Goal: Task Accomplishment & Management: Manage account settings

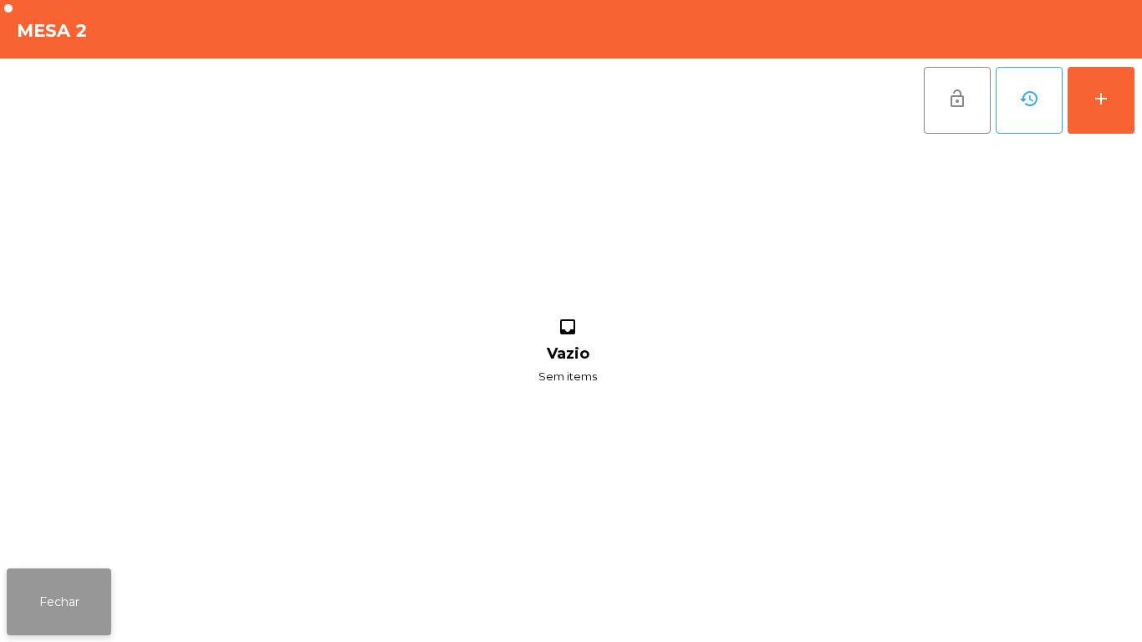
click at [66, 589] on button "Fechar" at bounding box center [59, 601] width 104 height 67
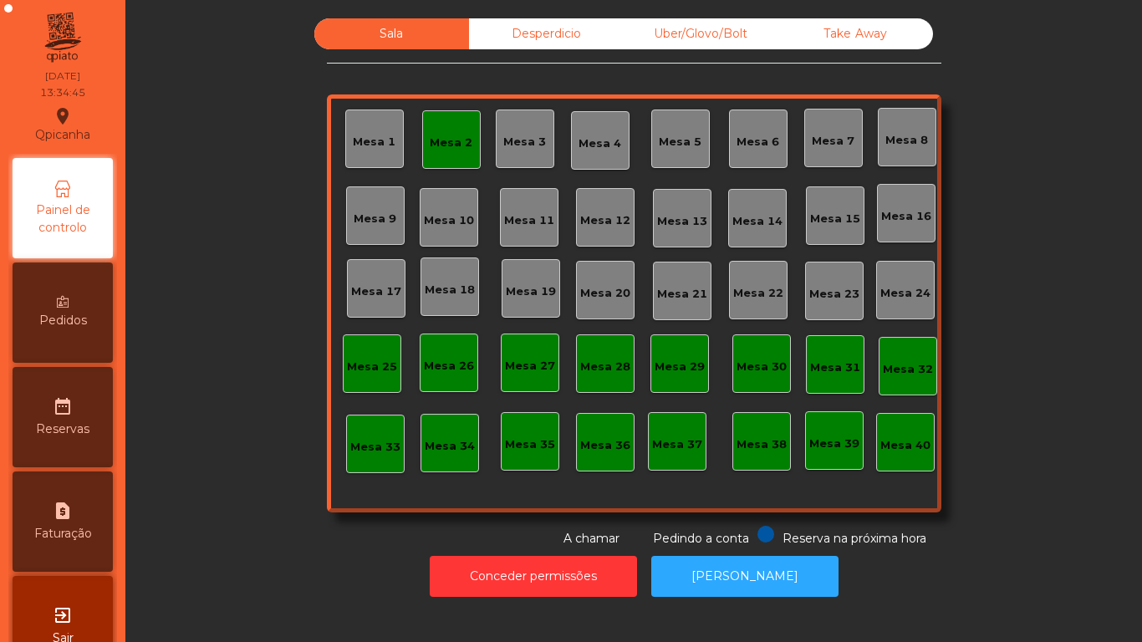
click at [440, 143] on div "Mesa 2" at bounding box center [451, 143] width 43 height 17
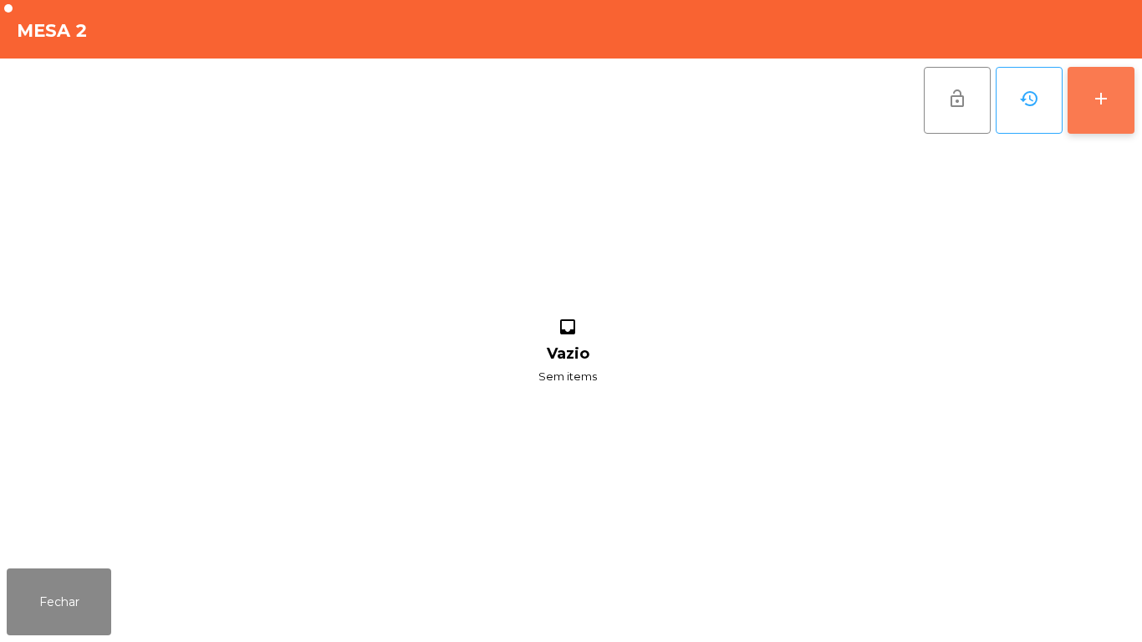
click at [1101, 133] on button "add" at bounding box center [1100, 100] width 67 height 67
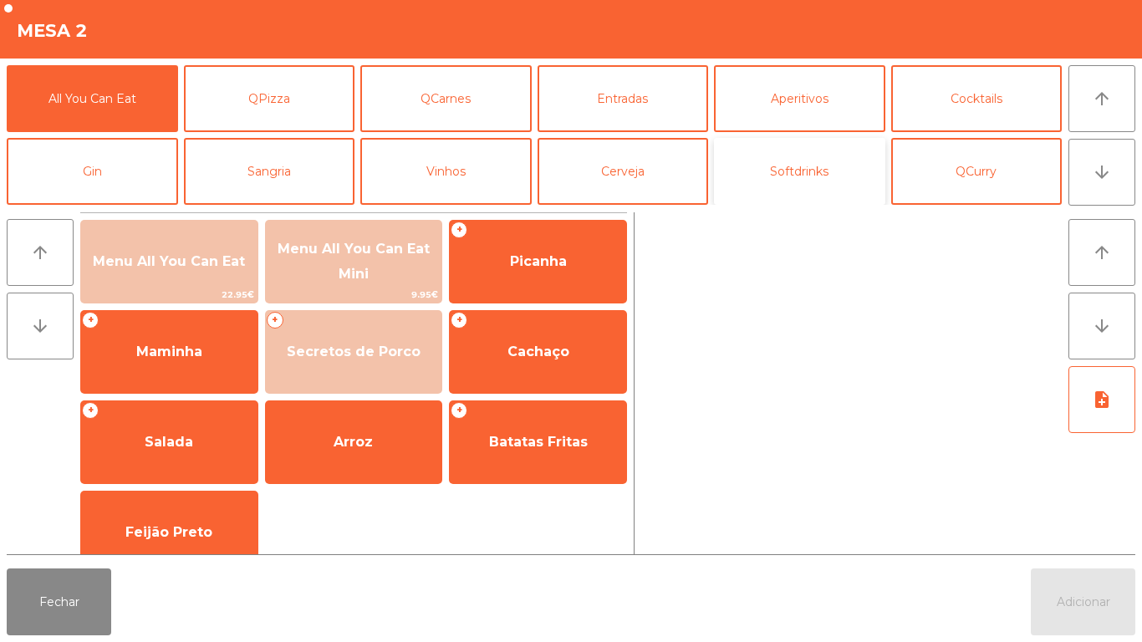
click at [797, 177] on button "Softdrinks" at bounding box center [799, 171] width 171 height 67
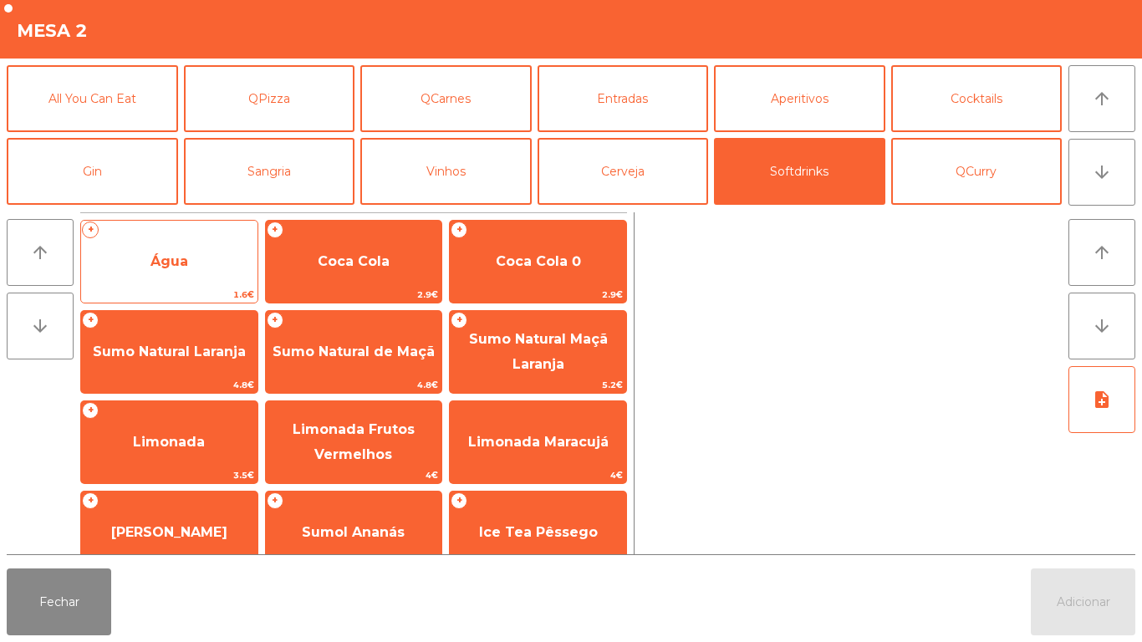
click at [186, 265] on span "Água" at bounding box center [169, 261] width 38 height 16
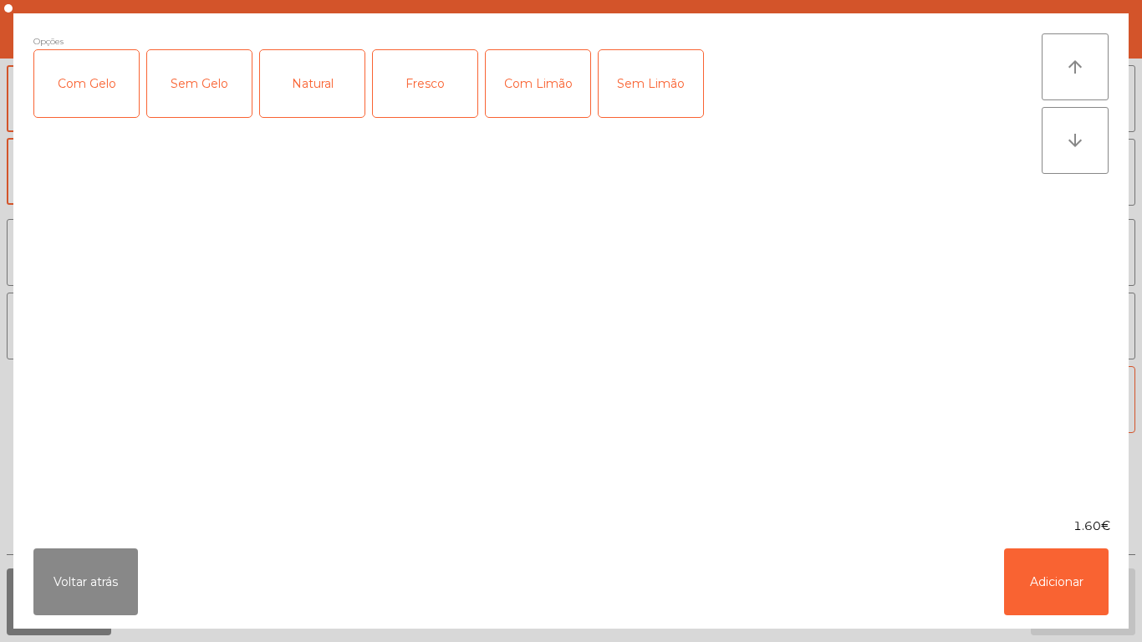
click at [425, 103] on div "Fresco" at bounding box center [425, 83] width 104 height 67
click at [1027, 570] on button "Adicionar" at bounding box center [1056, 581] width 104 height 67
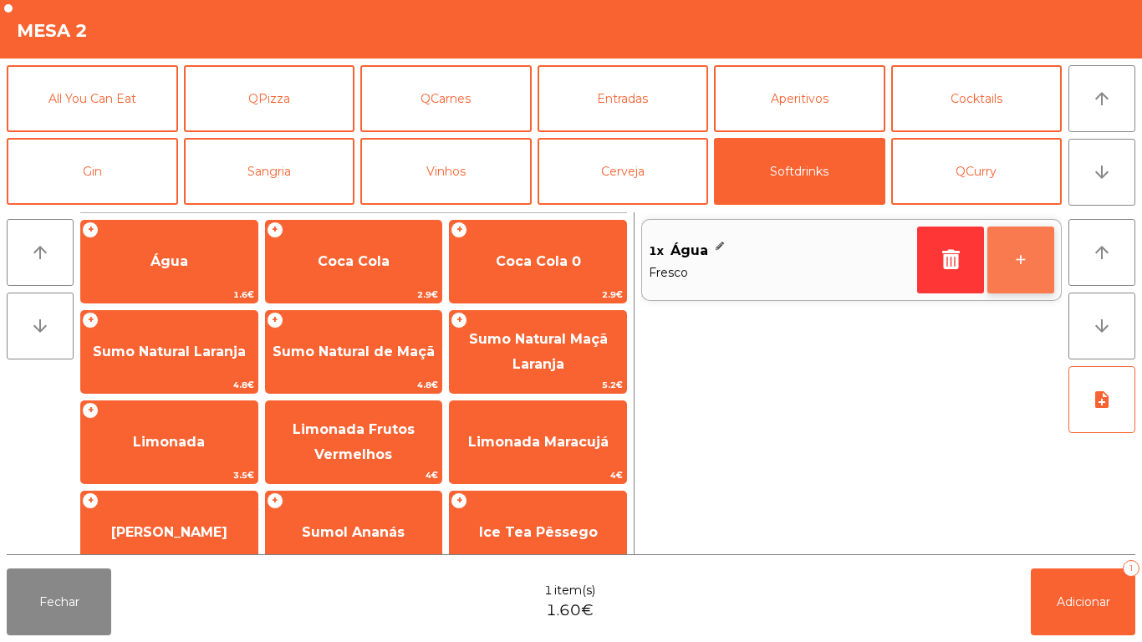
click at [1030, 259] on button "+" at bounding box center [1020, 259] width 67 height 67
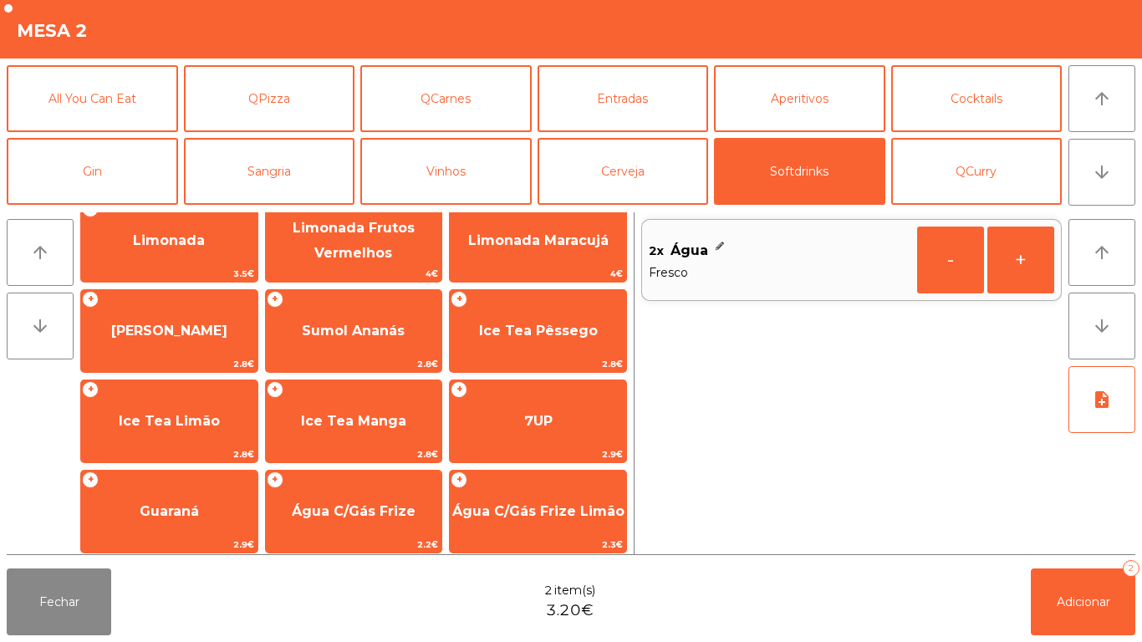
scroll to position [201, 0]
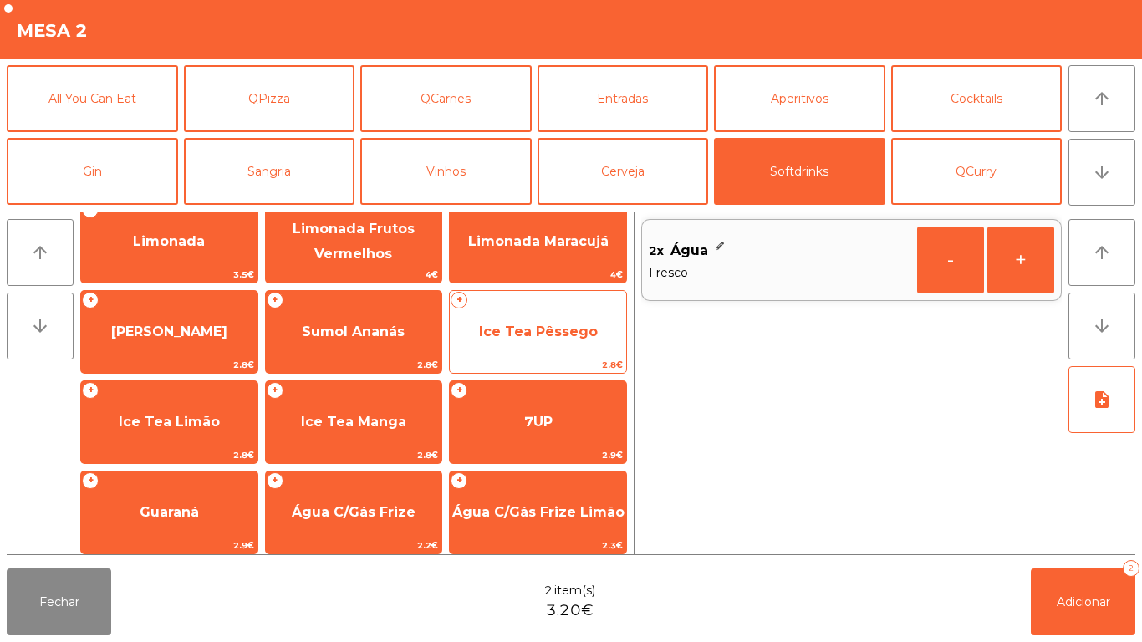
click at [542, 332] on span "Ice Tea Pêssego" at bounding box center [538, 331] width 119 height 16
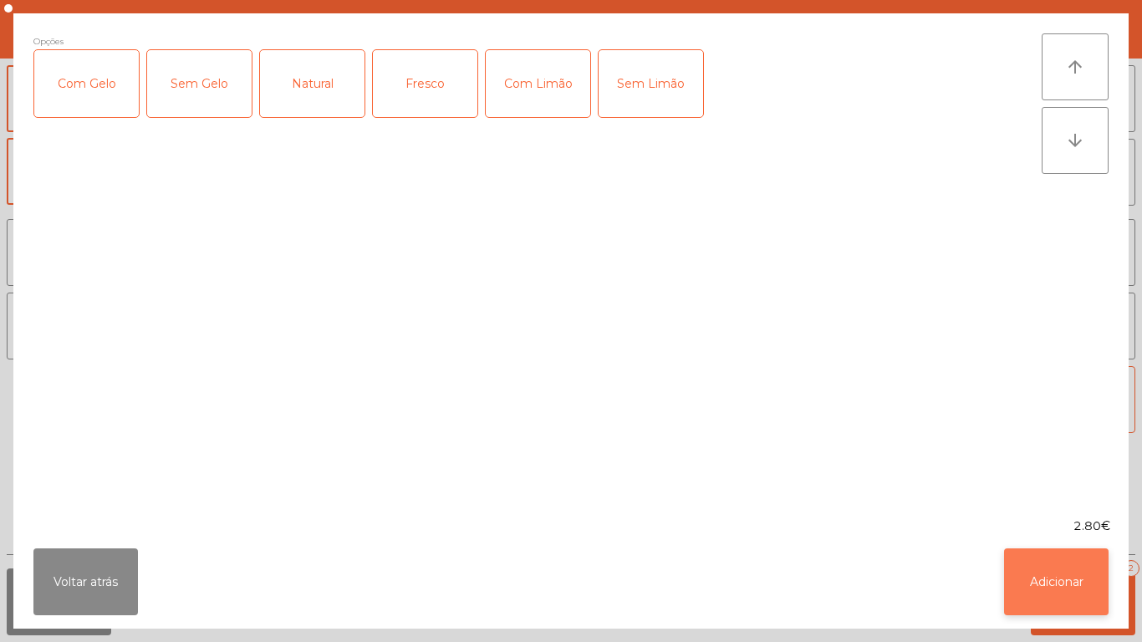
click at [1043, 561] on button "Adicionar" at bounding box center [1056, 581] width 104 height 67
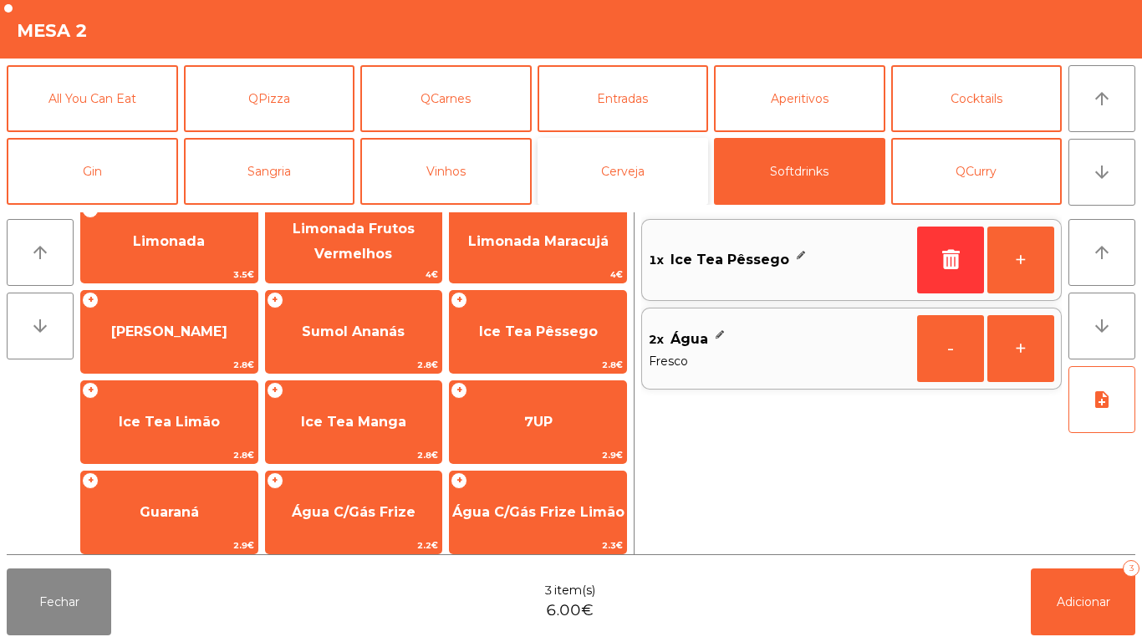
click at [632, 163] on button "Cerveja" at bounding box center [622, 171] width 171 height 67
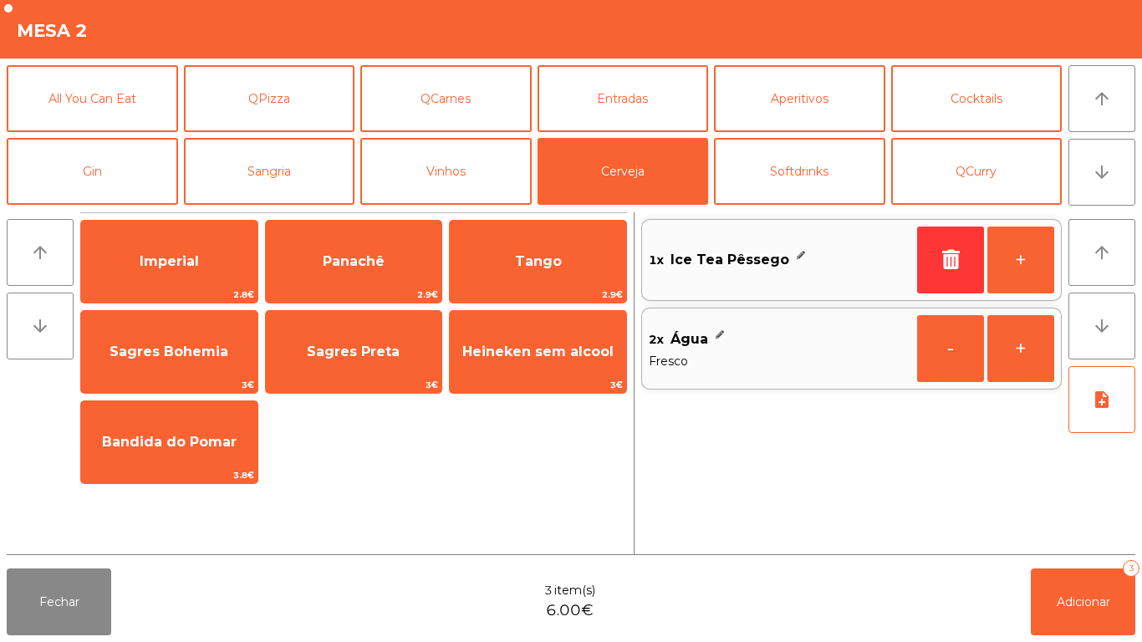
scroll to position [0, 0]
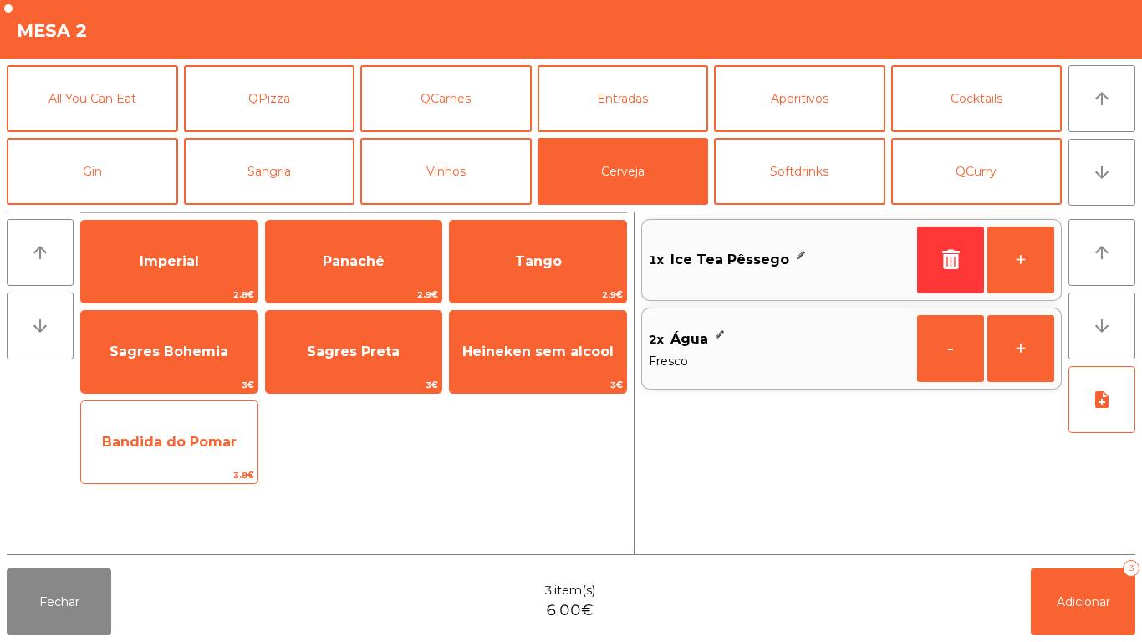
click at [211, 450] on span "Bandida do Pomar" at bounding box center [169, 442] width 176 height 45
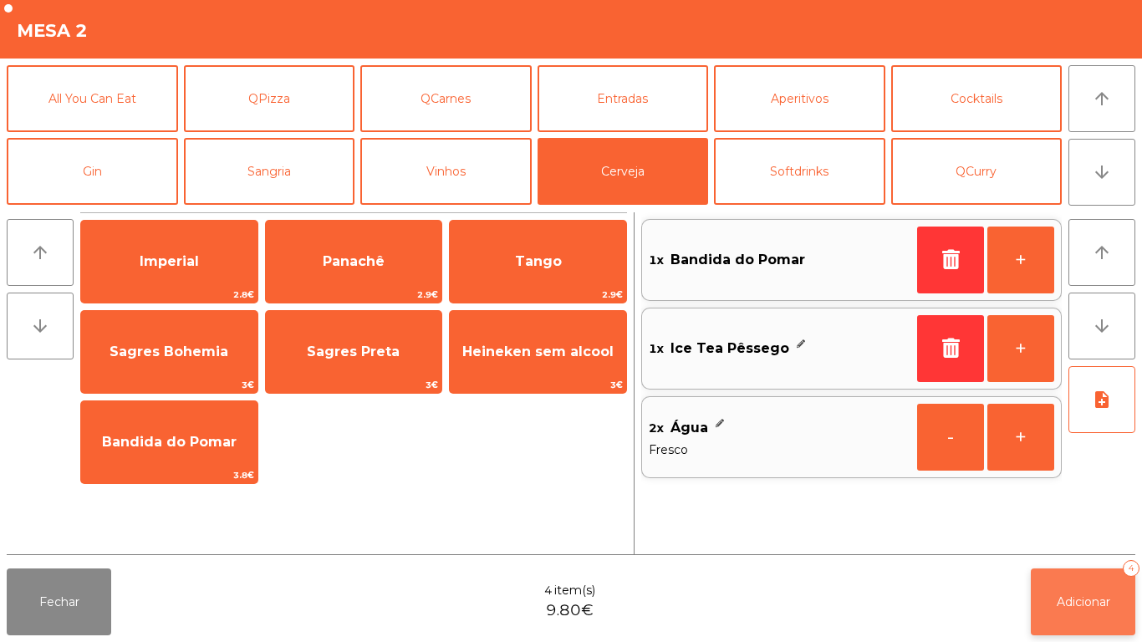
click at [1114, 600] on button "Adicionar 4" at bounding box center [1082, 601] width 104 height 67
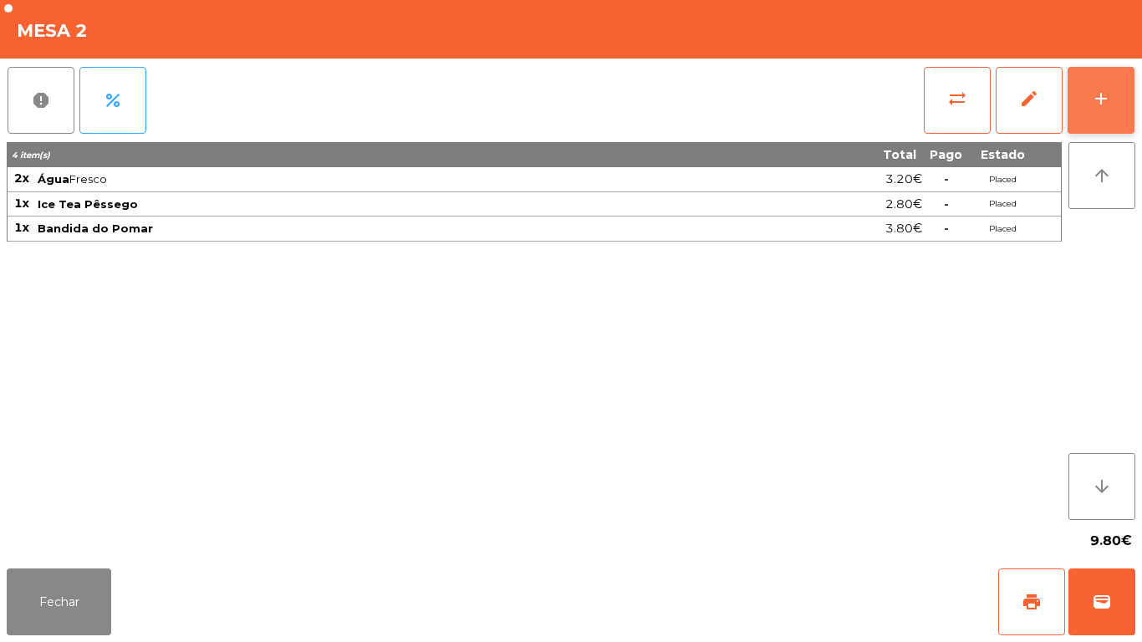
click at [1086, 89] on button "add" at bounding box center [1100, 100] width 67 height 67
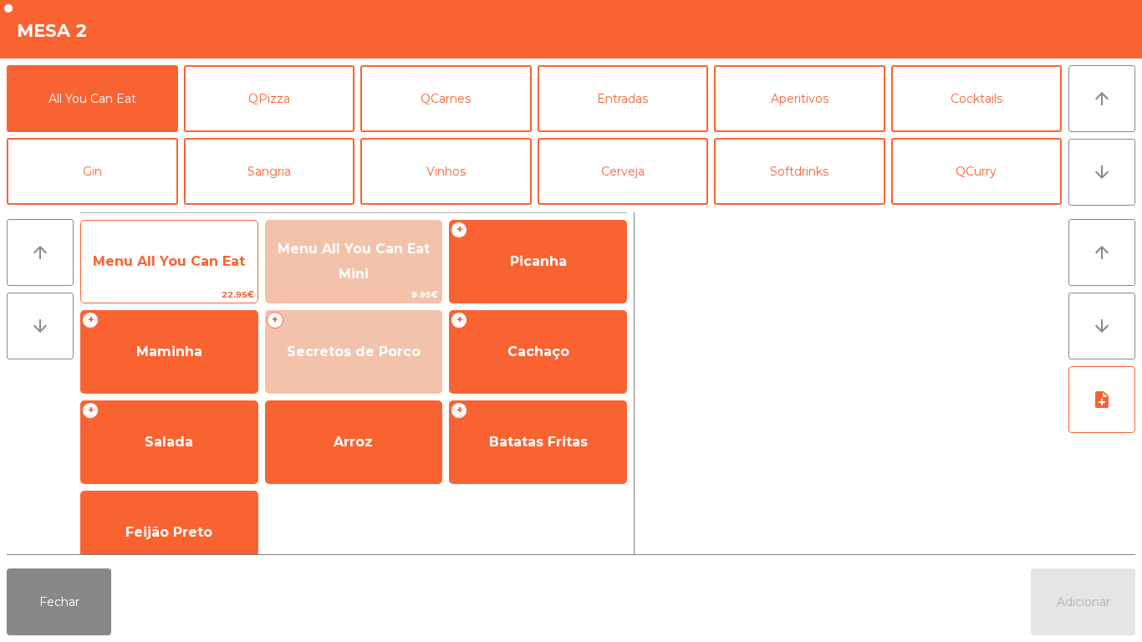
click at [182, 262] on span "Menu All You Can Eat" at bounding box center [169, 261] width 152 height 16
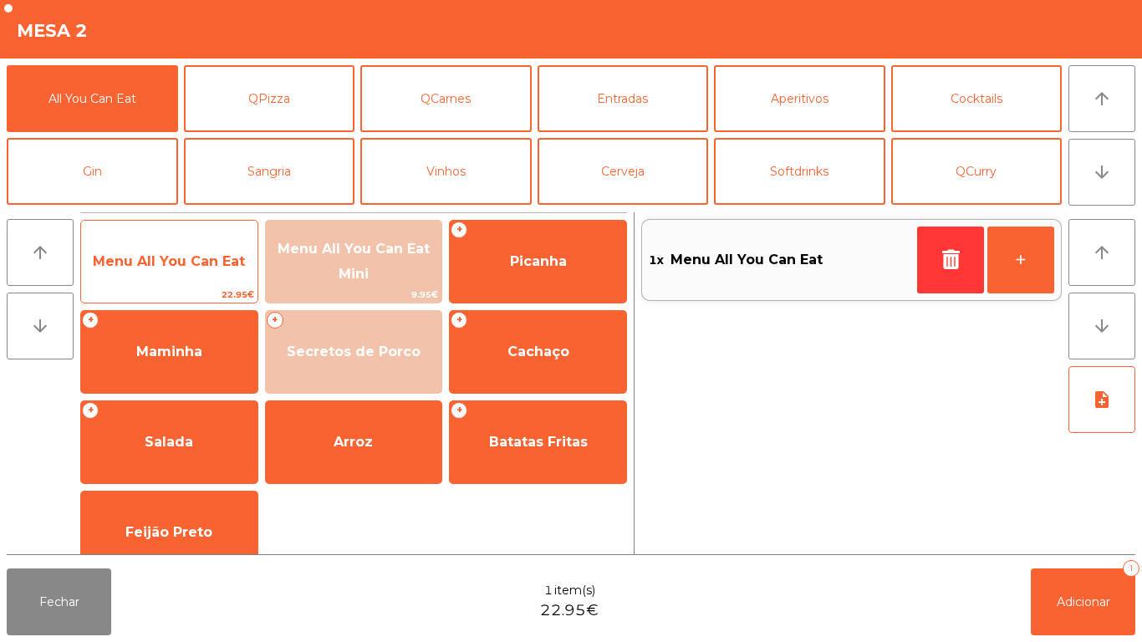
click at [181, 264] on span "Menu All You Can Eat" at bounding box center [169, 261] width 152 height 16
click at [191, 248] on span "Menu All You Can Eat" at bounding box center [169, 261] width 176 height 45
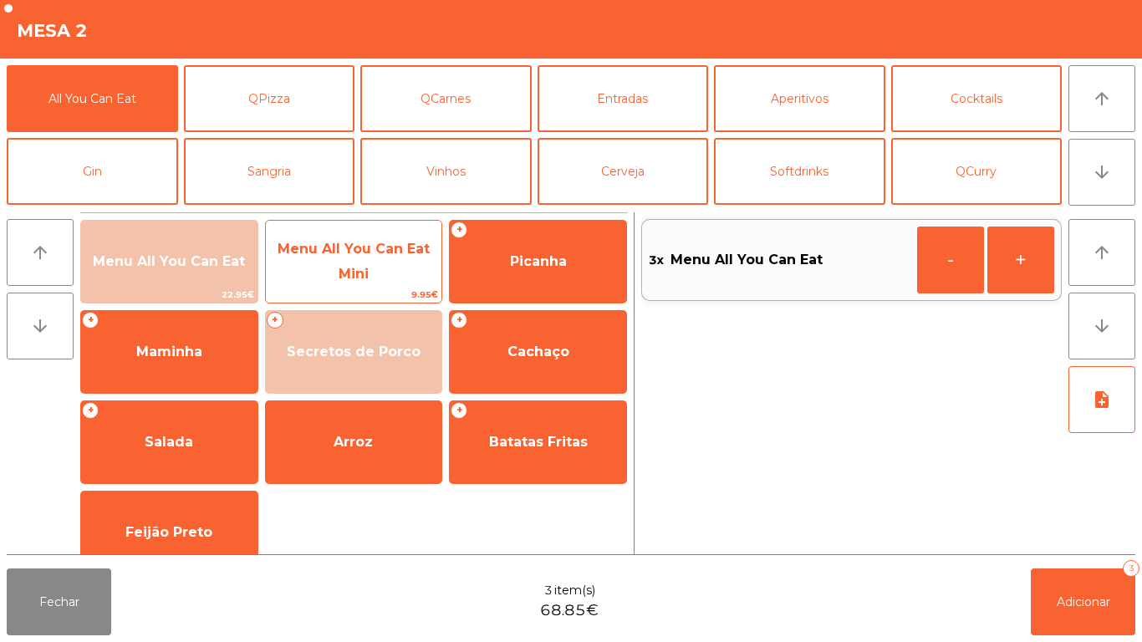
click at [387, 258] on span "Menu All You Can Eat Mini" at bounding box center [354, 261] width 176 height 71
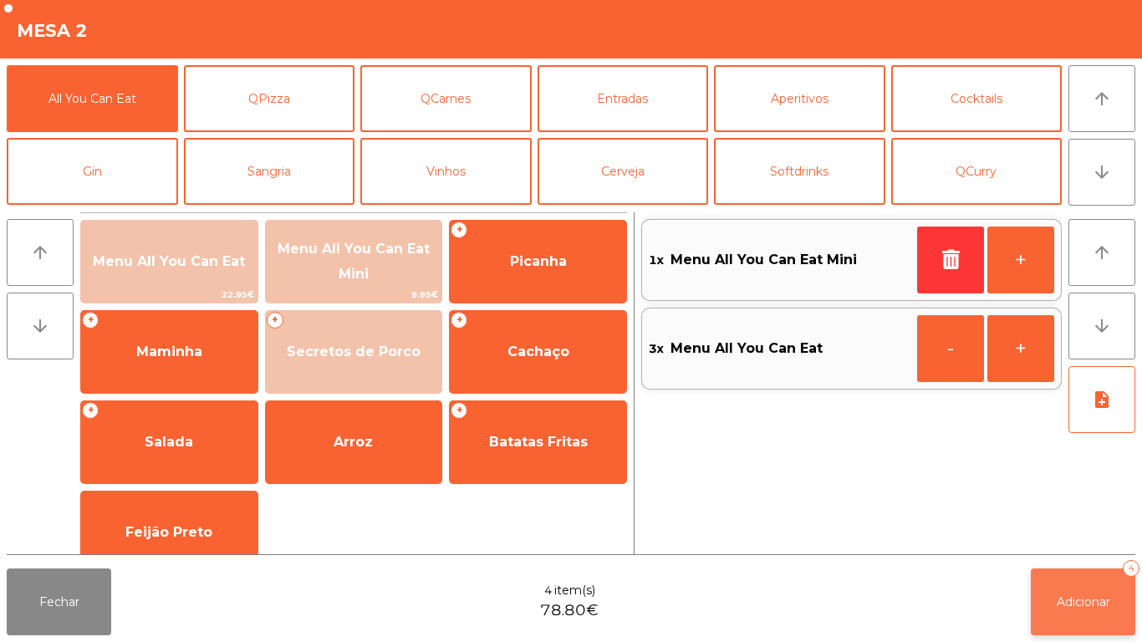
click at [1085, 605] on span "Adicionar" at bounding box center [1082, 601] width 53 height 15
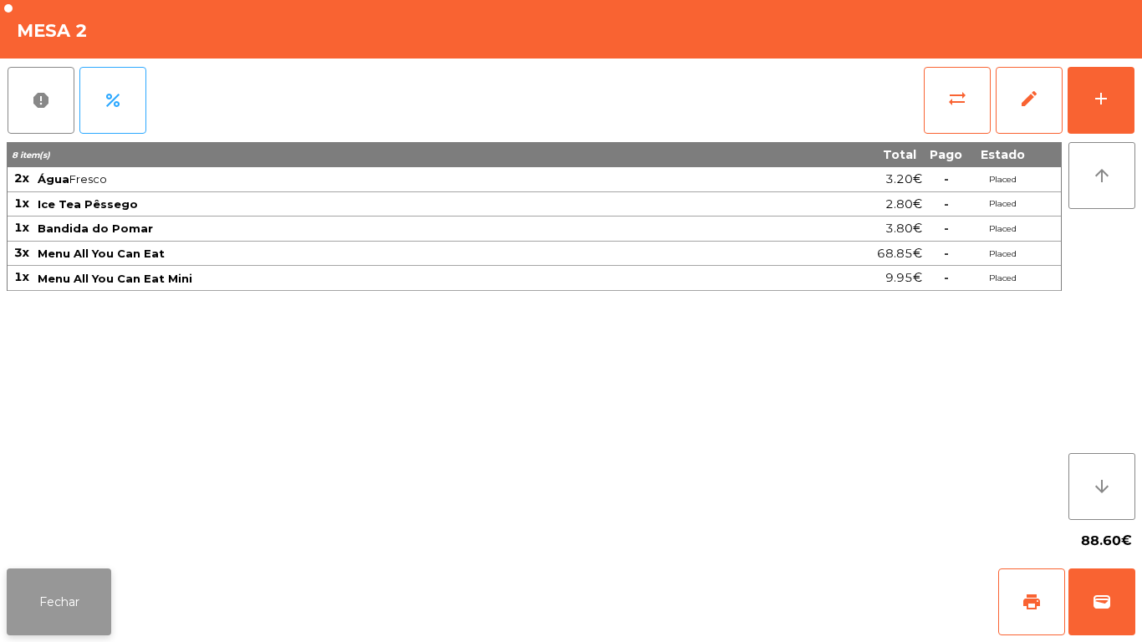
click at [61, 574] on button "Fechar" at bounding box center [59, 601] width 104 height 67
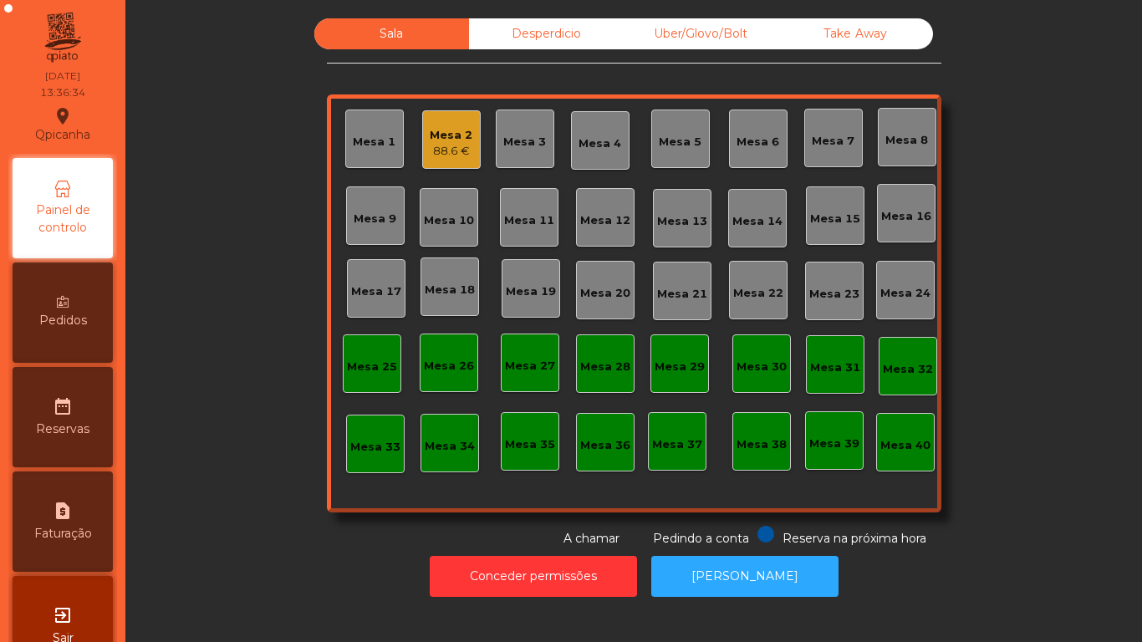
click at [452, 148] on div "88.6 €" at bounding box center [451, 151] width 43 height 17
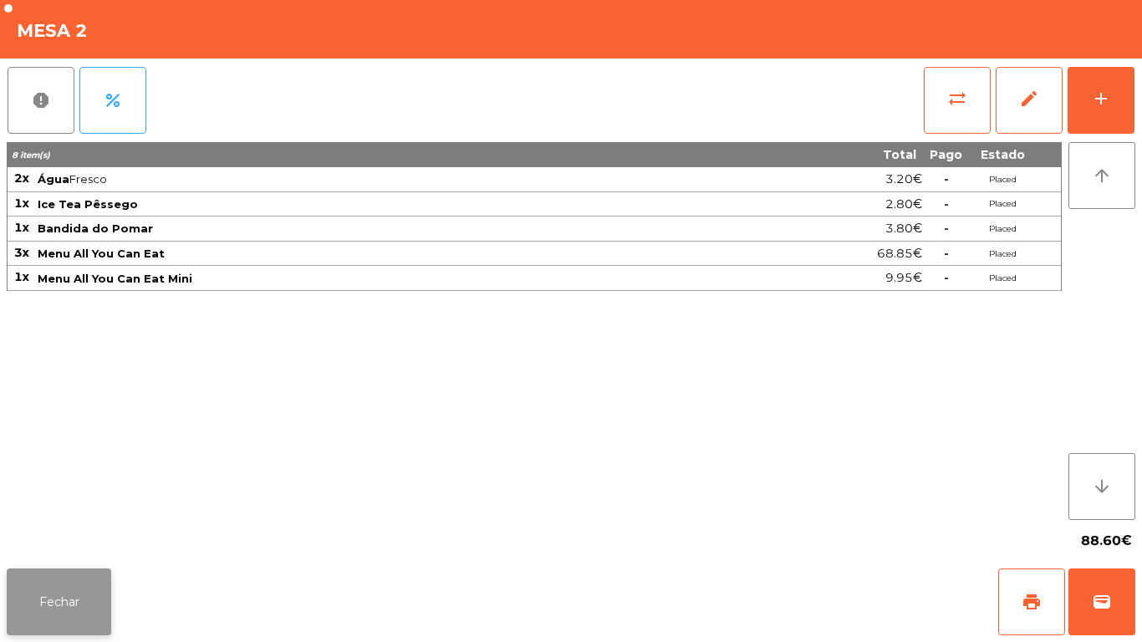
click at [69, 588] on button "Fechar" at bounding box center [59, 601] width 104 height 67
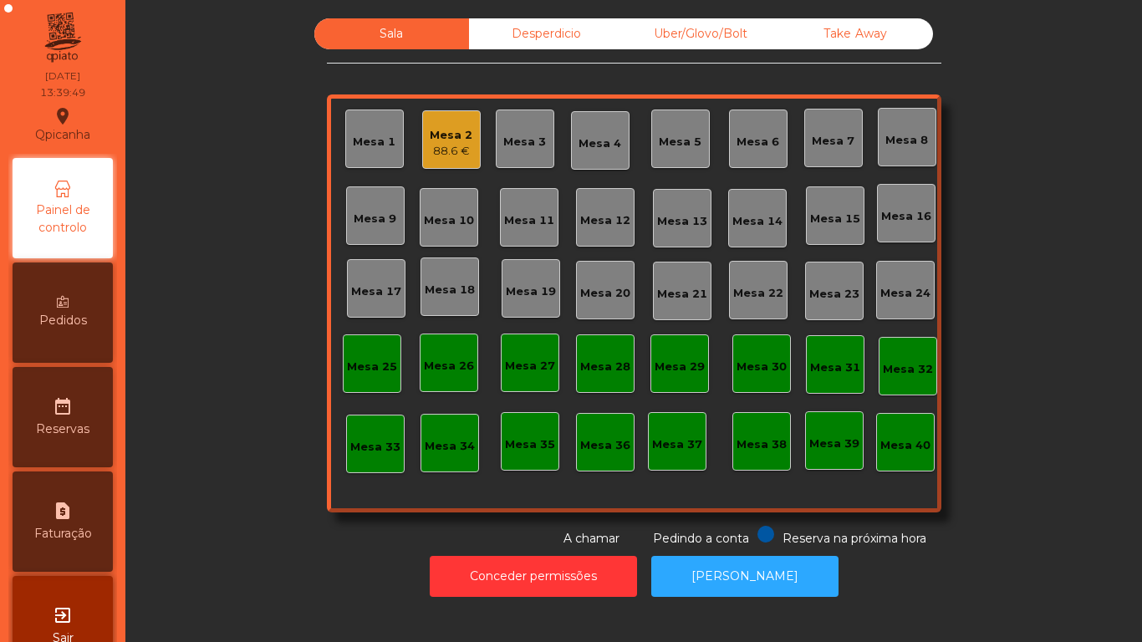
click at [99, 326] on div "Pedidos" at bounding box center [63, 312] width 100 height 100
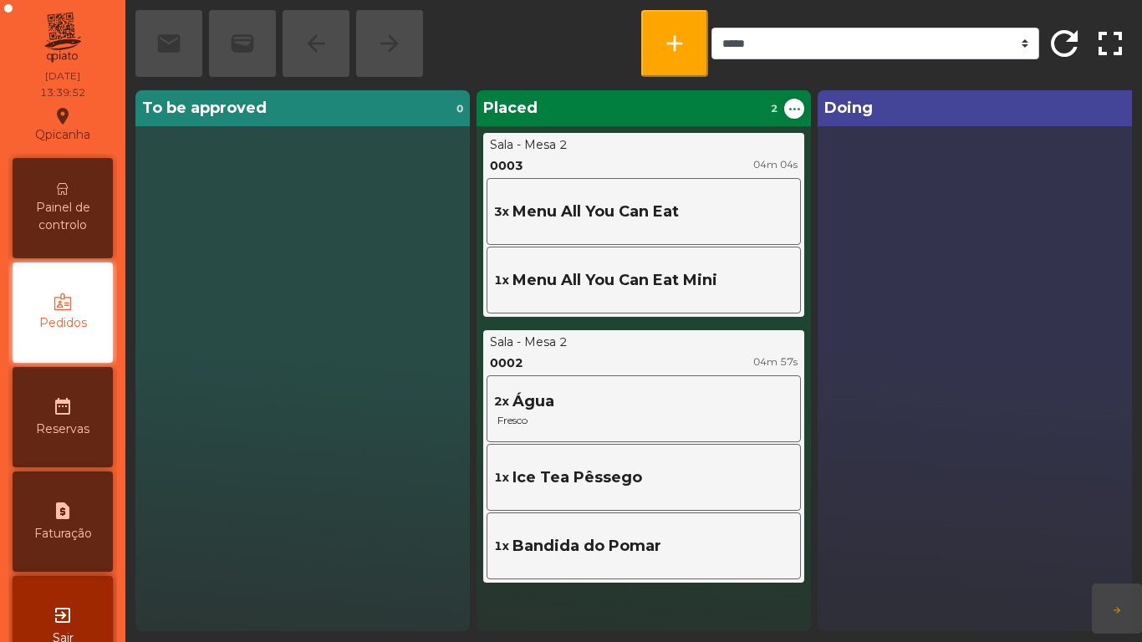
click at [58, 204] on span "Painel de controlo" at bounding box center [63, 216] width 92 height 35
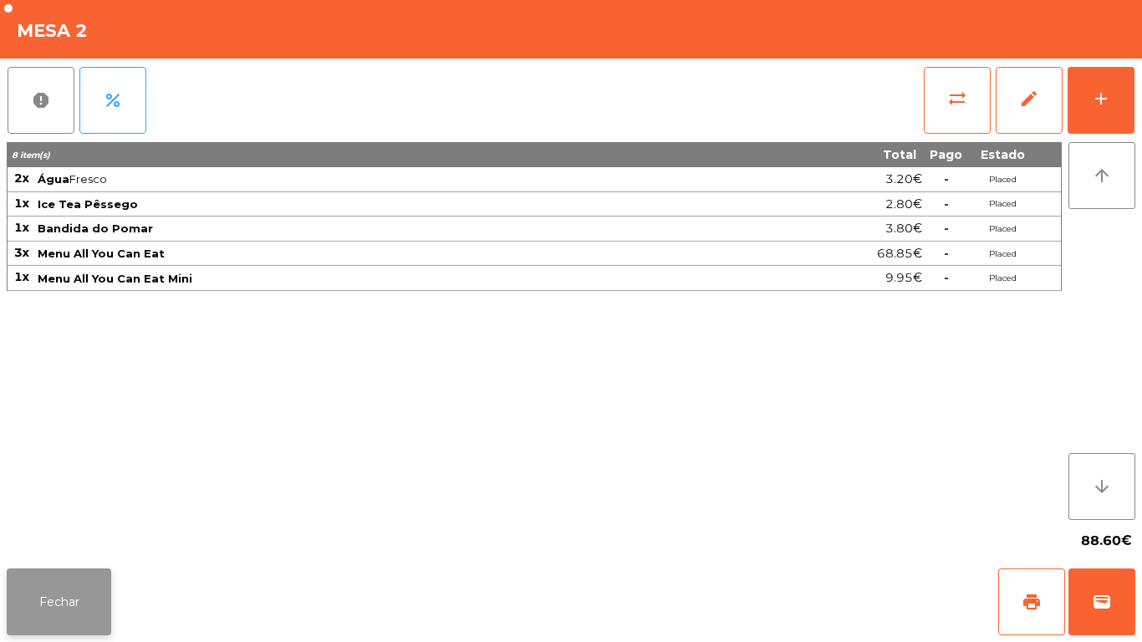
click at [53, 574] on button "Fechar" at bounding box center [59, 601] width 104 height 67
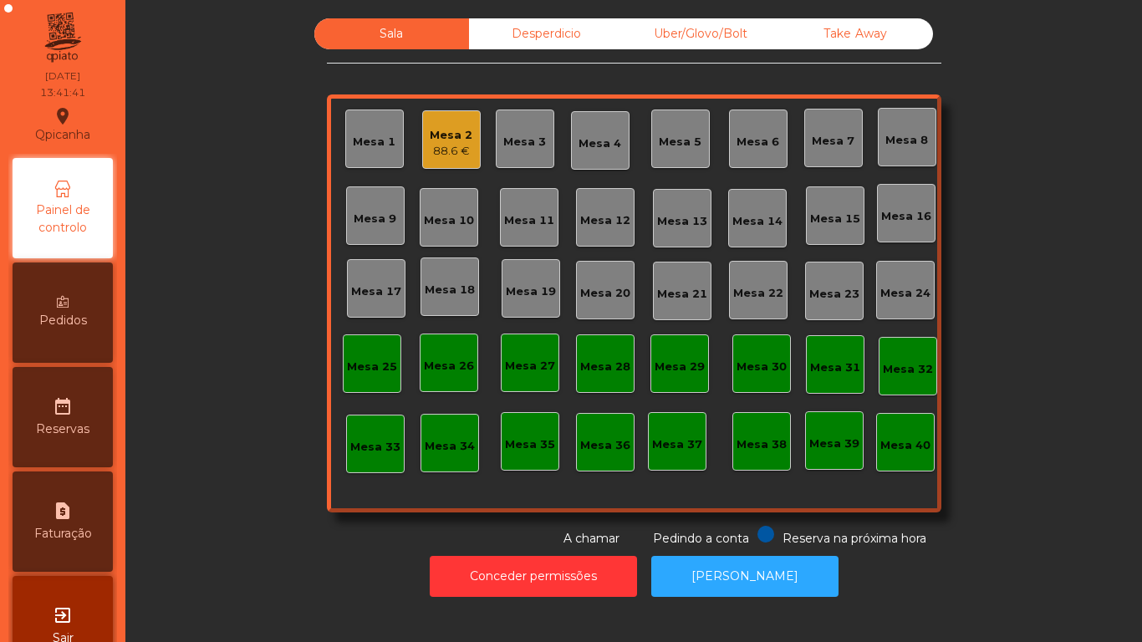
click at [447, 132] on div "Mesa 2" at bounding box center [451, 135] width 43 height 17
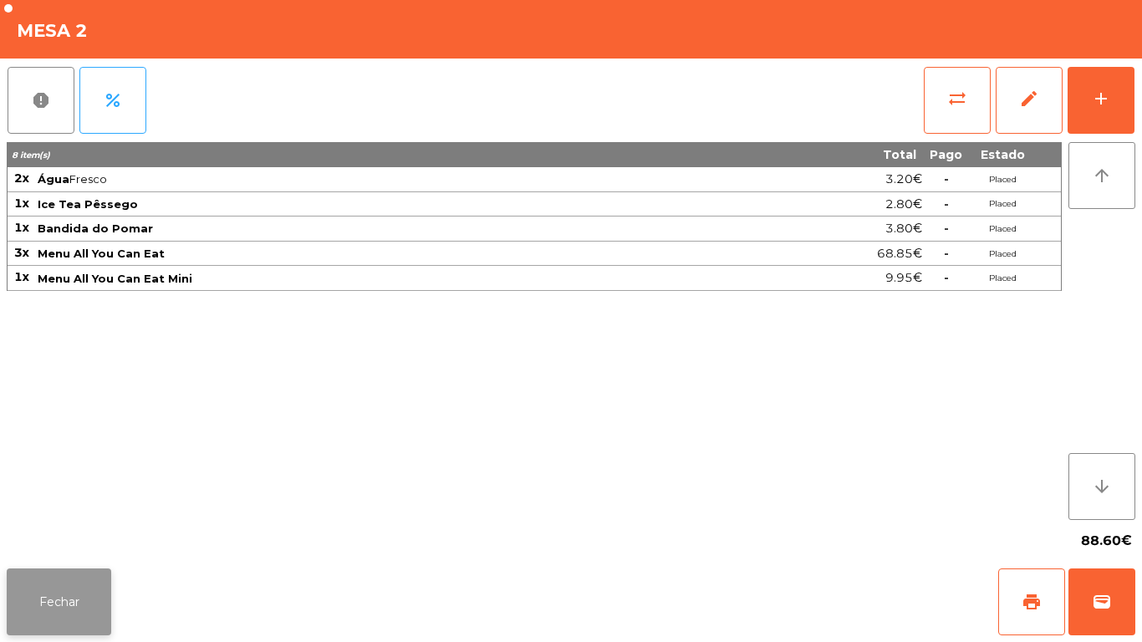
click at [80, 599] on button "Fechar" at bounding box center [59, 601] width 104 height 67
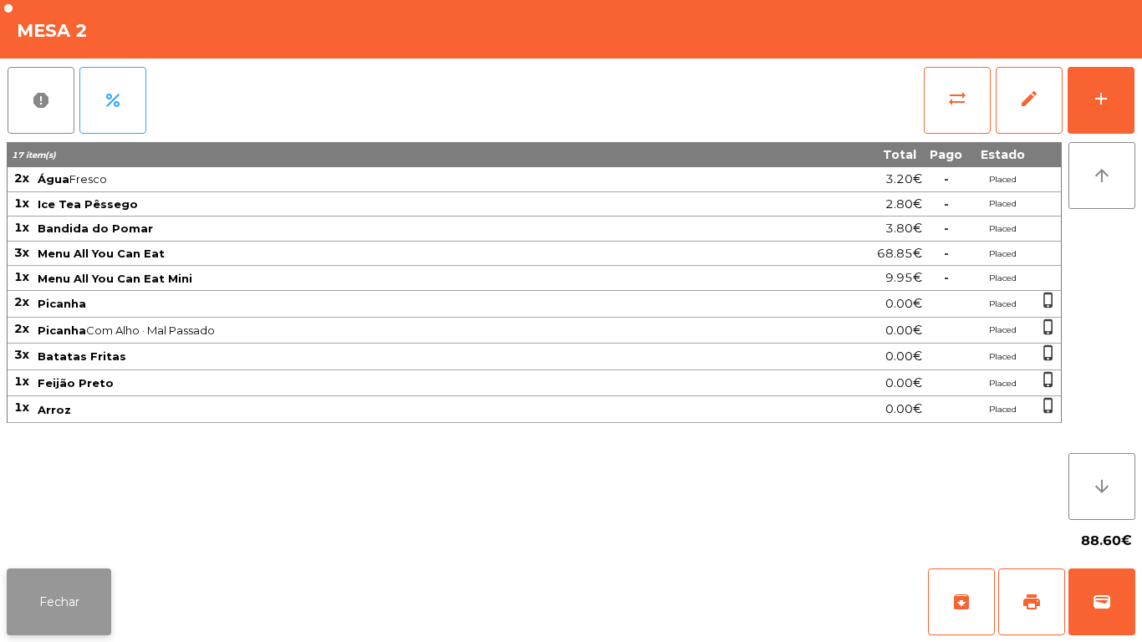
click at [44, 582] on button "Fechar" at bounding box center [59, 601] width 104 height 67
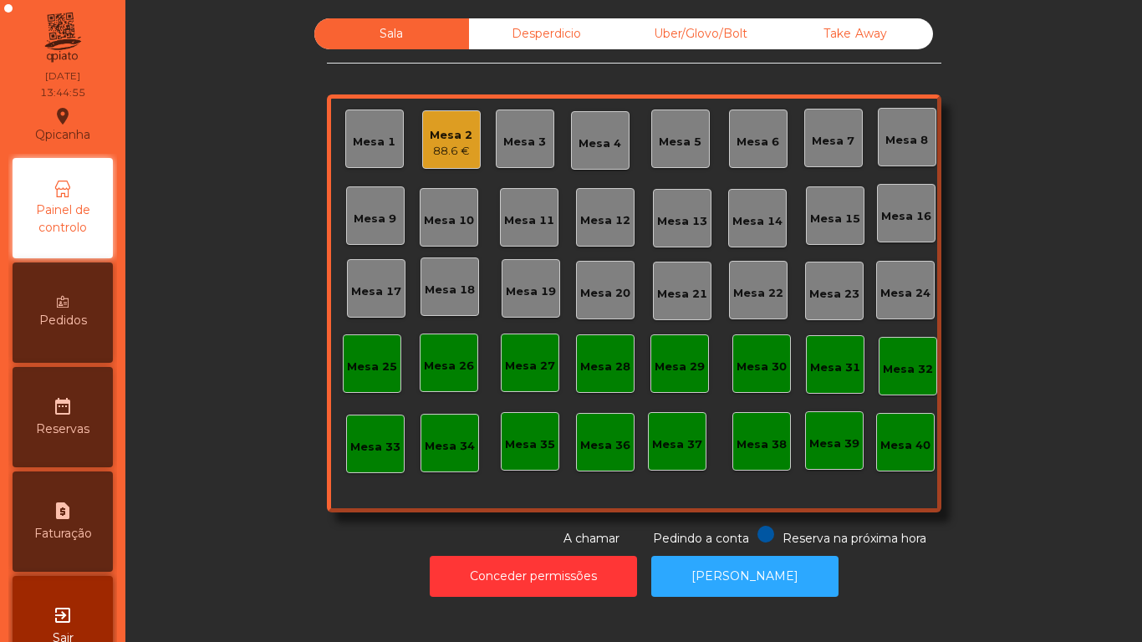
click at [57, 306] on div "Pedidos" at bounding box center [63, 312] width 100 height 100
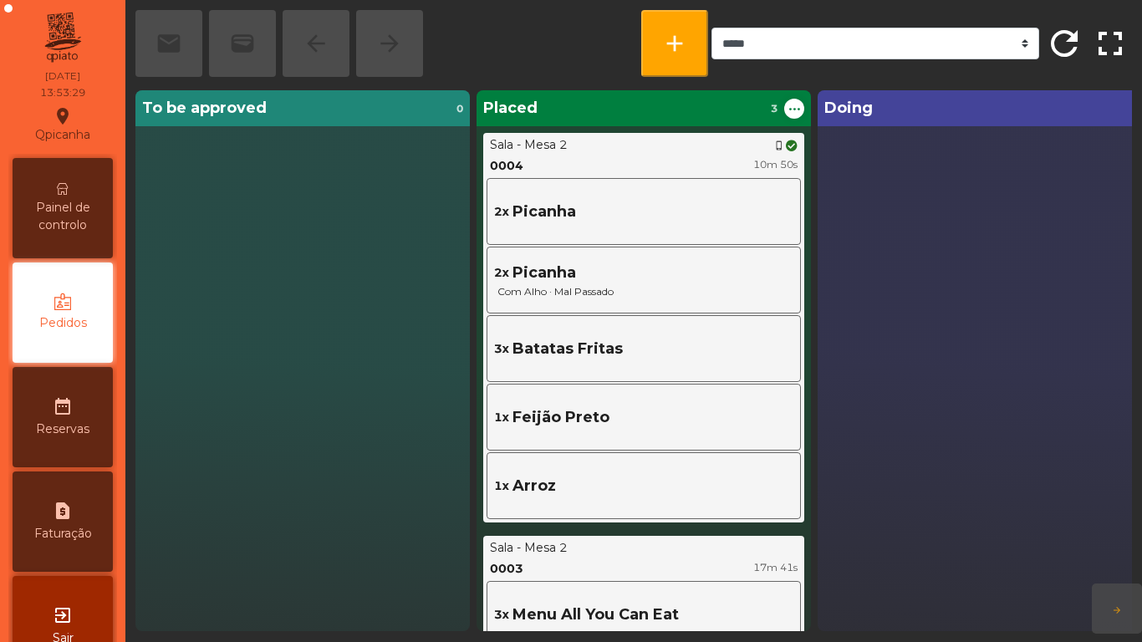
click at [81, 224] on span "Painel de controlo" at bounding box center [63, 216] width 92 height 35
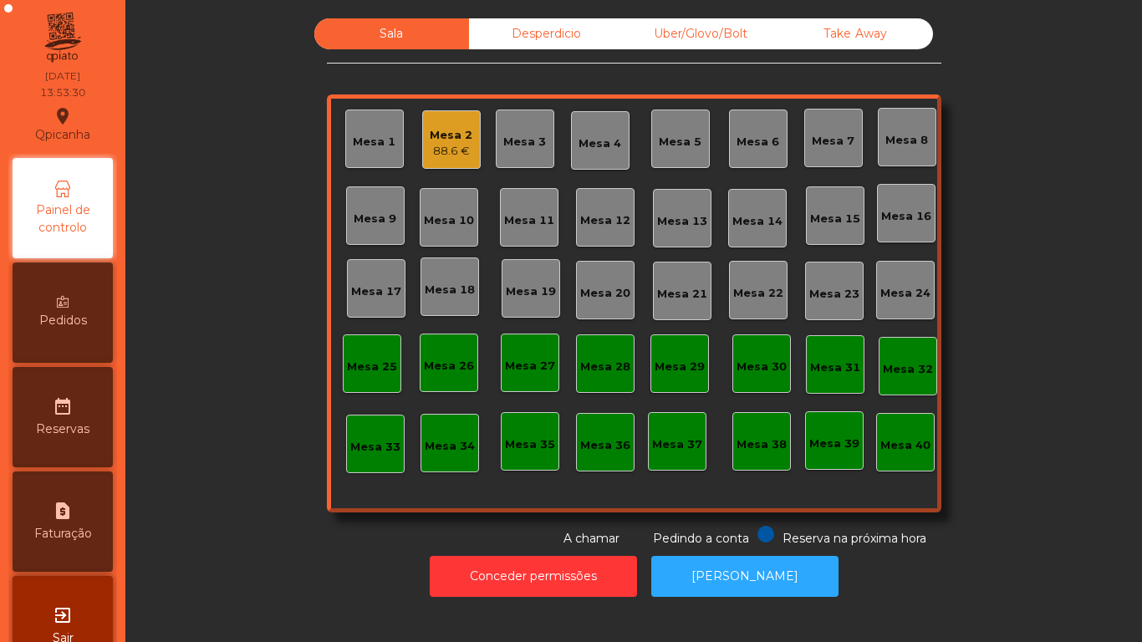
click at [458, 133] on div "Mesa 2" at bounding box center [451, 135] width 43 height 17
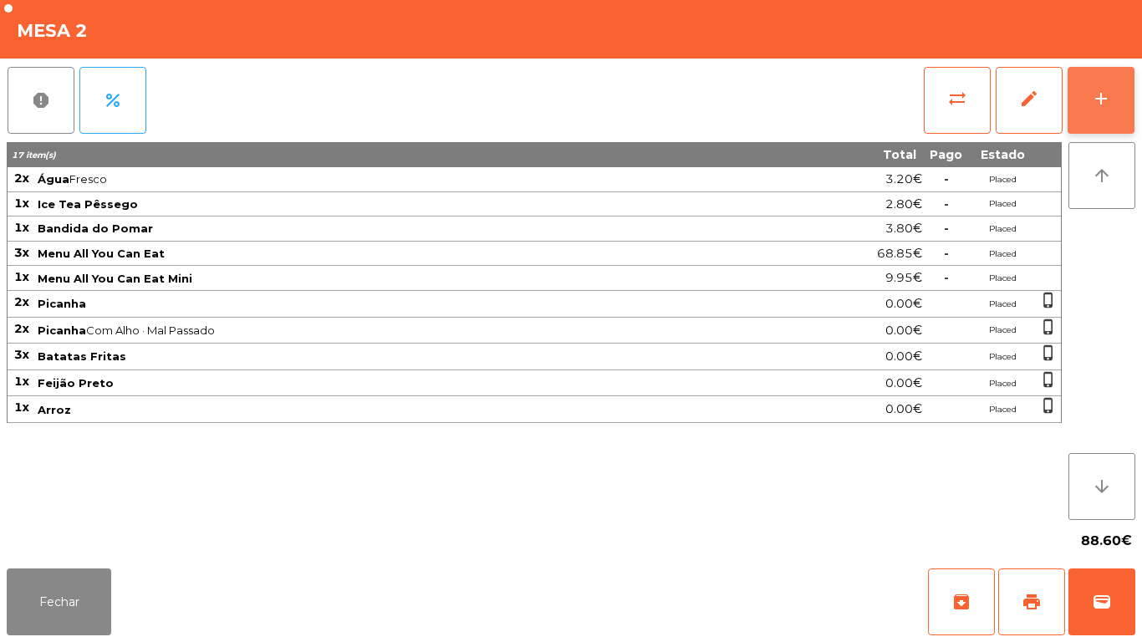
click at [1115, 126] on button "add" at bounding box center [1100, 100] width 67 height 67
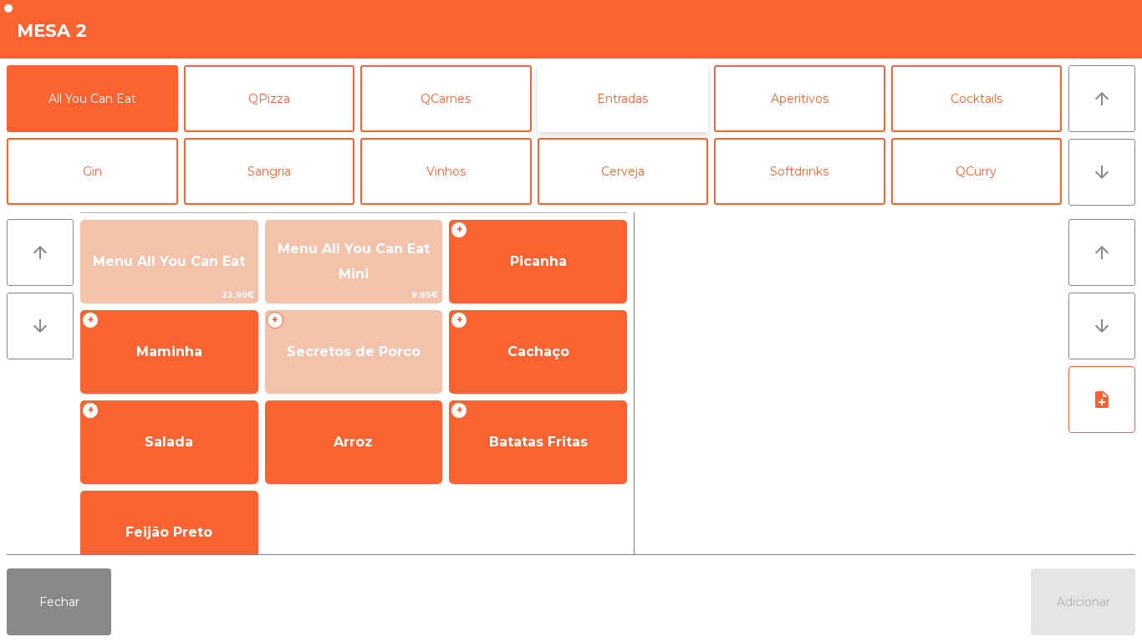
click at [627, 106] on button "Entradas" at bounding box center [622, 98] width 171 height 67
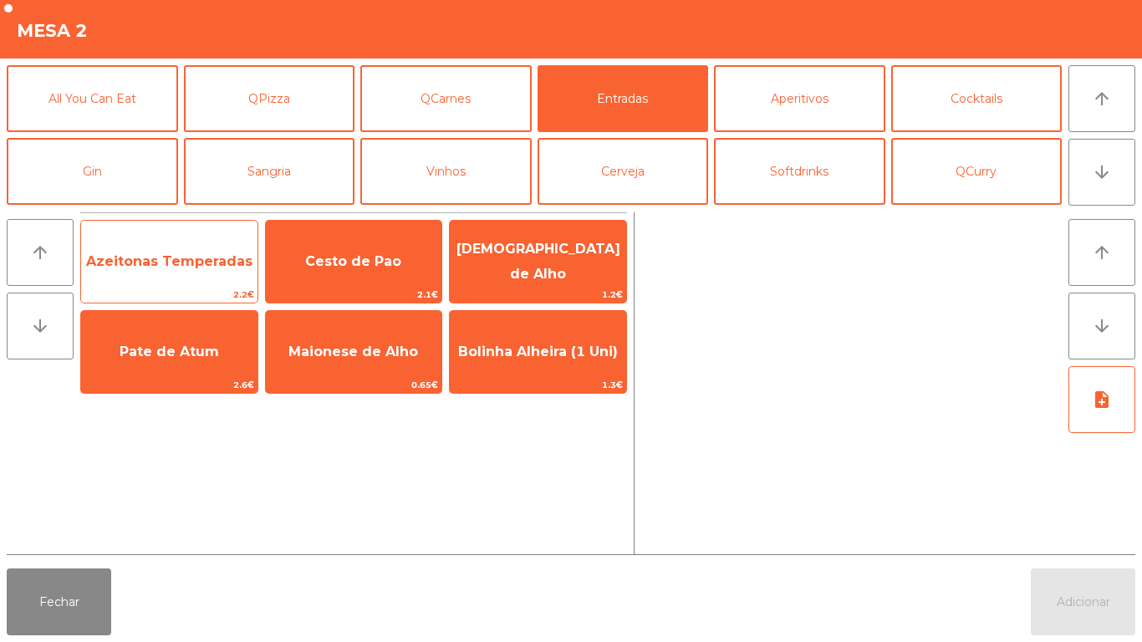
click at [210, 274] on span "Azeitonas Temperadas" at bounding box center [169, 261] width 176 height 45
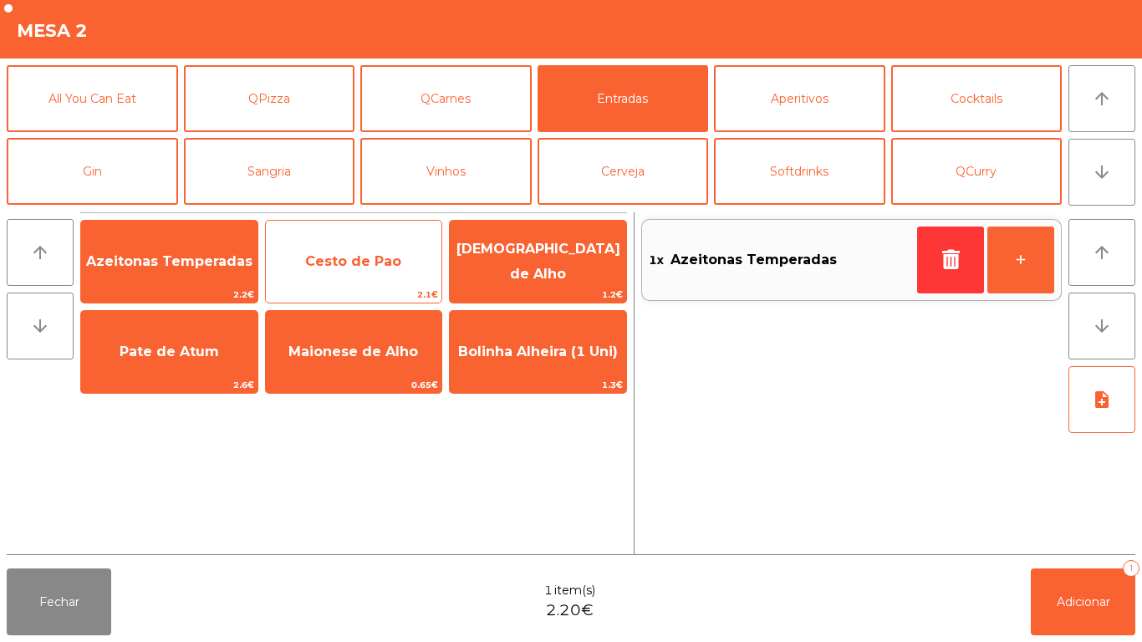
click at [353, 274] on span "Cesto de Pao" at bounding box center [354, 261] width 176 height 45
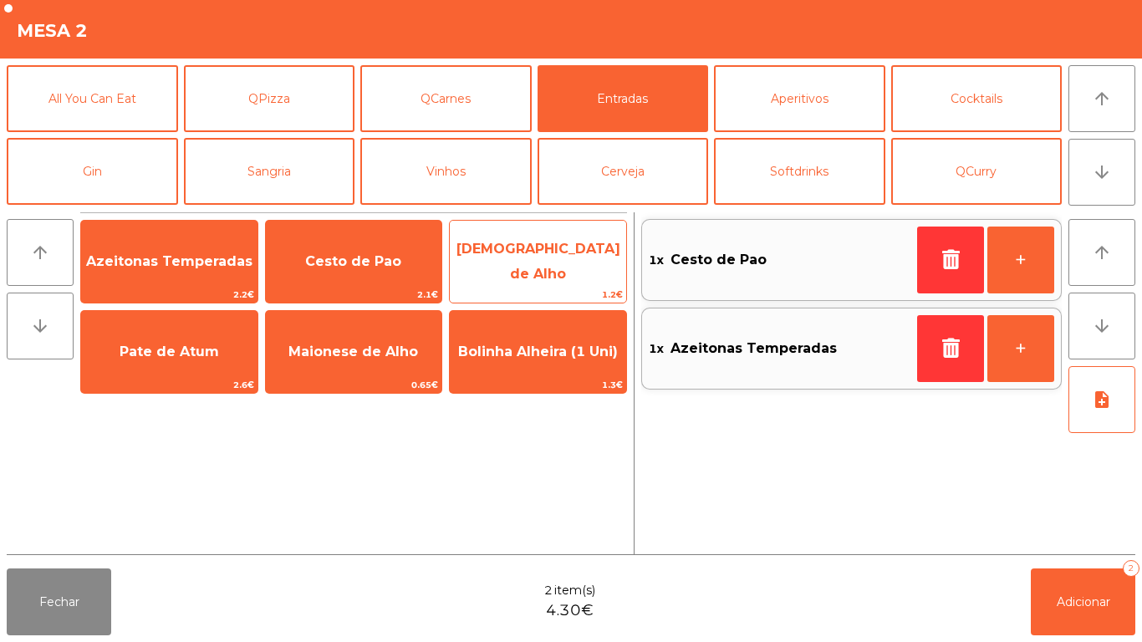
click at [542, 276] on span "[DEMOGRAPHIC_DATA] de Alho" at bounding box center [538, 261] width 176 height 71
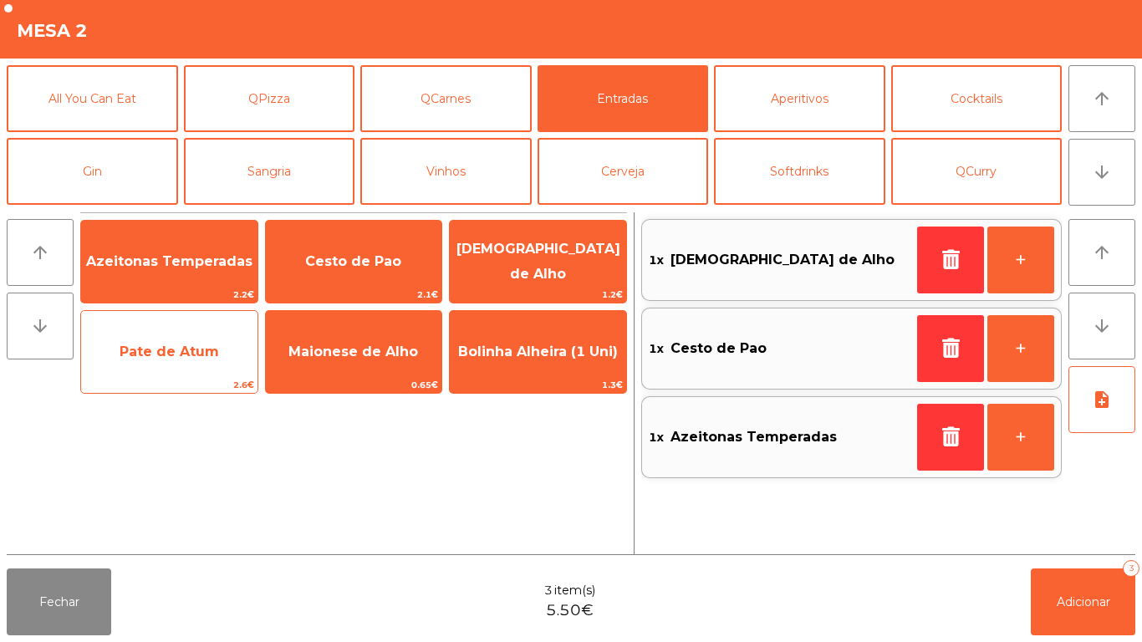
click at [164, 358] on span "Pate de Atum" at bounding box center [168, 351] width 99 height 16
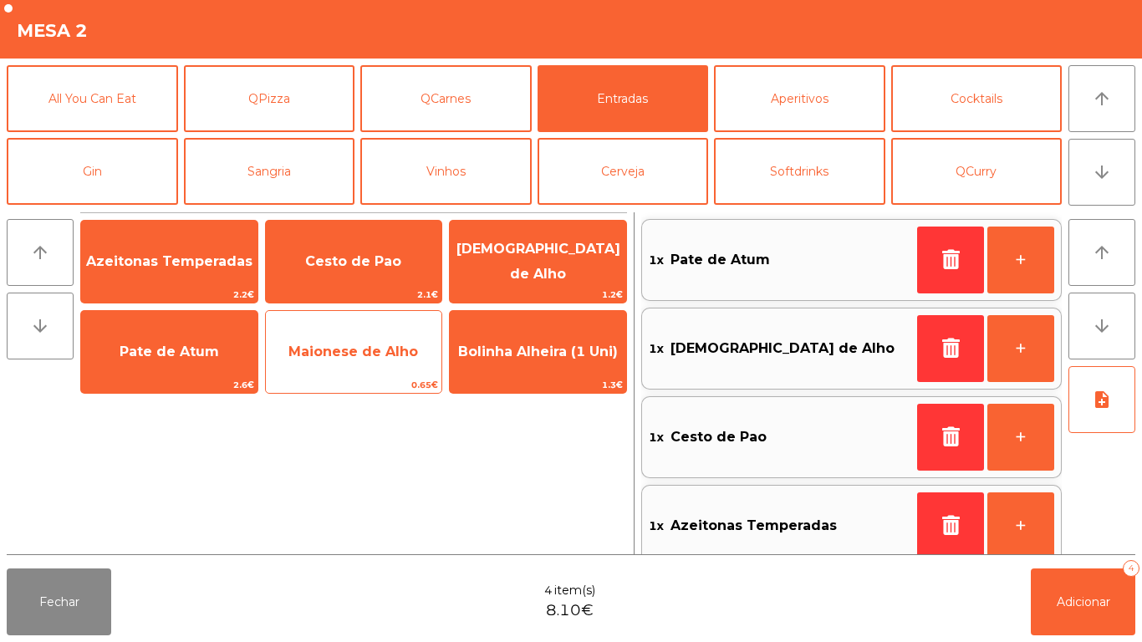
click at [366, 354] on span "Maionese de Alho" at bounding box center [353, 351] width 130 height 16
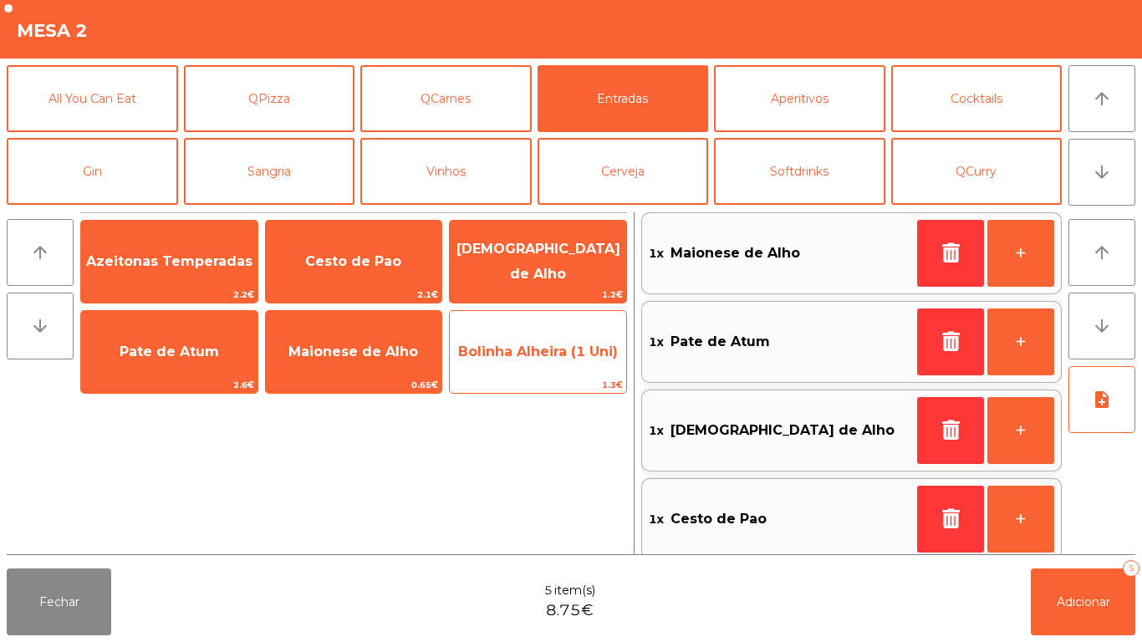
click at [560, 357] on span "Bolinha Alheira (1 Uni)" at bounding box center [538, 351] width 160 height 16
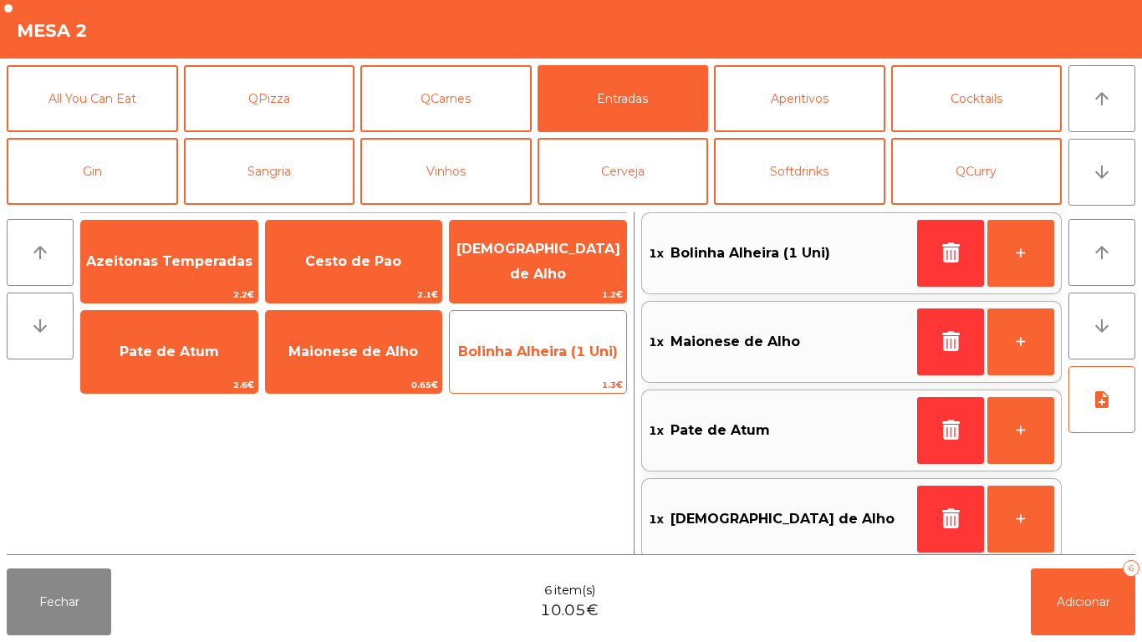
click at [573, 357] on span "Bolinha Alheira (1 Uni)" at bounding box center [538, 351] width 160 height 16
click at [577, 367] on span "Bolinha Alheira (1 Uni)" at bounding box center [538, 351] width 176 height 45
click at [547, 358] on span "Bolinha Alheira (1 Uni)" at bounding box center [538, 351] width 160 height 16
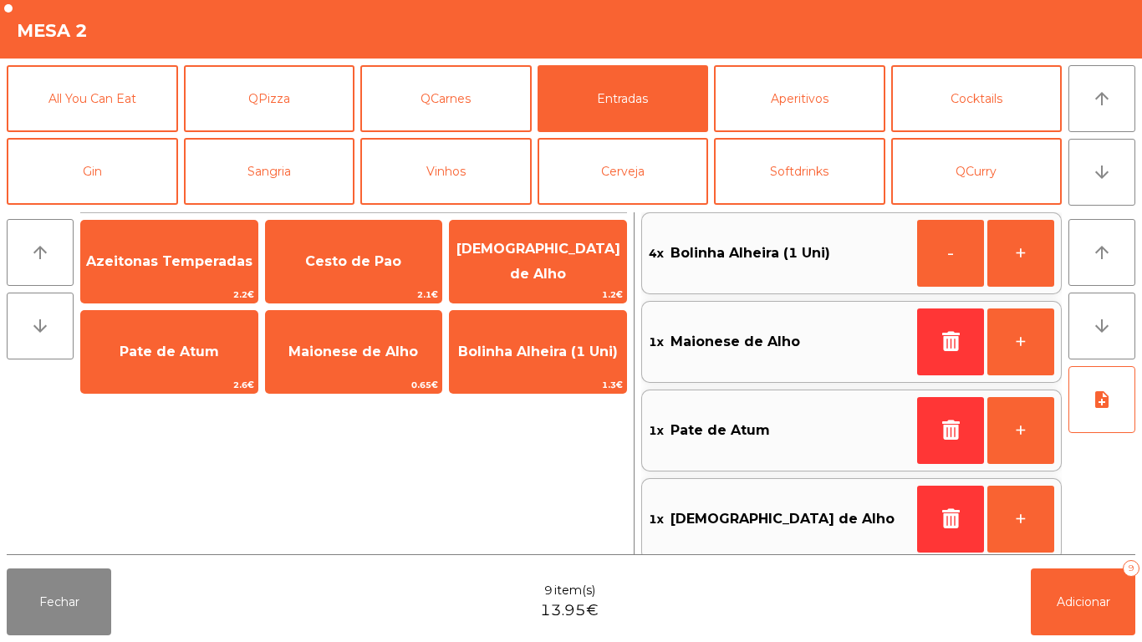
click at [1141, 620] on div "Fechar 9 item(s) 13.95€ Adicionar 9" at bounding box center [571, 602] width 1142 height 80
click at [1082, 603] on span "Adicionar" at bounding box center [1082, 601] width 53 height 15
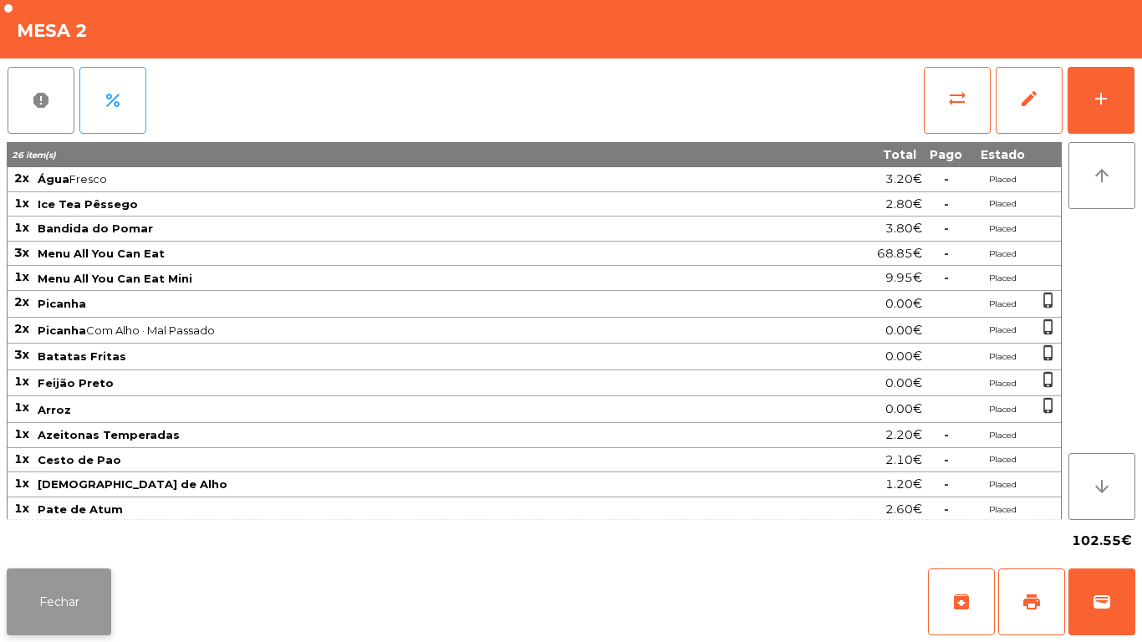
click at [69, 590] on button "Fechar" at bounding box center [59, 601] width 104 height 67
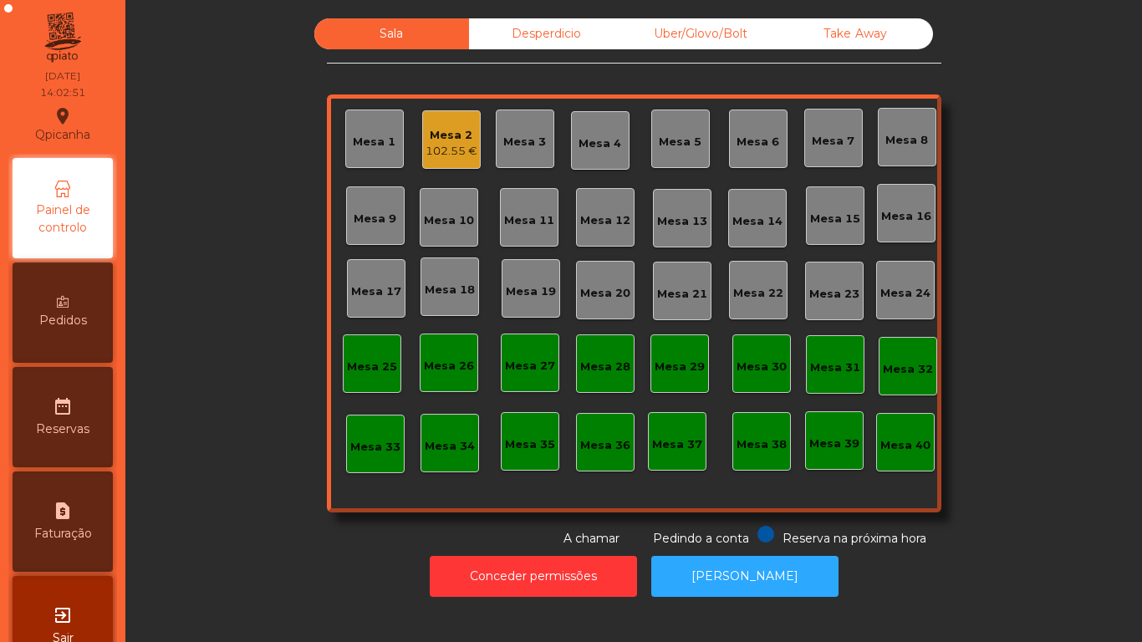
click at [58, 303] on div "Pedidos" at bounding box center [63, 312] width 100 height 100
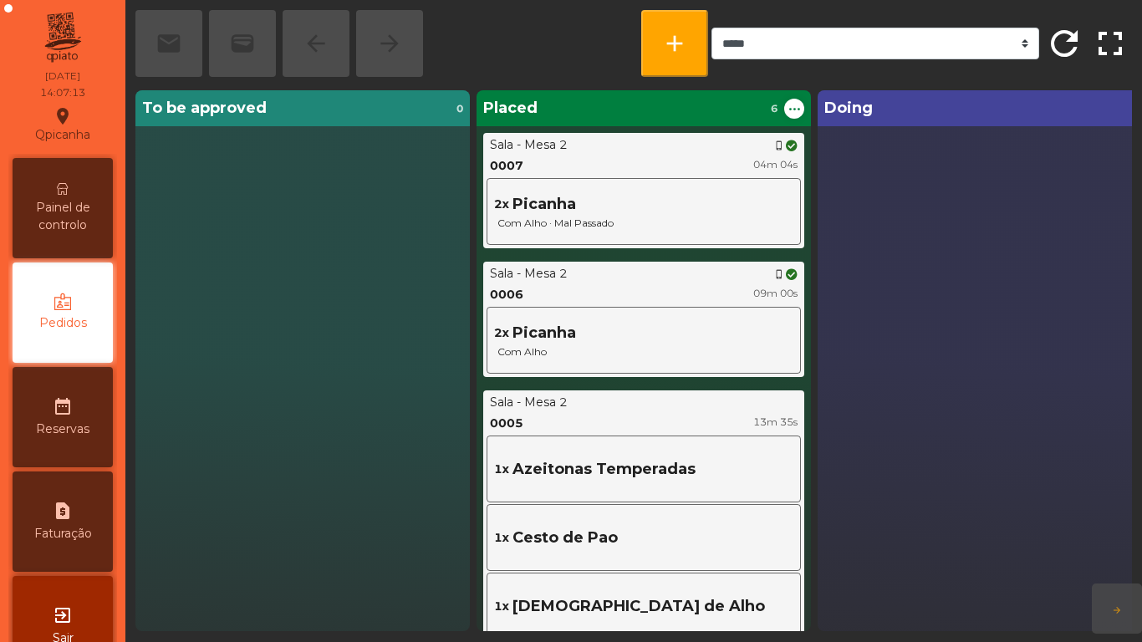
click at [84, 196] on div "Painel de controlo" at bounding box center [63, 208] width 100 height 100
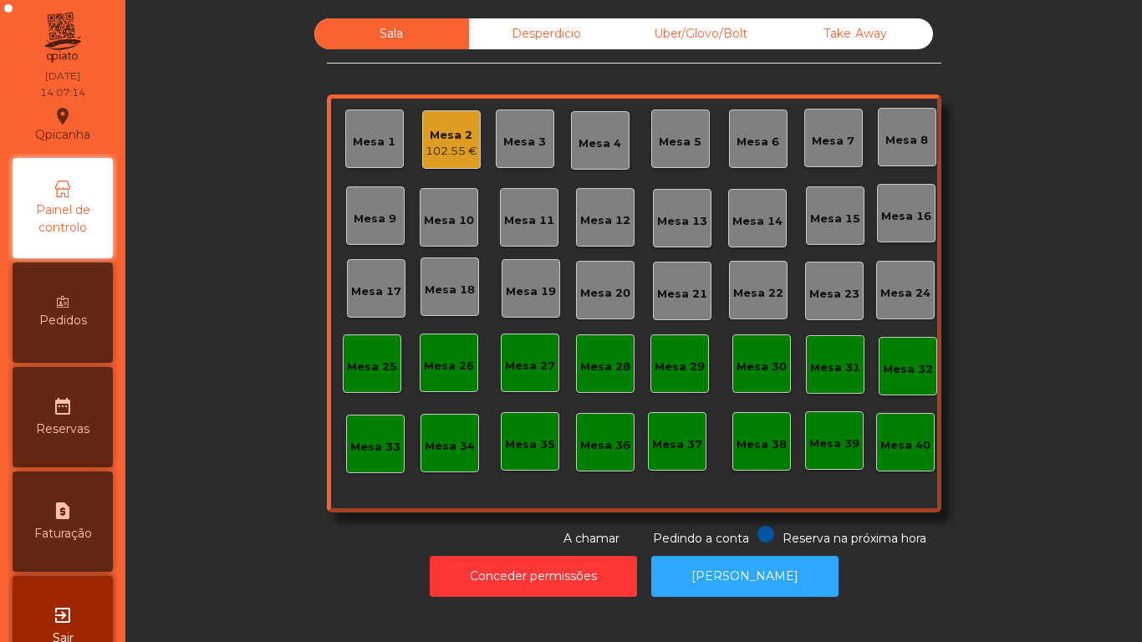
click at [881, 25] on div "Take Away" at bounding box center [855, 33] width 155 height 31
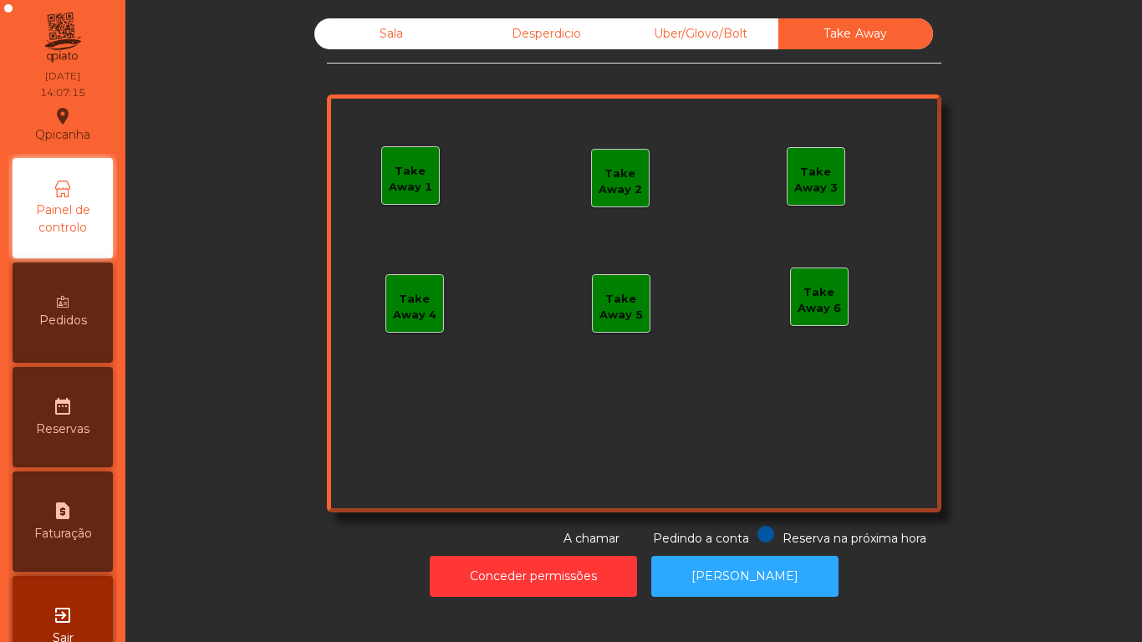
click at [395, 203] on div "Take Away 1" at bounding box center [410, 175] width 58 height 58
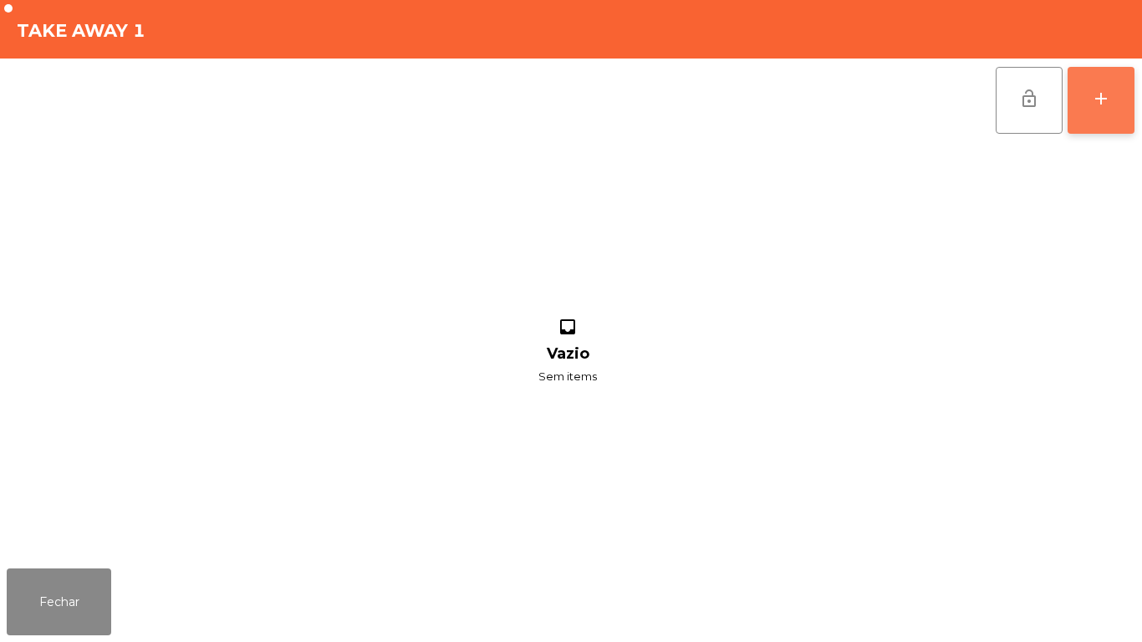
click at [1102, 126] on button "add" at bounding box center [1100, 100] width 67 height 67
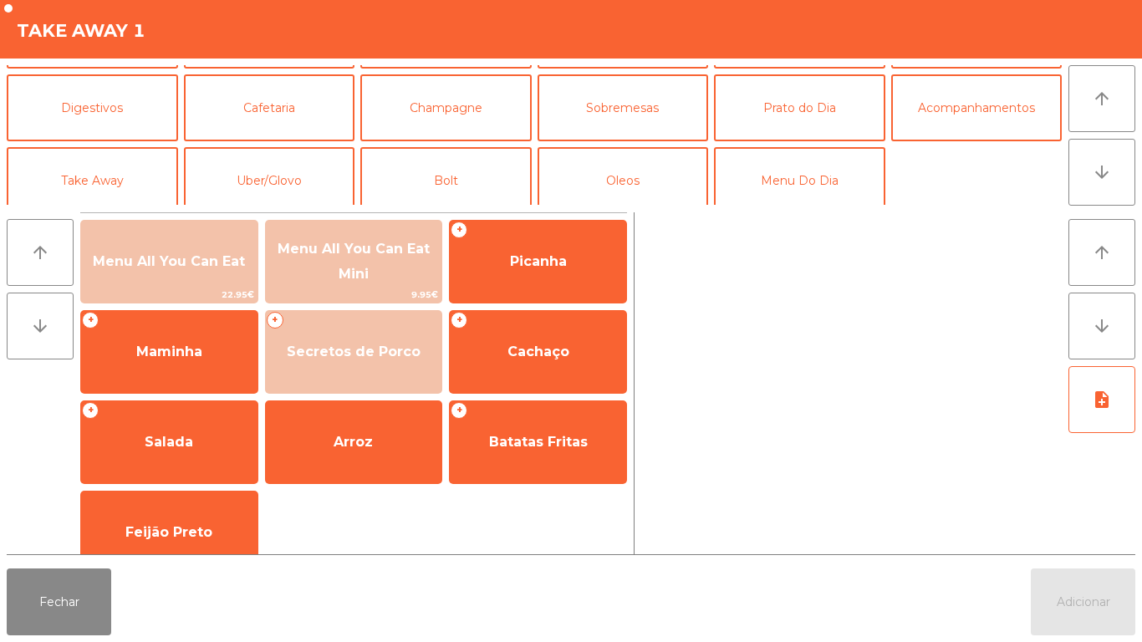
scroll to position [145, 0]
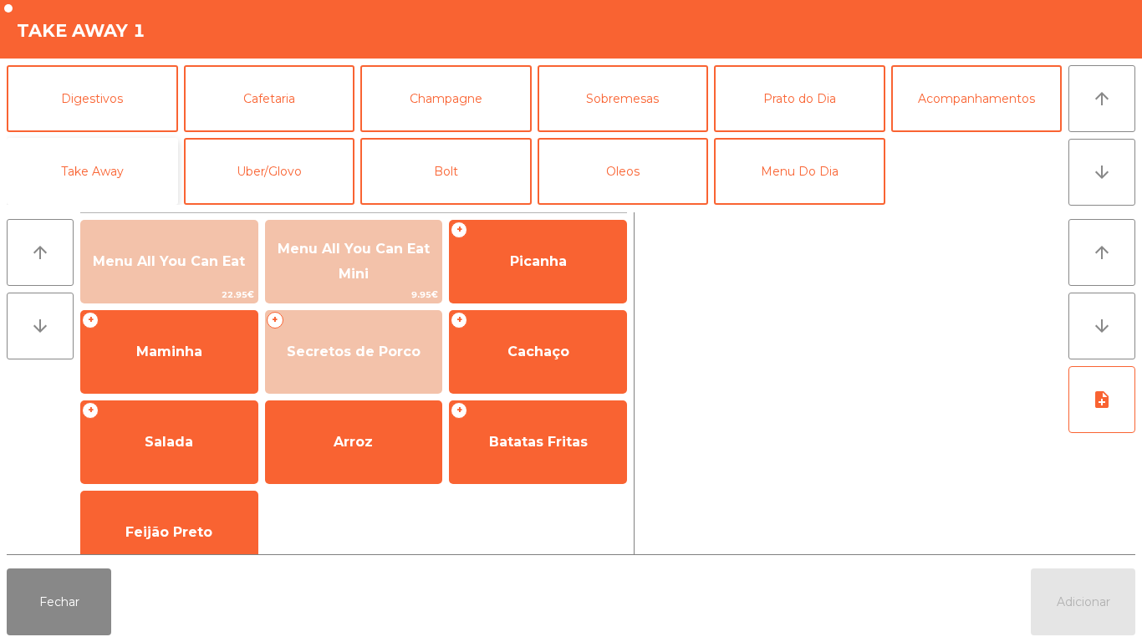
click at [137, 168] on button "Take Away" at bounding box center [92, 171] width 171 height 67
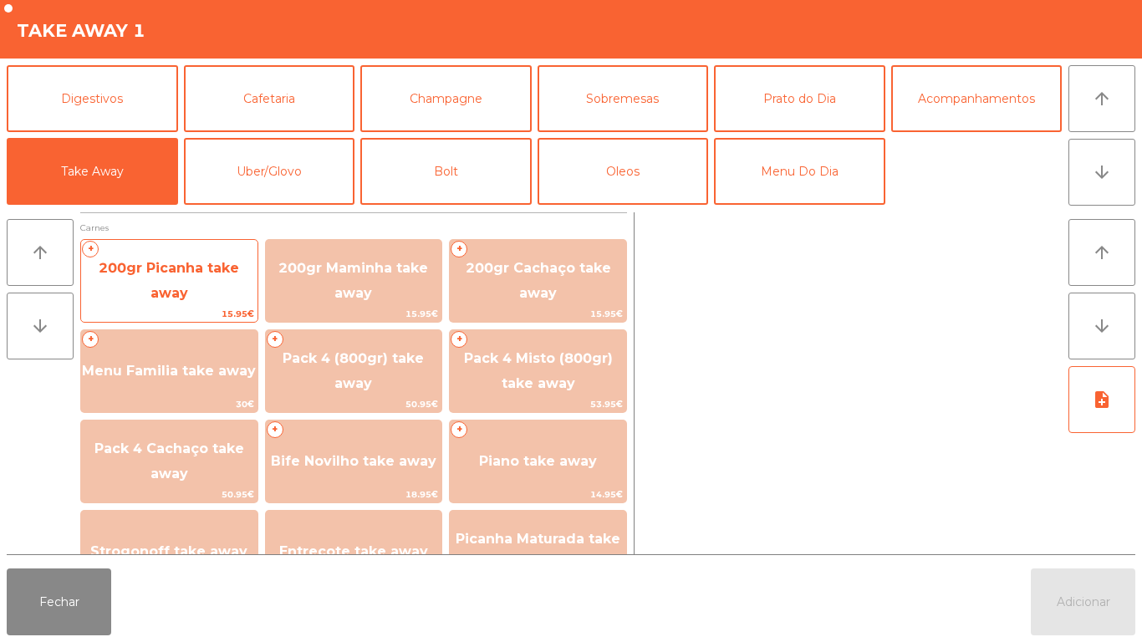
click at [210, 278] on span "200gr Picanha take away" at bounding box center [169, 281] width 176 height 71
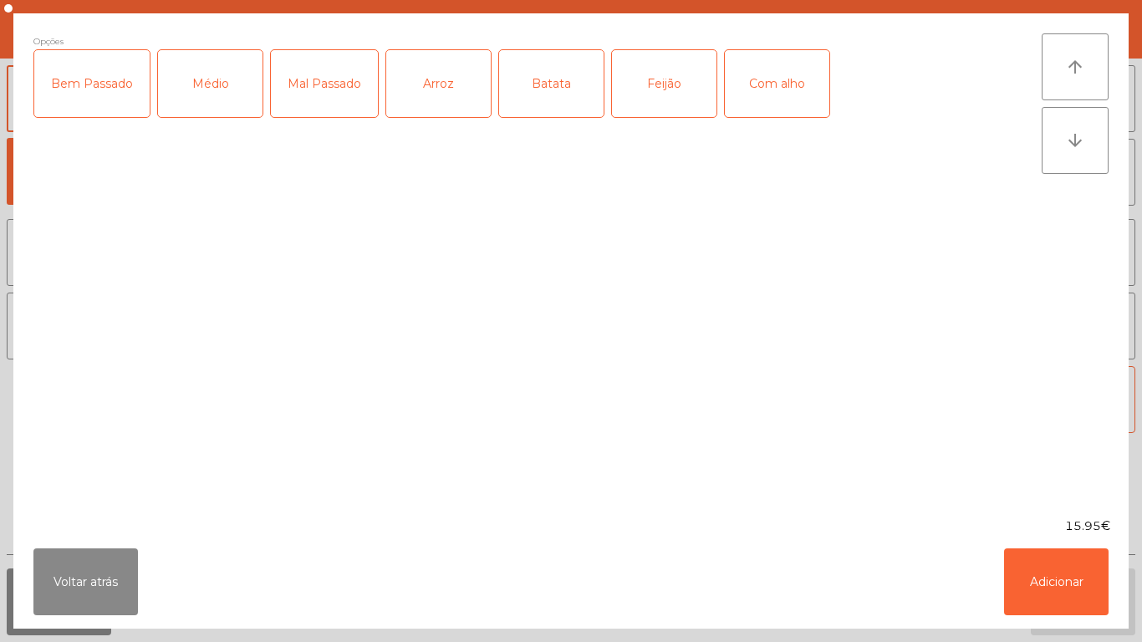
click at [453, 103] on div "Arroz" at bounding box center [438, 83] width 104 height 67
click at [542, 94] on div "Batata" at bounding box center [551, 83] width 104 height 67
click at [670, 93] on div "Feijão" at bounding box center [664, 83] width 104 height 67
click at [226, 91] on div "Médio" at bounding box center [210, 83] width 104 height 67
click at [331, 106] on div "Mal Passado" at bounding box center [324, 83] width 107 height 67
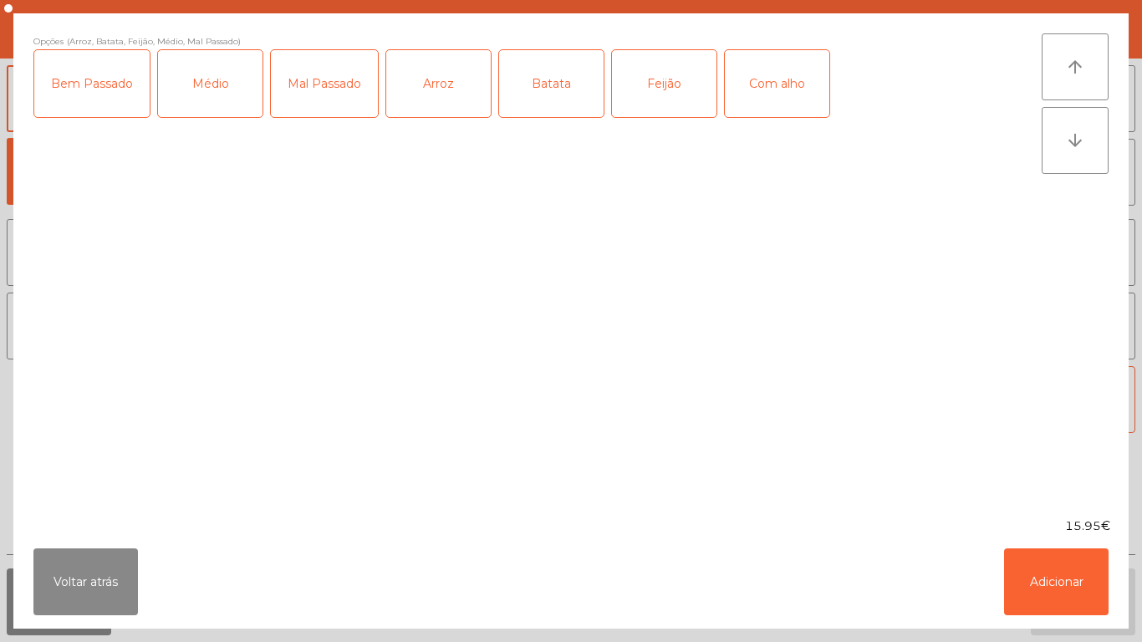
click at [333, 101] on div "Mal Passado" at bounding box center [324, 83] width 107 height 67
click at [1060, 578] on button "Adicionar" at bounding box center [1056, 581] width 104 height 67
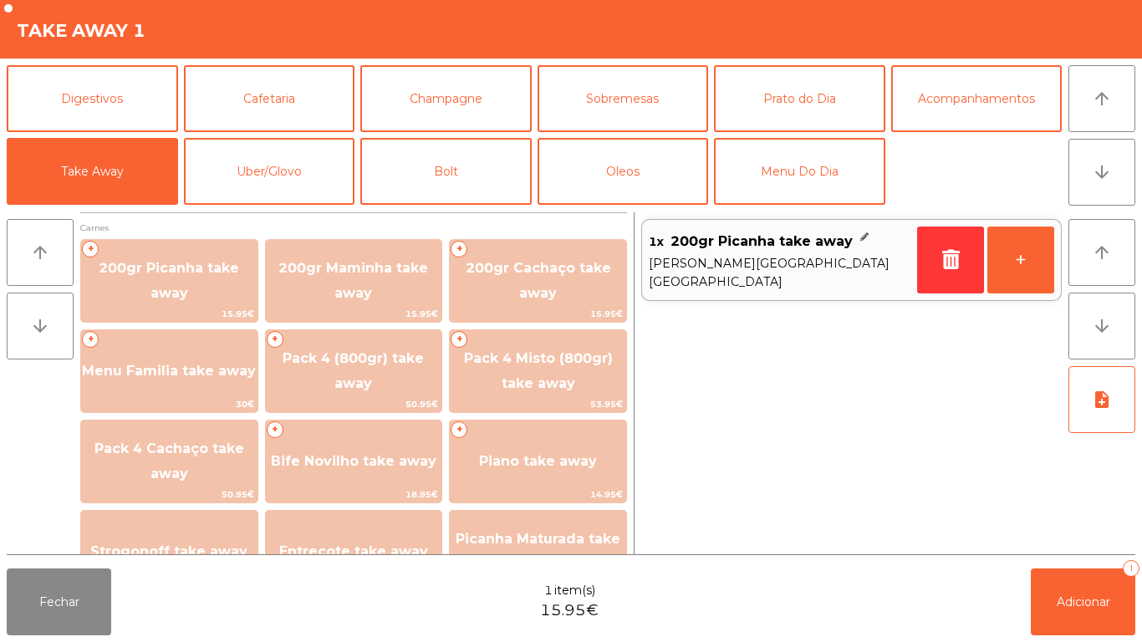
scroll to position [46, 0]
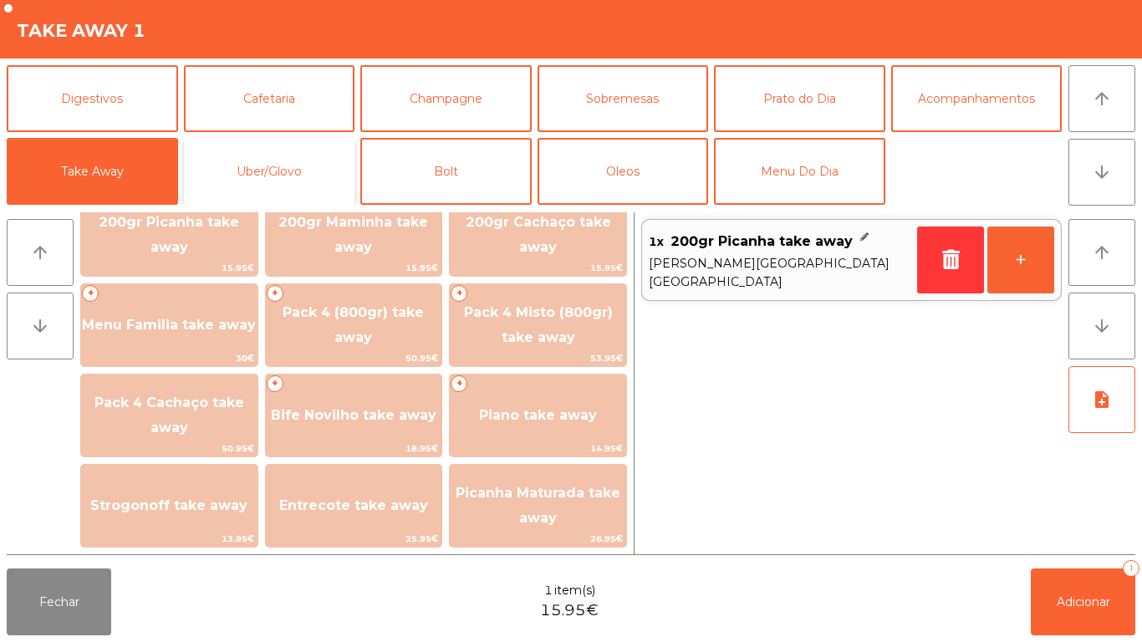
click at [300, 167] on button "Uber/Glovo" at bounding box center [269, 171] width 171 height 67
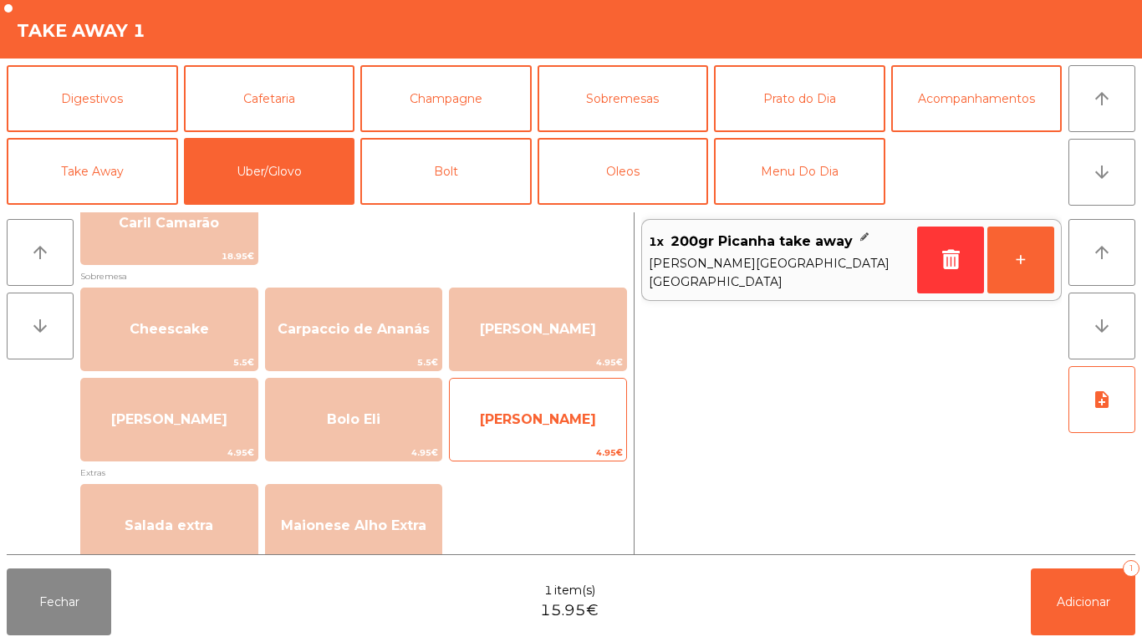
click at [545, 440] on span "Baba Camelo" at bounding box center [538, 419] width 176 height 45
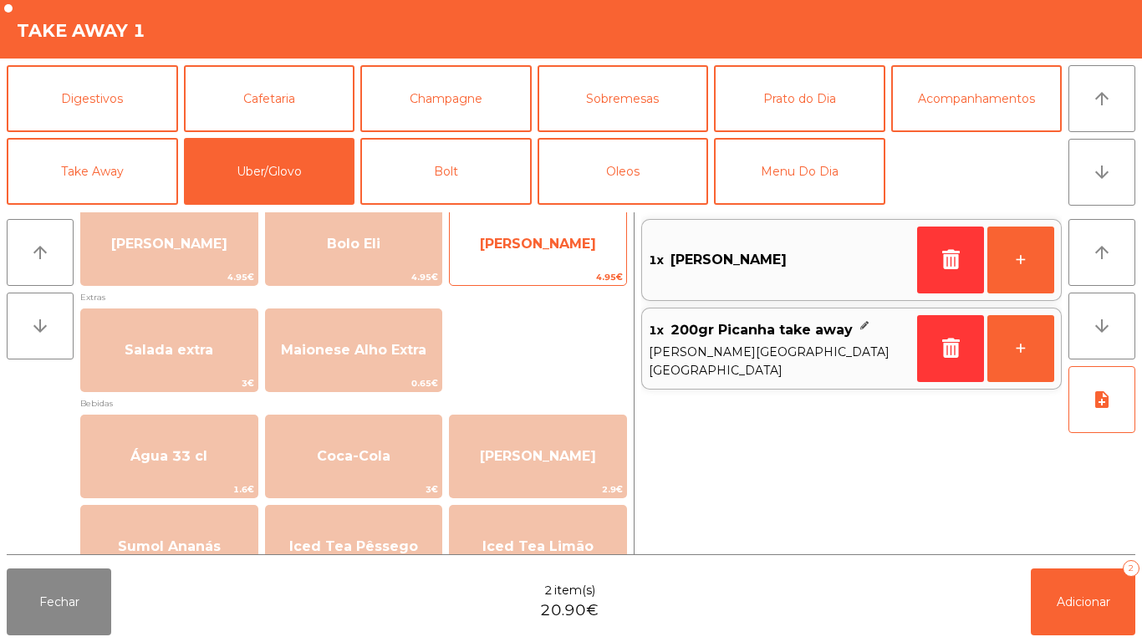
scroll to position [800, 0]
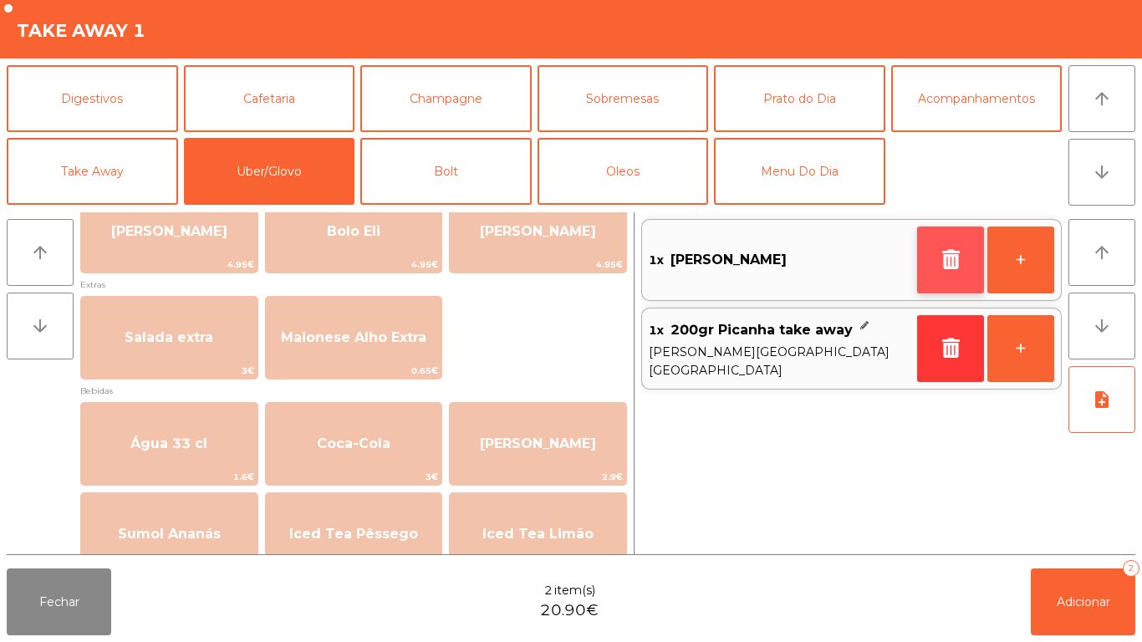
click at [932, 257] on button "button" at bounding box center [950, 259] width 67 height 67
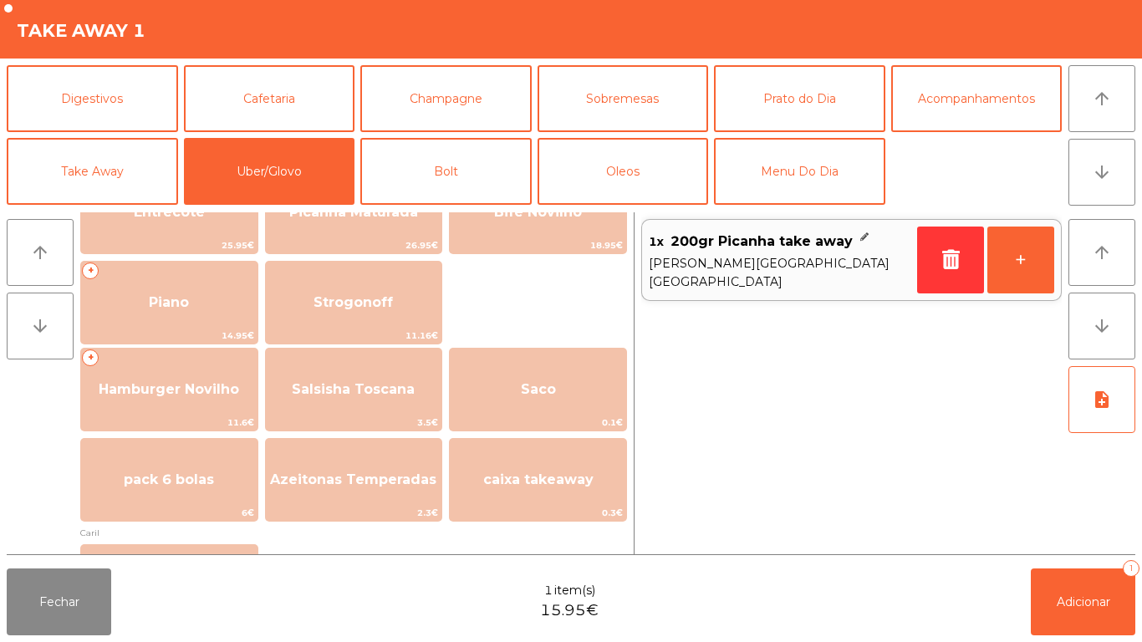
scroll to position [252, 0]
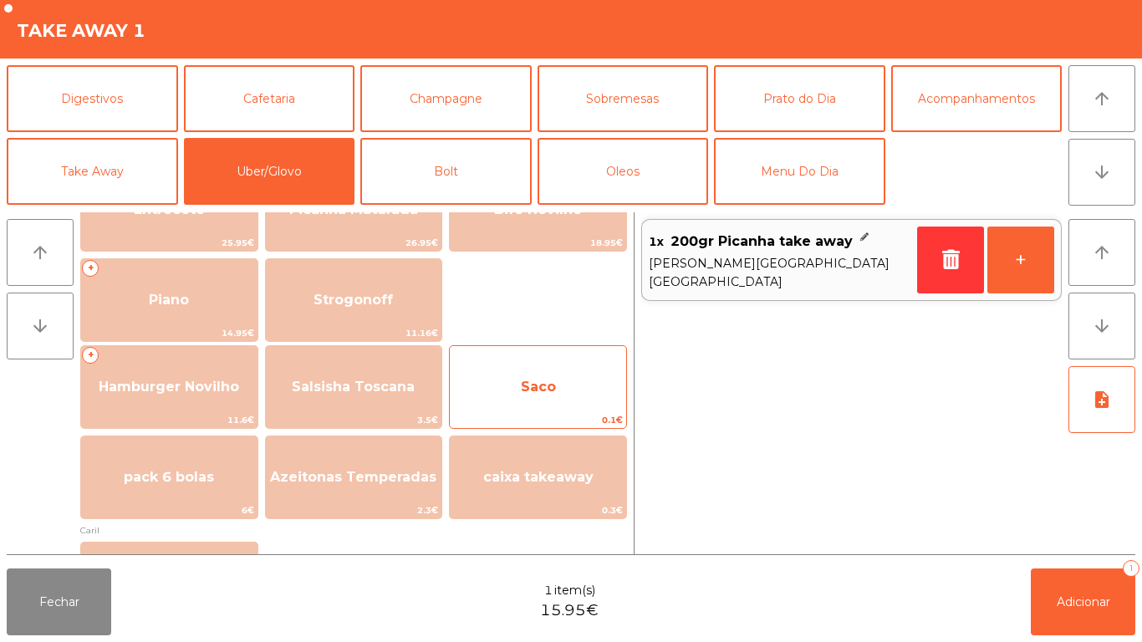
click at [579, 396] on span "Saco" at bounding box center [538, 386] width 176 height 45
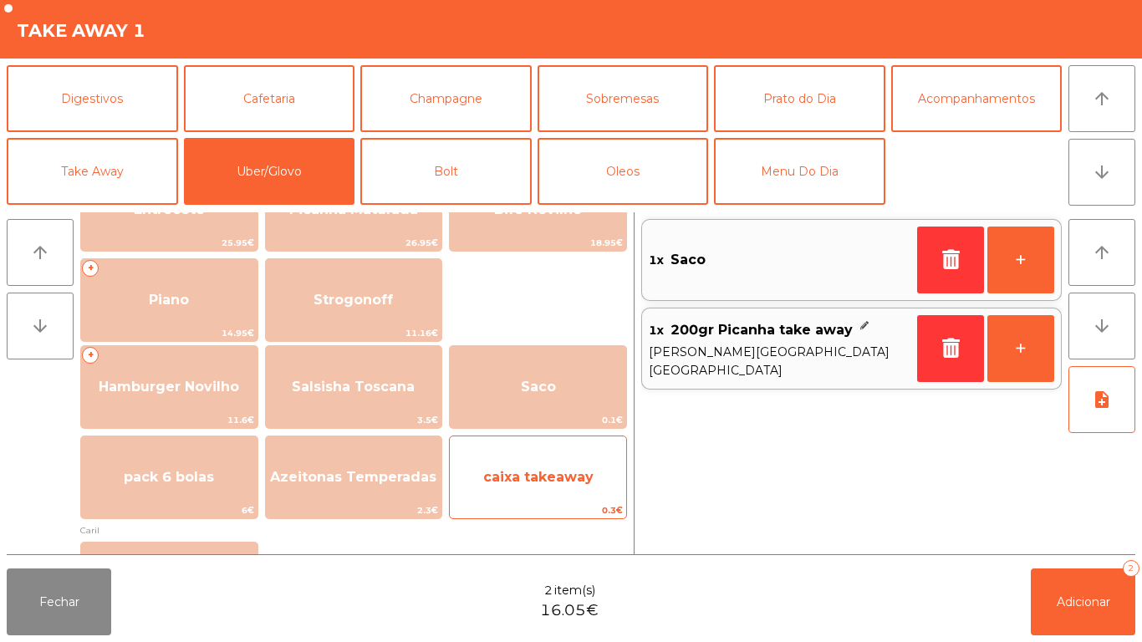
click at [556, 469] on span "caixa takeaway" at bounding box center [538, 477] width 110 height 16
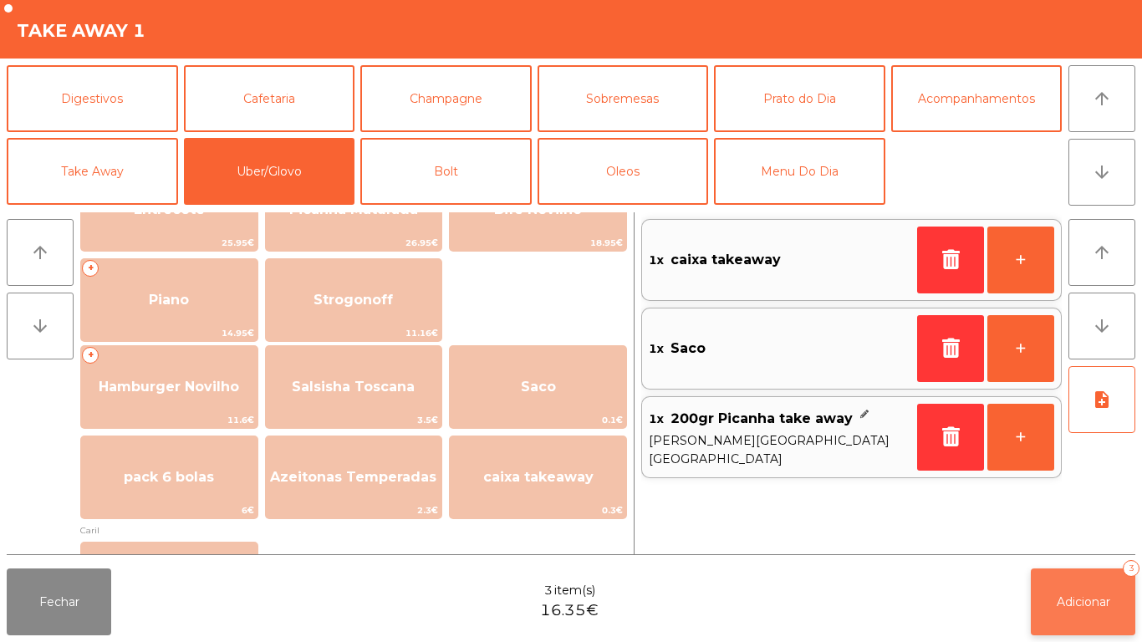
click at [1068, 594] on span "Adicionar" at bounding box center [1082, 601] width 53 height 15
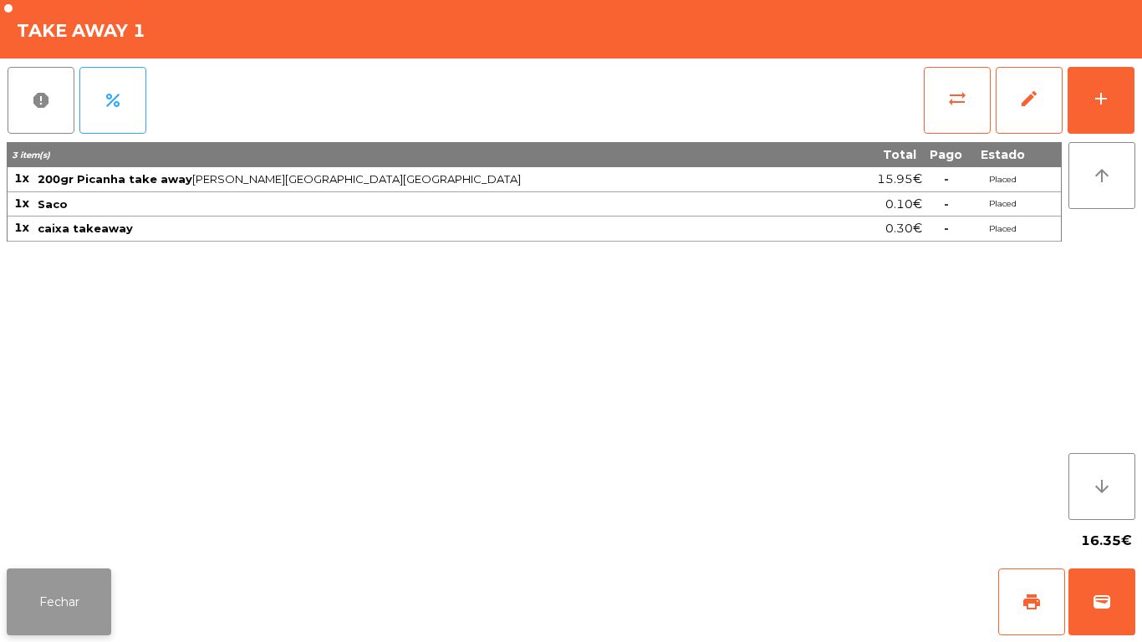
click at [74, 596] on button "Fechar" at bounding box center [59, 601] width 104 height 67
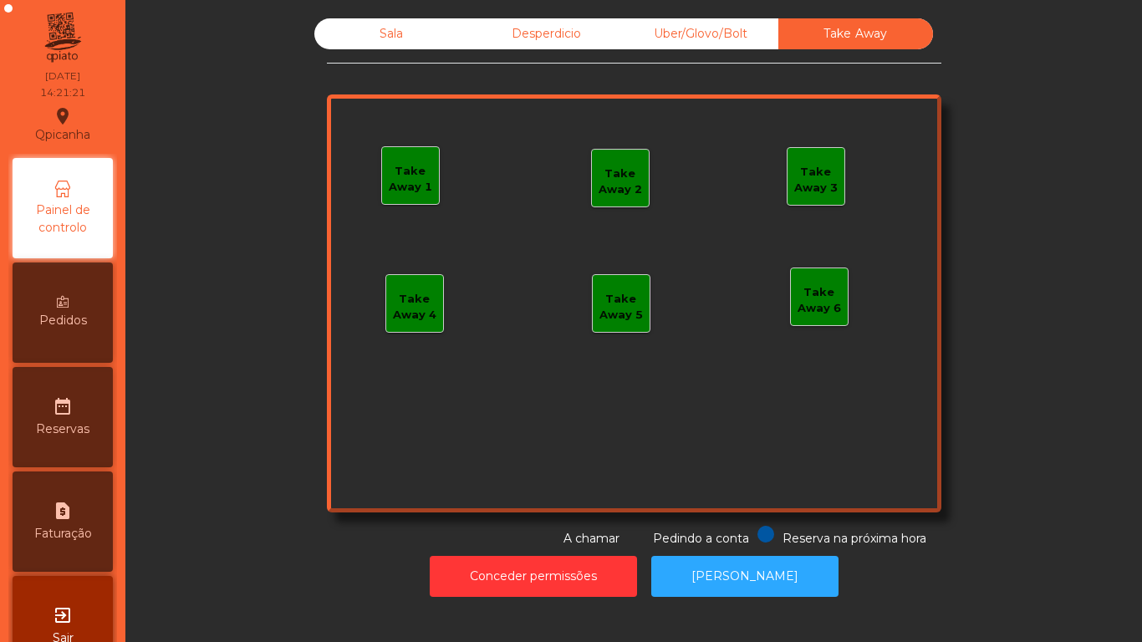
click at [379, 46] on div "Sala" at bounding box center [391, 33] width 155 height 31
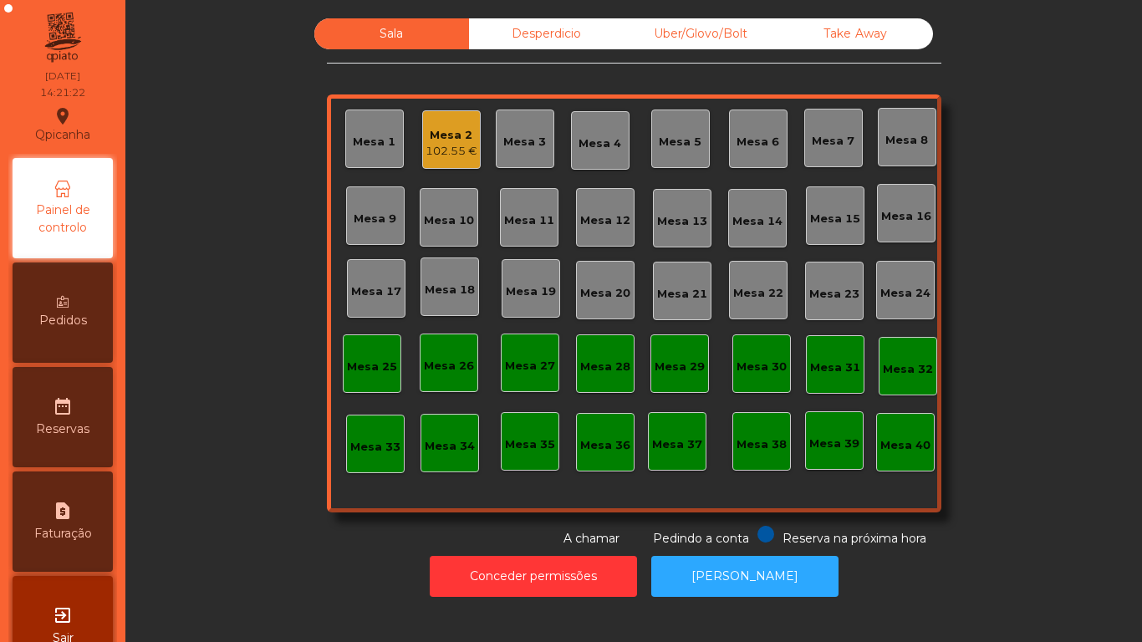
click at [460, 136] on div "Mesa 2" at bounding box center [451, 135] width 52 height 17
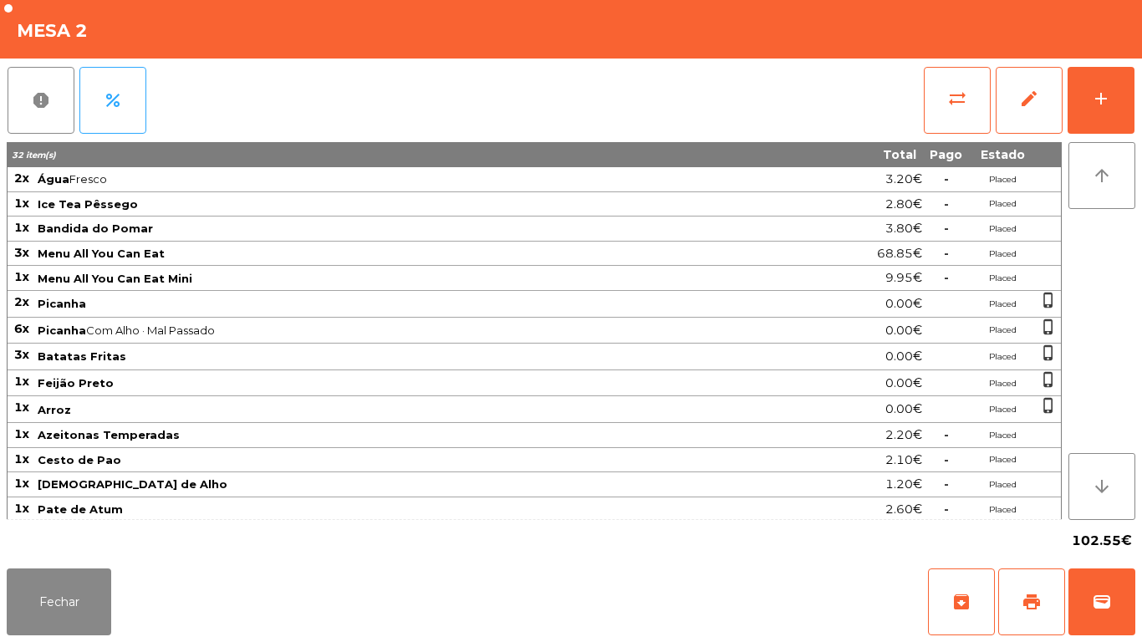
scroll to position [79, 0]
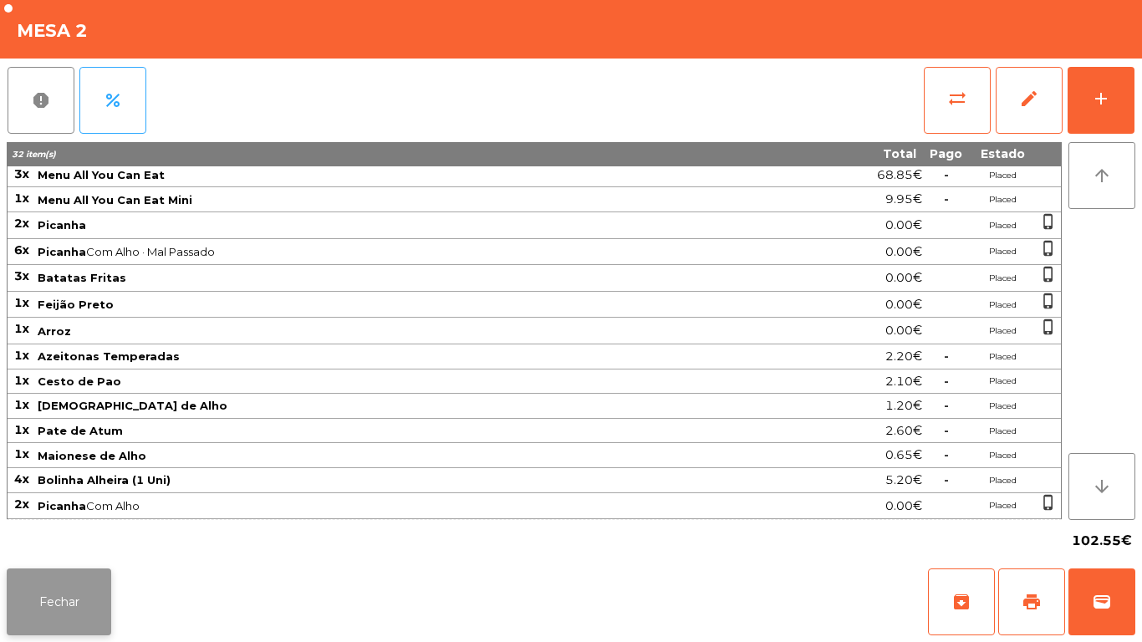
click at [75, 584] on button "Fechar" at bounding box center [59, 601] width 104 height 67
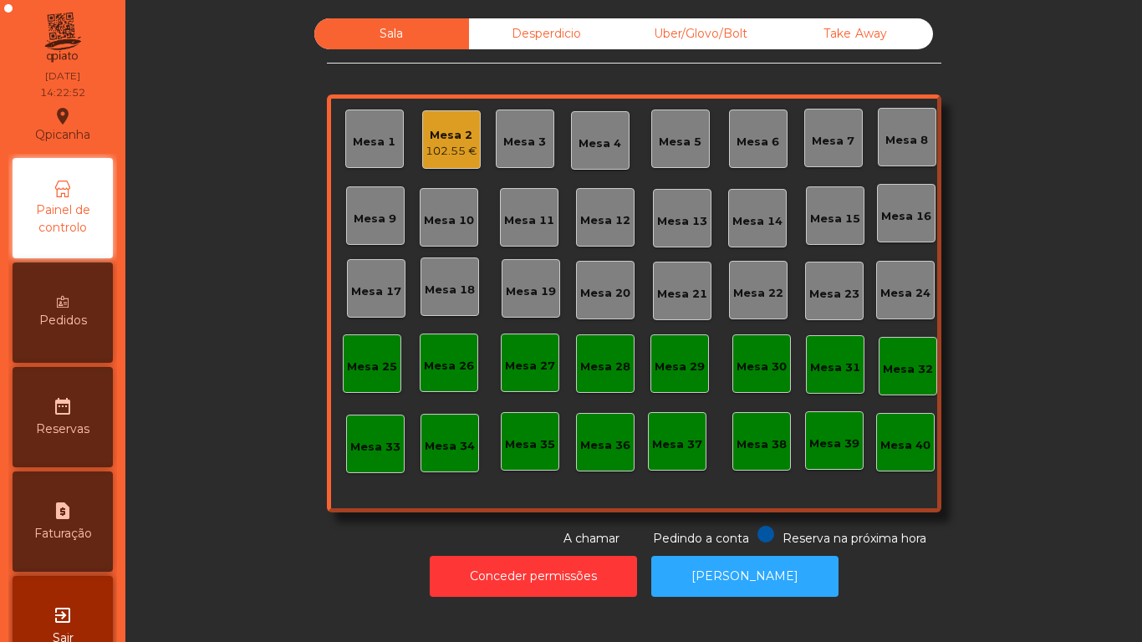
click at [467, 145] on div "102.55 €" at bounding box center [451, 151] width 52 height 17
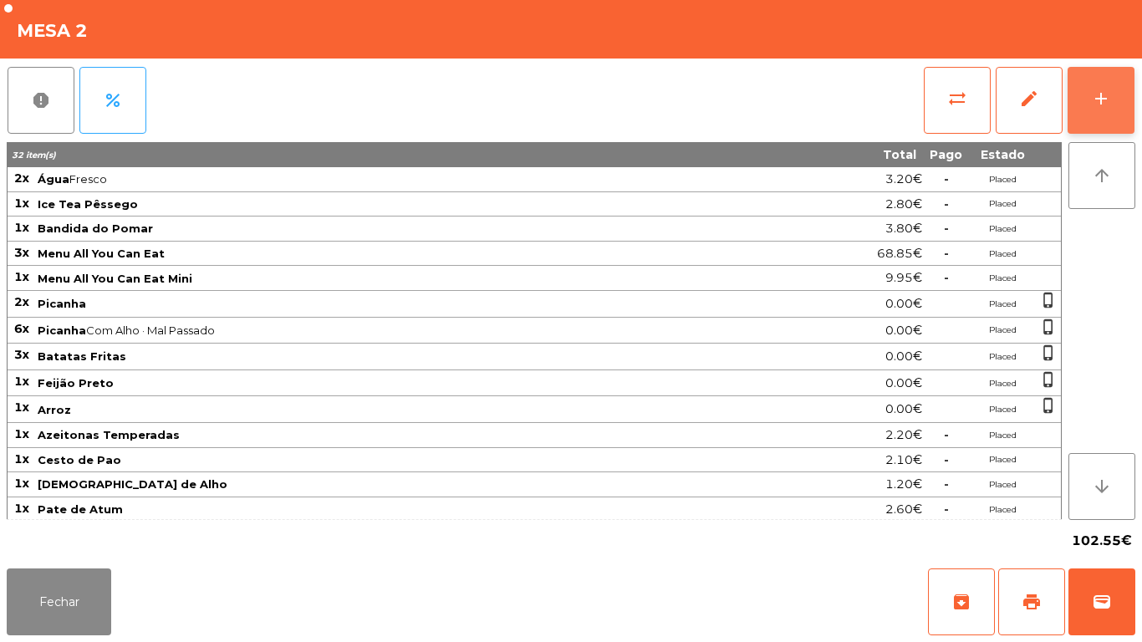
click at [1111, 89] on button "add" at bounding box center [1100, 100] width 67 height 67
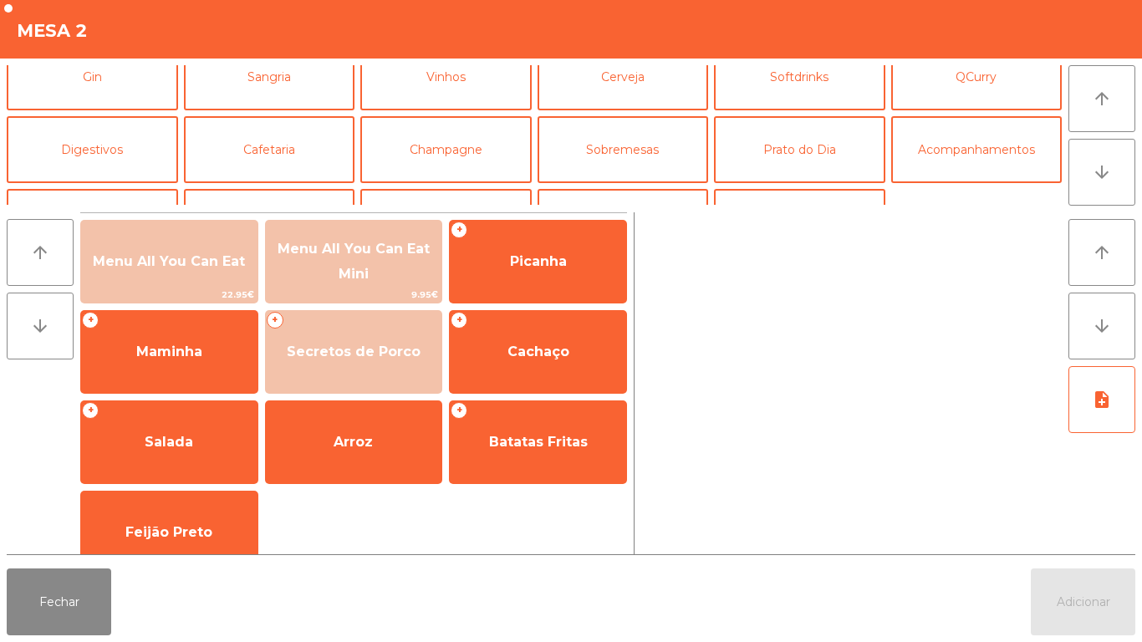
scroll to position [107, 0]
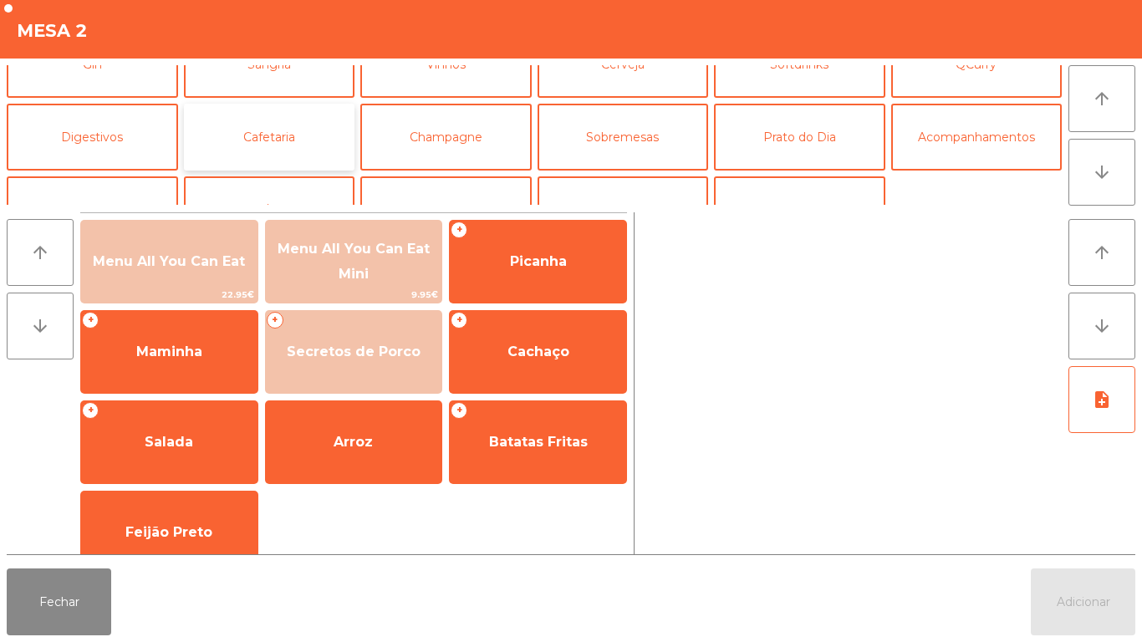
click at [306, 138] on button "Cafetaria" at bounding box center [269, 137] width 171 height 67
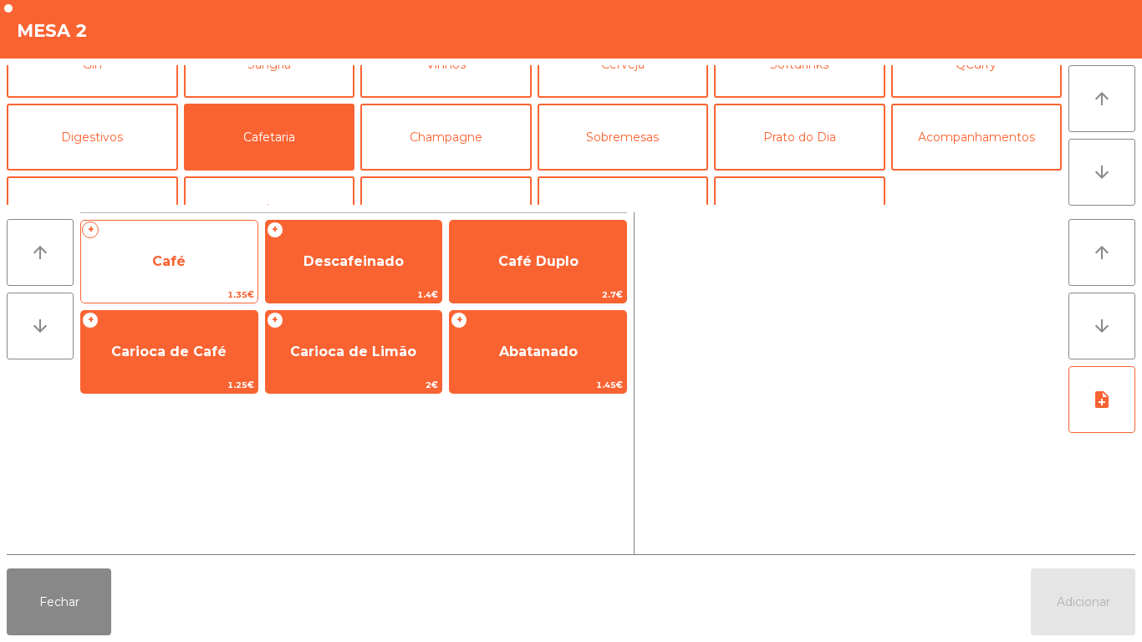
click at [212, 262] on span "Café" at bounding box center [169, 261] width 176 height 45
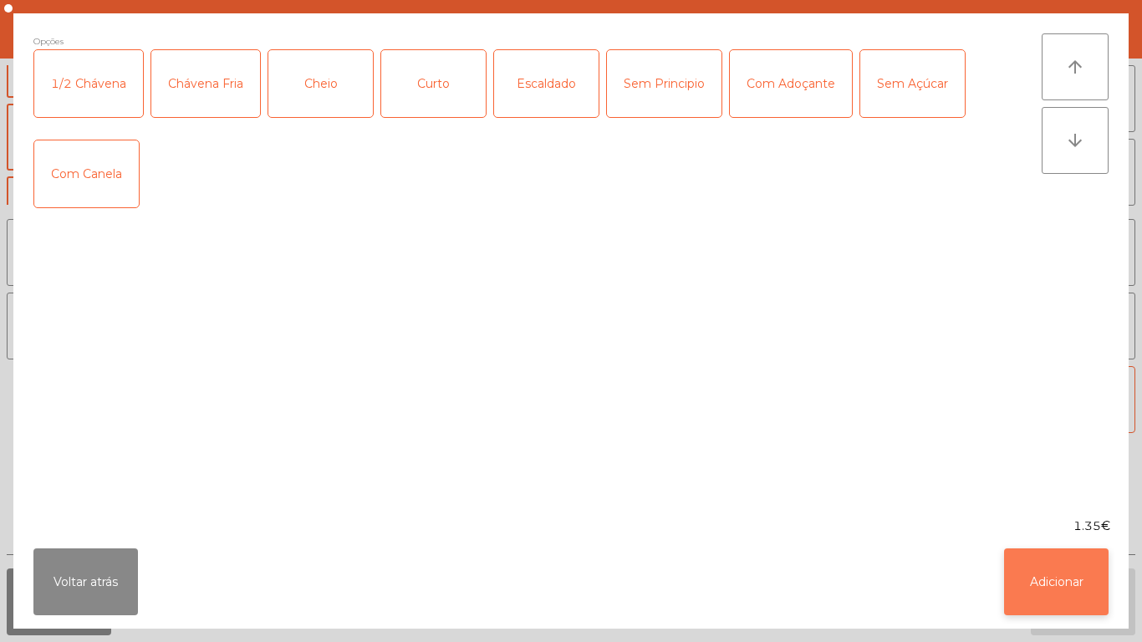
click at [1050, 555] on button "Adicionar" at bounding box center [1056, 581] width 104 height 67
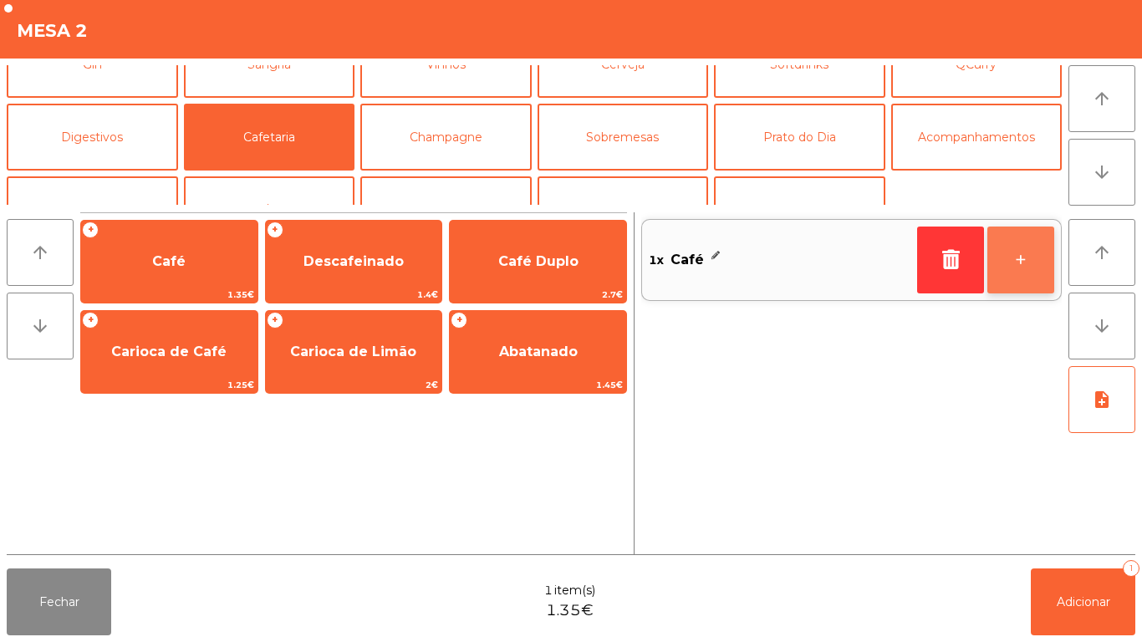
click at [1043, 241] on button "+" at bounding box center [1020, 259] width 67 height 67
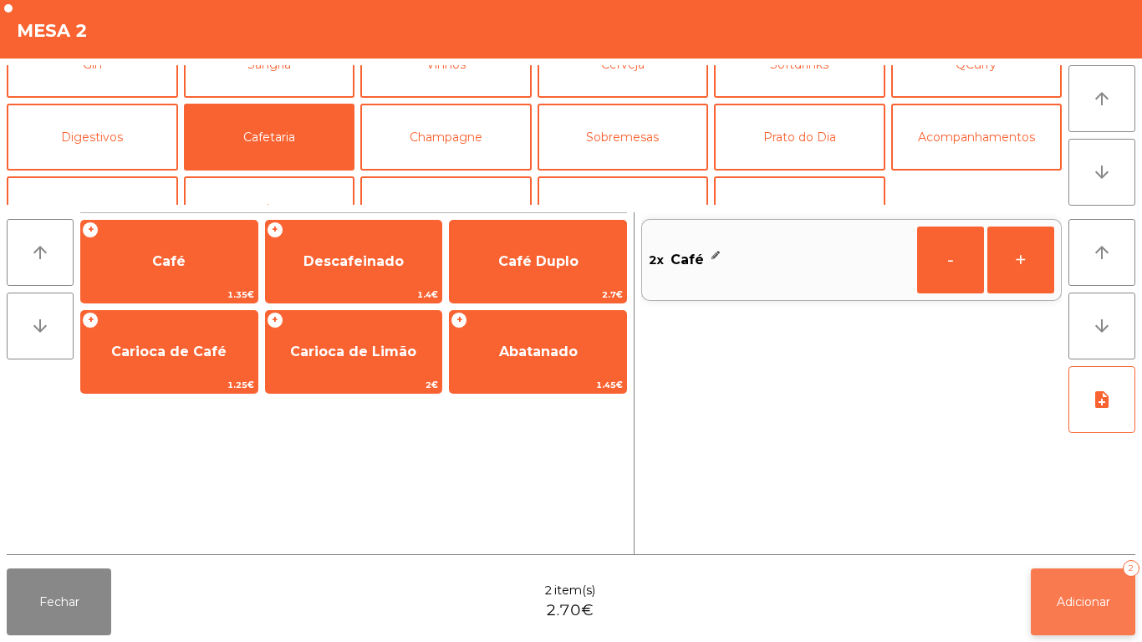
click at [1113, 615] on button "Adicionar 2" at bounding box center [1082, 601] width 104 height 67
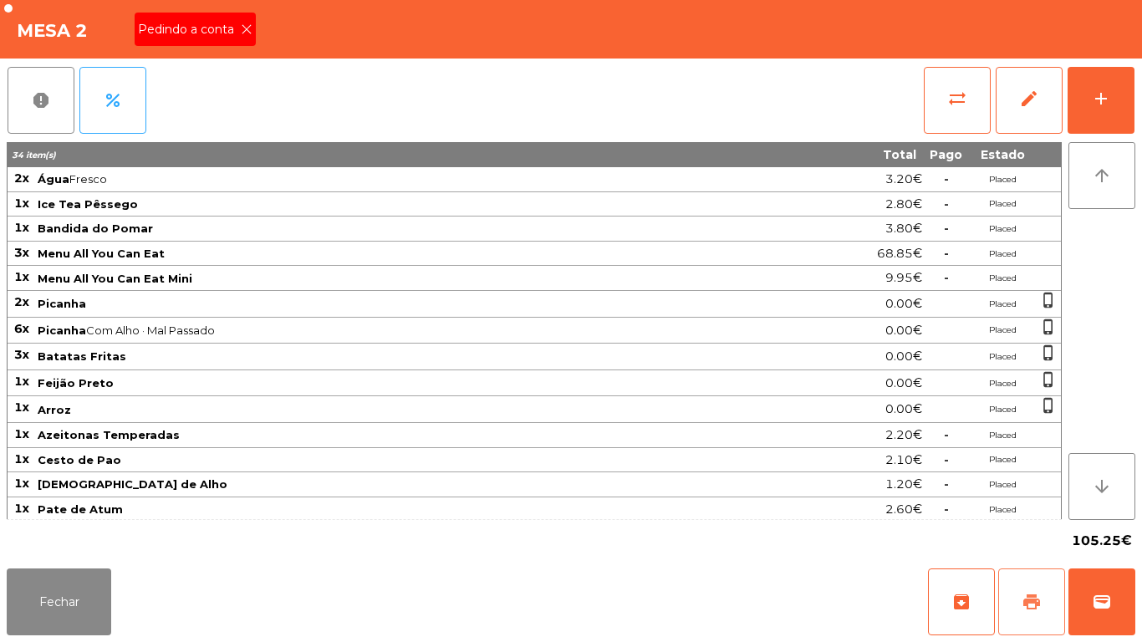
click at [1024, 600] on span "print" at bounding box center [1031, 602] width 20 height 20
click at [241, 27] on icon at bounding box center [247, 29] width 12 height 12
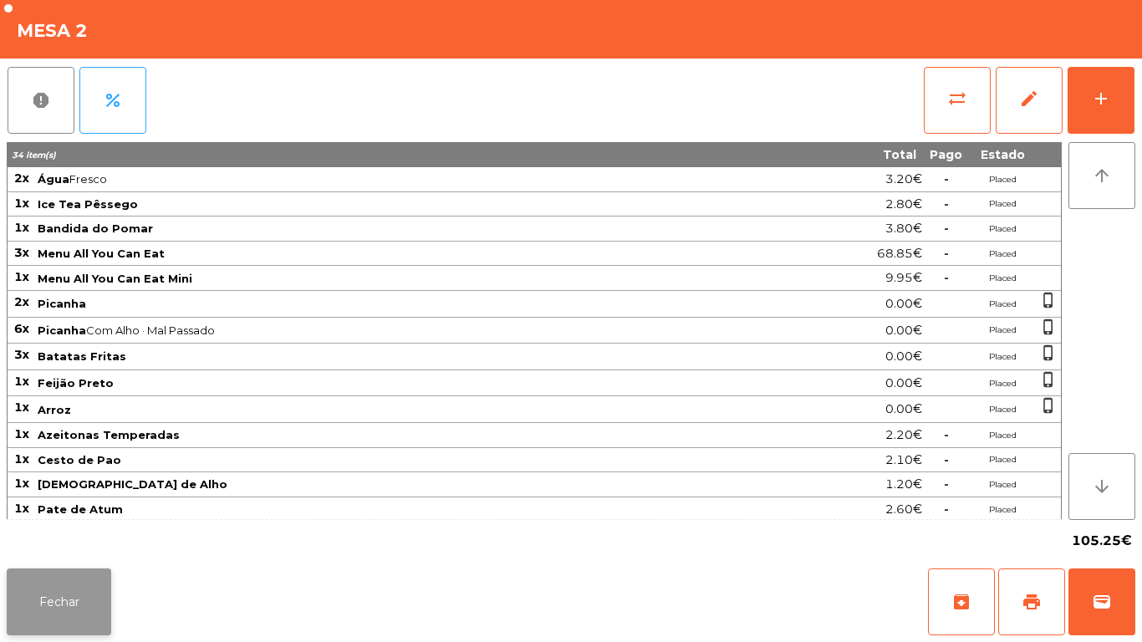
click at [58, 572] on button "Fechar" at bounding box center [59, 601] width 104 height 67
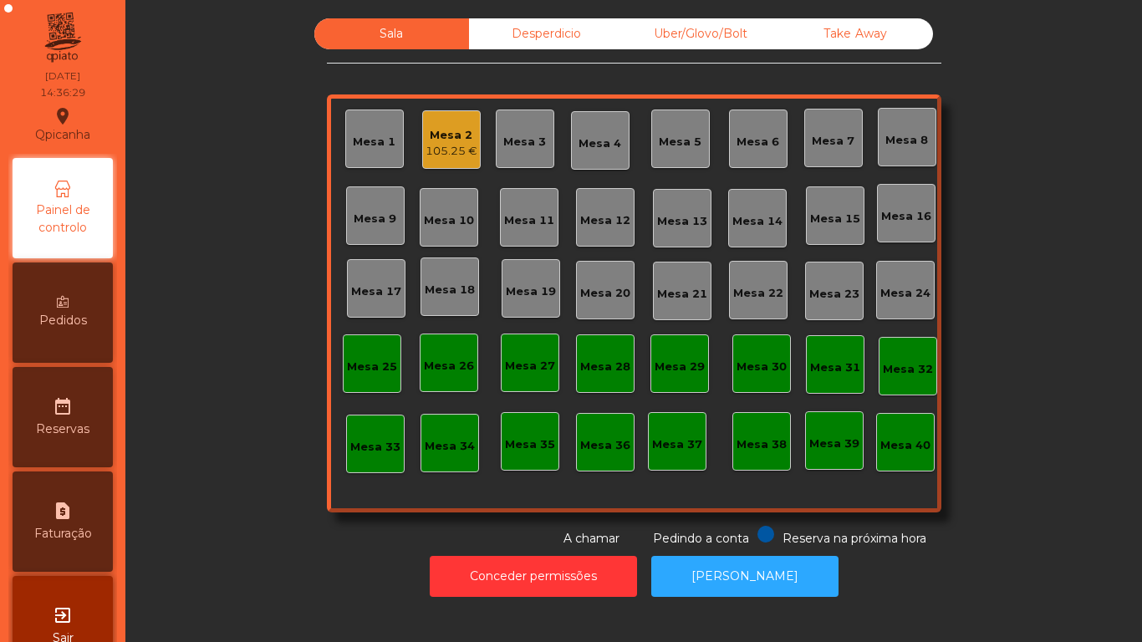
click at [440, 226] on div "Mesa 10" at bounding box center [449, 220] width 50 height 17
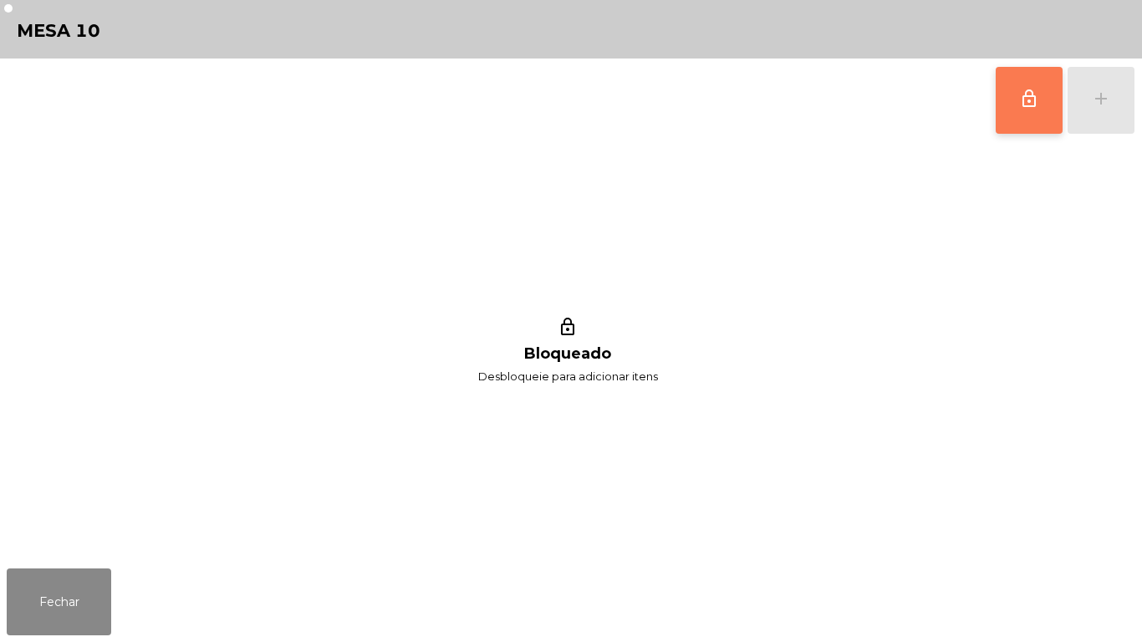
click at [1051, 111] on button "lock_outline" at bounding box center [1028, 100] width 67 height 67
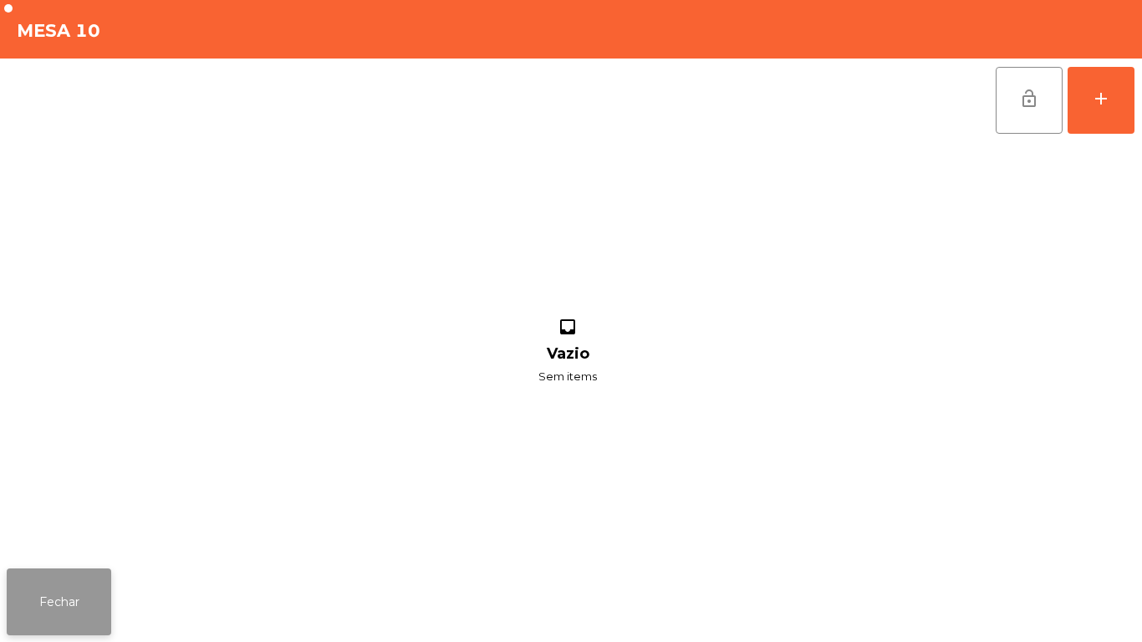
click at [79, 599] on button "Fechar" at bounding box center [59, 601] width 104 height 67
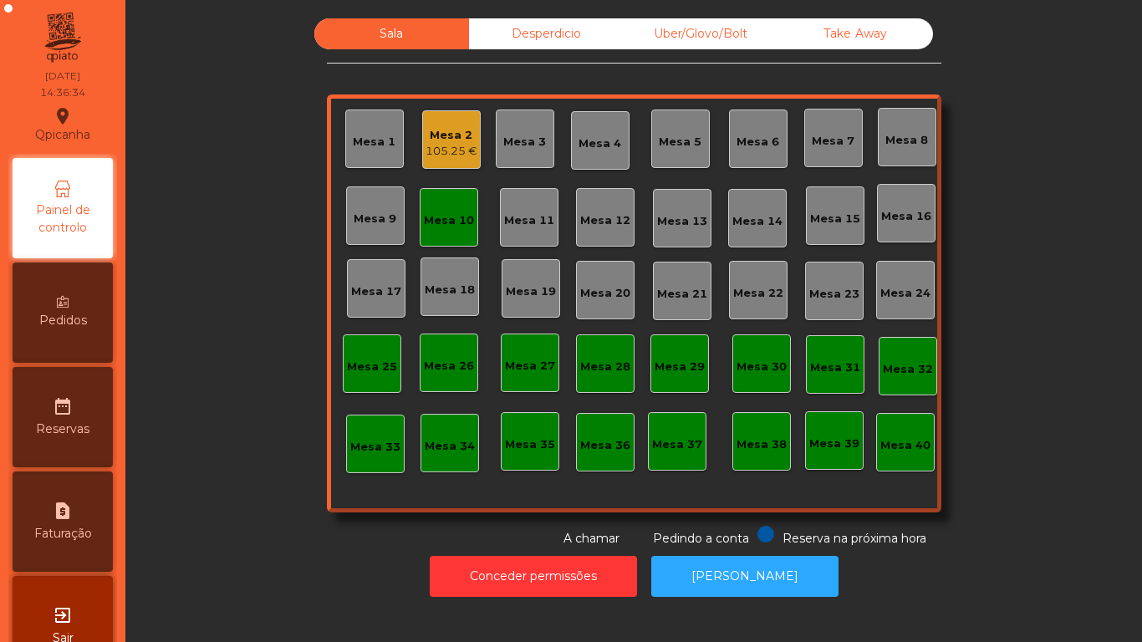
click at [437, 211] on div "Mesa 10" at bounding box center [449, 217] width 50 height 23
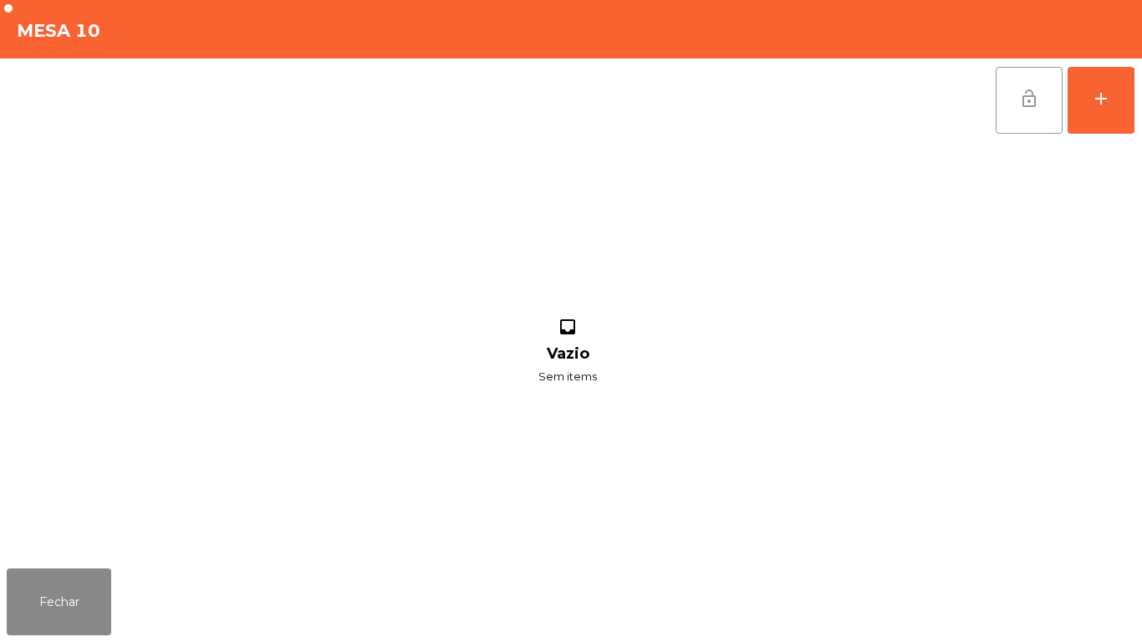
click at [1038, 99] on span "lock_open" at bounding box center [1029, 99] width 20 height 20
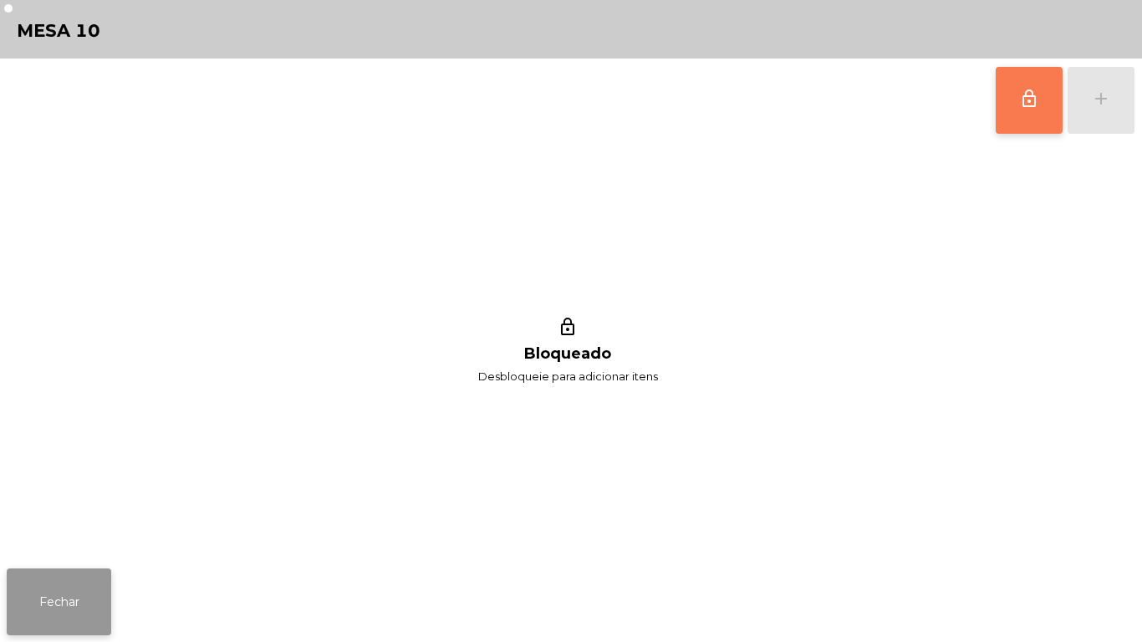
click at [83, 592] on button "Fechar" at bounding box center [59, 601] width 104 height 67
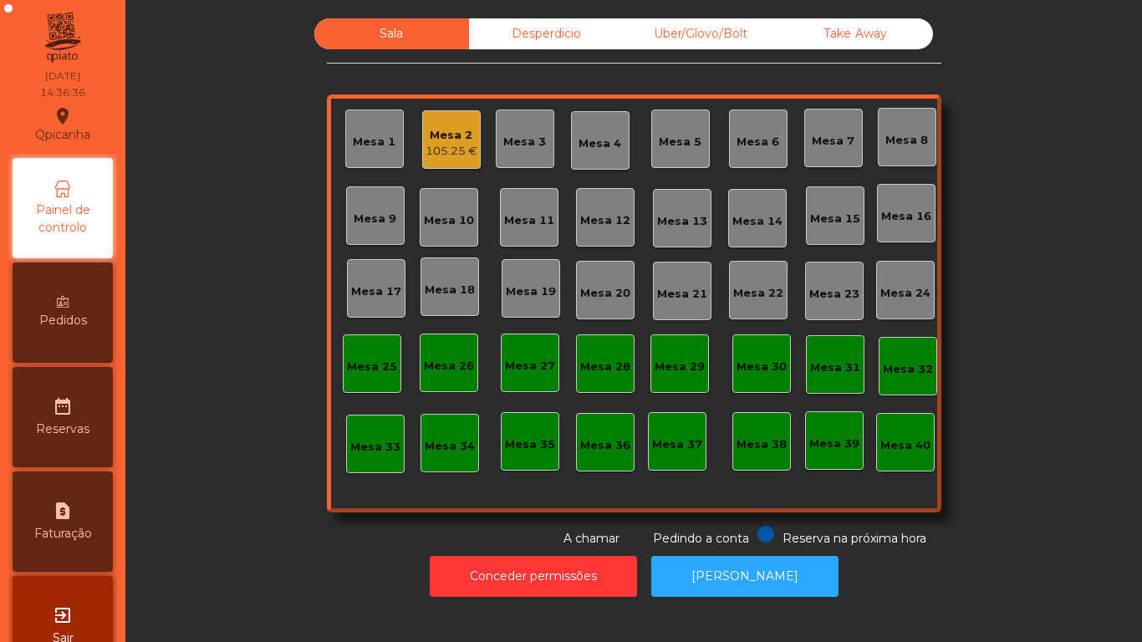
click at [754, 224] on div "Mesa 14" at bounding box center [757, 221] width 50 height 17
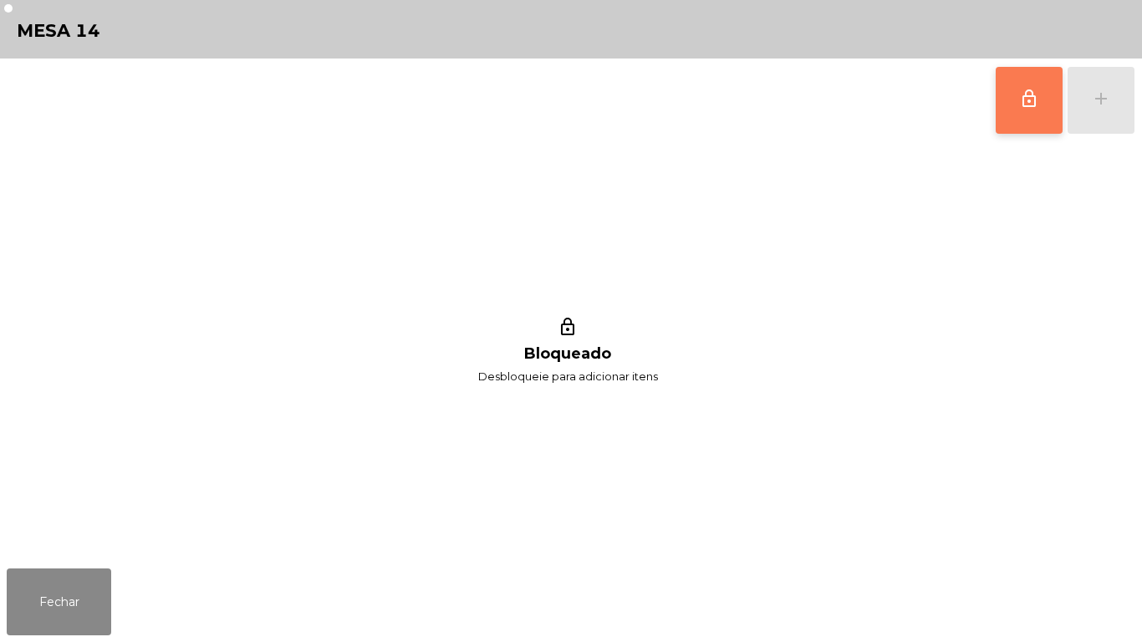
click at [1015, 106] on button "lock_outline" at bounding box center [1028, 100] width 67 height 67
click at [66, 592] on button "Fechar" at bounding box center [59, 601] width 104 height 67
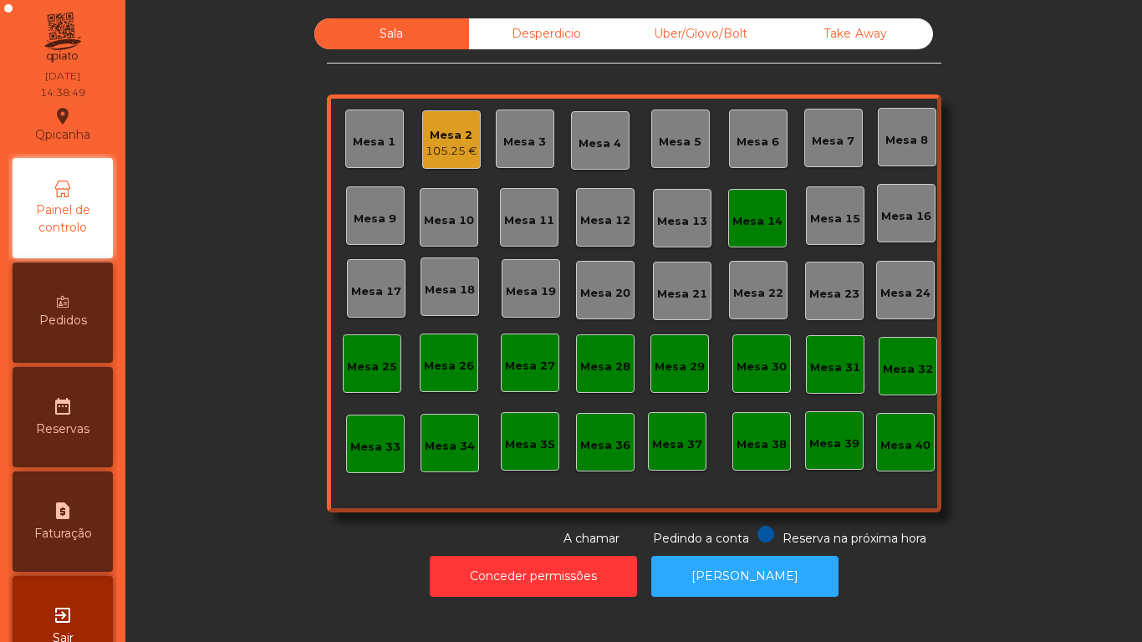
click at [755, 218] on div "Mesa 14" at bounding box center [757, 221] width 50 height 17
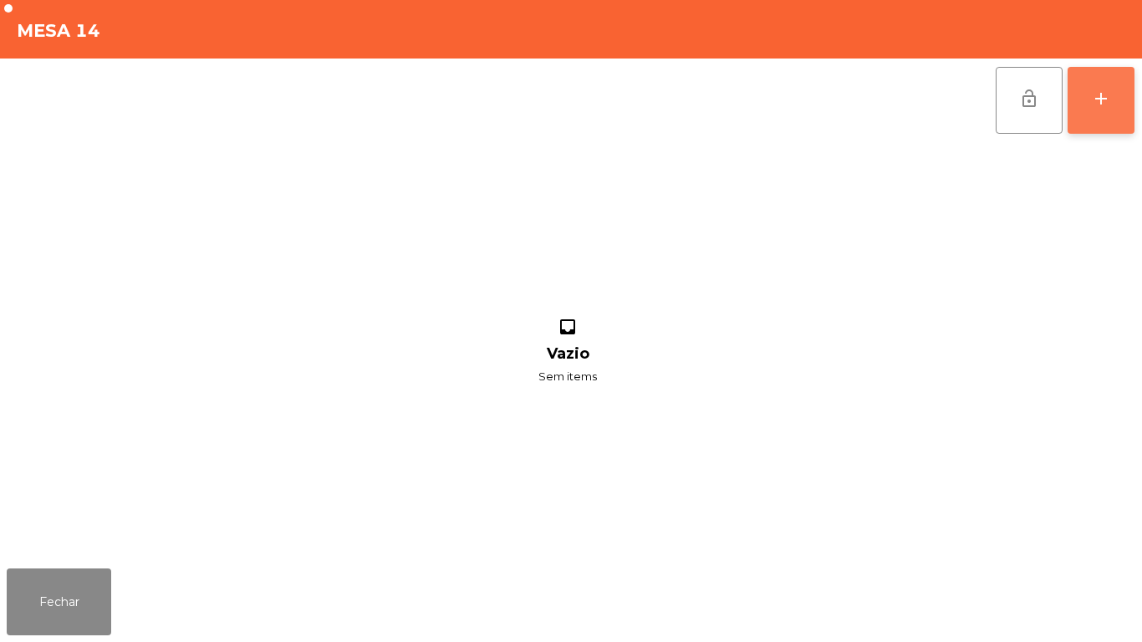
click at [1098, 101] on div "add" at bounding box center [1101, 99] width 20 height 20
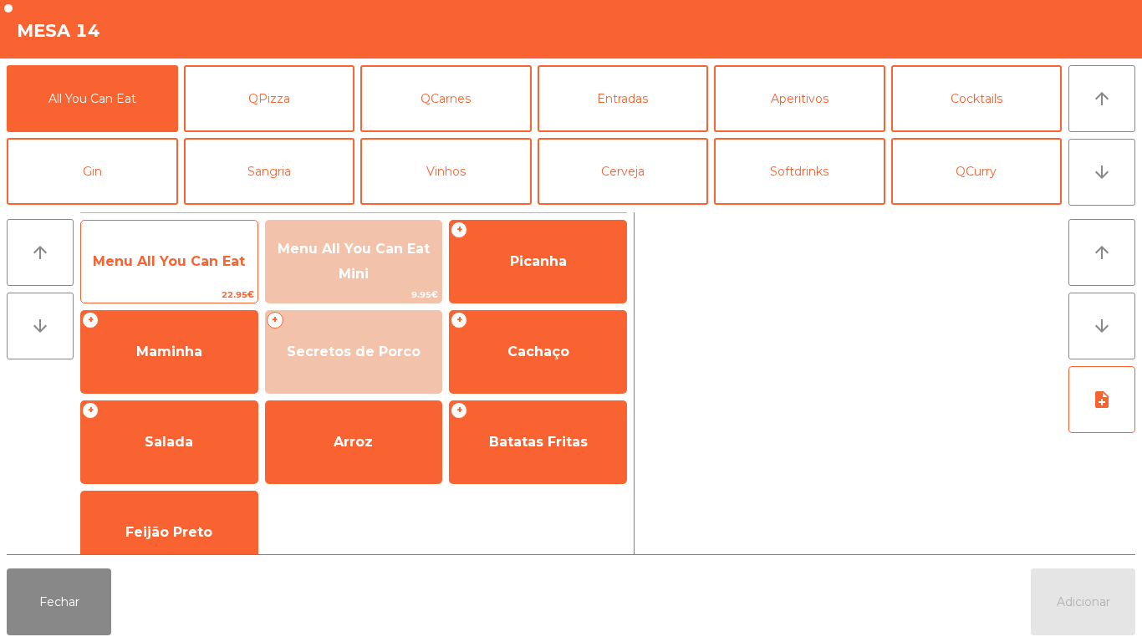
click at [200, 267] on span "Menu All You Can Eat" at bounding box center [169, 261] width 152 height 16
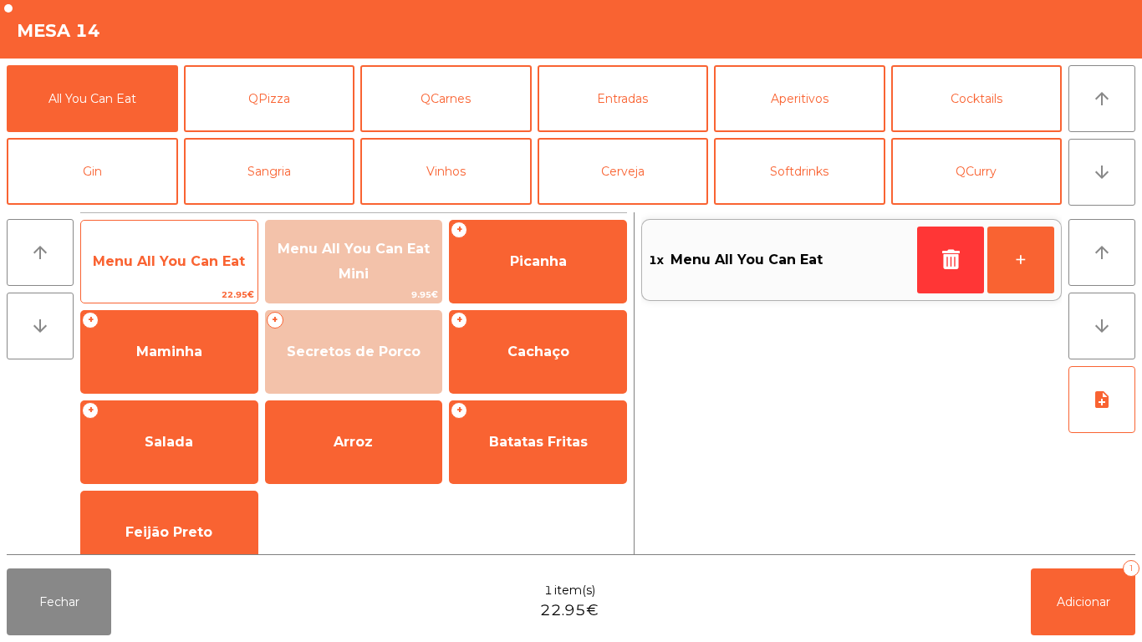
click at [199, 262] on span "Menu All You Can Eat" at bounding box center [169, 261] width 152 height 16
click at [197, 265] on span "Menu All You Can Eat" at bounding box center [169, 261] width 152 height 16
click at [193, 264] on span "Menu All You Can Eat" at bounding box center [169, 261] width 152 height 16
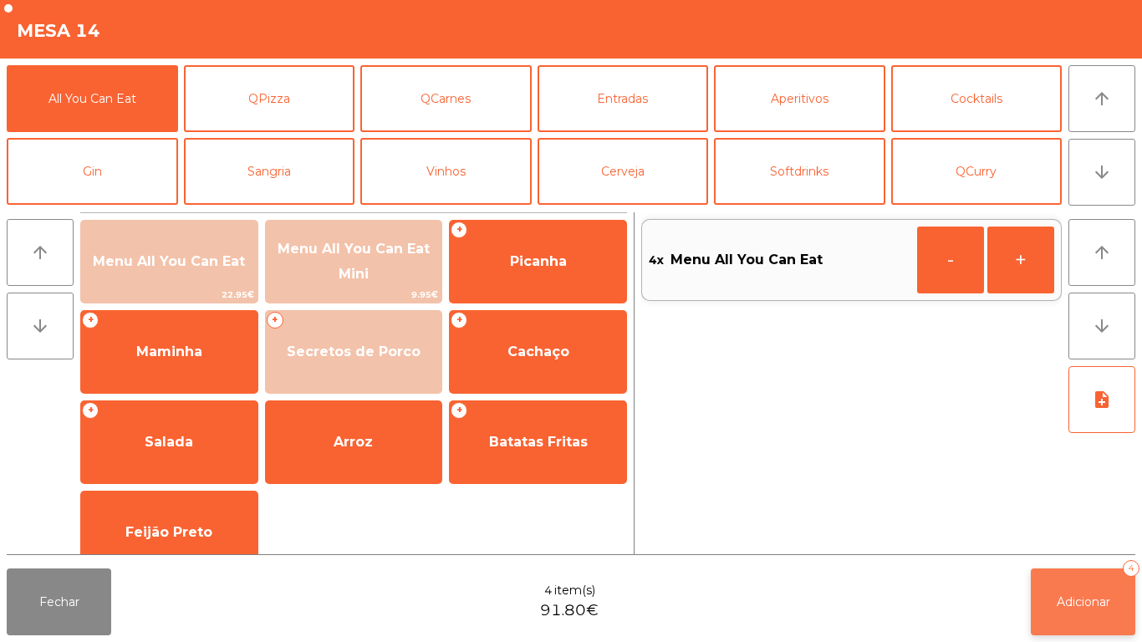
click at [1070, 572] on button "Adicionar 4" at bounding box center [1082, 601] width 104 height 67
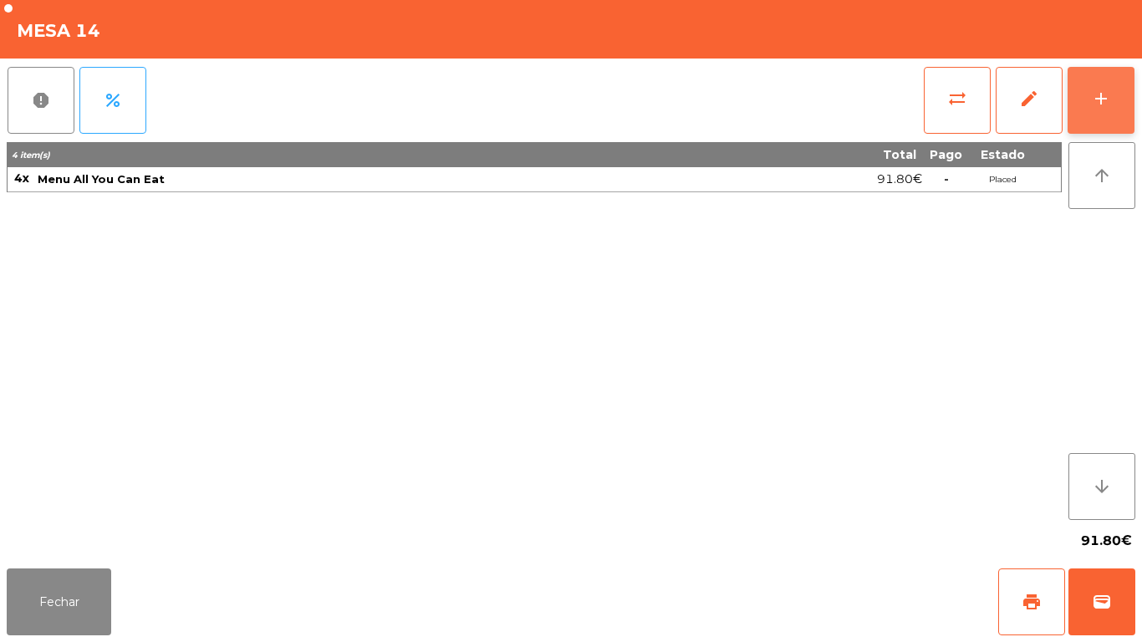
click at [1091, 85] on button "add" at bounding box center [1100, 100] width 67 height 67
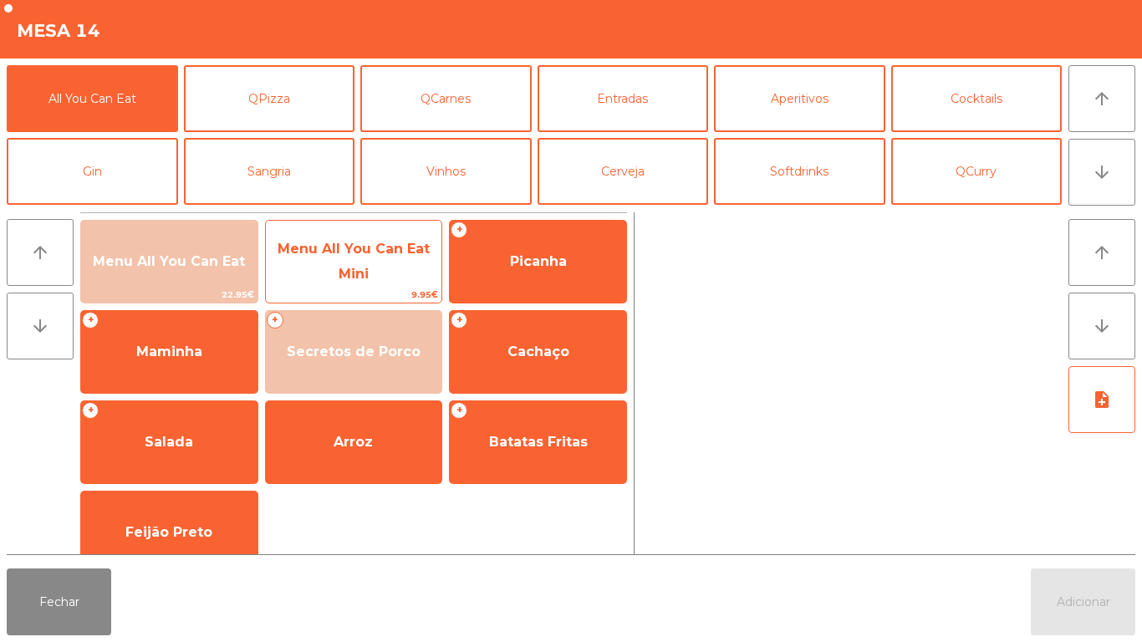
click at [395, 267] on span "Menu All You Can Eat Mini" at bounding box center [354, 261] width 176 height 71
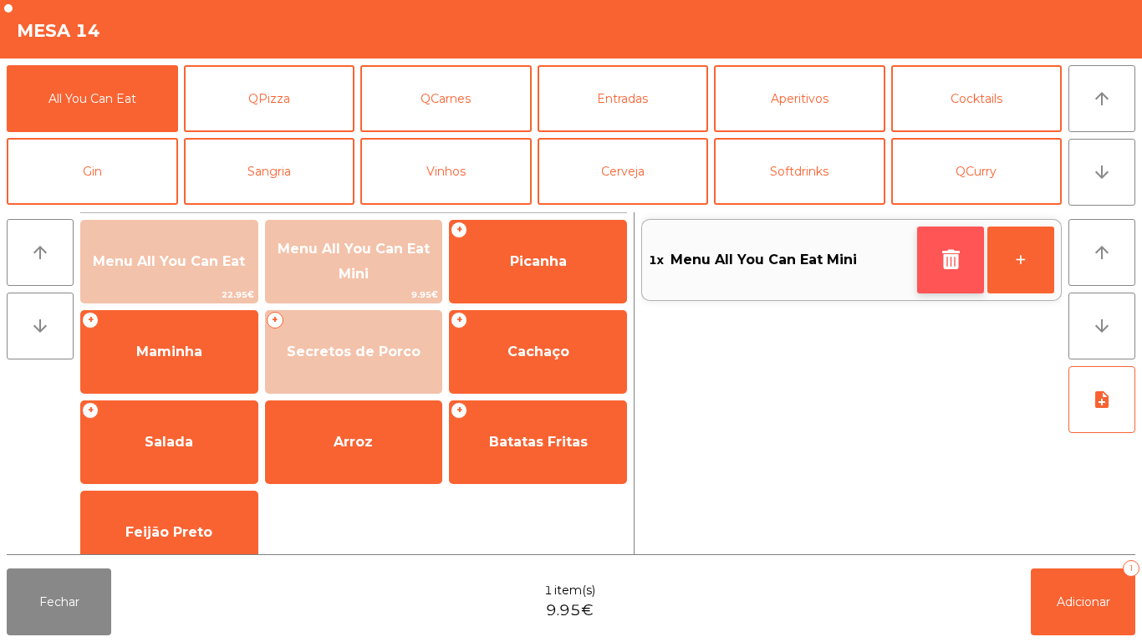
click at [942, 259] on icon "button" at bounding box center [950, 259] width 25 height 20
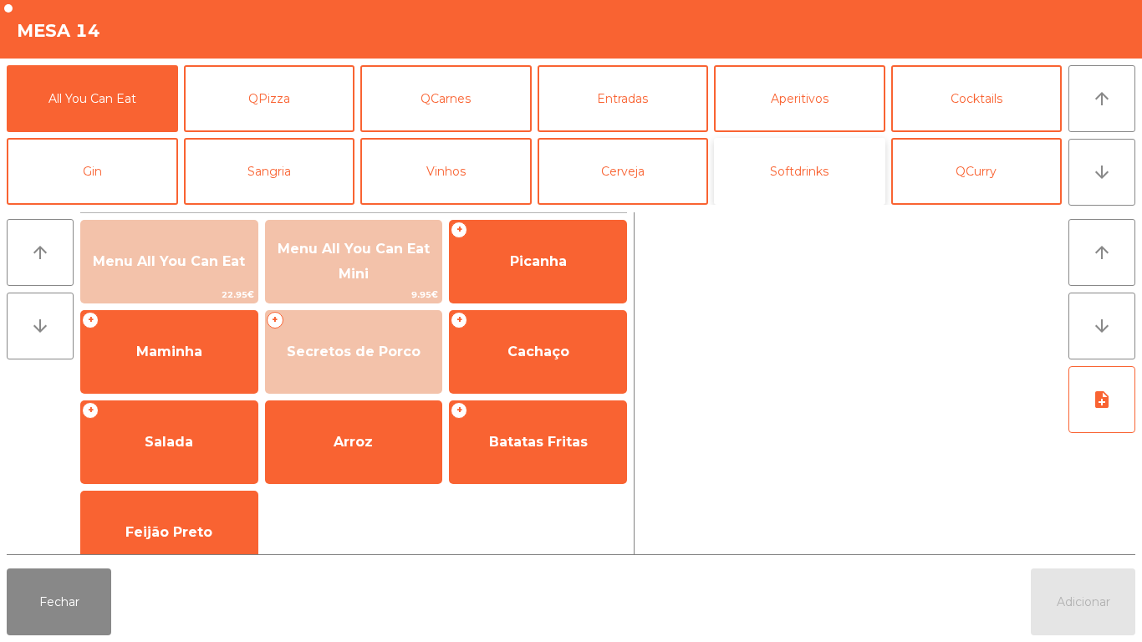
click at [790, 170] on button "Softdrinks" at bounding box center [799, 171] width 171 height 67
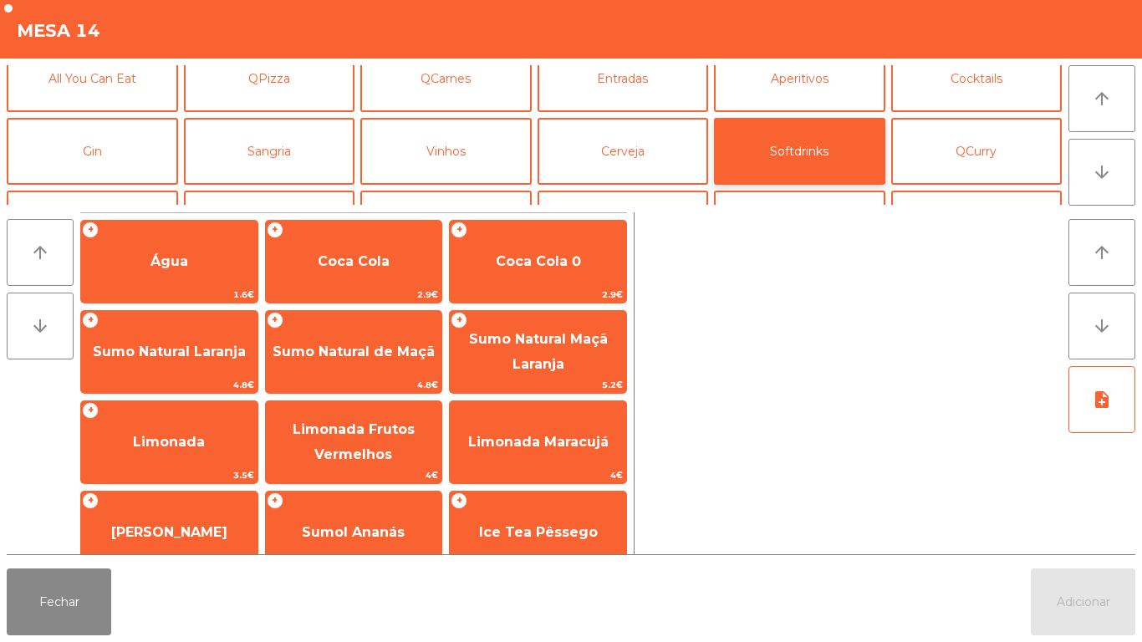
scroll to position [15, 0]
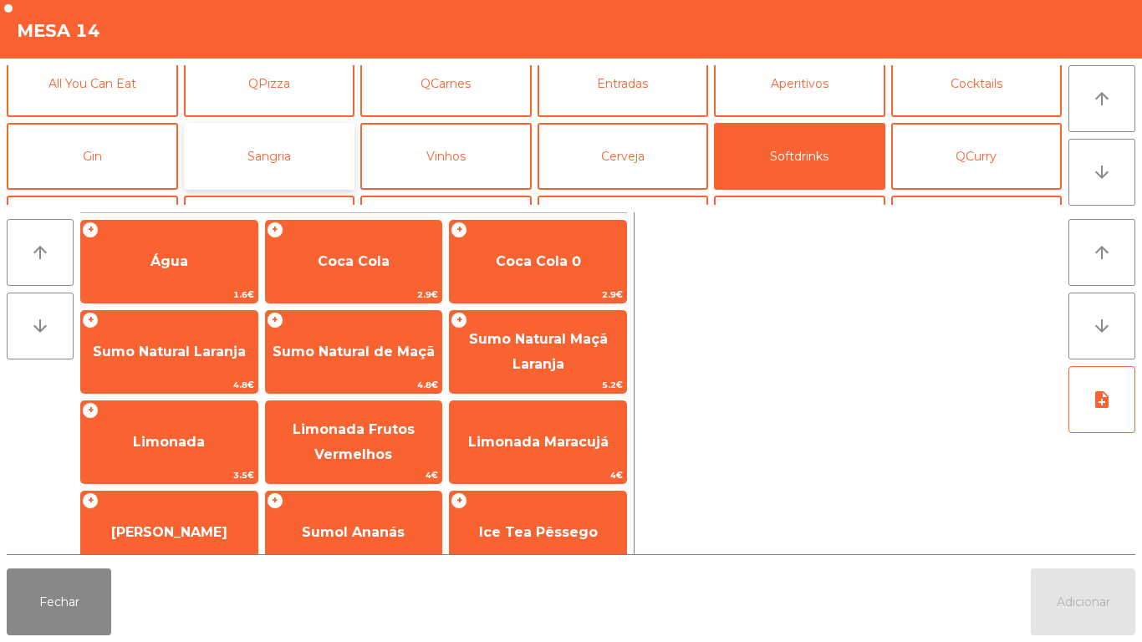
click at [315, 129] on button "Sangria" at bounding box center [269, 156] width 171 height 67
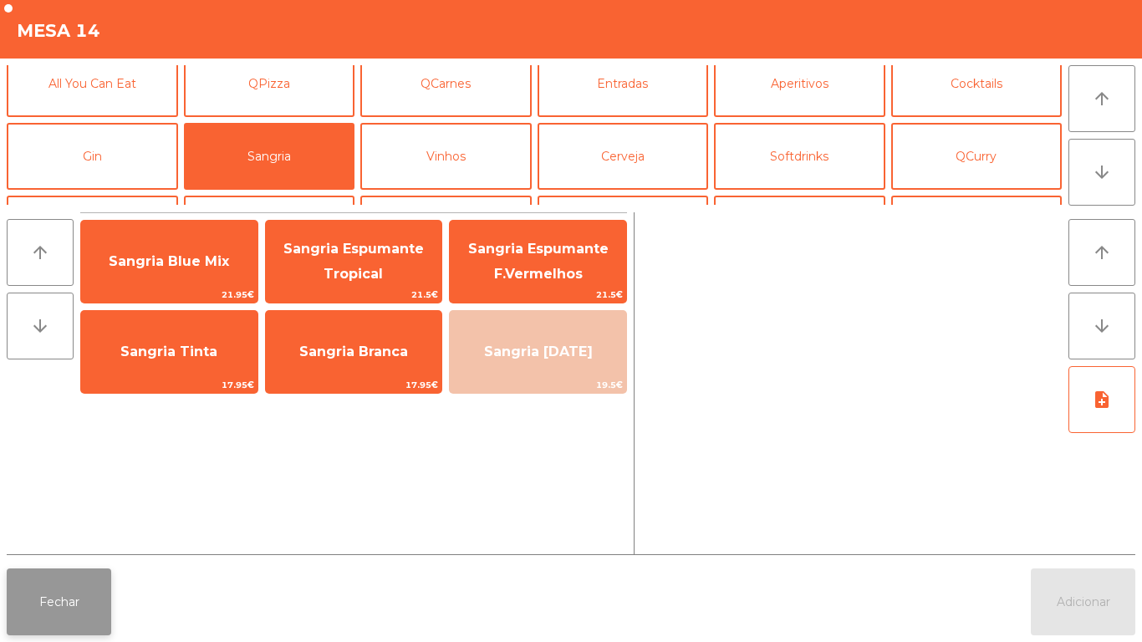
click at [85, 582] on button "Fechar" at bounding box center [59, 601] width 104 height 67
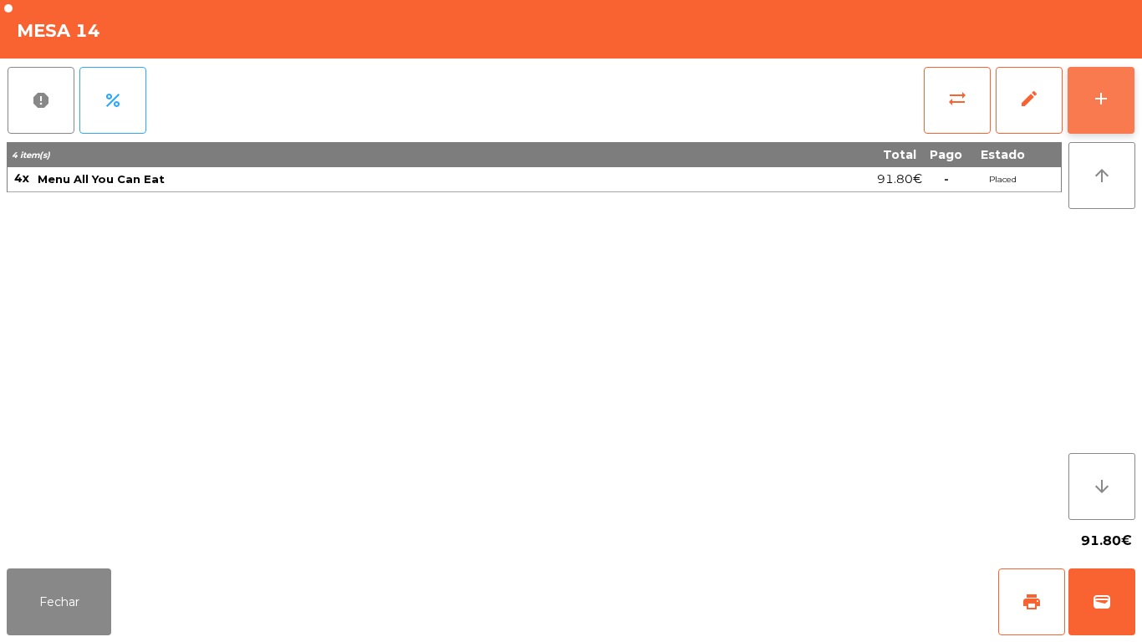
click at [1101, 109] on button "add" at bounding box center [1100, 100] width 67 height 67
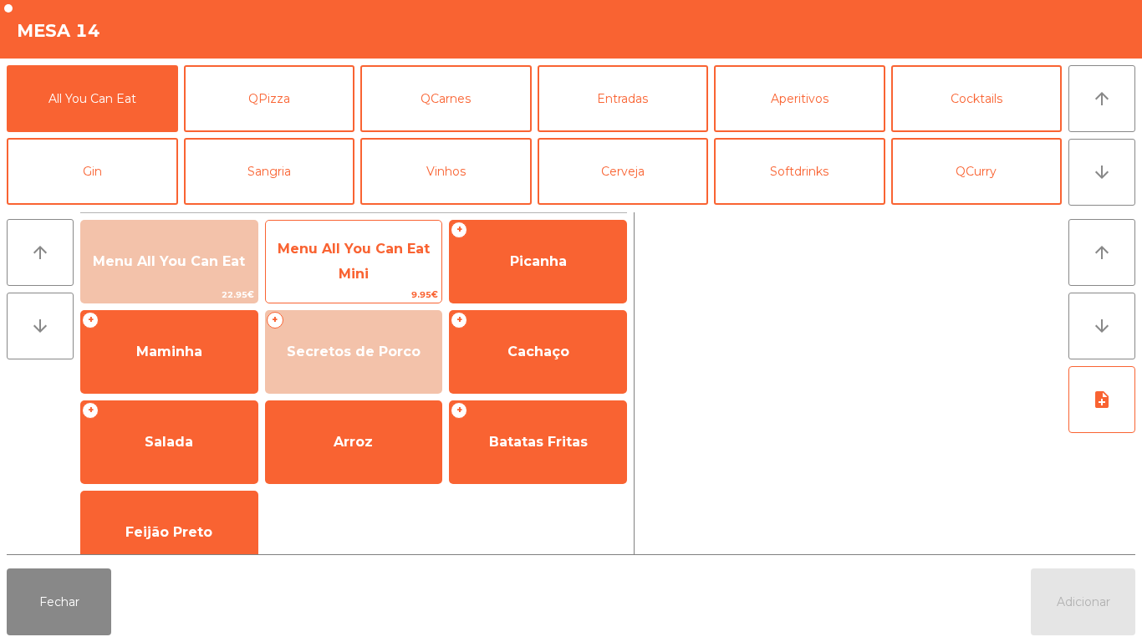
click at [406, 265] on span "Menu All You Can Eat Mini" at bounding box center [354, 261] width 176 height 71
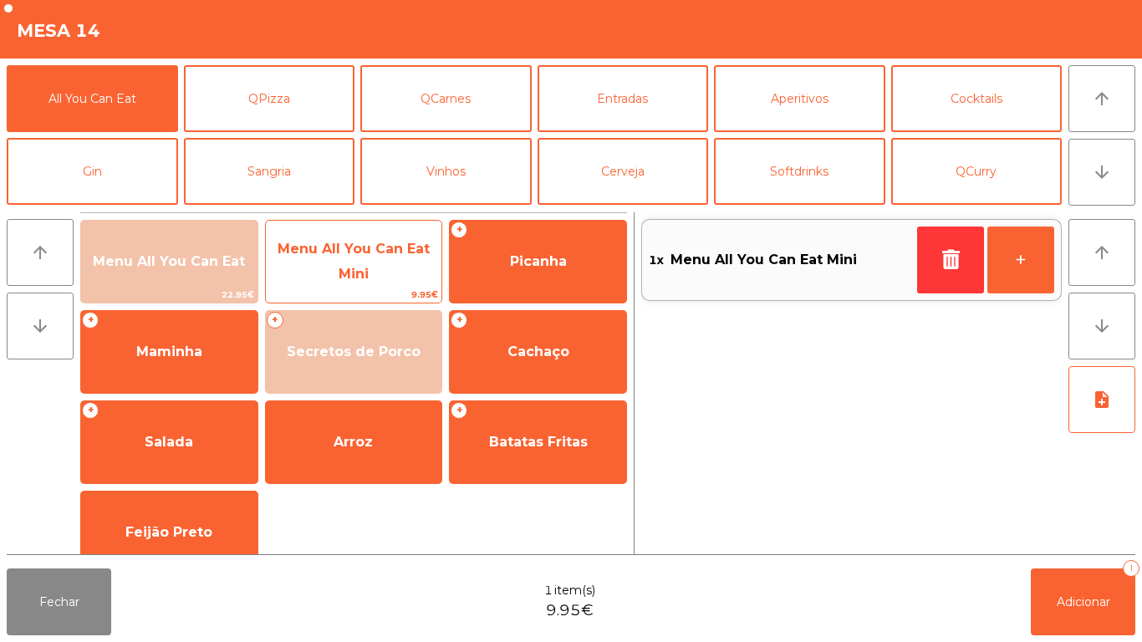
click at [377, 260] on span "Menu All You Can Eat Mini" at bounding box center [354, 261] width 176 height 71
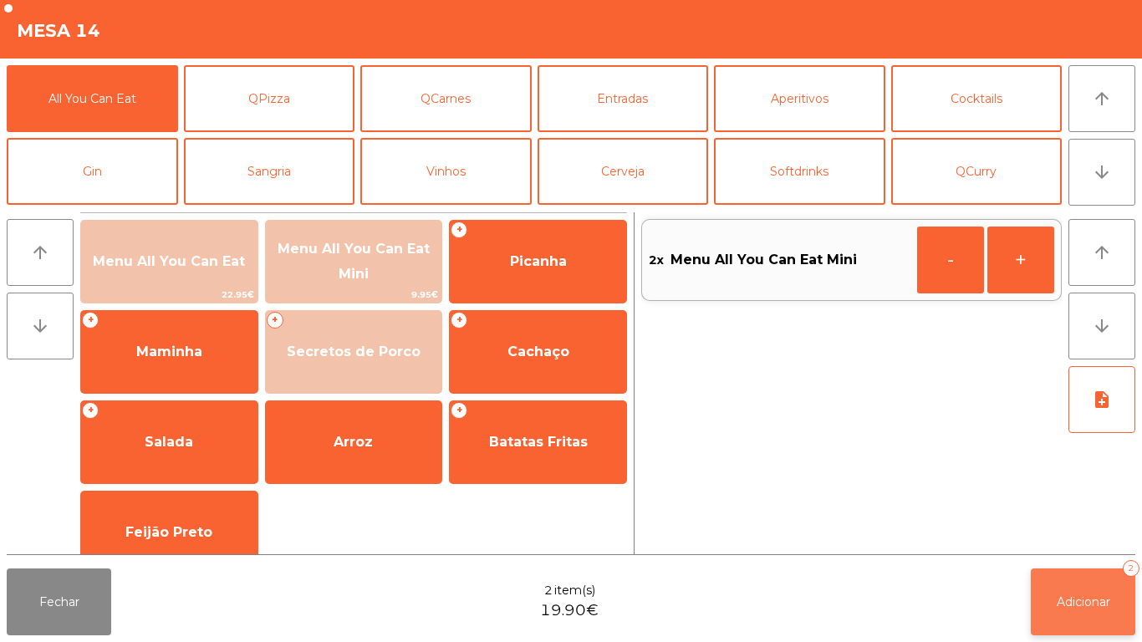
click at [1086, 587] on button "Adicionar 2" at bounding box center [1082, 601] width 104 height 67
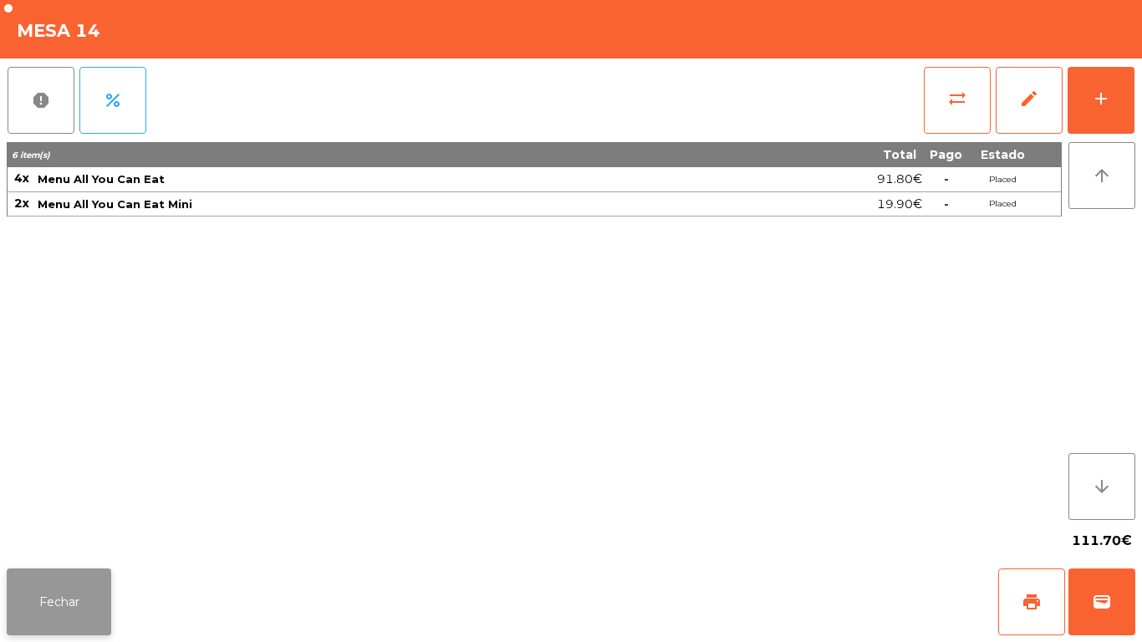
click at [79, 578] on button "Fechar" at bounding box center [59, 601] width 104 height 67
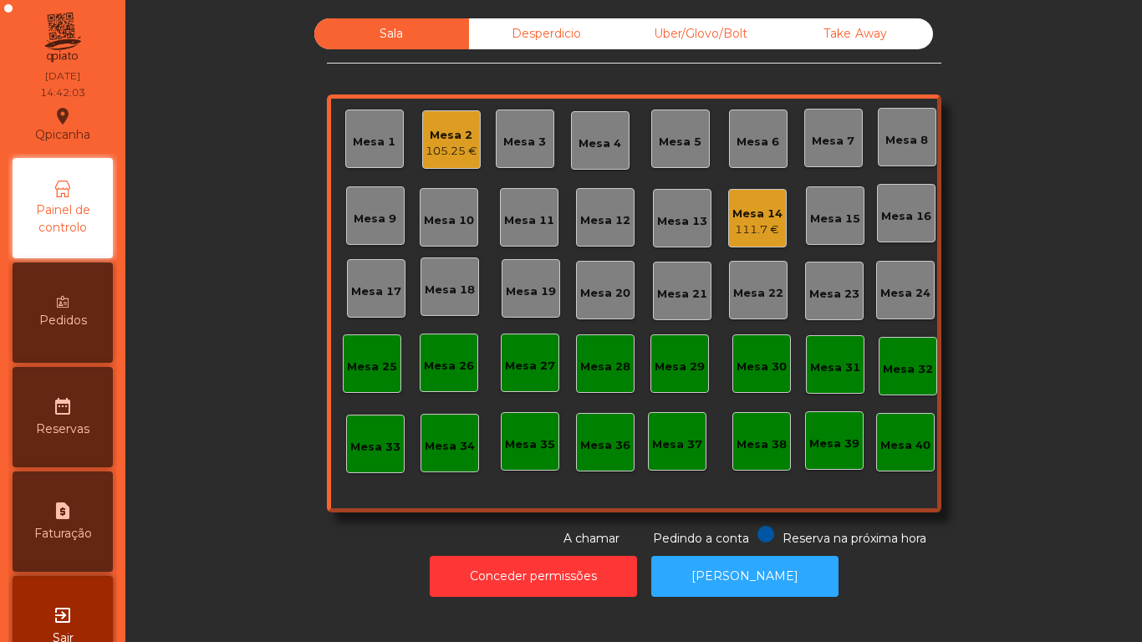
click at [445, 163] on div "Mesa 2 105.25 €" at bounding box center [451, 139] width 58 height 58
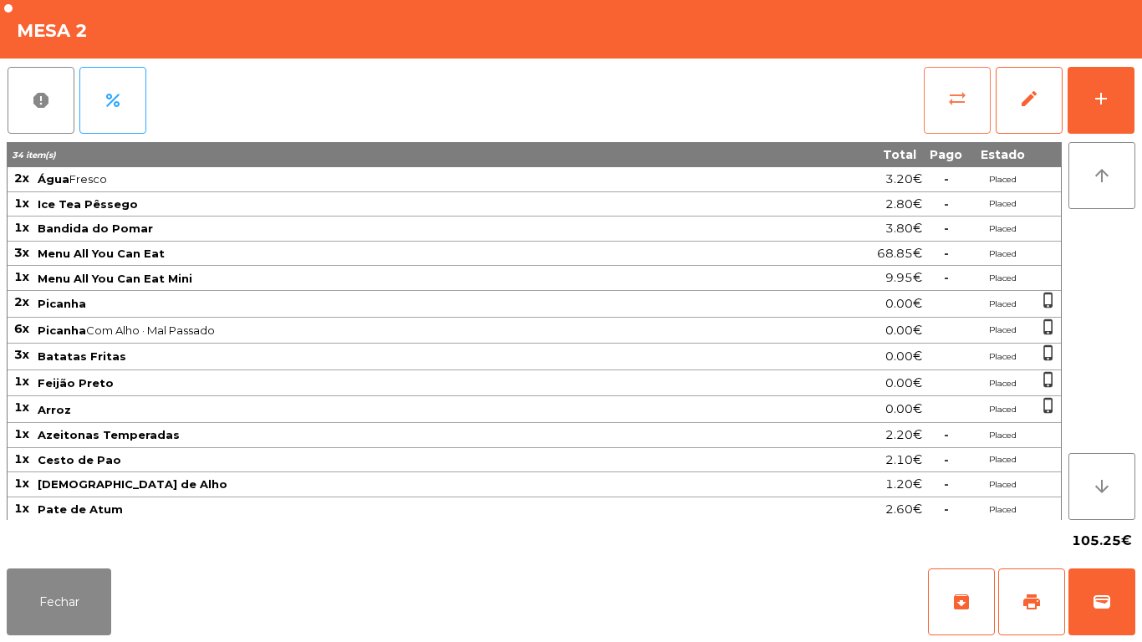
click at [944, 112] on button "sync_alt" at bounding box center [956, 100] width 67 height 67
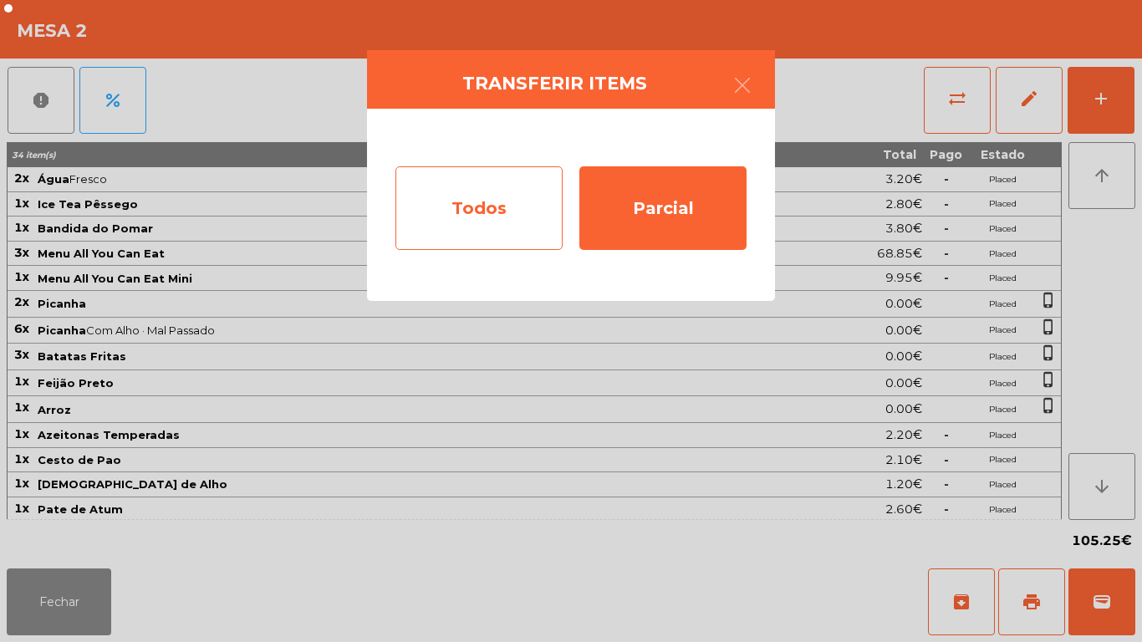
click at [486, 215] on div "Todos" at bounding box center [478, 208] width 167 height 84
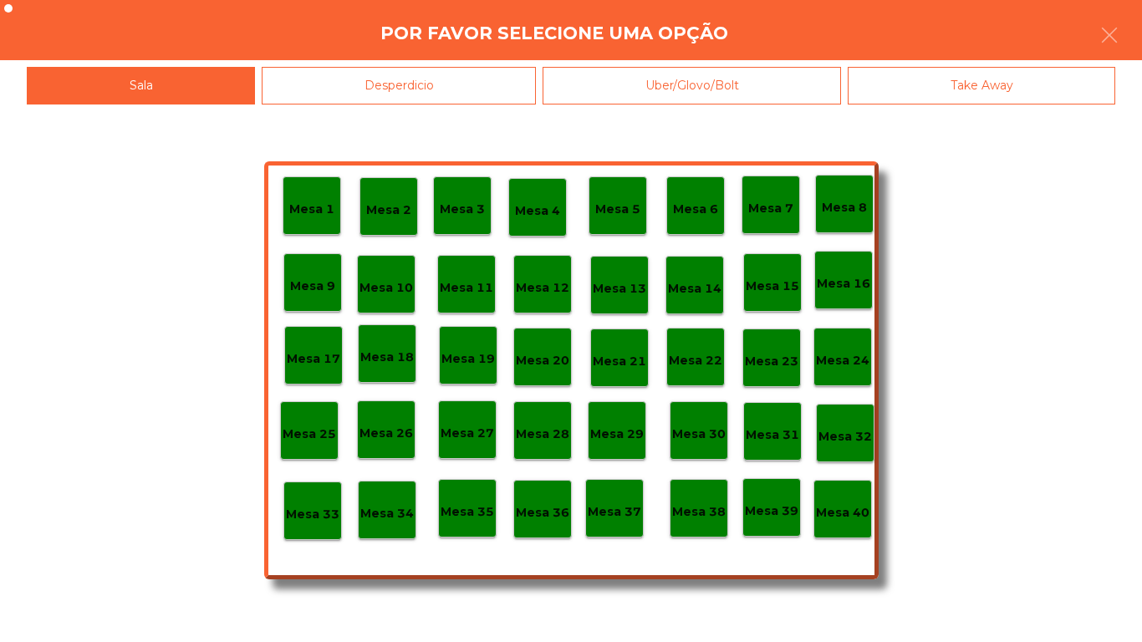
click at [837, 501] on div "Mesa 40" at bounding box center [842, 509] width 53 height 26
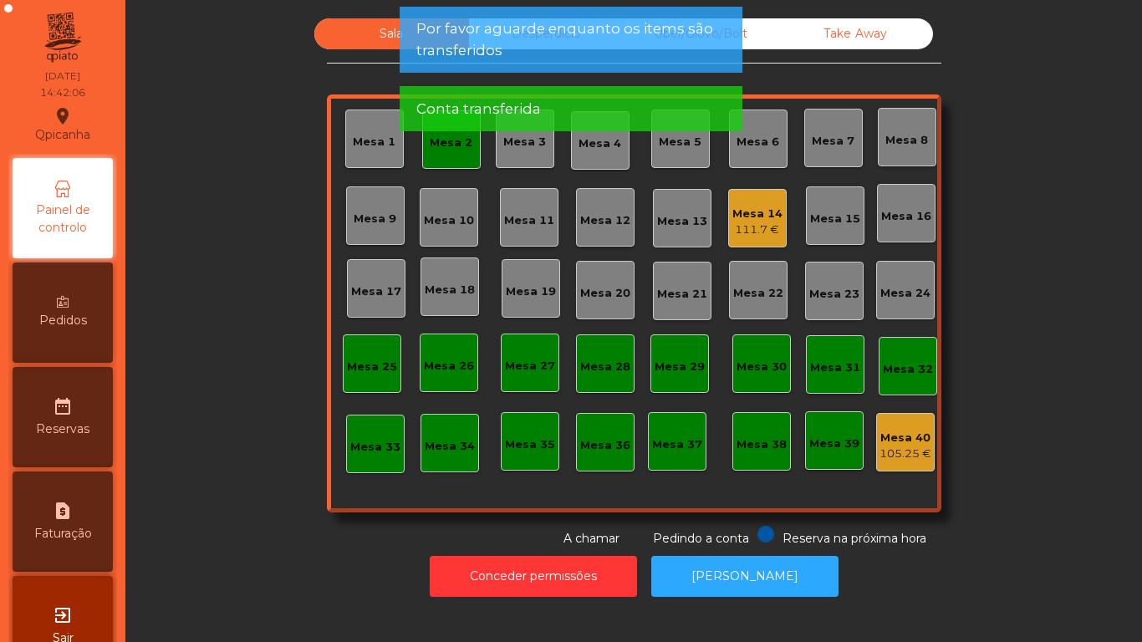
click at [456, 145] on div "Mesa 2" at bounding box center [451, 143] width 43 height 17
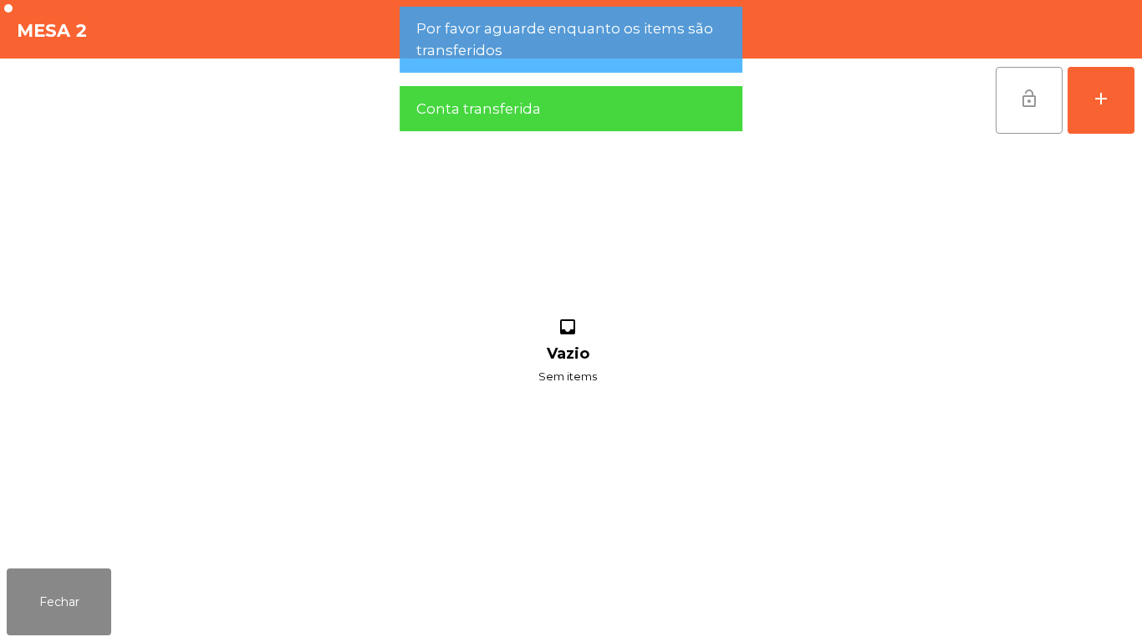
click at [1001, 107] on button "lock_open" at bounding box center [1028, 100] width 67 height 67
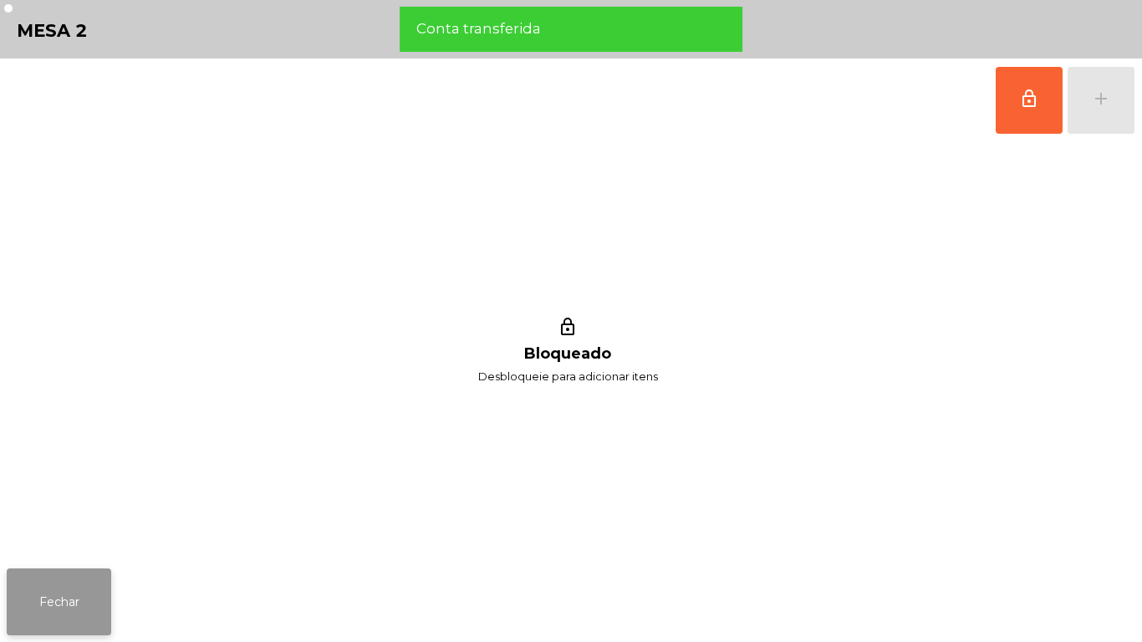
click at [102, 587] on button "Fechar" at bounding box center [59, 601] width 104 height 67
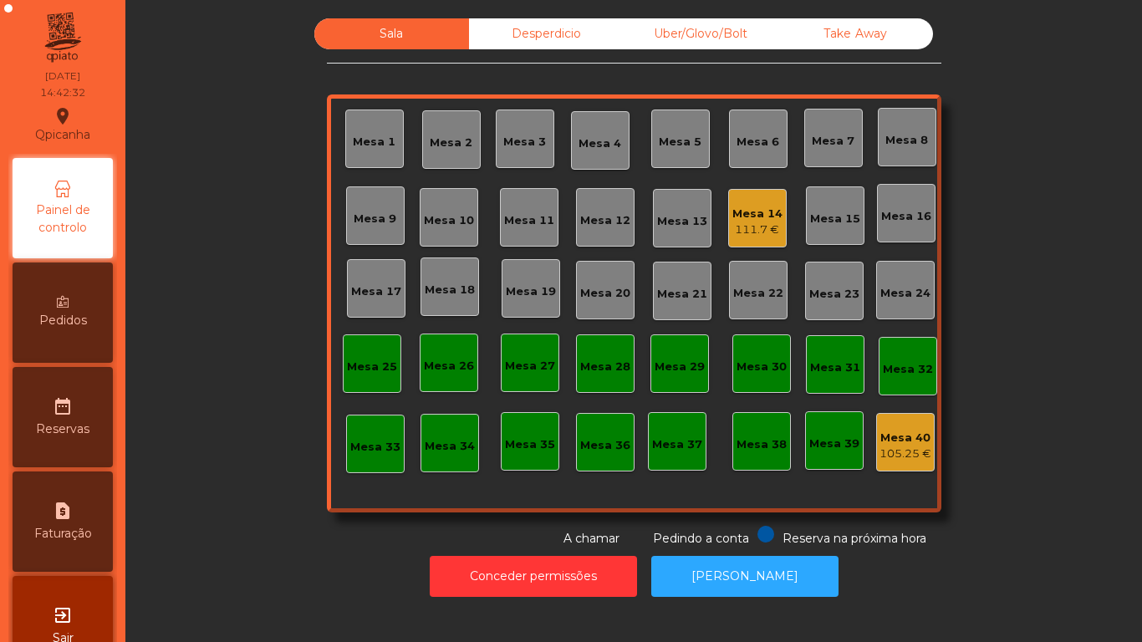
click at [745, 234] on div "111.7 €" at bounding box center [757, 229] width 50 height 17
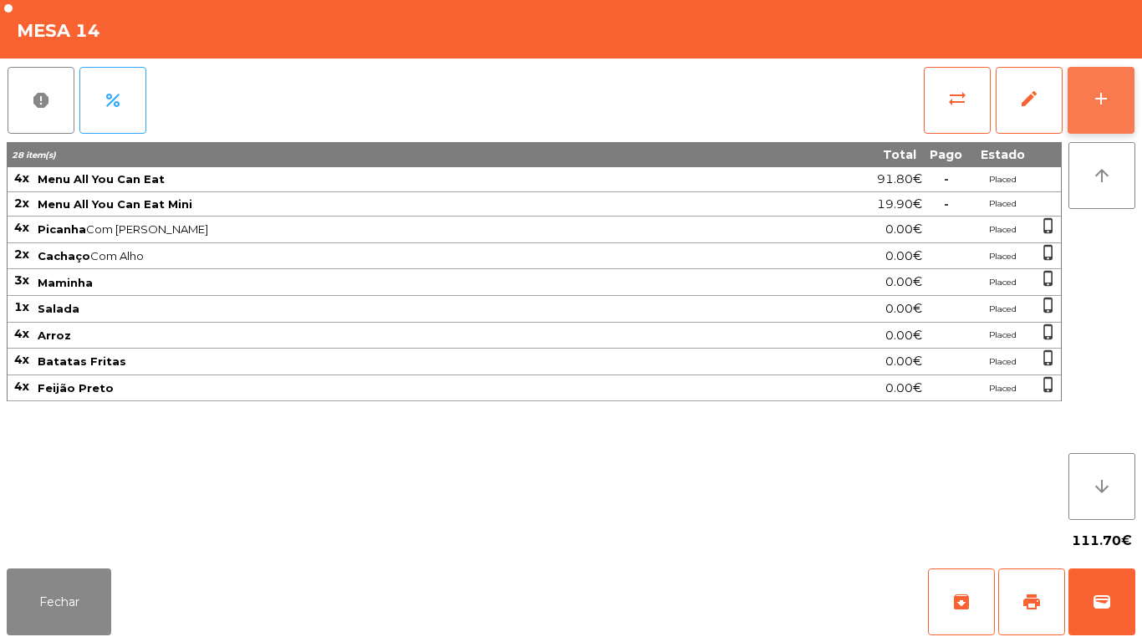
click at [1089, 84] on button "add" at bounding box center [1100, 100] width 67 height 67
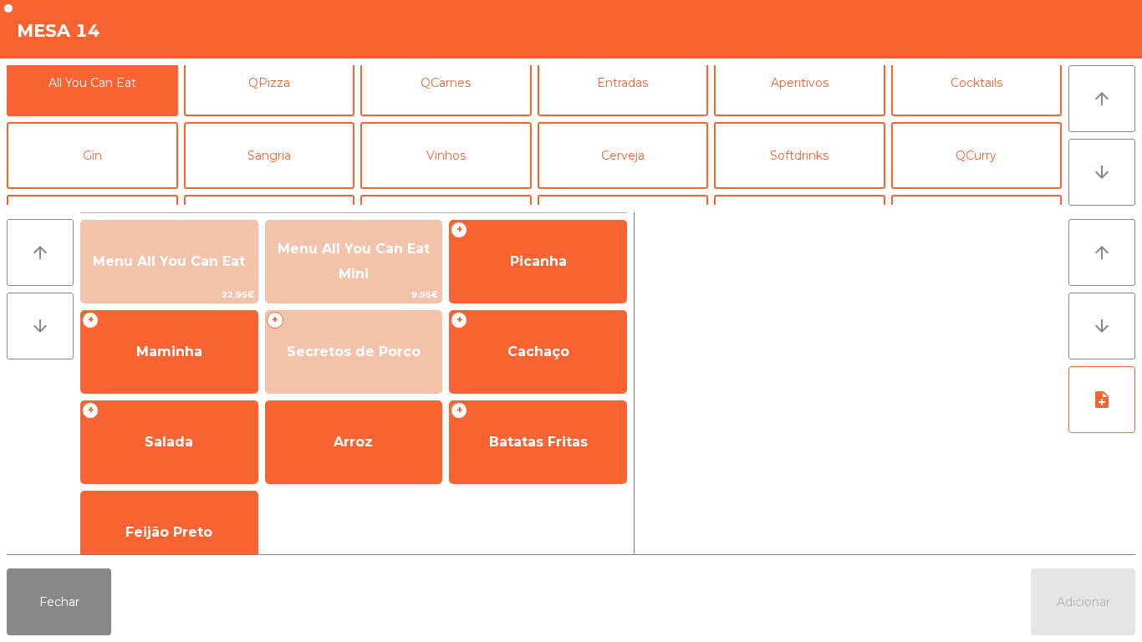
scroll to position [12, 0]
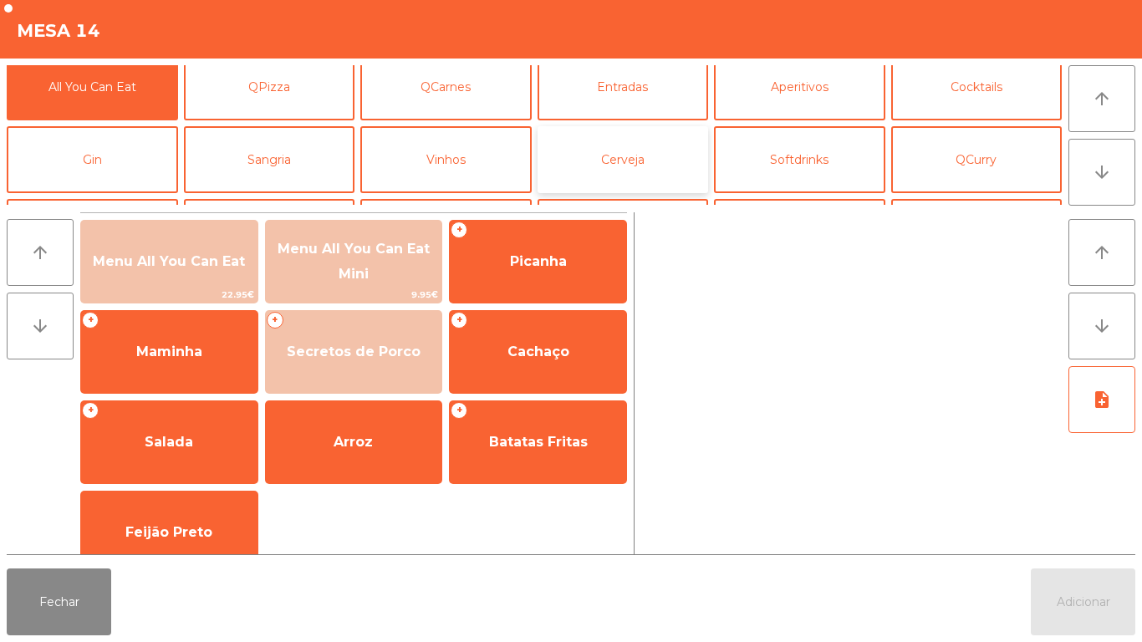
click at [632, 154] on button "Cerveja" at bounding box center [622, 159] width 171 height 67
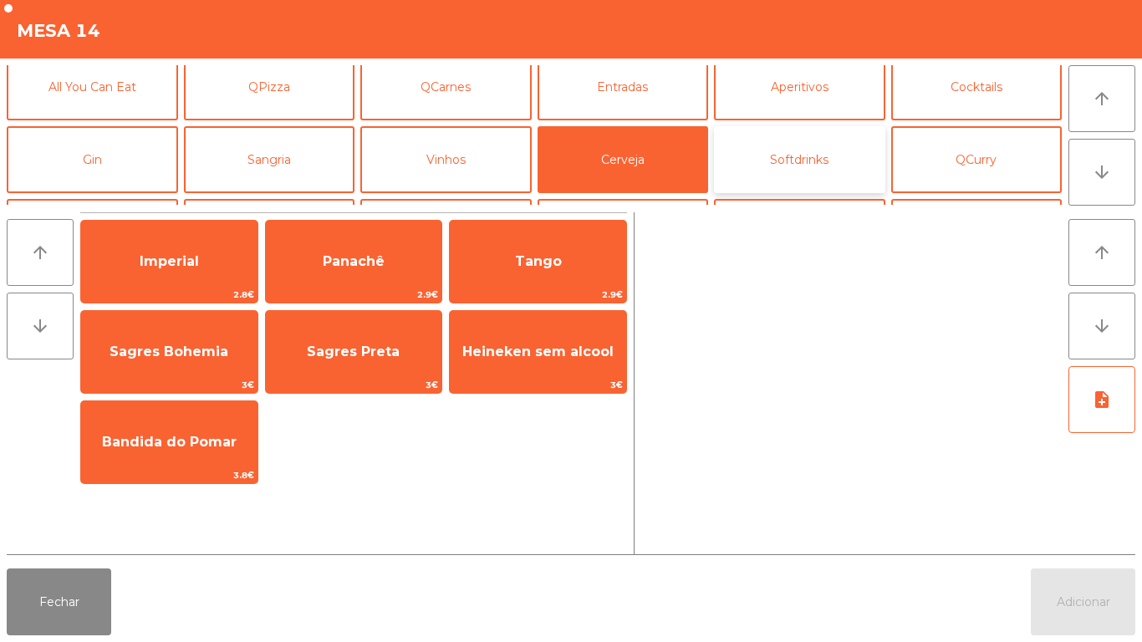
click at [833, 157] on button "Softdrinks" at bounding box center [799, 159] width 171 height 67
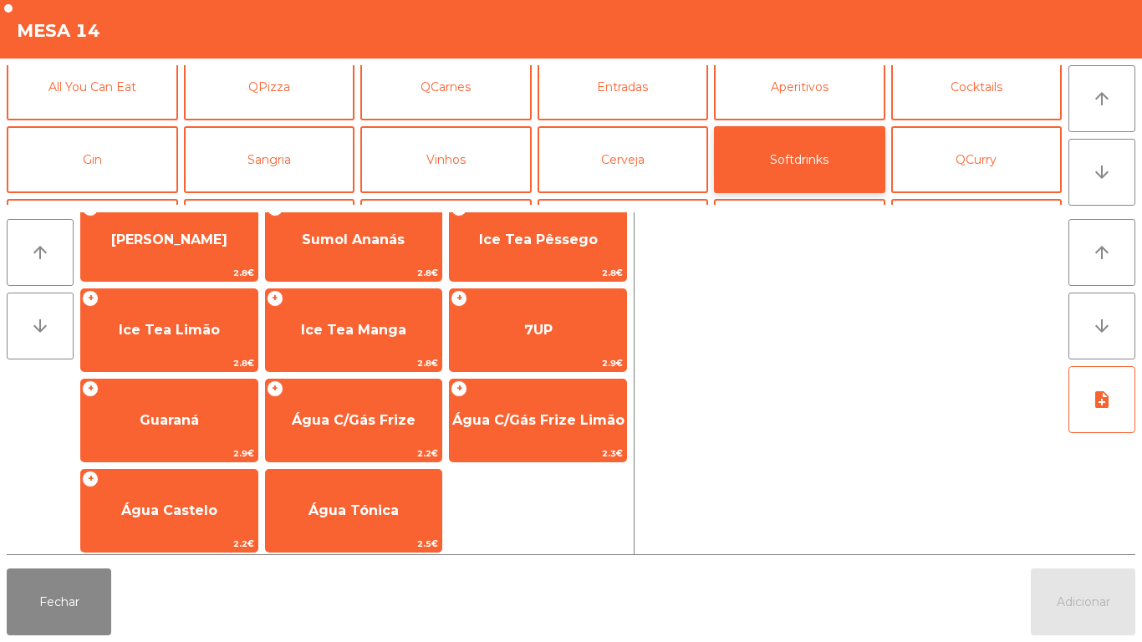
scroll to position [297, 0]
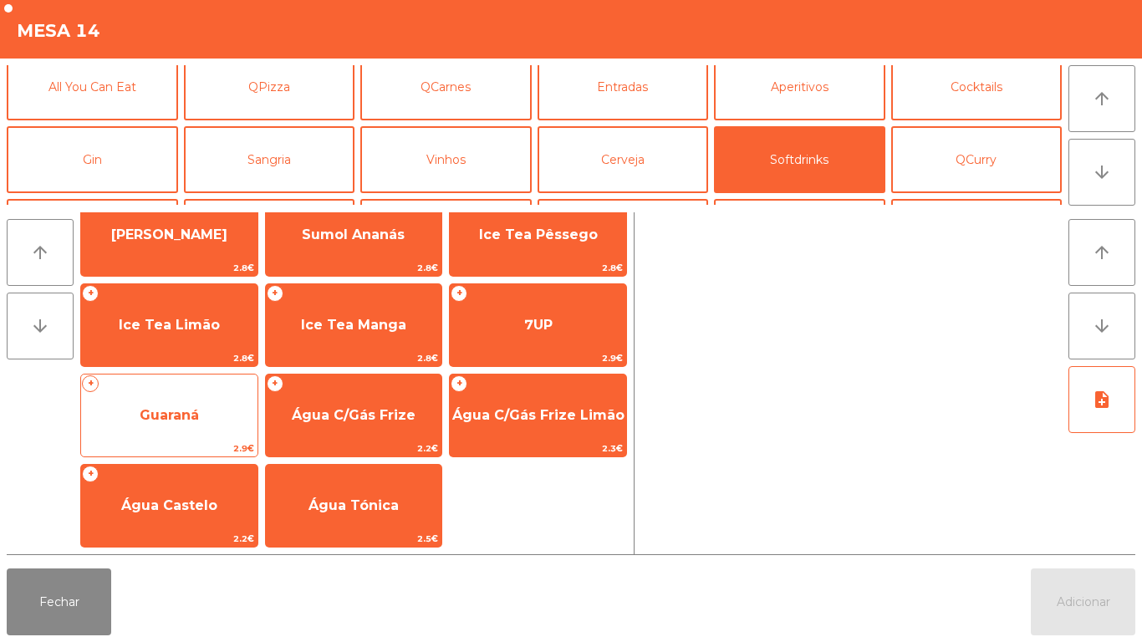
click at [211, 407] on span "Guaraná" at bounding box center [169, 415] width 176 height 45
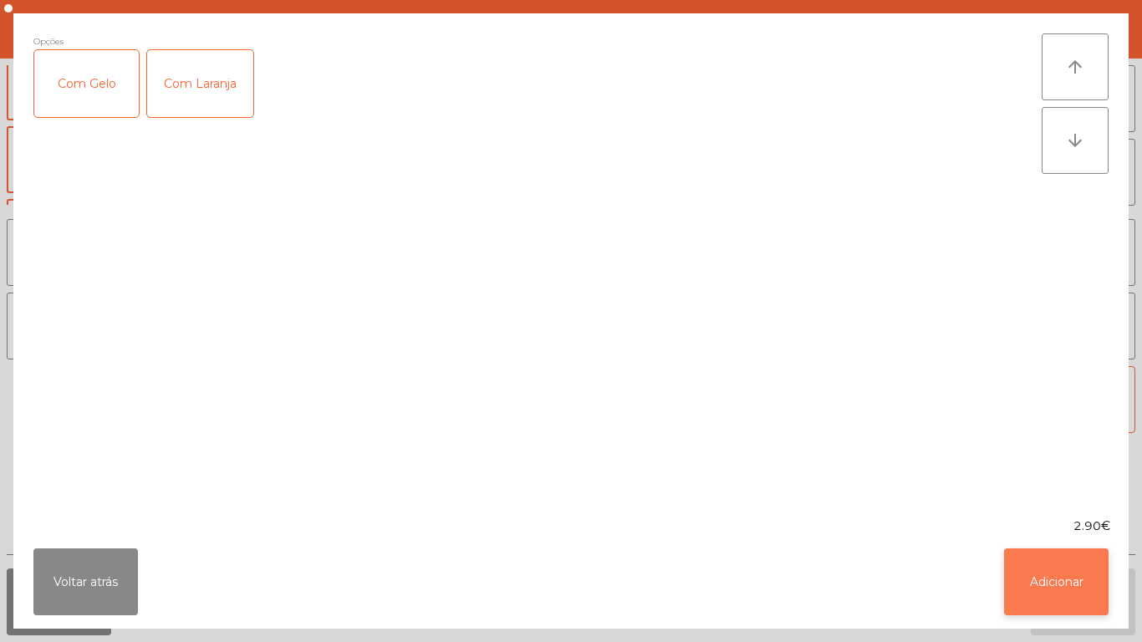
click at [1073, 572] on button "Adicionar" at bounding box center [1056, 581] width 104 height 67
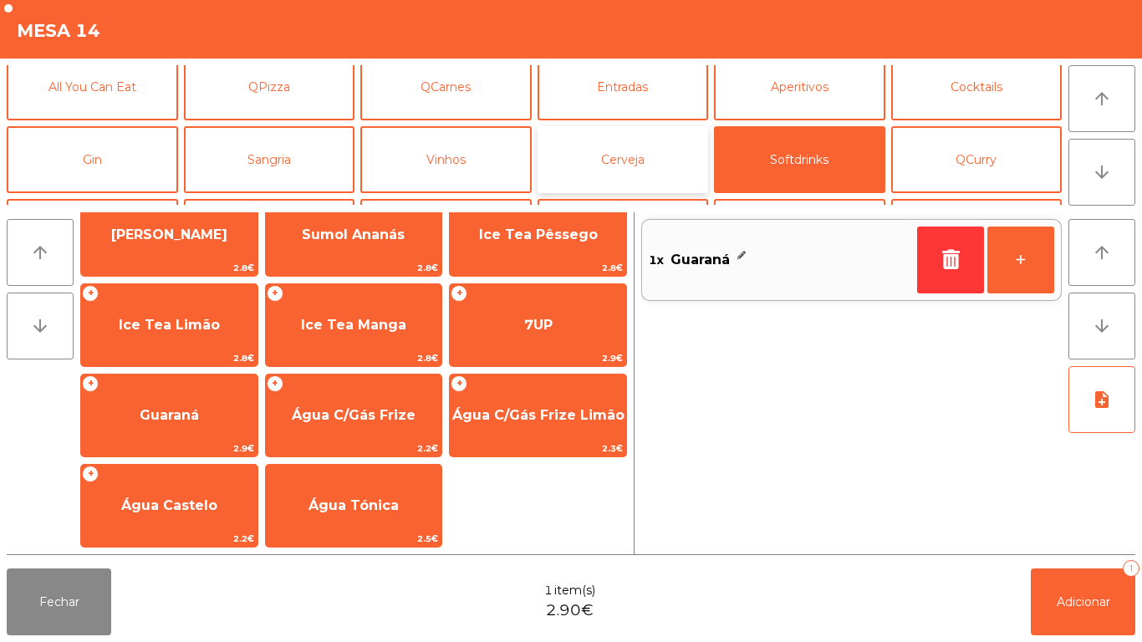
click at [639, 171] on button "Cerveja" at bounding box center [622, 159] width 171 height 67
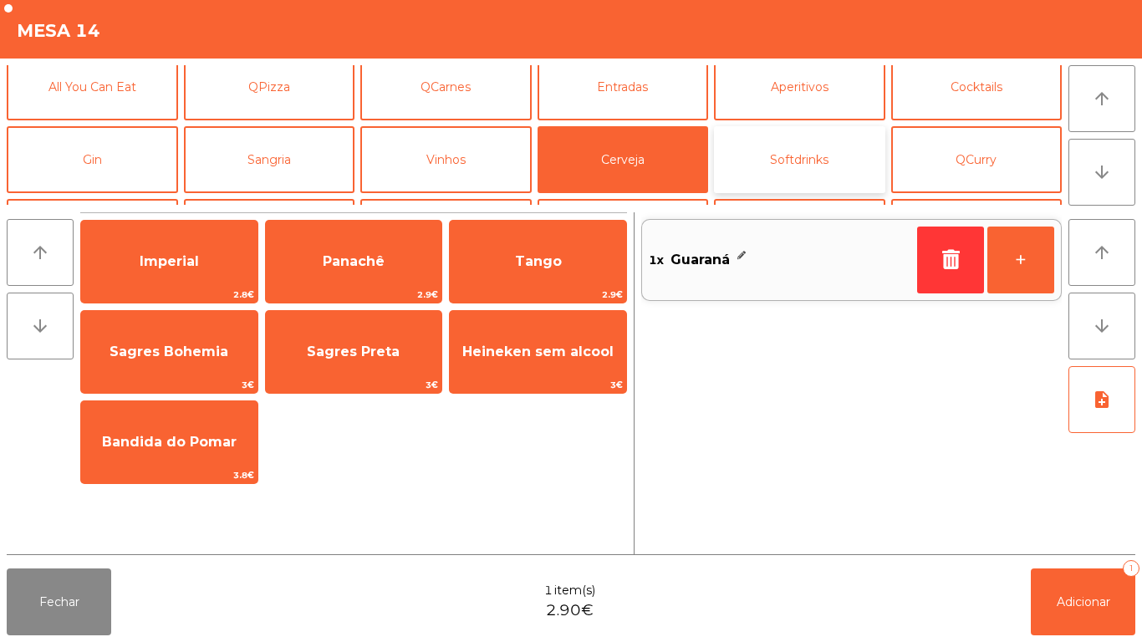
click at [818, 160] on button "Softdrinks" at bounding box center [799, 159] width 171 height 67
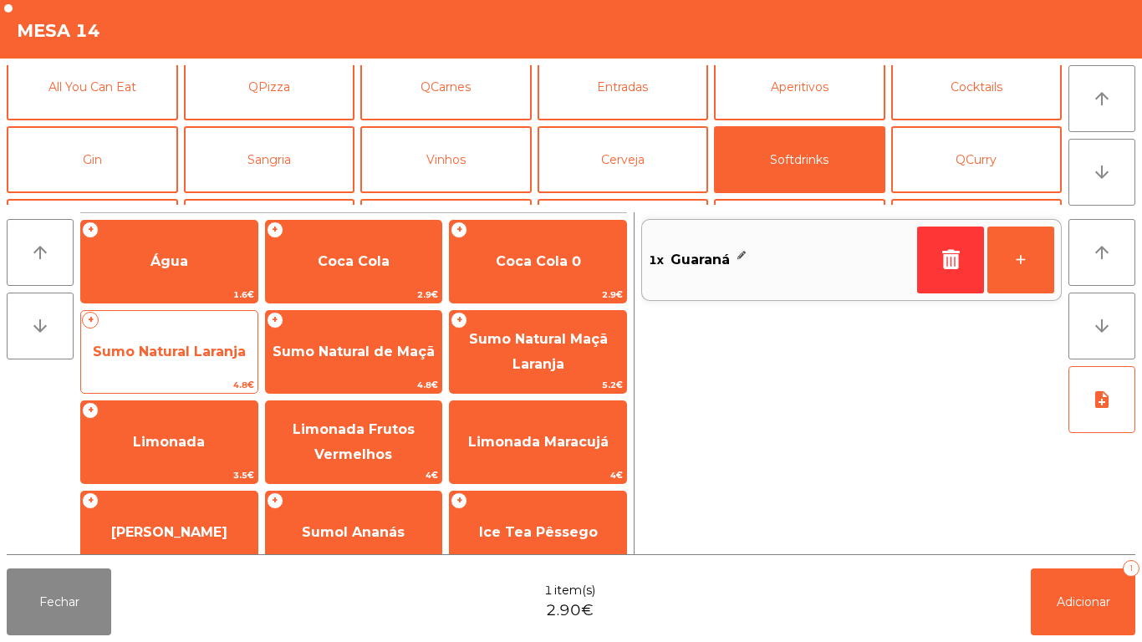
click at [221, 358] on span "Sumo Natural Laranja" at bounding box center [169, 351] width 153 height 16
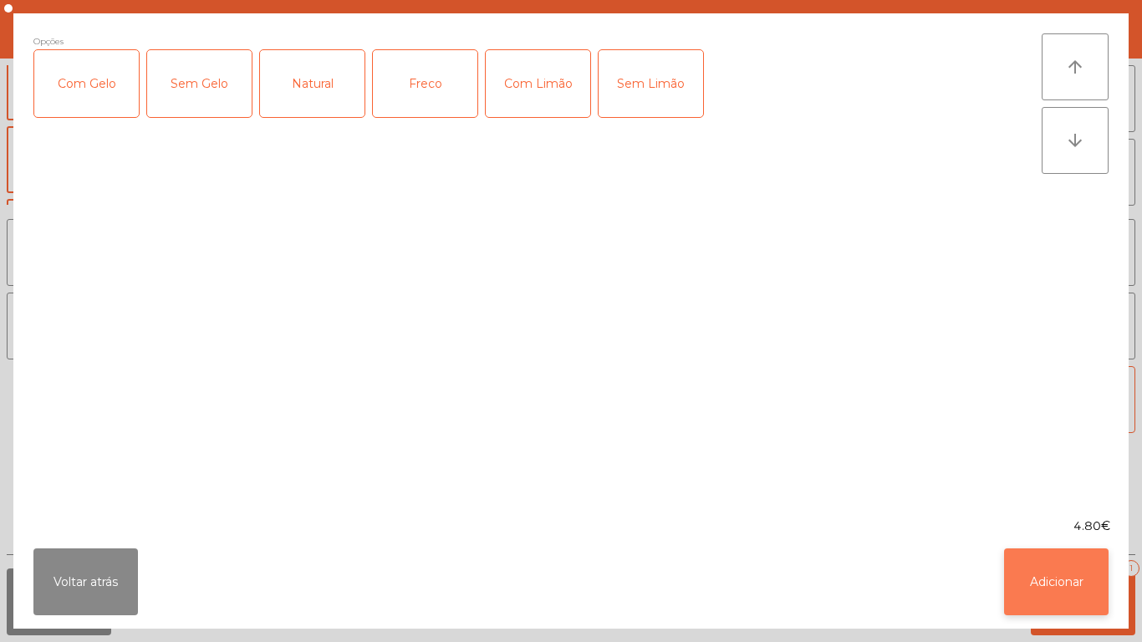
click at [1071, 573] on button "Adicionar" at bounding box center [1056, 581] width 104 height 67
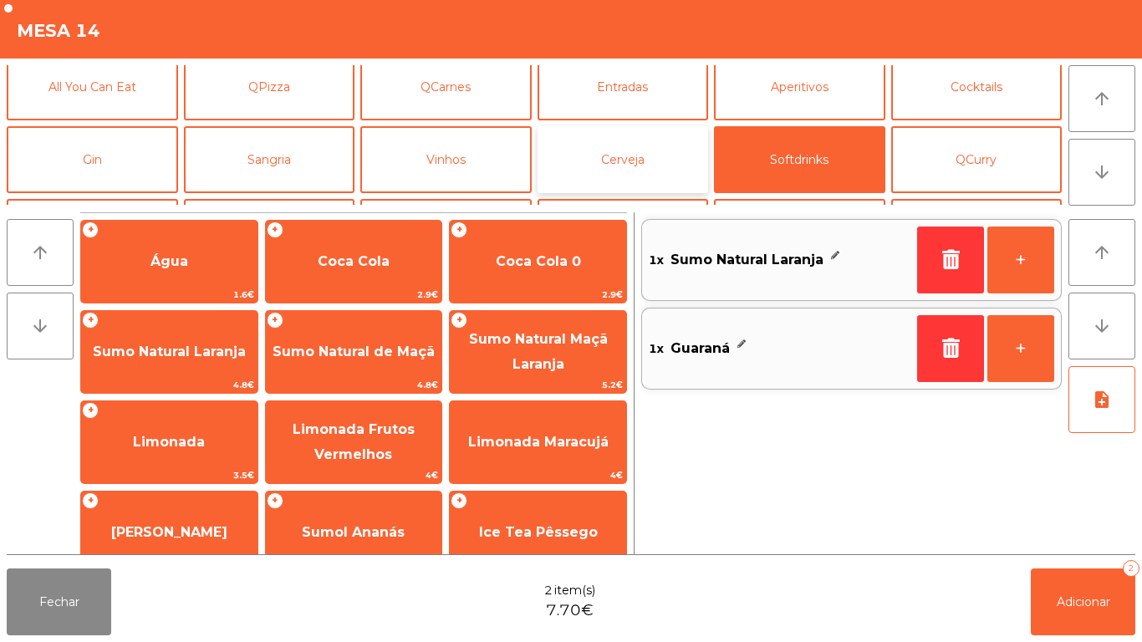
click at [660, 159] on button "Cerveja" at bounding box center [622, 159] width 171 height 67
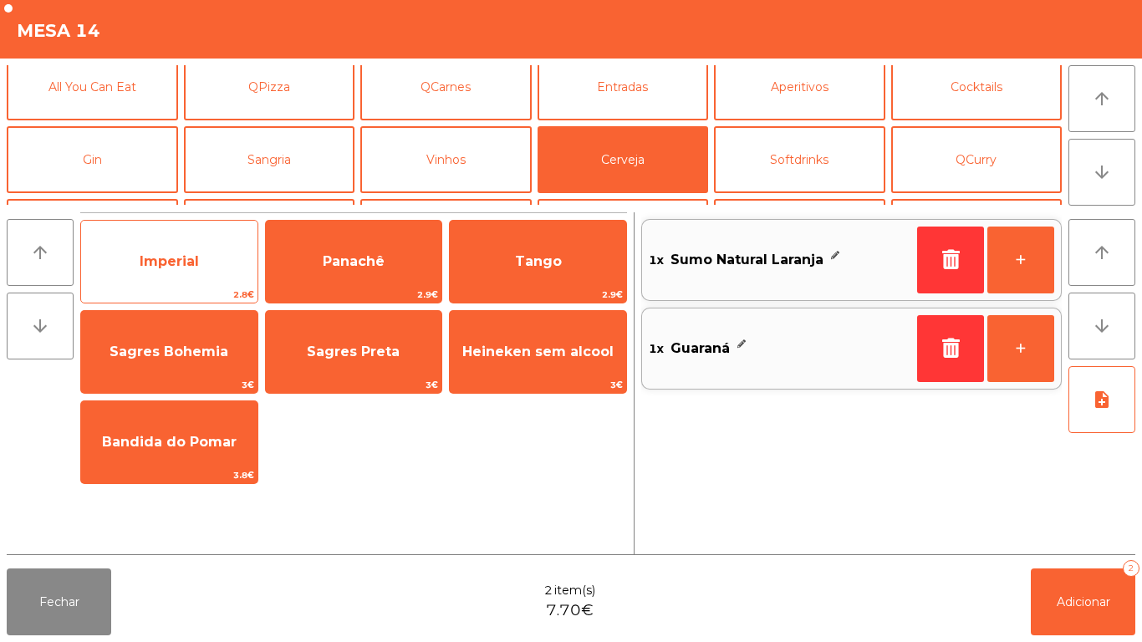
click at [228, 278] on span "Imperial" at bounding box center [169, 261] width 176 height 45
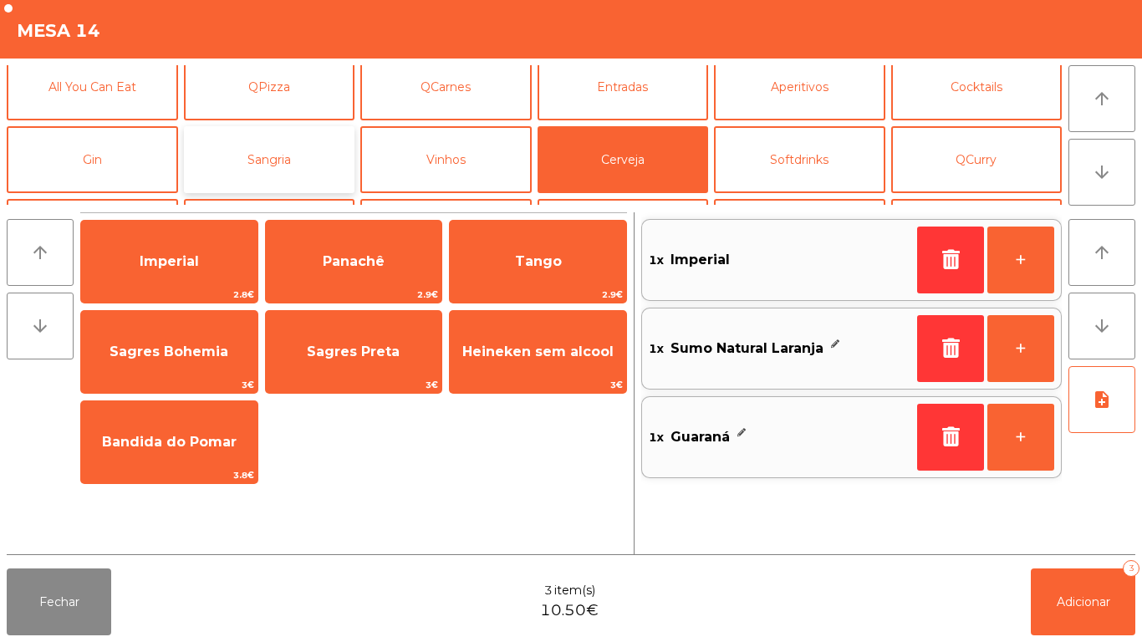
click at [311, 160] on button "Sangria" at bounding box center [269, 159] width 171 height 67
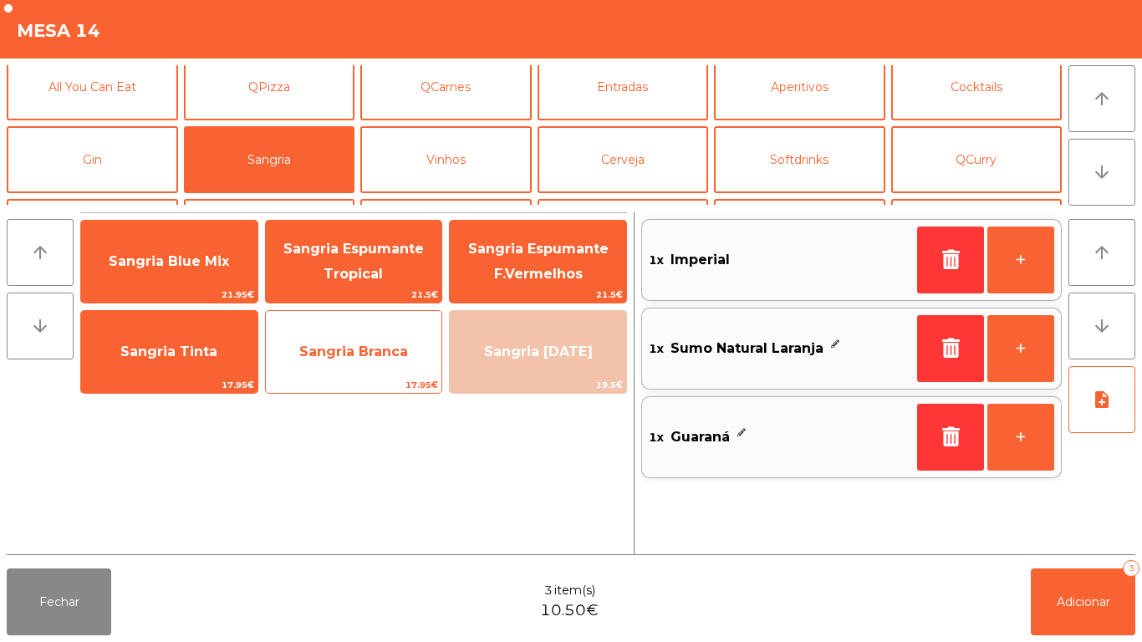
click at [374, 367] on span "Sangria Branca" at bounding box center [354, 351] width 176 height 45
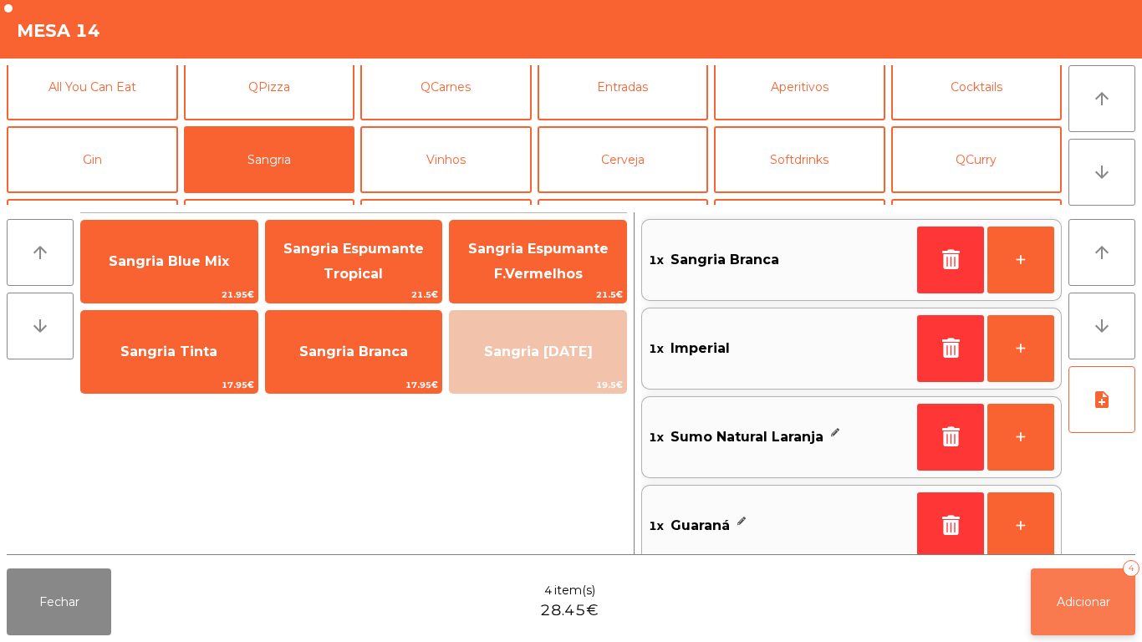
click at [1067, 592] on button "Adicionar 4" at bounding box center [1082, 601] width 104 height 67
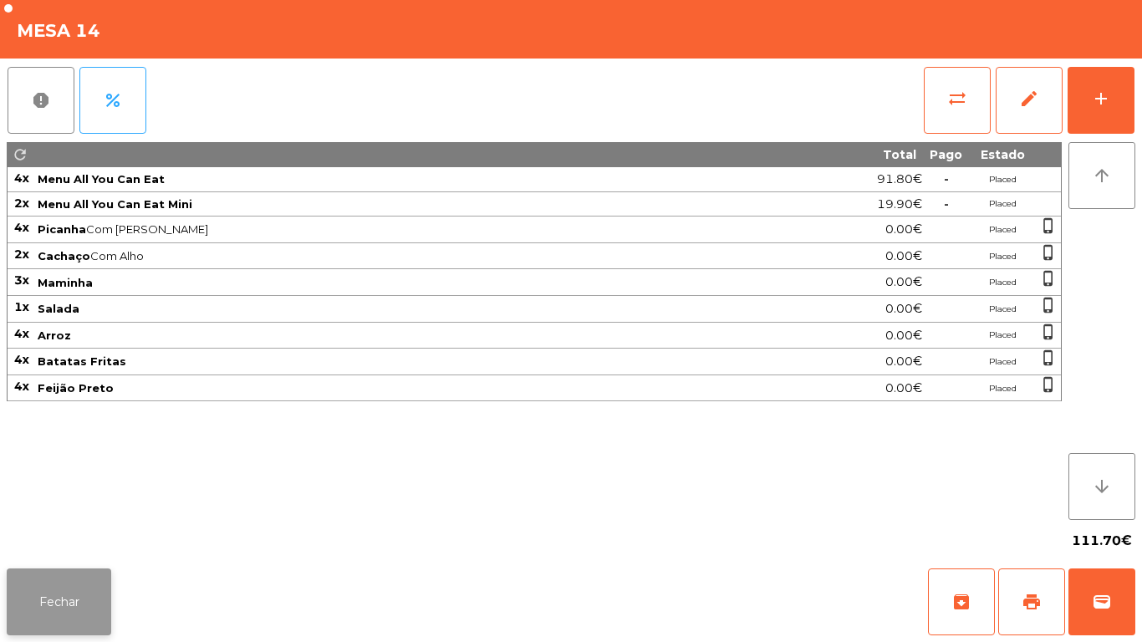
click at [96, 582] on button "Fechar" at bounding box center [59, 601] width 104 height 67
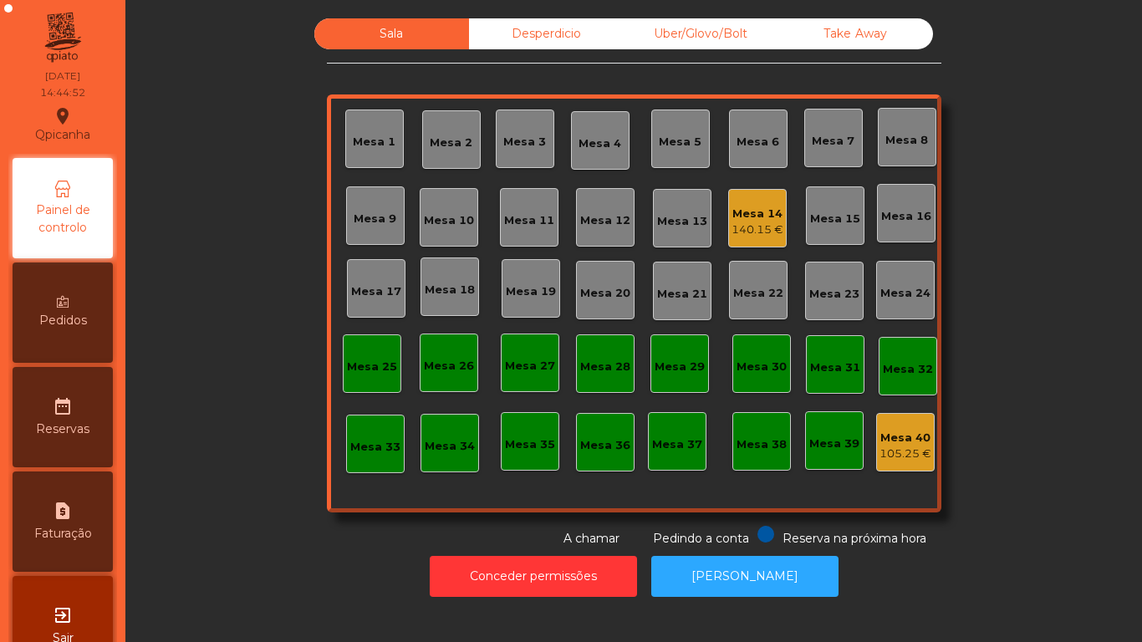
click at [69, 303] on icon at bounding box center [63, 302] width 12 height 12
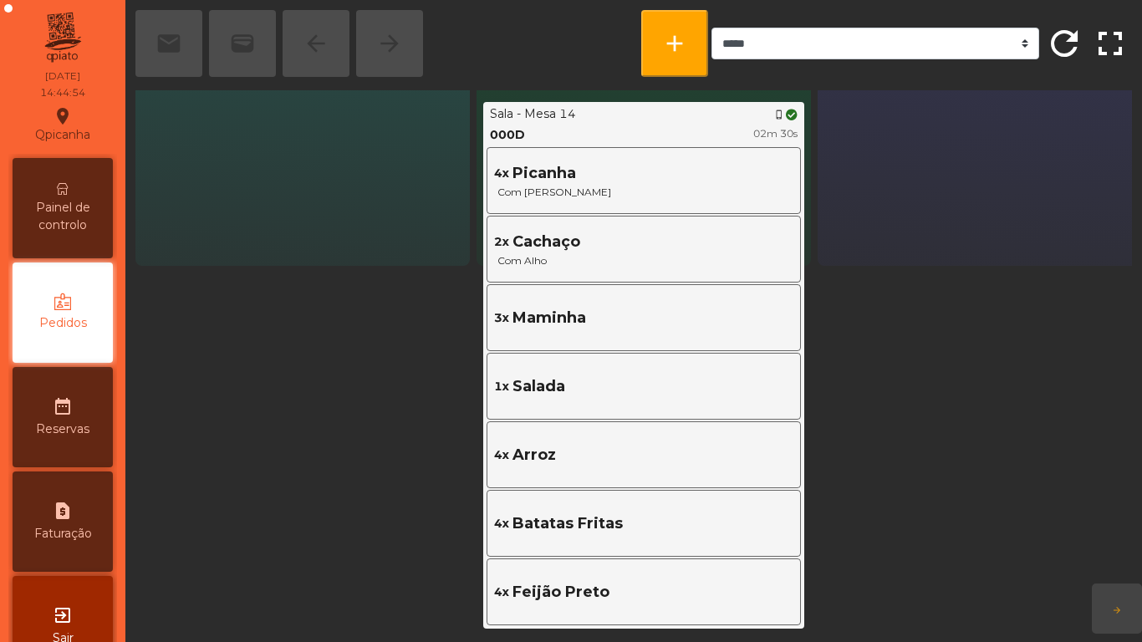
scroll to position [357, 0]
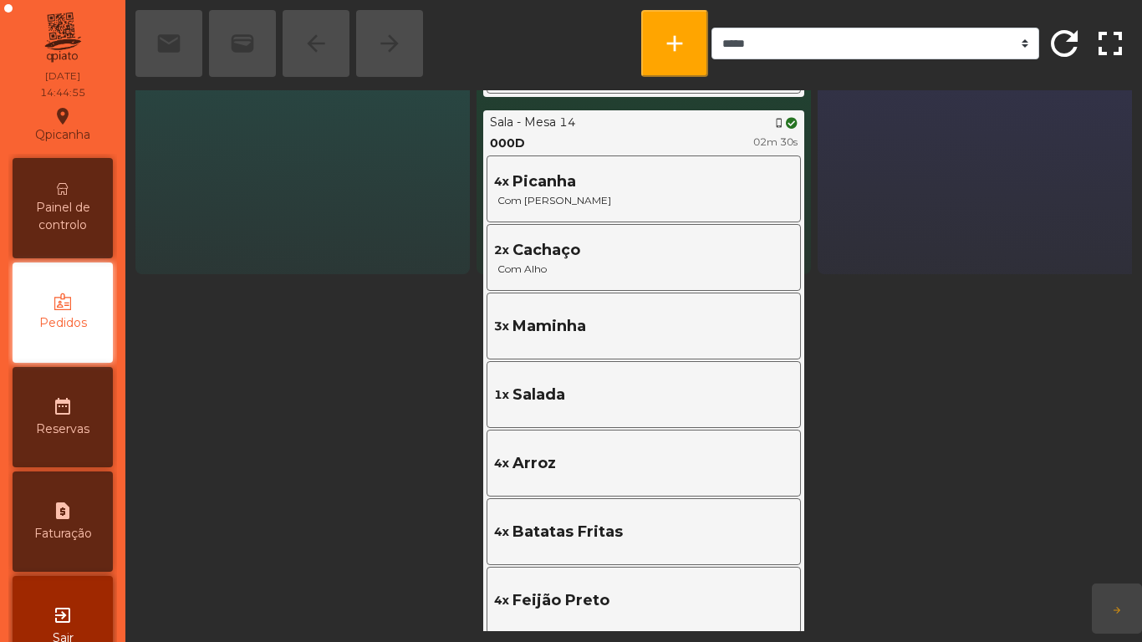
click at [710, 160] on div "4x Picanha Com Alho · Médio" at bounding box center [644, 189] width 306 height 58
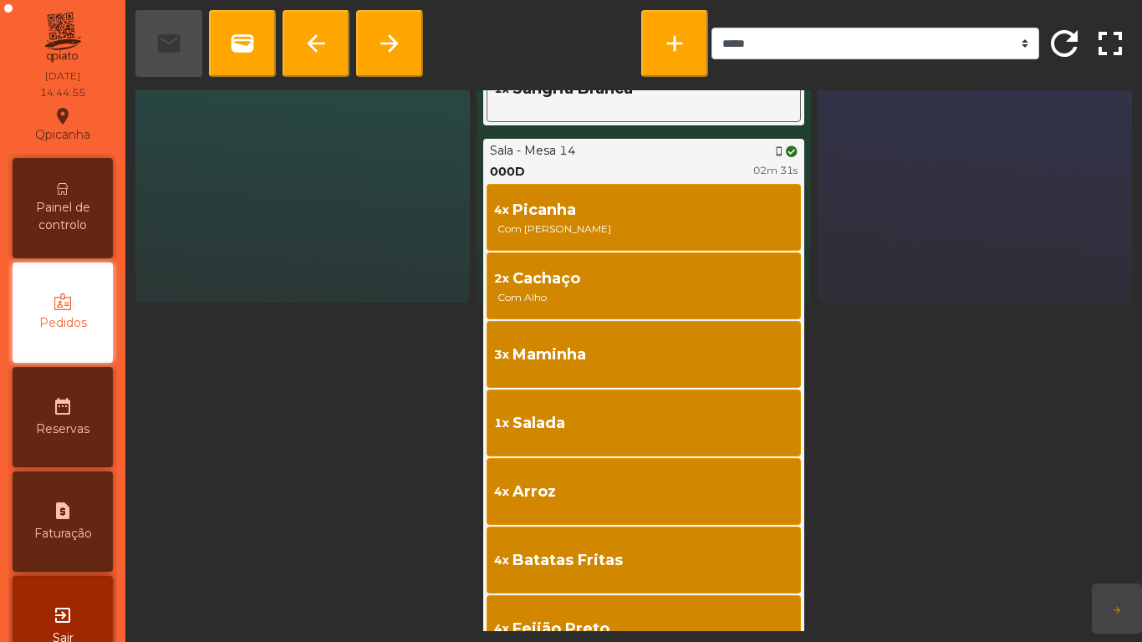
scroll to position [327, 0]
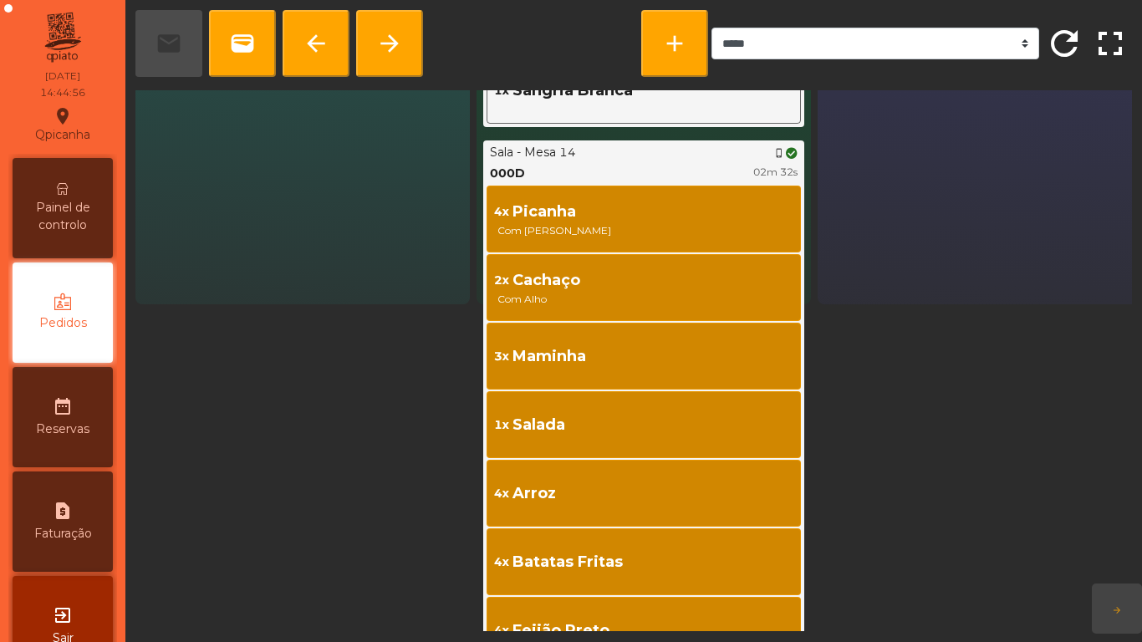
click at [745, 224] on span "Com [PERSON_NAME]" at bounding box center [643, 230] width 299 height 15
click at [898, 307] on div "To be approved 0 Placed 12 ... Sala - Mesa 14 000E 01m 16s 1x Guaraná 1x Sumo N…" at bounding box center [633, 360] width 996 height 541
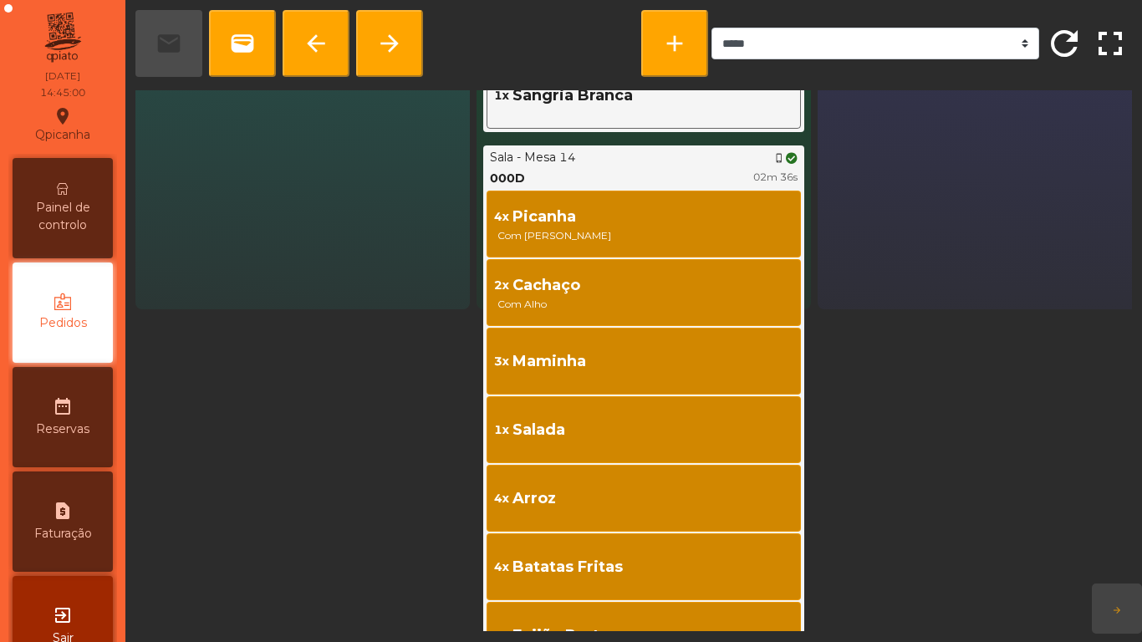
scroll to position [322, 0]
click at [74, 231] on span "Painel de controlo" at bounding box center [63, 216] width 92 height 35
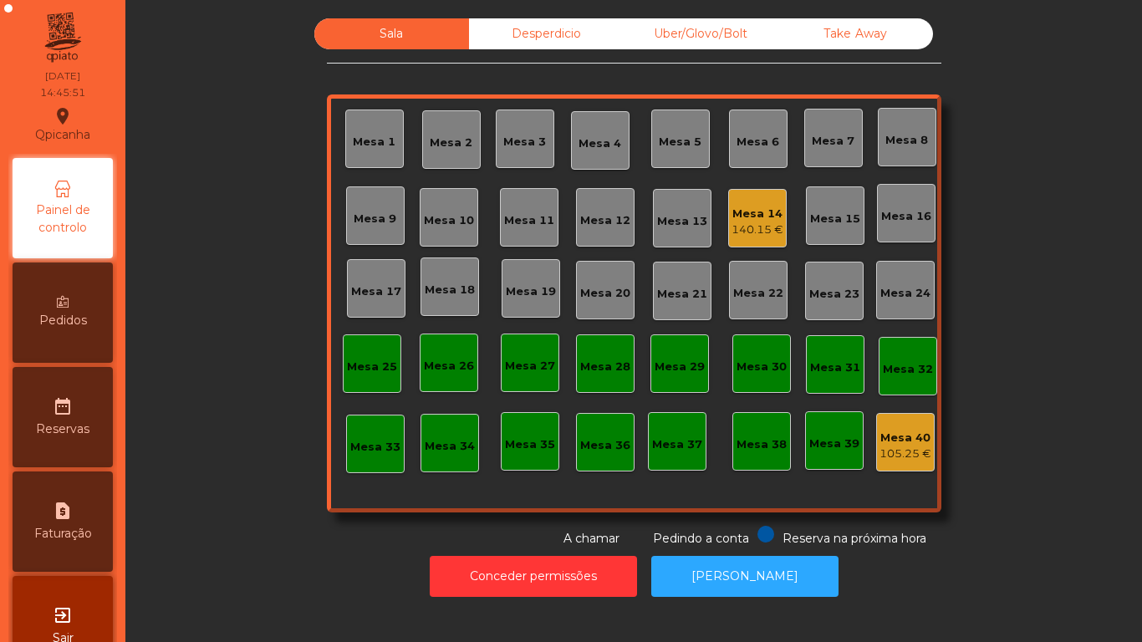
click at [737, 221] on div "140.15 €" at bounding box center [757, 229] width 52 height 17
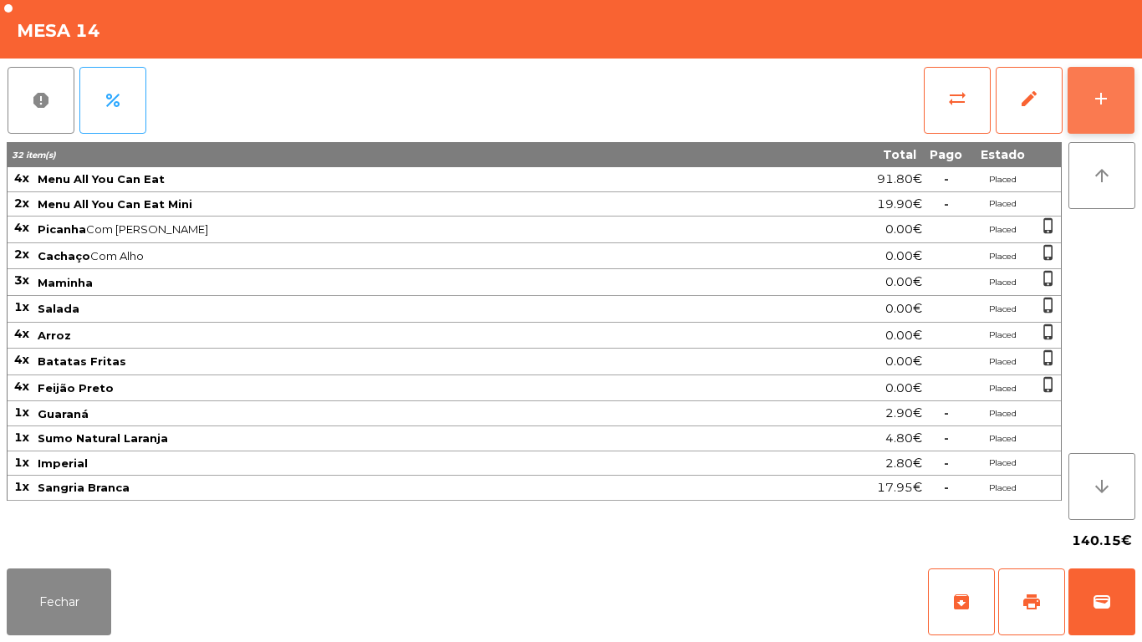
click at [1101, 104] on div "add" at bounding box center [1101, 99] width 20 height 20
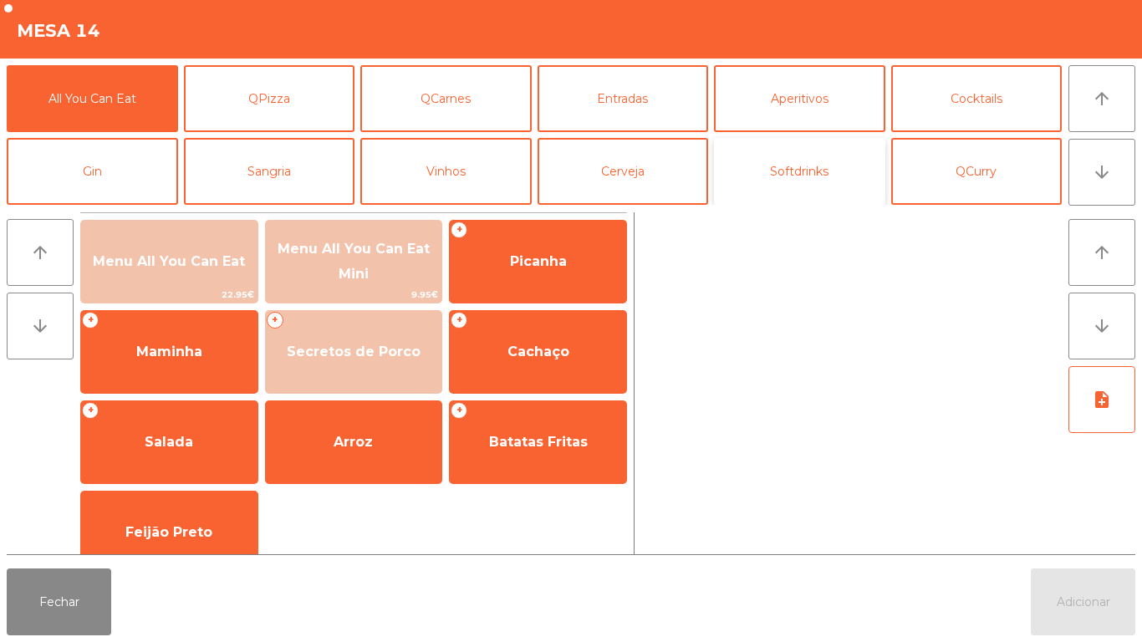
click at [770, 177] on button "Softdrinks" at bounding box center [799, 171] width 171 height 67
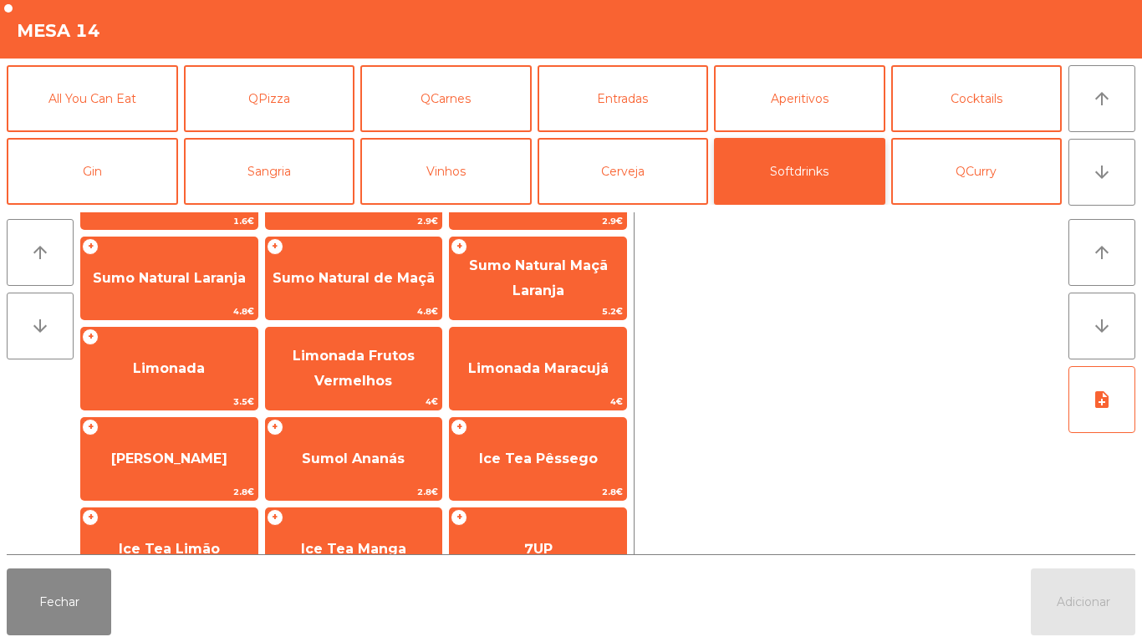
scroll to position [85, 0]
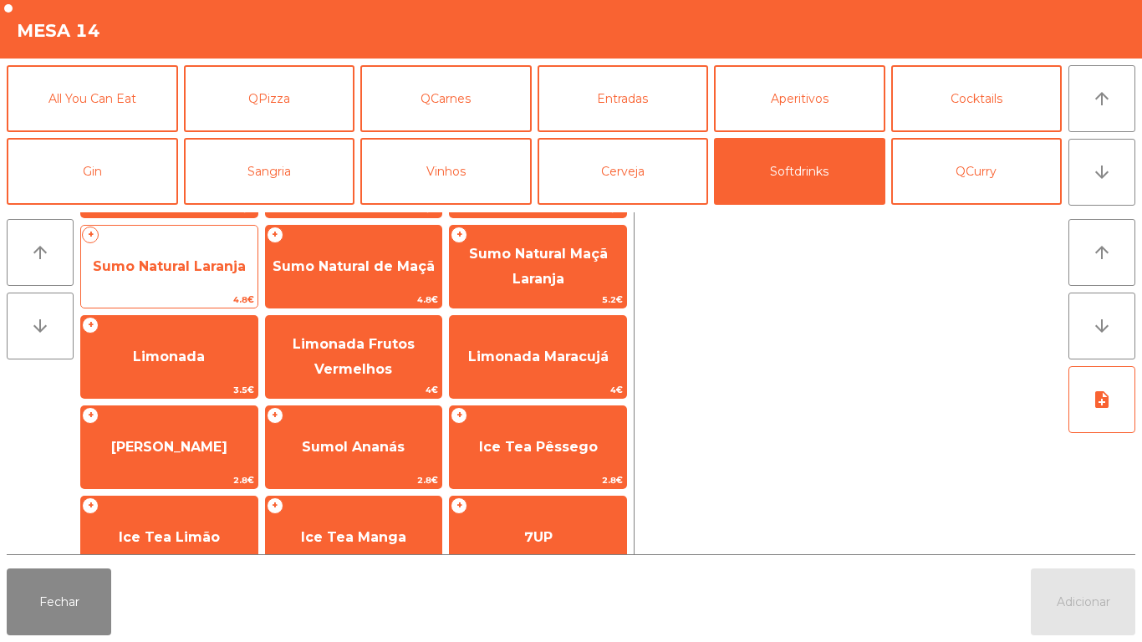
click at [181, 265] on span "Sumo Natural Laranja" at bounding box center [169, 266] width 153 height 16
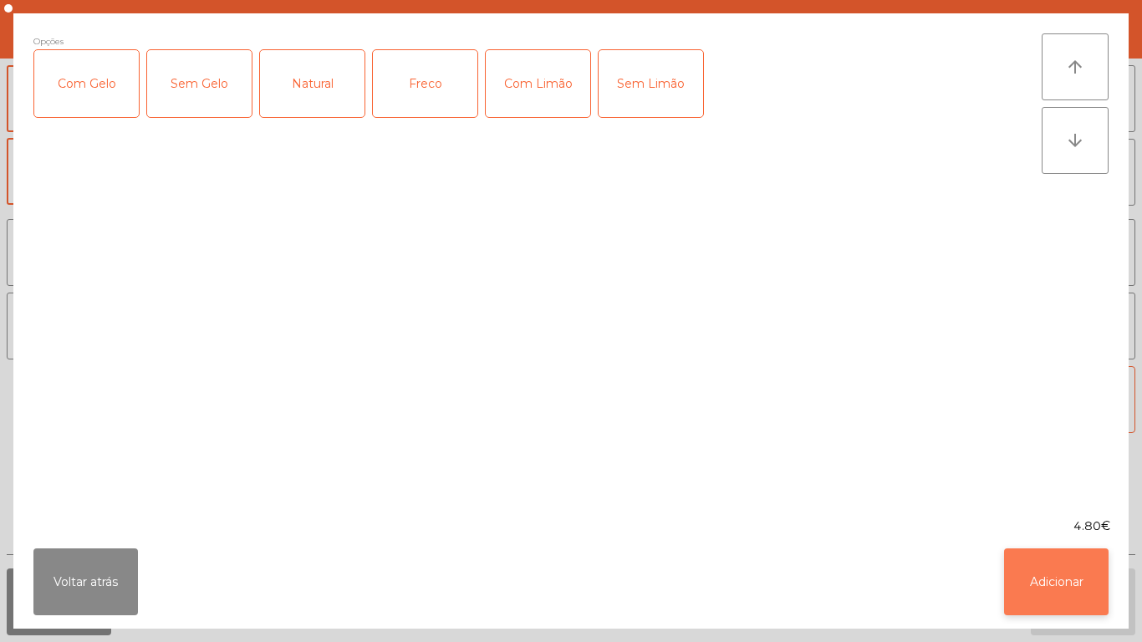
click at [1035, 554] on button "Adicionar" at bounding box center [1056, 581] width 104 height 67
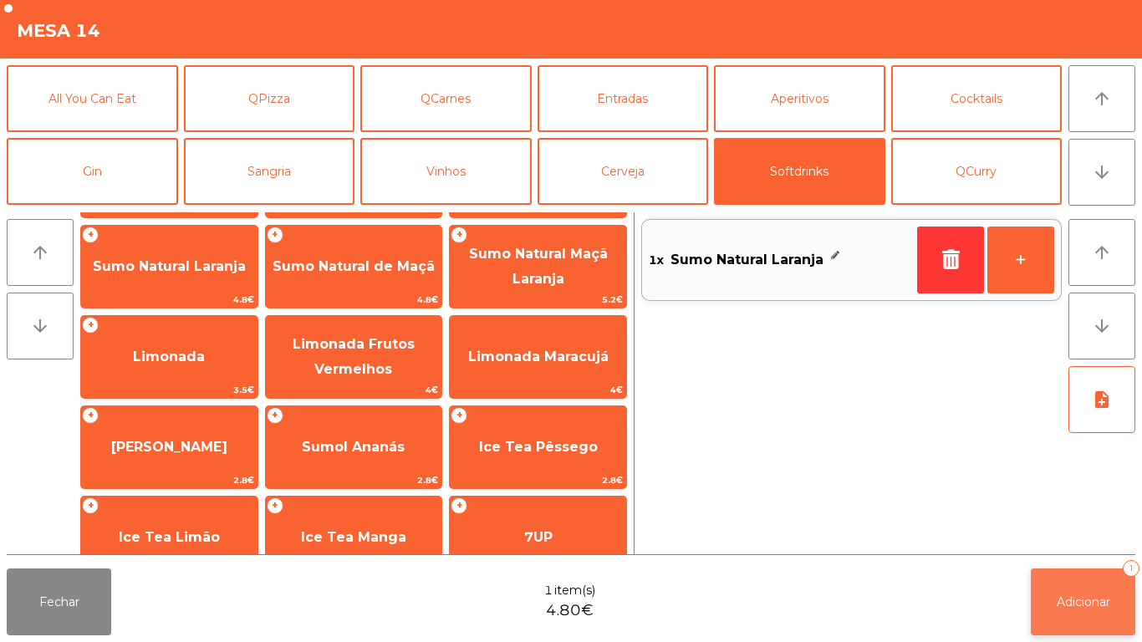
click at [1098, 572] on button "Adicionar 1" at bounding box center [1082, 601] width 104 height 67
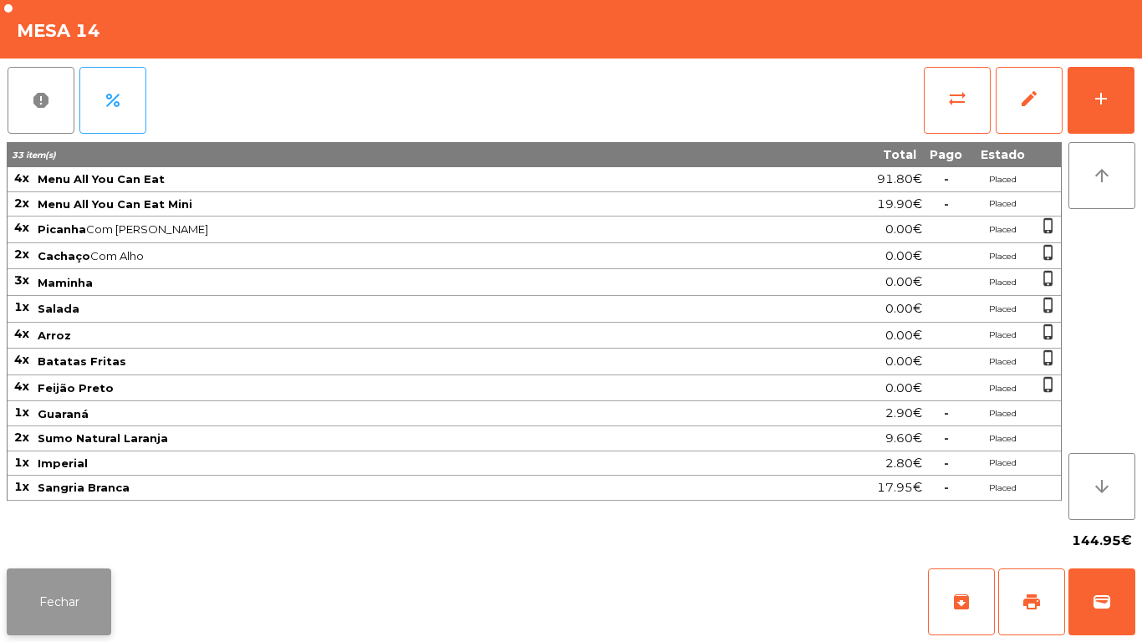
click at [56, 574] on button "Fechar" at bounding box center [59, 601] width 104 height 67
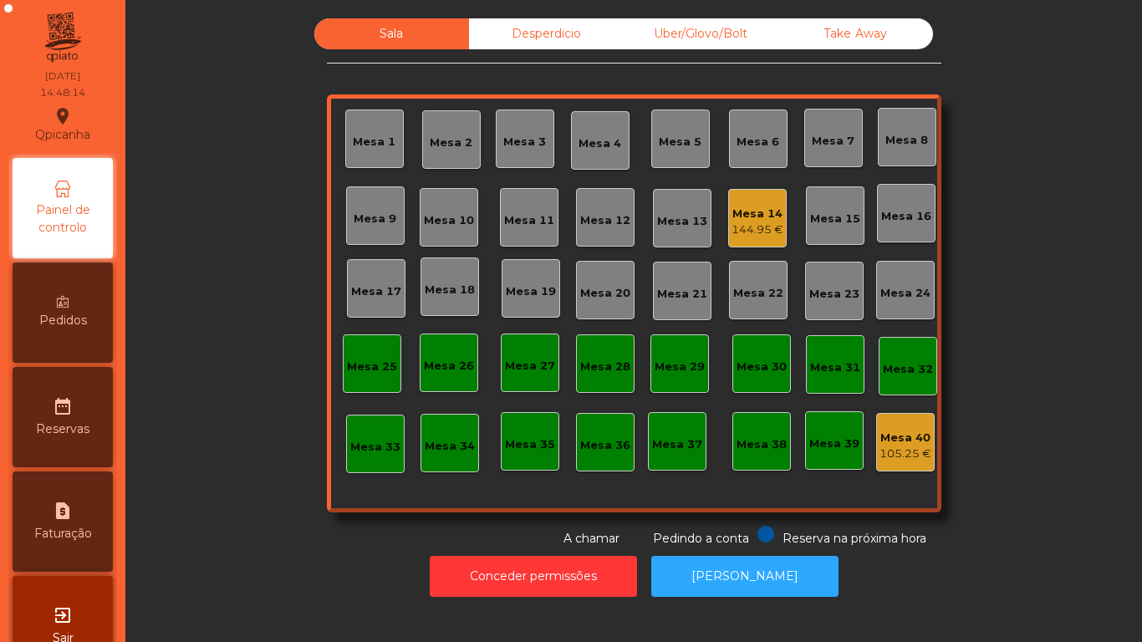
click at [81, 303] on div "Pedidos" at bounding box center [63, 312] width 100 height 100
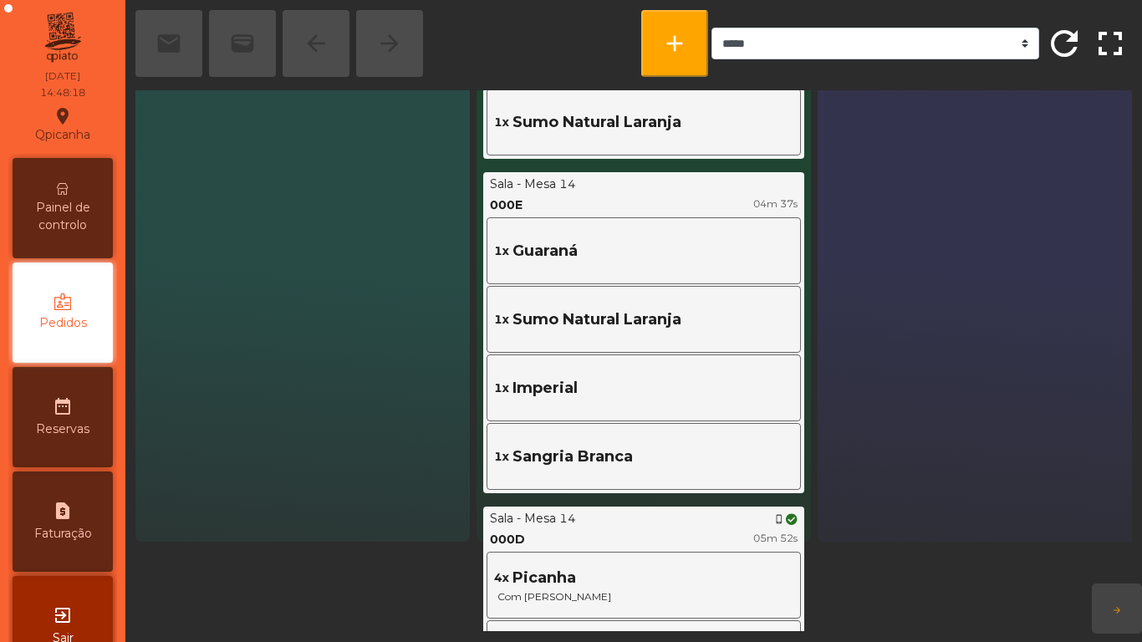
scroll to position [162, 0]
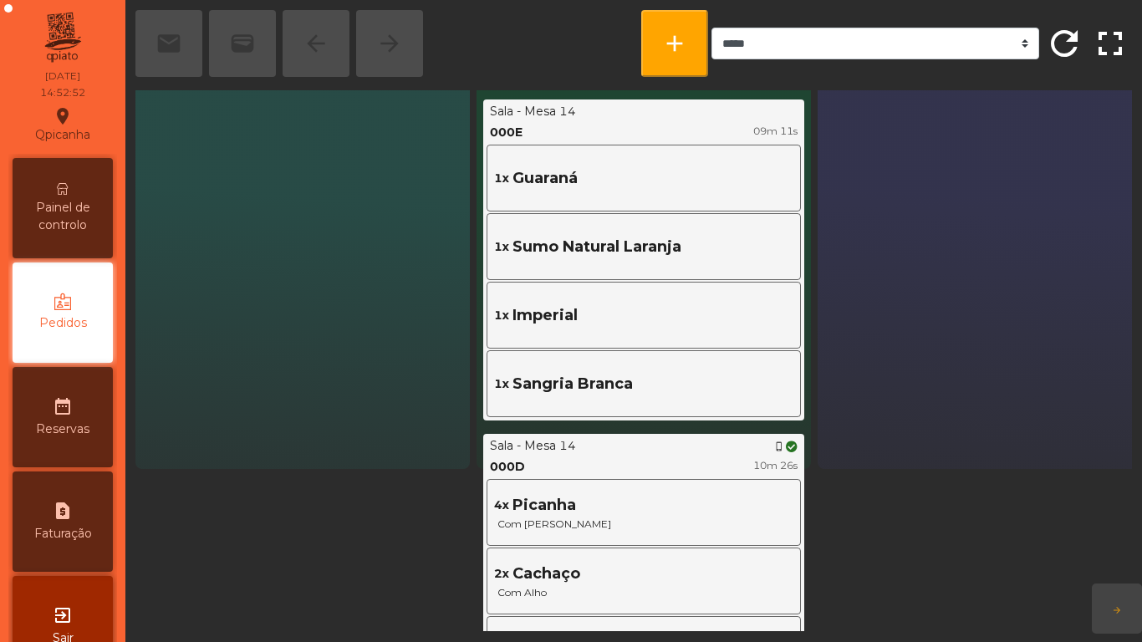
click at [74, 206] on span "Painel de controlo" at bounding box center [63, 216] width 92 height 35
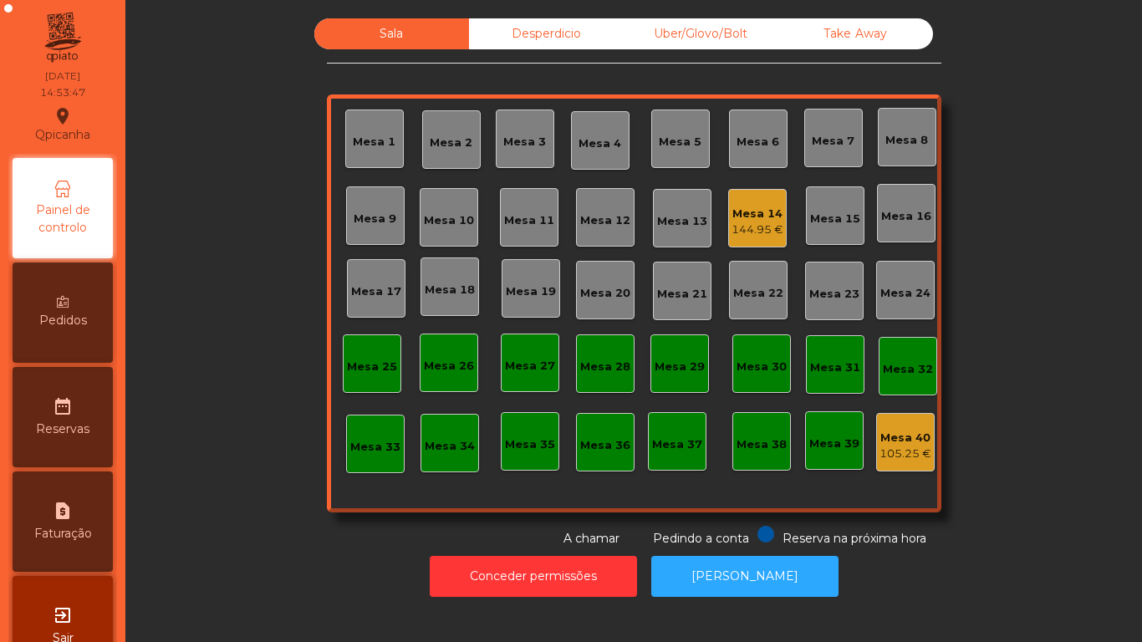
click at [763, 227] on div "144.95 €" at bounding box center [757, 229] width 52 height 17
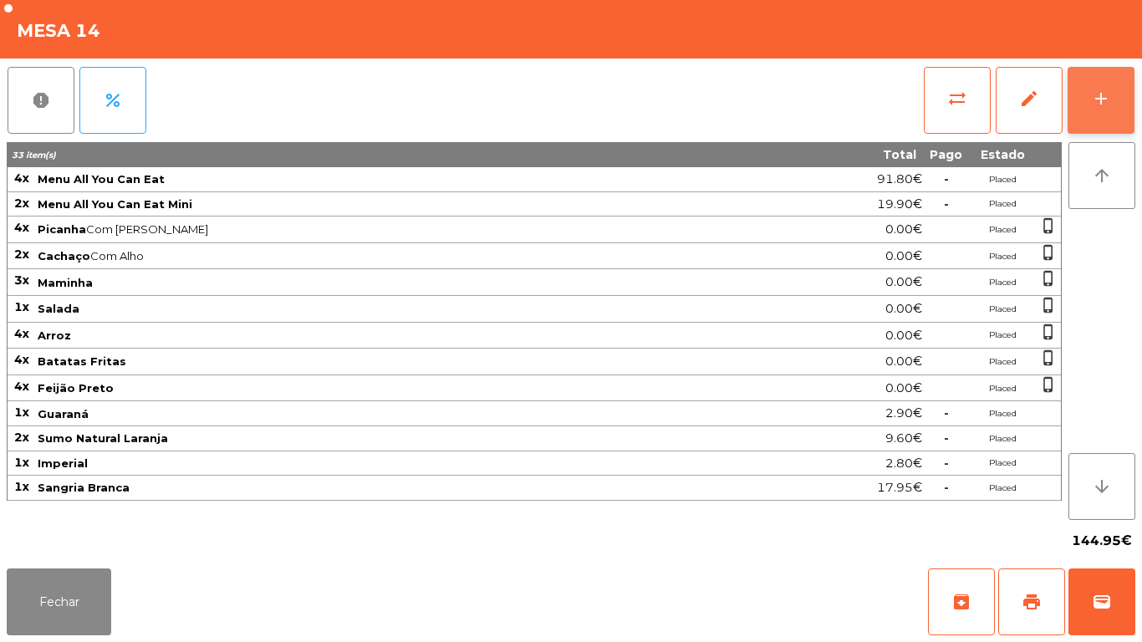
click at [1082, 87] on button "add" at bounding box center [1100, 100] width 67 height 67
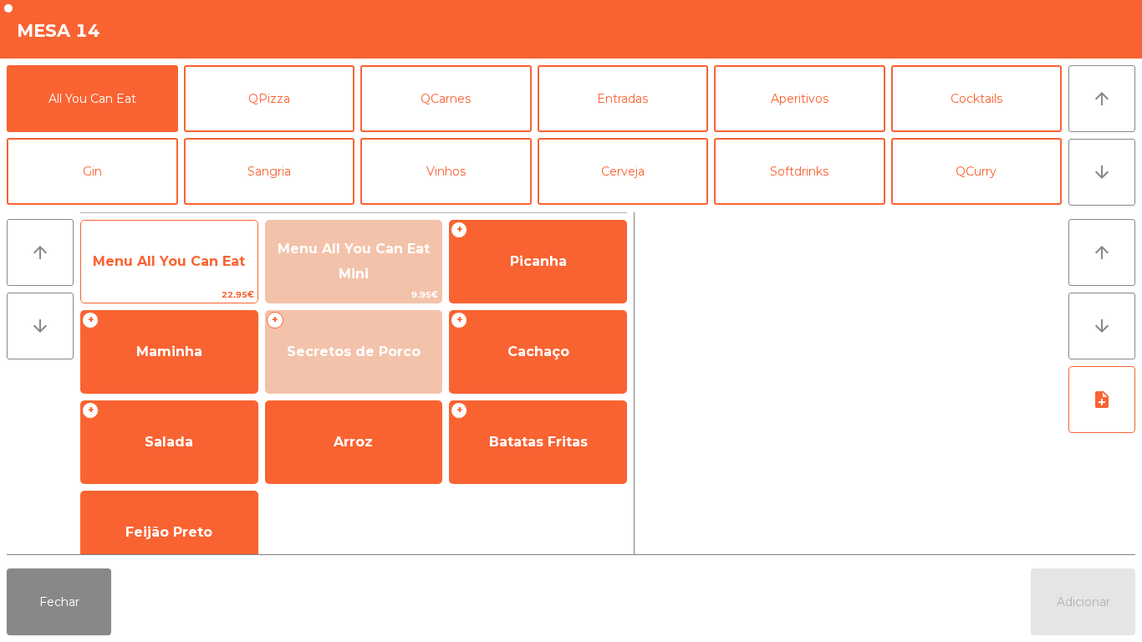
click at [221, 275] on span "Menu All You Can Eat" at bounding box center [169, 261] width 176 height 45
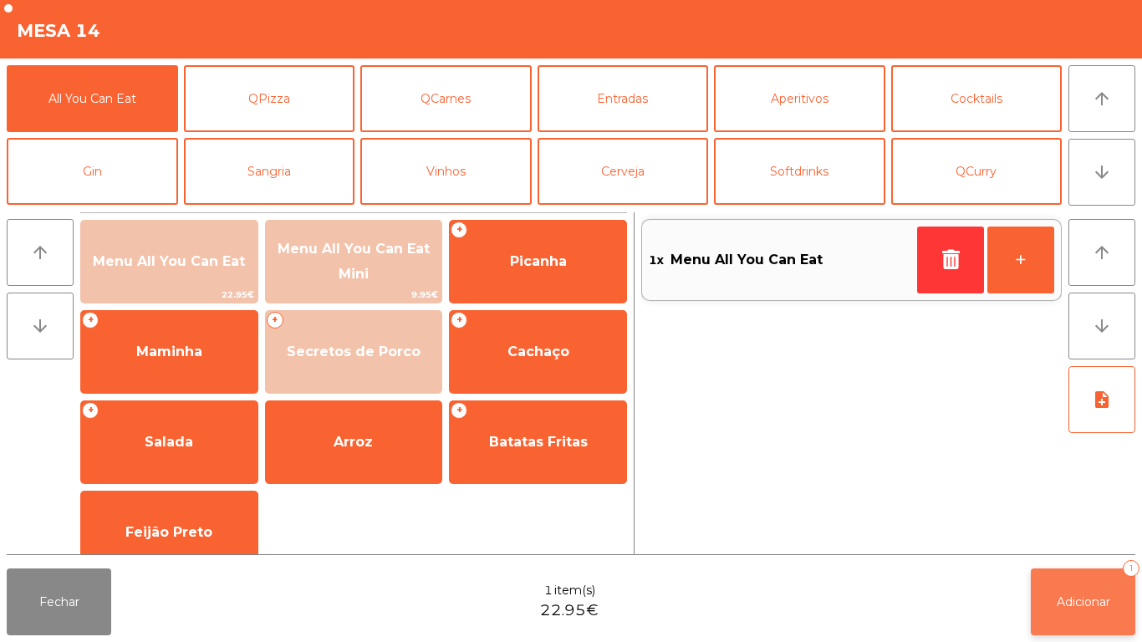
click at [1056, 602] on span "Adicionar" at bounding box center [1082, 601] width 53 height 15
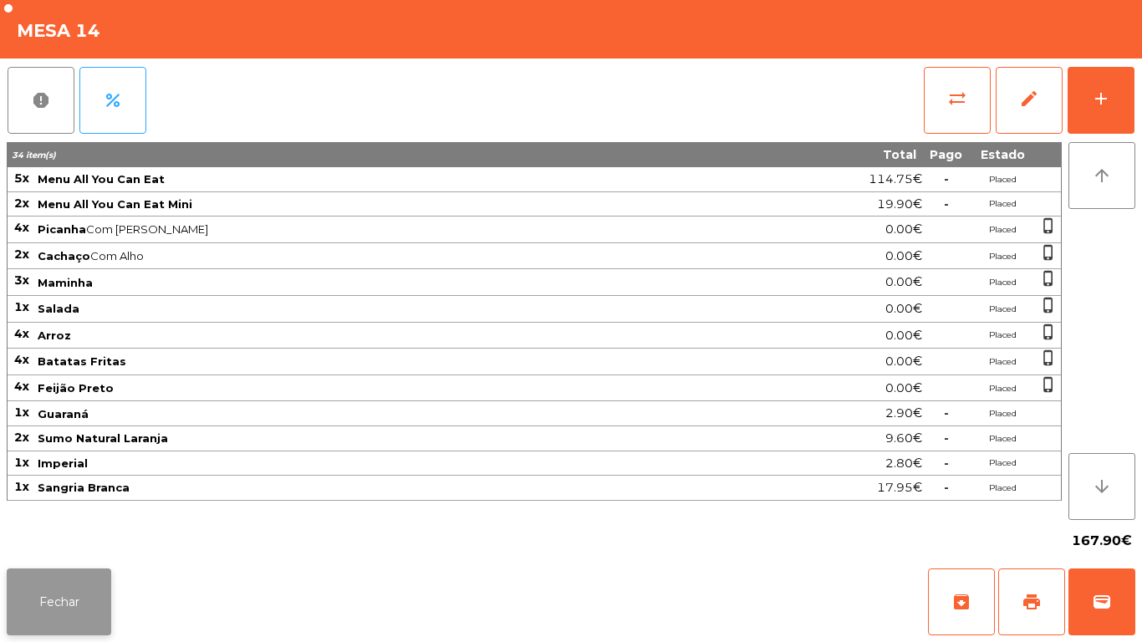
click at [84, 587] on button "Fechar" at bounding box center [59, 601] width 104 height 67
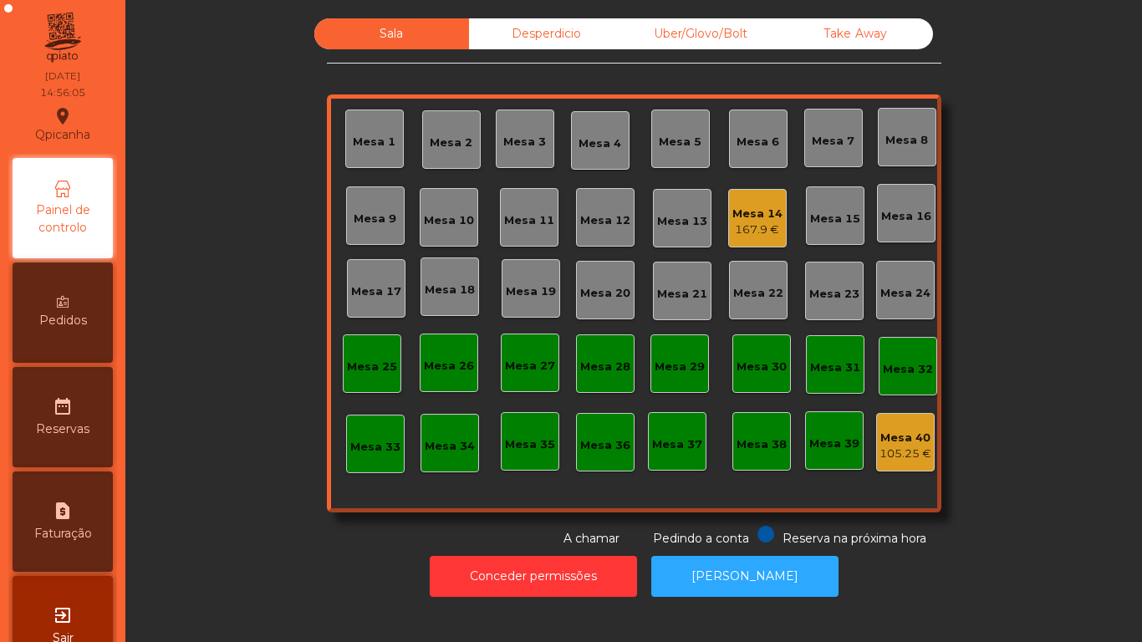
click at [701, 242] on div "Mesa 13" at bounding box center [682, 218] width 58 height 58
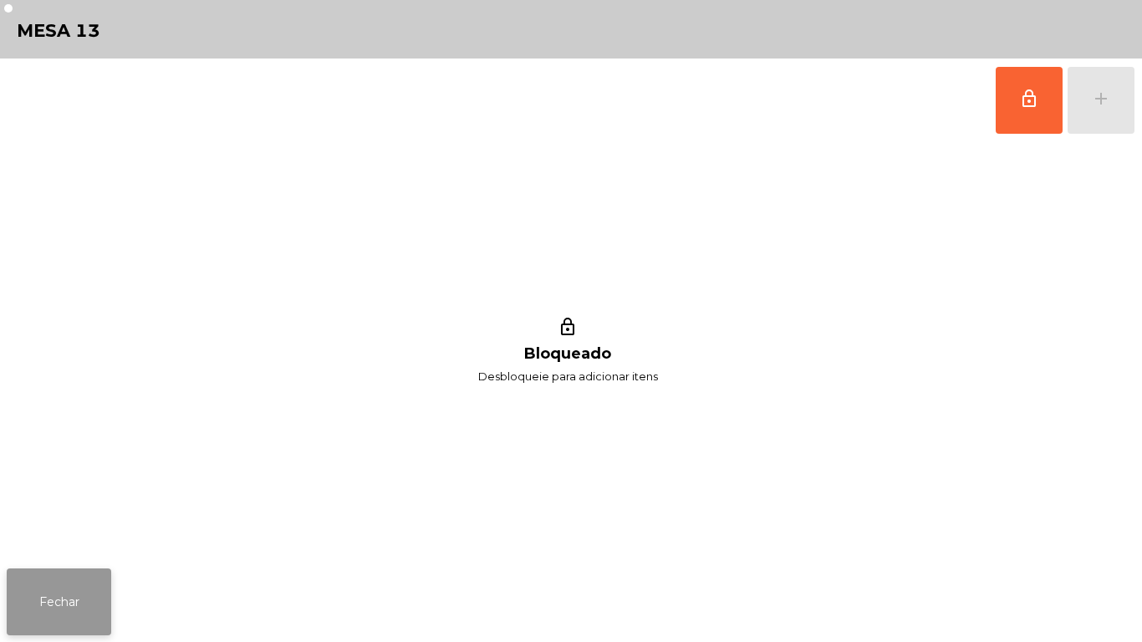
click at [80, 582] on button "Fechar" at bounding box center [59, 601] width 104 height 67
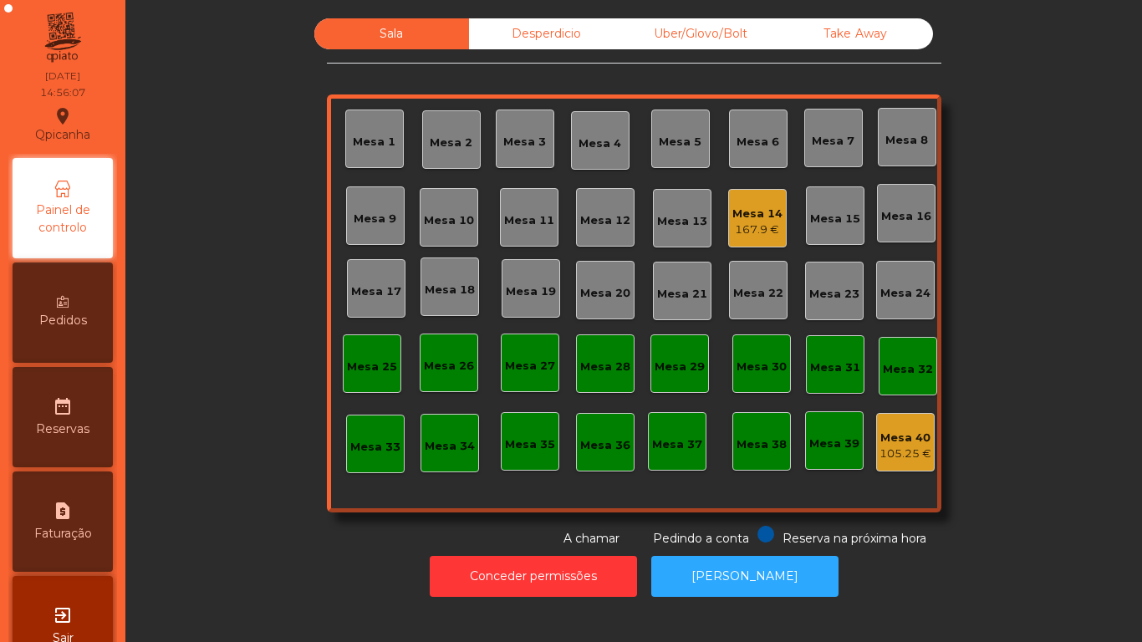
click at [745, 225] on div "167.9 €" at bounding box center [757, 229] width 50 height 17
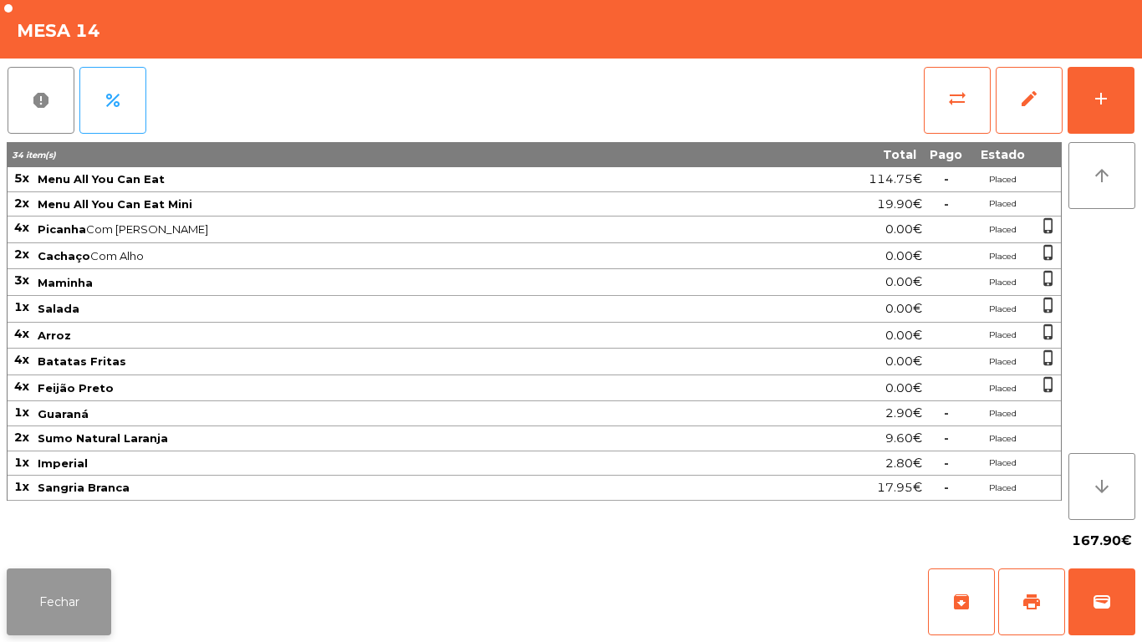
click at [89, 572] on button "Fechar" at bounding box center [59, 601] width 104 height 67
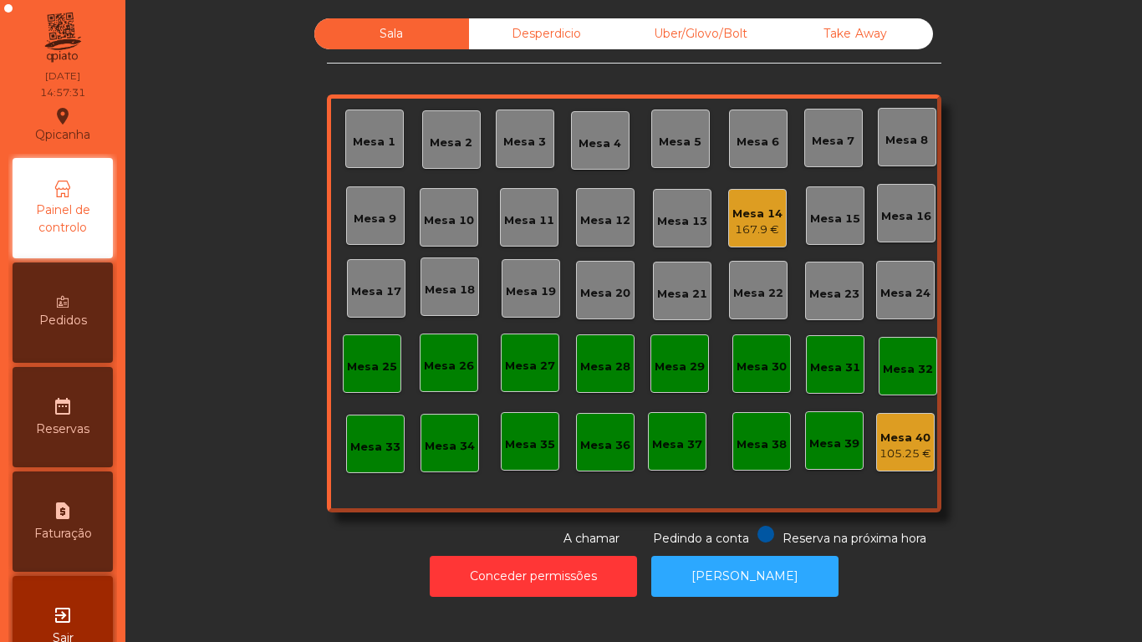
click at [737, 216] on div "Mesa 14" at bounding box center [757, 214] width 50 height 17
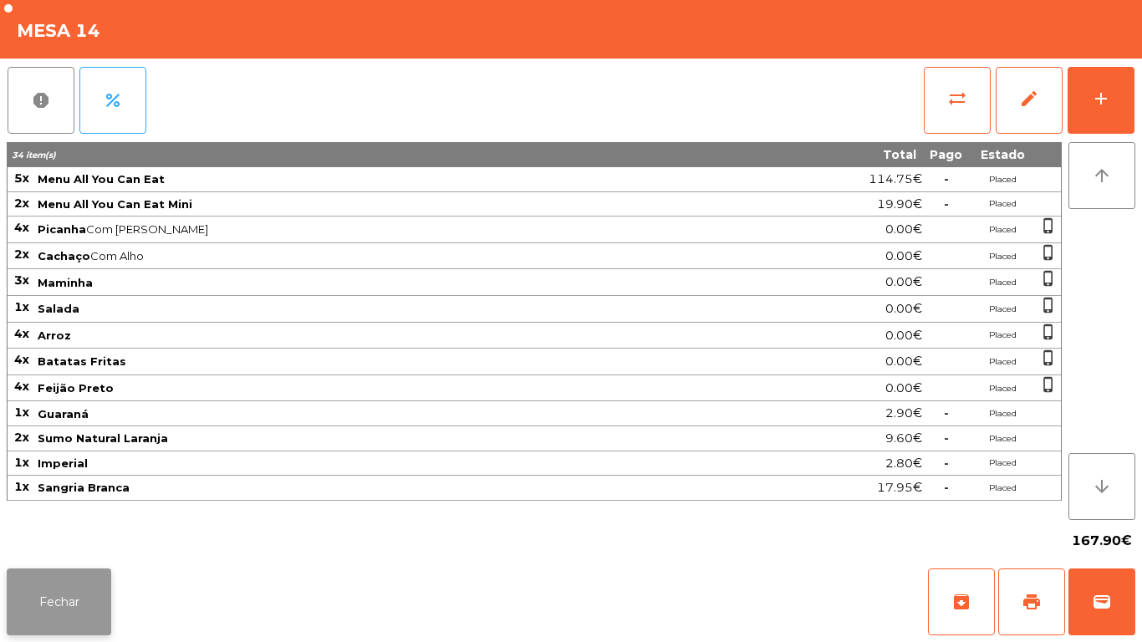
click at [58, 590] on button "Fechar" at bounding box center [59, 601] width 104 height 67
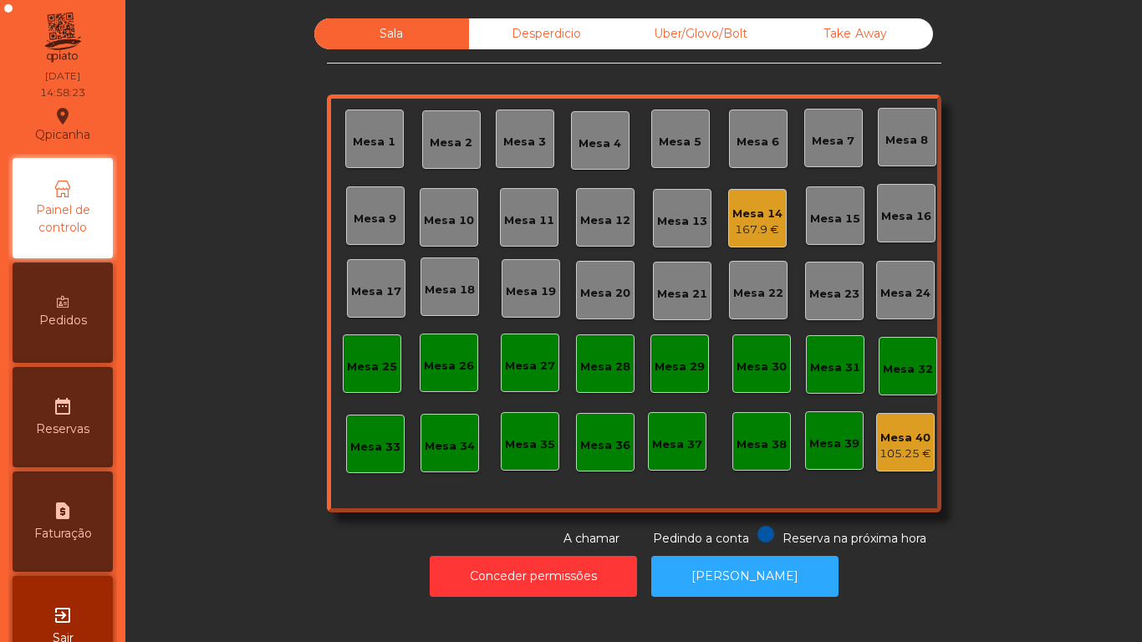
click at [747, 224] on div "167.9 €" at bounding box center [757, 229] width 50 height 17
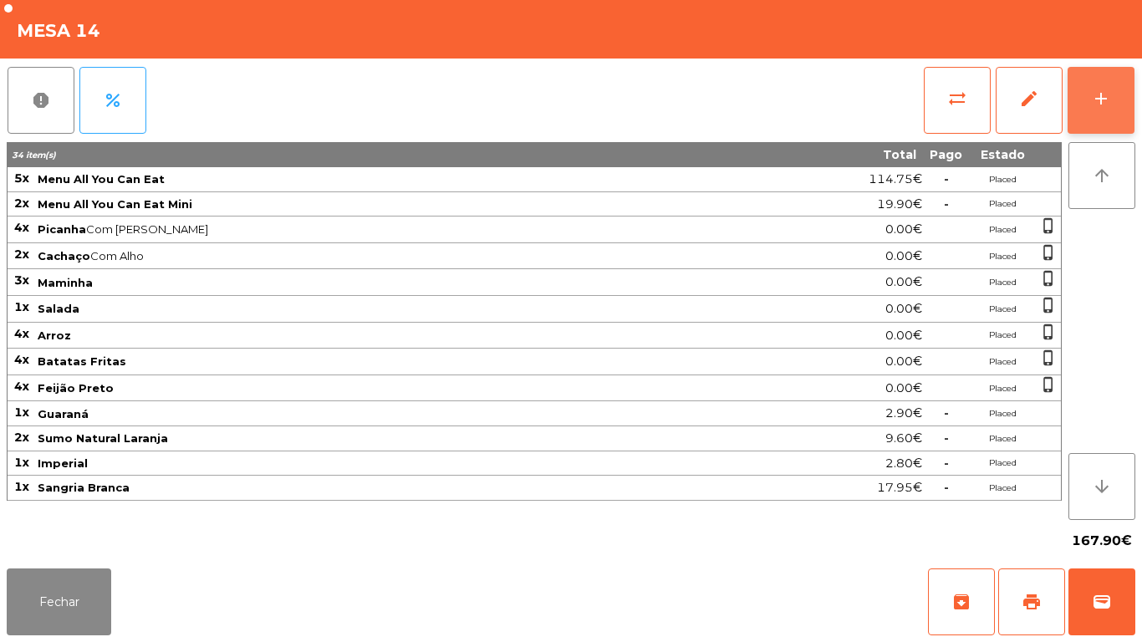
click at [1099, 107] on div "add" at bounding box center [1101, 99] width 20 height 20
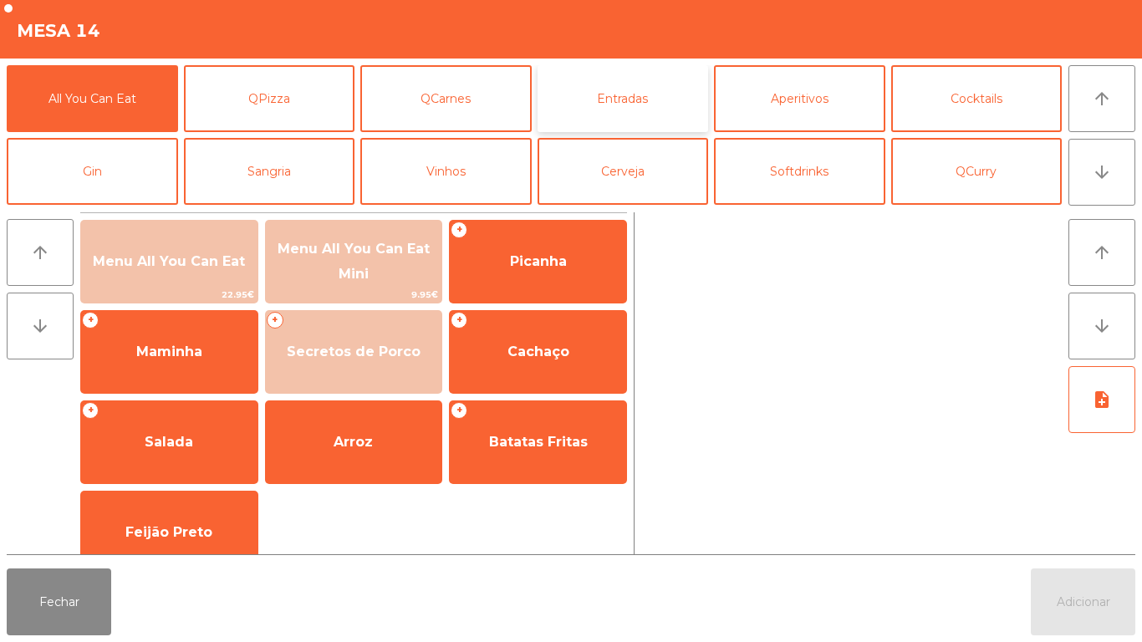
click at [648, 112] on button "Entradas" at bounding box center [622, 98] width 171 height 67
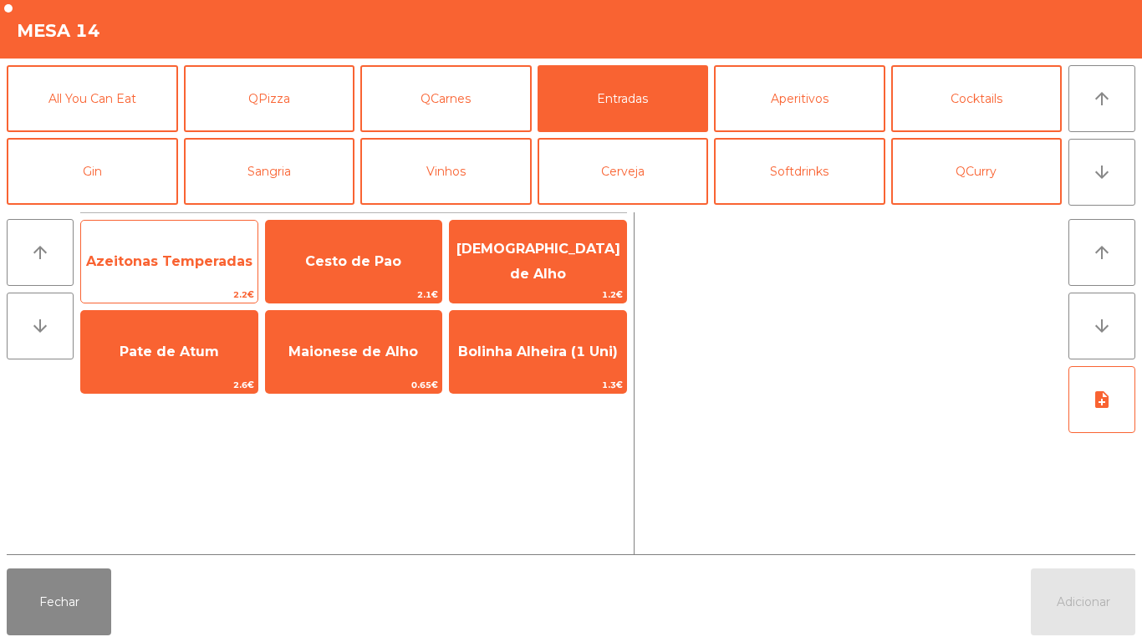
click at [206, 275] on span "Azeitonas Temperadas" at bounding box center [169, 261] width 176 height 45
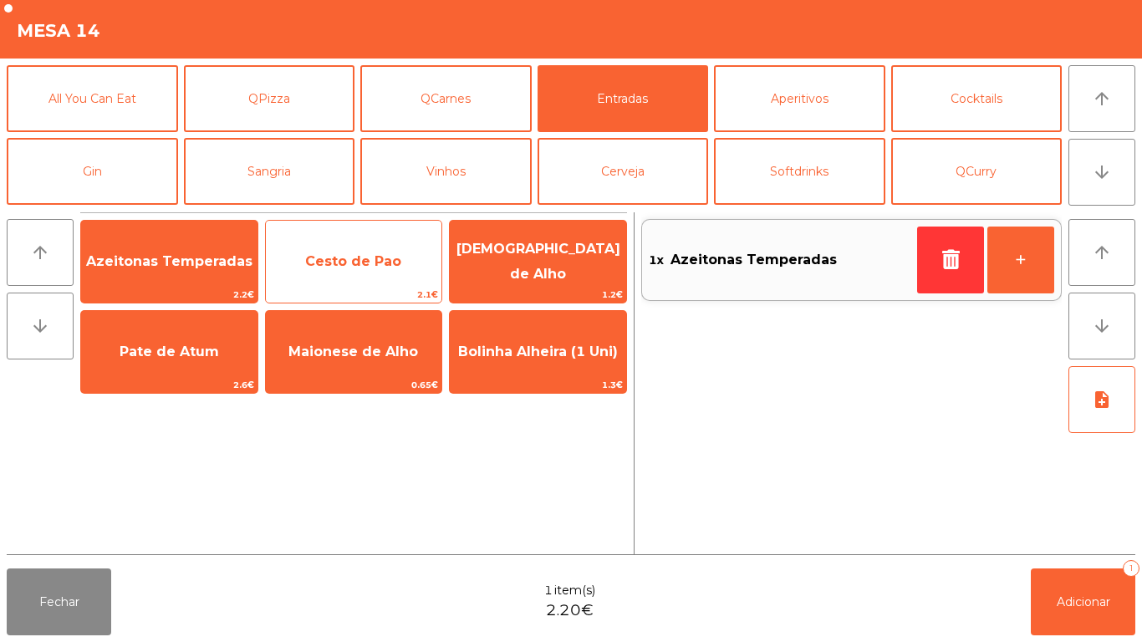
click at [400, 247] on span "Cesto de Pao" at bounding box center [354, 261] width 176 height 45
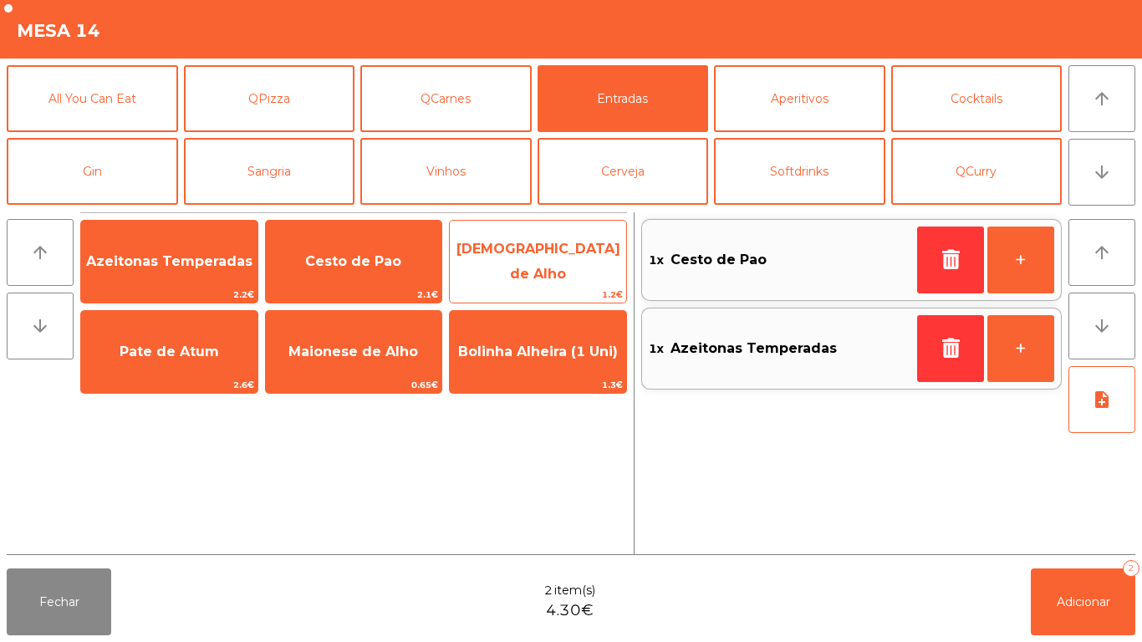
click at [571, 277] on span "[DEMOGRAPHIC_DATA] de Alho" at bounding box center [538, 261] width 176 height 71
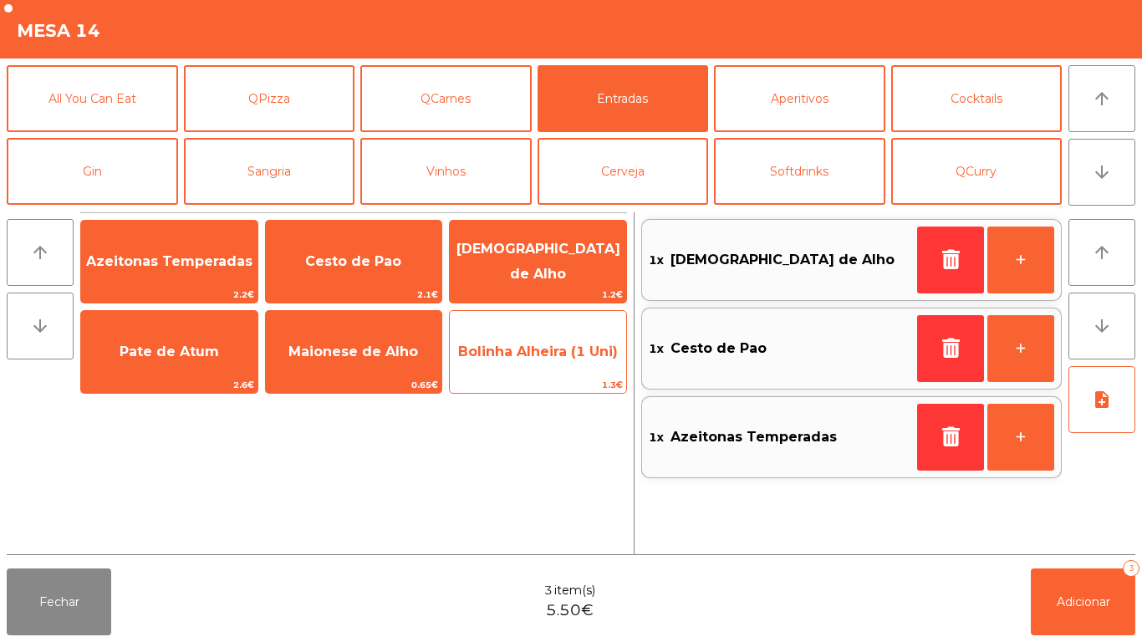
click at [564, 360] on span "Bolinha Alheira (1 Uni)" at bounding box center [538, 351] width 176 height 45
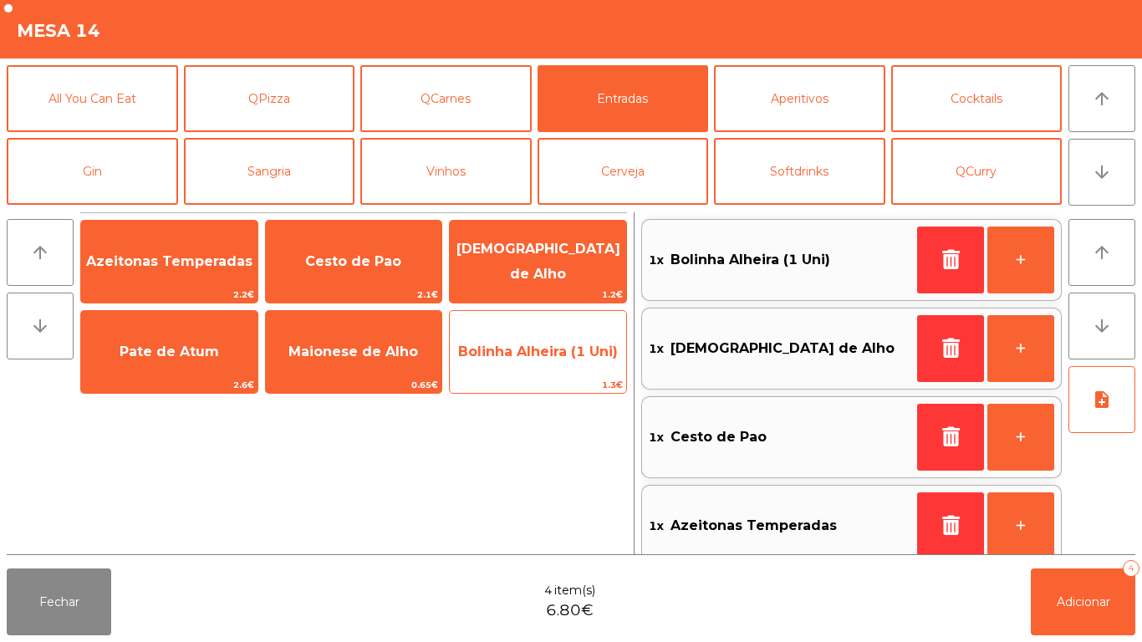
click at [569, 369] on span "Bolinha Alheira (1 Uni)" at bounding box center [538, 351] width 176 height 45
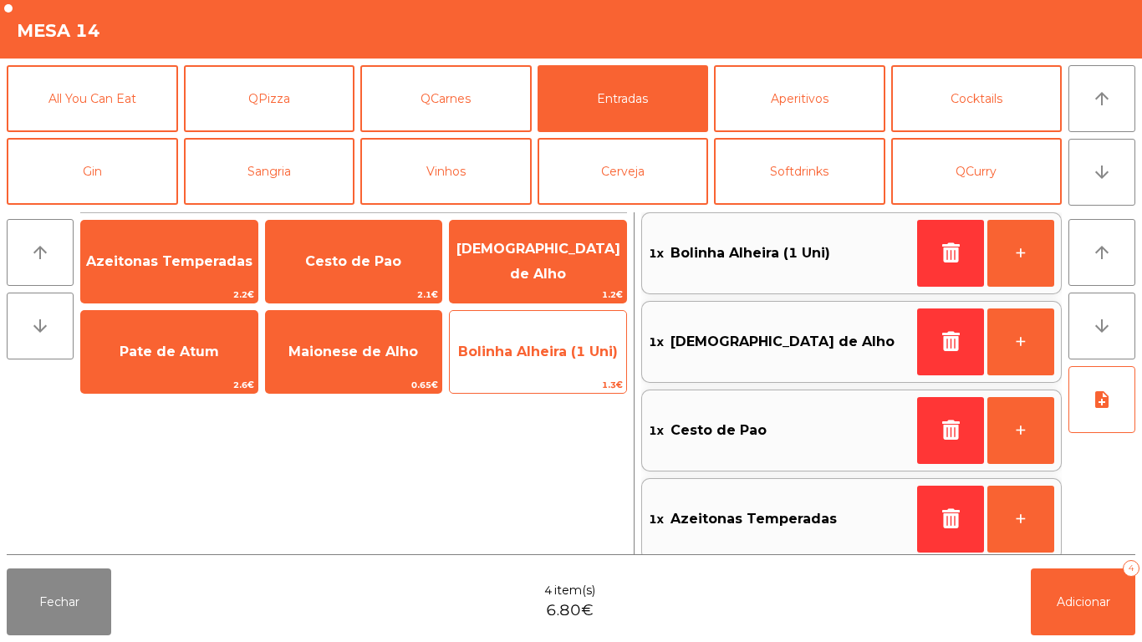
click at [569, 368] on span "Bolinha Alheira (1 Uni)" at bounding box center [538, 351] width 176 height 45
click at [567, 367] on span "Bolinha Alheira (1 Uni)" at bounding box center [538, 351] width 176 height 45
click at [566, 363] on span "Bolinha Alheira (1 Uni)" at bounding box center [538, 351] width 176 height 45
click at [562, 373] on span "Bolinha Alheira (1 Uni)" at bounding box center [538, 351] width 176 height 45
click at [567, 369] on span "Bolinha Alheira (1 Uni)" at bounding box center [538, 351] width 176 height 45
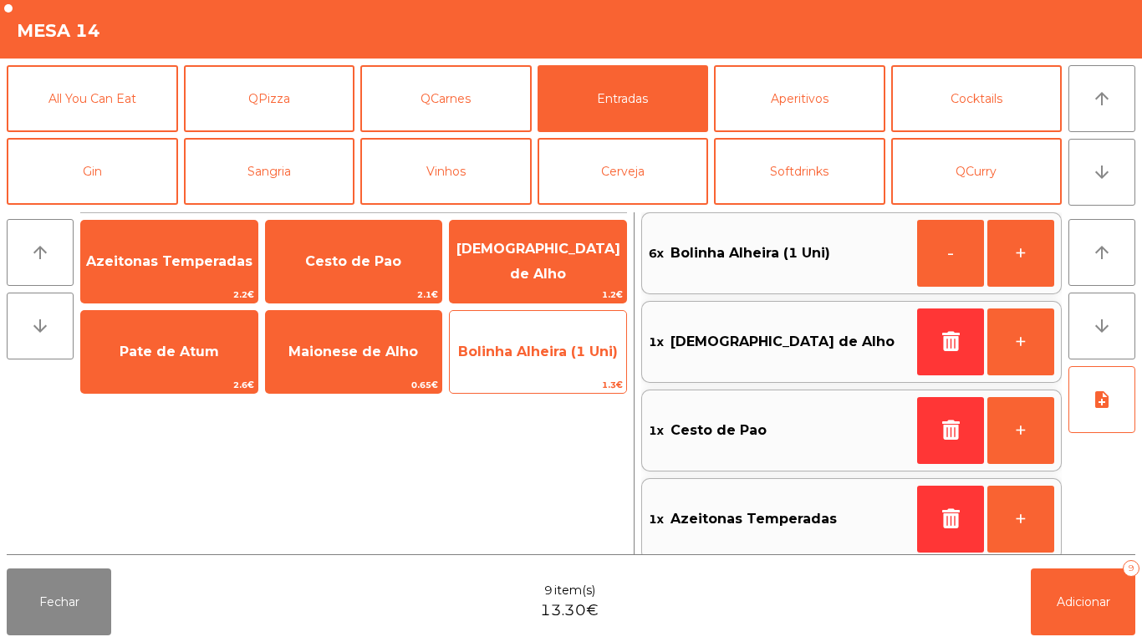
click at [571, 368] on span "Bolinha Alheira (1 Uni)" at bounding box center [538, 351] width 176 height 45
click at [568, 377] on span "1.3€" at bounding box center [538, 385] width 176 height 16
click at [567, 369] on span "Bolinha Alheira (1 Uni)" at bounding box center [538, 351] width 176 height 45
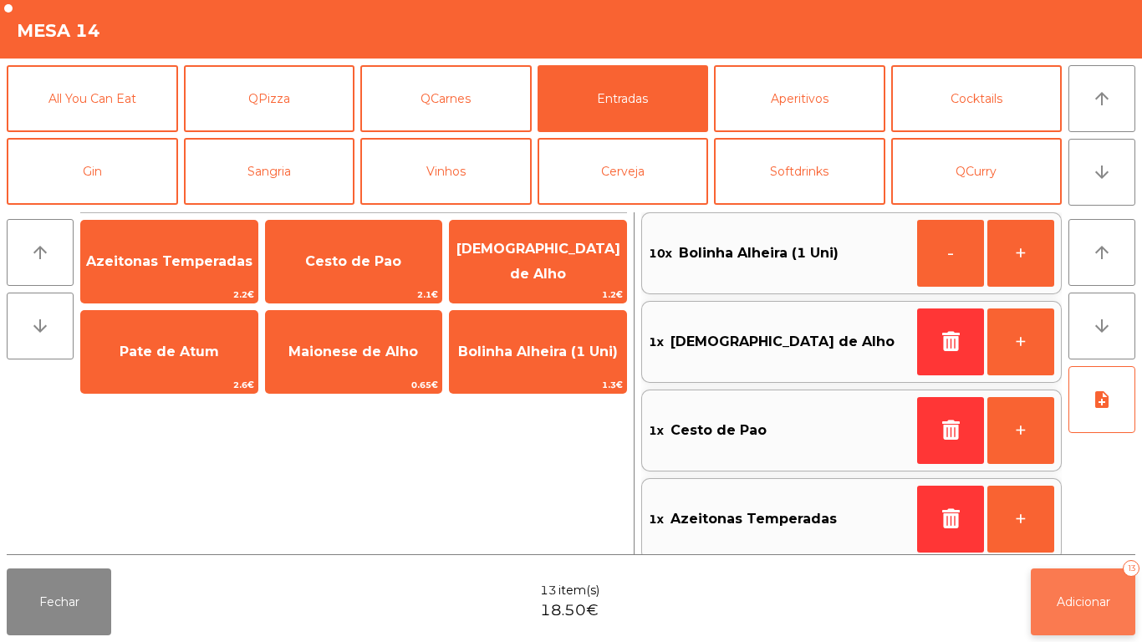
click at [1055, 630] on button "Adicionar 13" at bounding box center [1082, 601] width 104 height 67
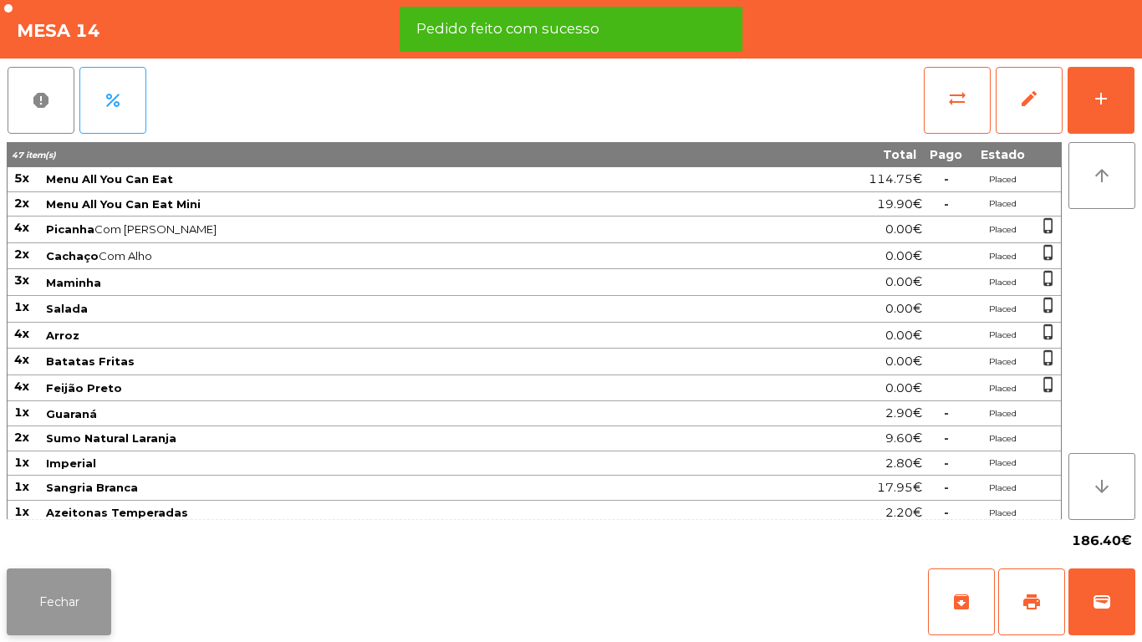
click at [82, 587] on button "Fechar" at bounding box center [59, 601] width 104 height 67
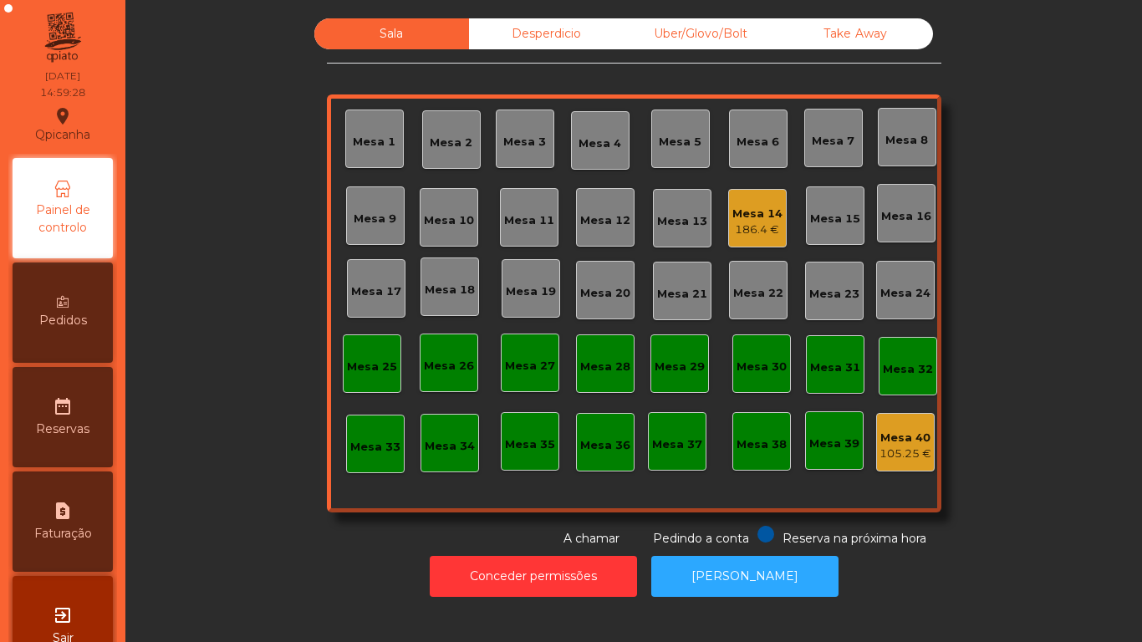
click at [776, 211] on div "Mesa 14 186.4 €" at bounding box center [757, 218] width 58 height 58
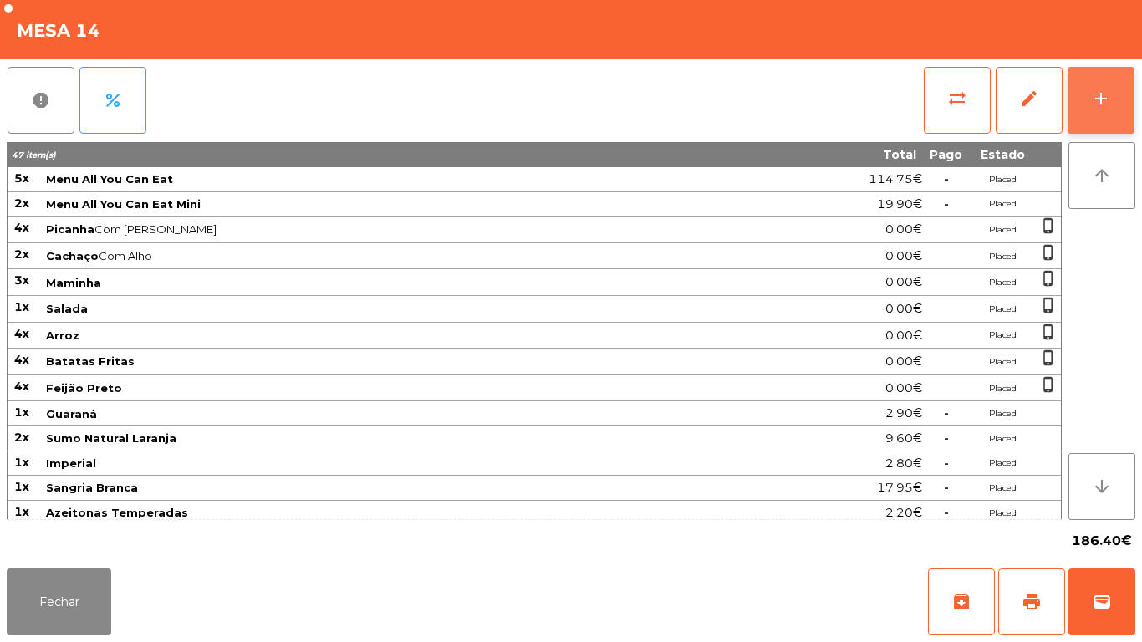
click at [1105, 106] on div "add" at bounding box center [1101, 99] width 20 height 20
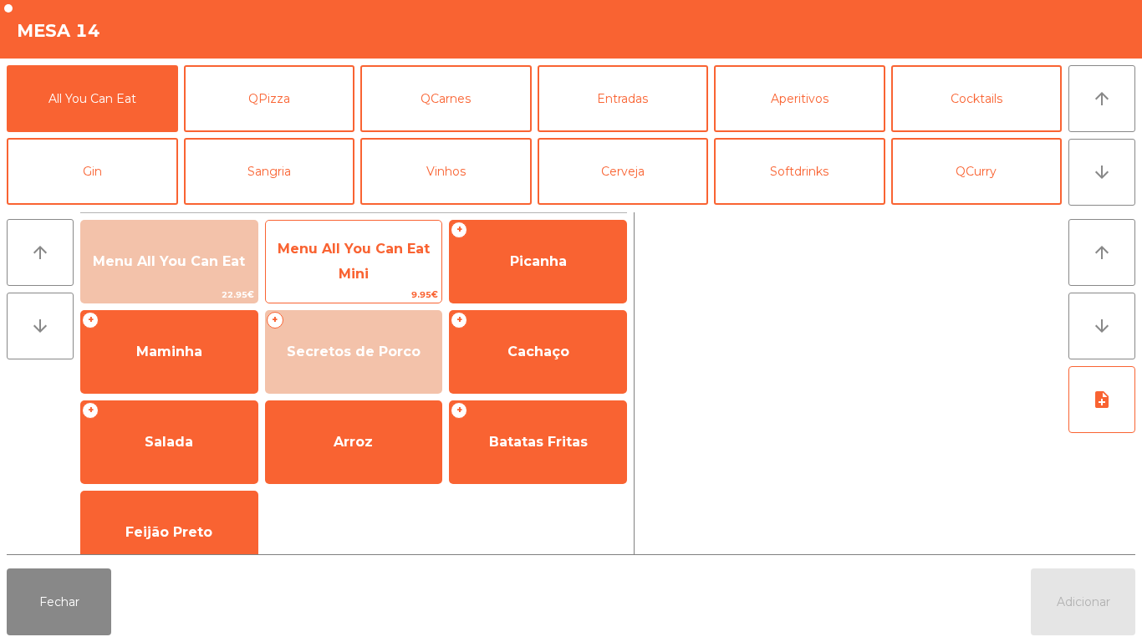
click at [403, 277] on span "Menu All You Can Eat Mini" at bounding box center [354, 261] width 176 height 71
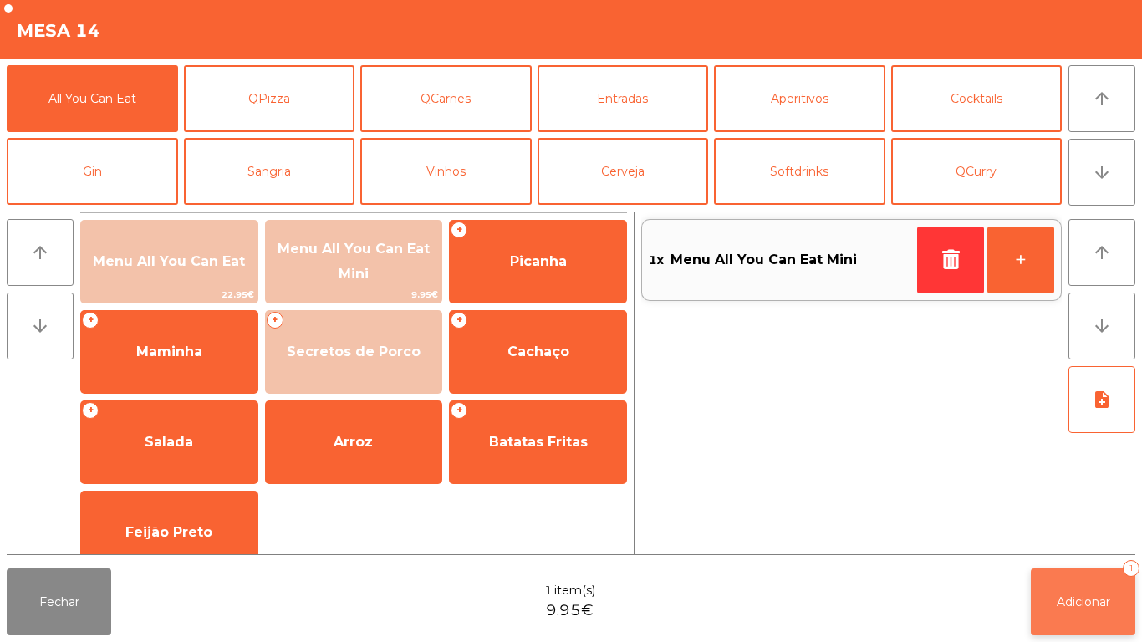
click at [1108, 572] on button "Adicionar 1" at bounding box center [1082, 601] width 104 height 67
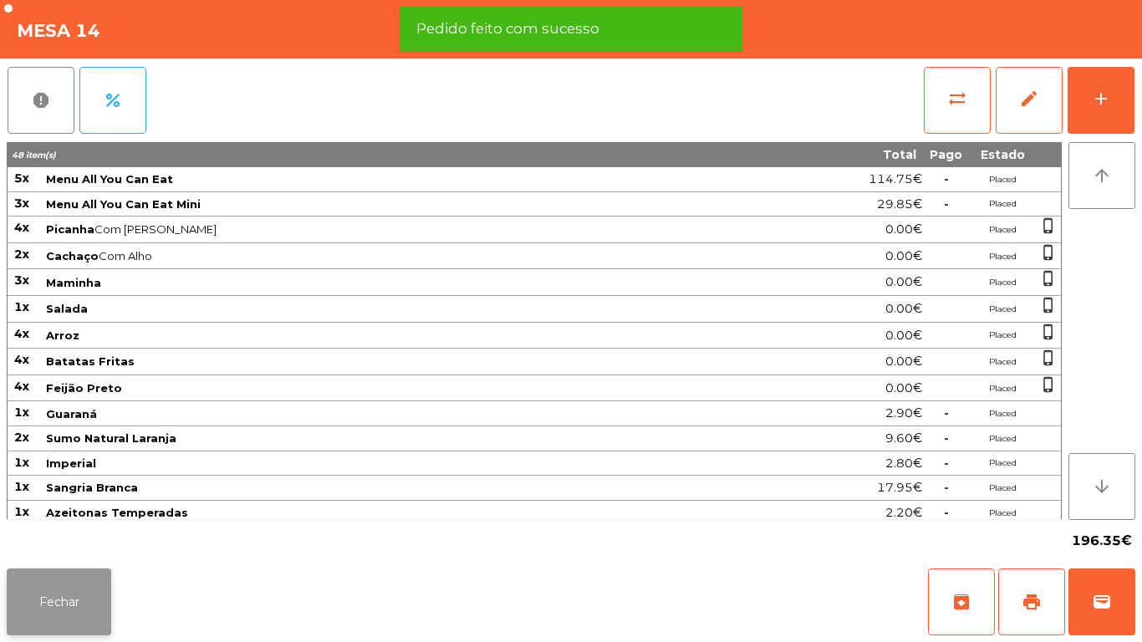
click at [109, 587] on button "Fechar" at bounding box center [59, 601] width 104 height 67
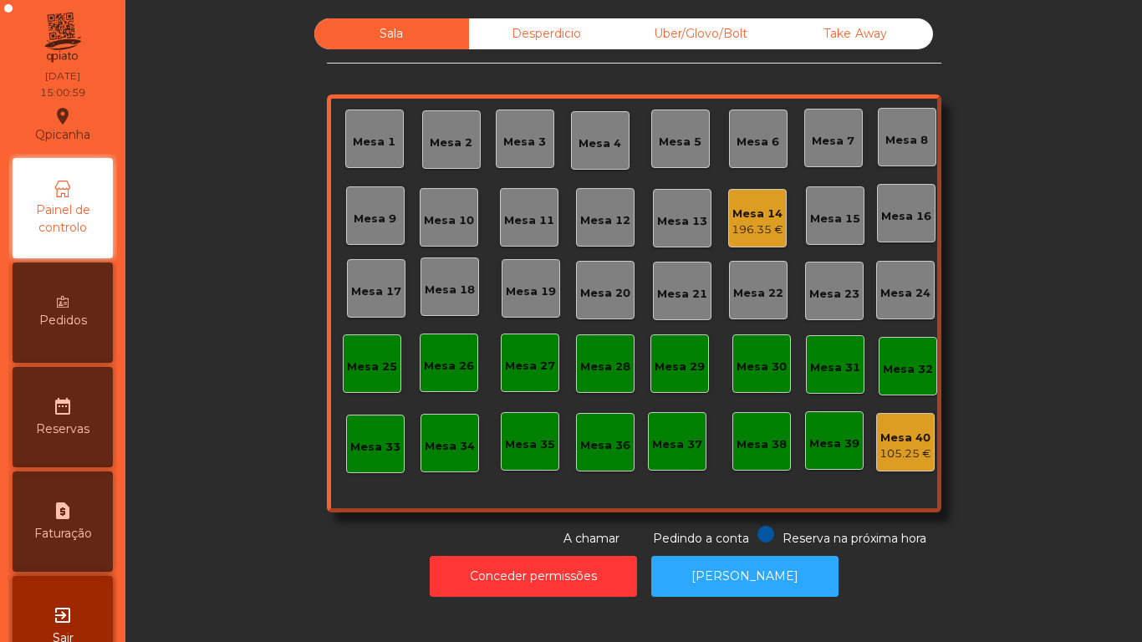
click at [755, 230] on div "196.35 €" at bounding box center [757, 229] width 52 height 17
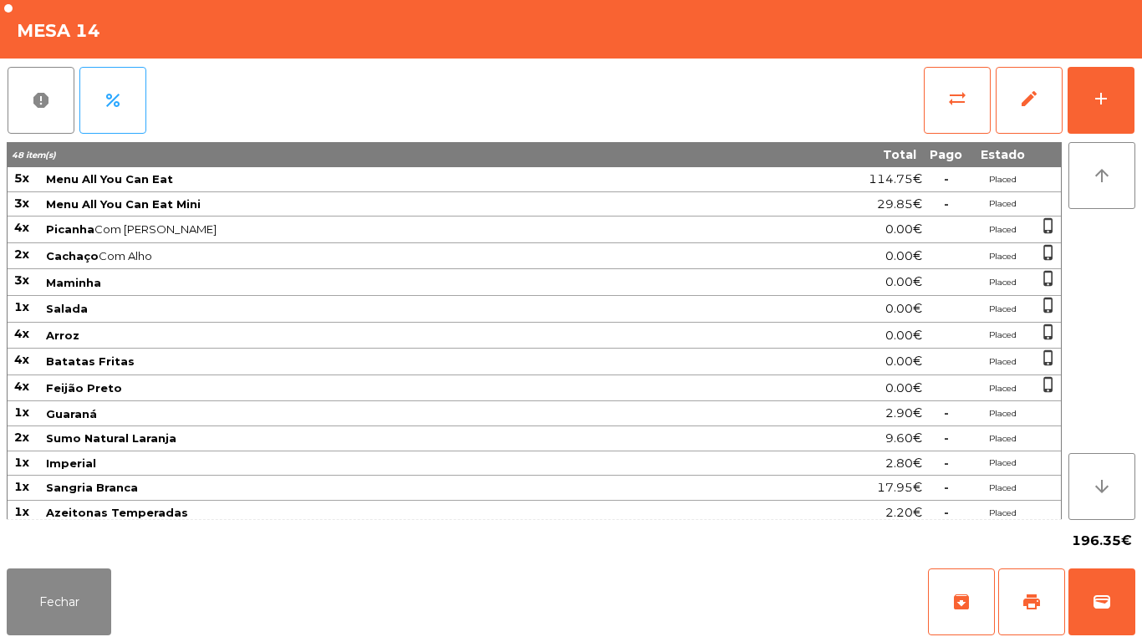
scroll to position [0, 0]
click at [75, 582] on button "Fechar" at bounding box center [59, 601] width 104 height 67
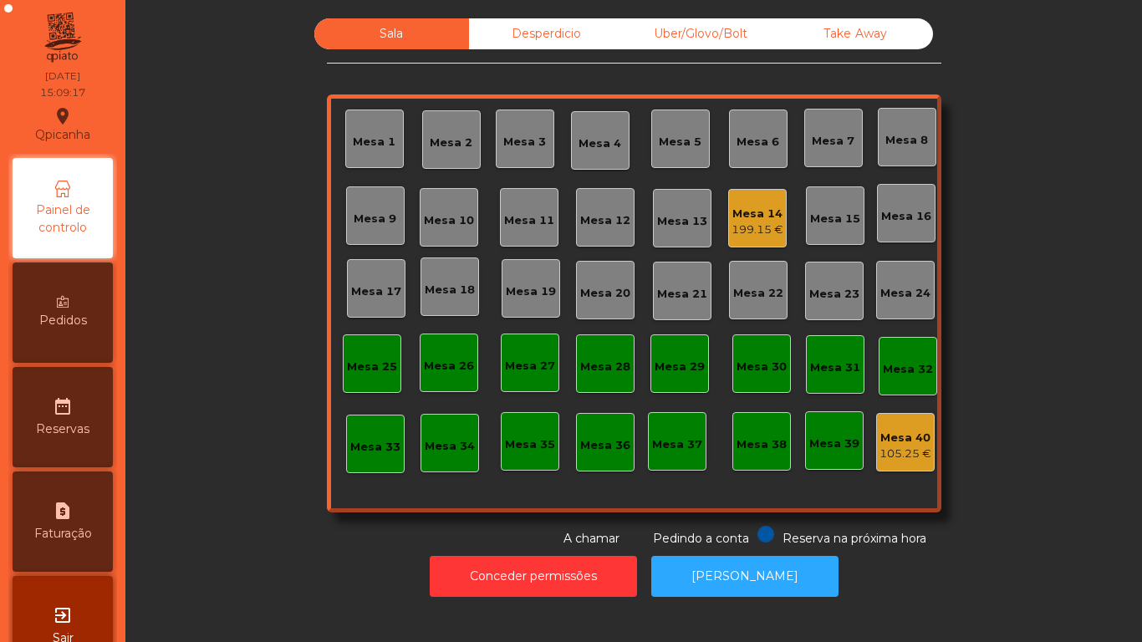
click at [806, 240] on div "Mesa 15" at bounding box center [835, 215] width 58 height 58
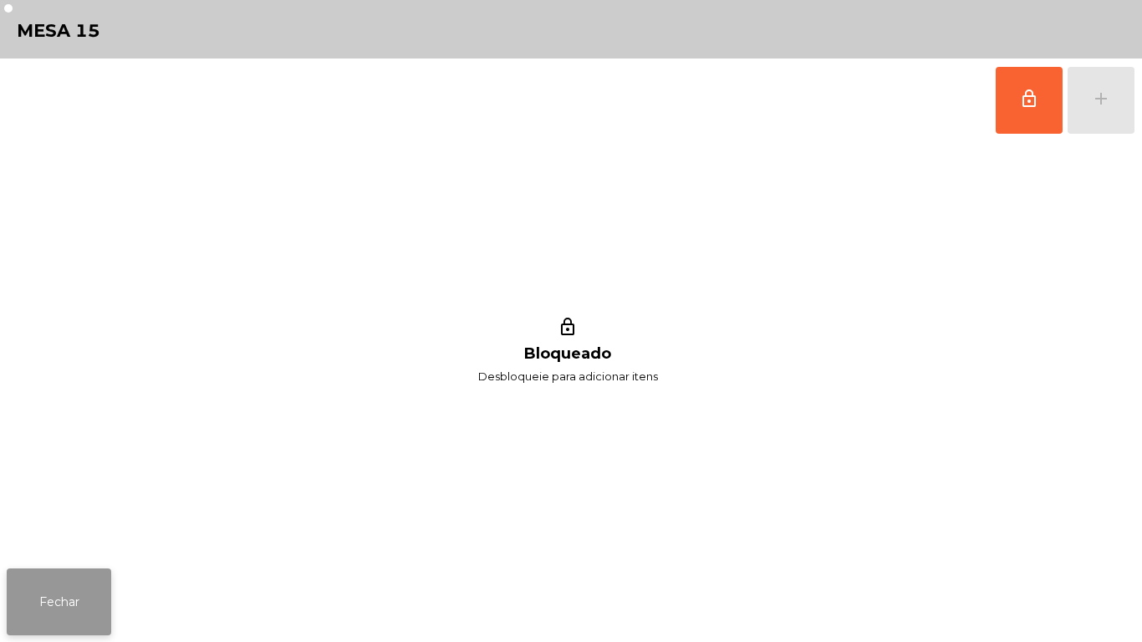
click at [104, 600] on button "Fechar" at bounding box center [59, 601] width 104 height 67
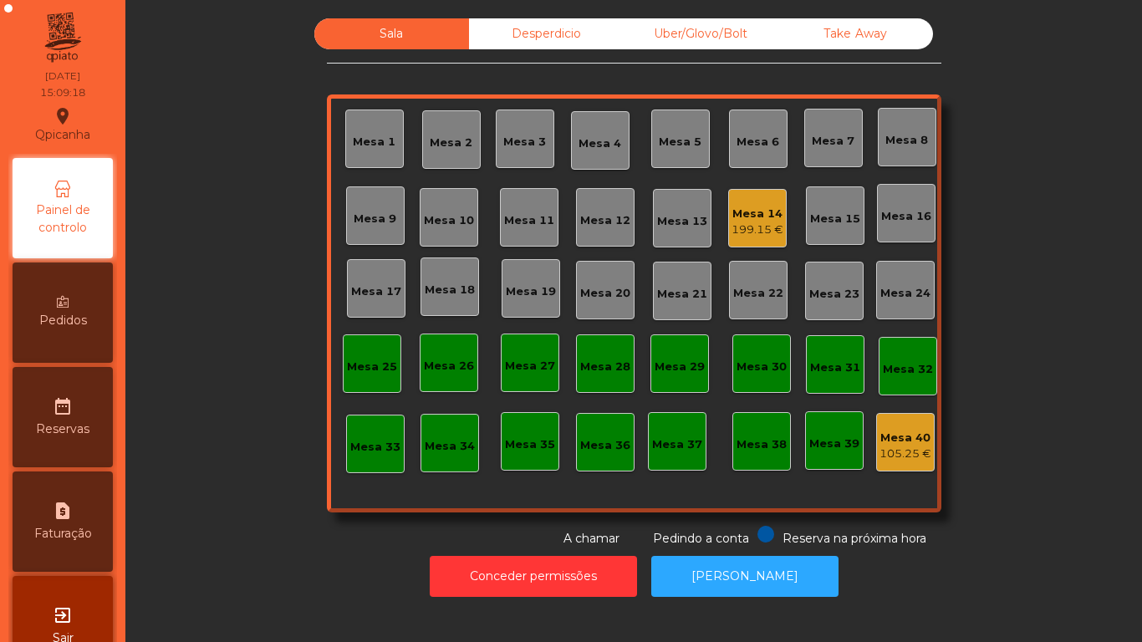
click at [751, 229] on div "199.15 €" at bounding box center [757, 229] width 52 height 17
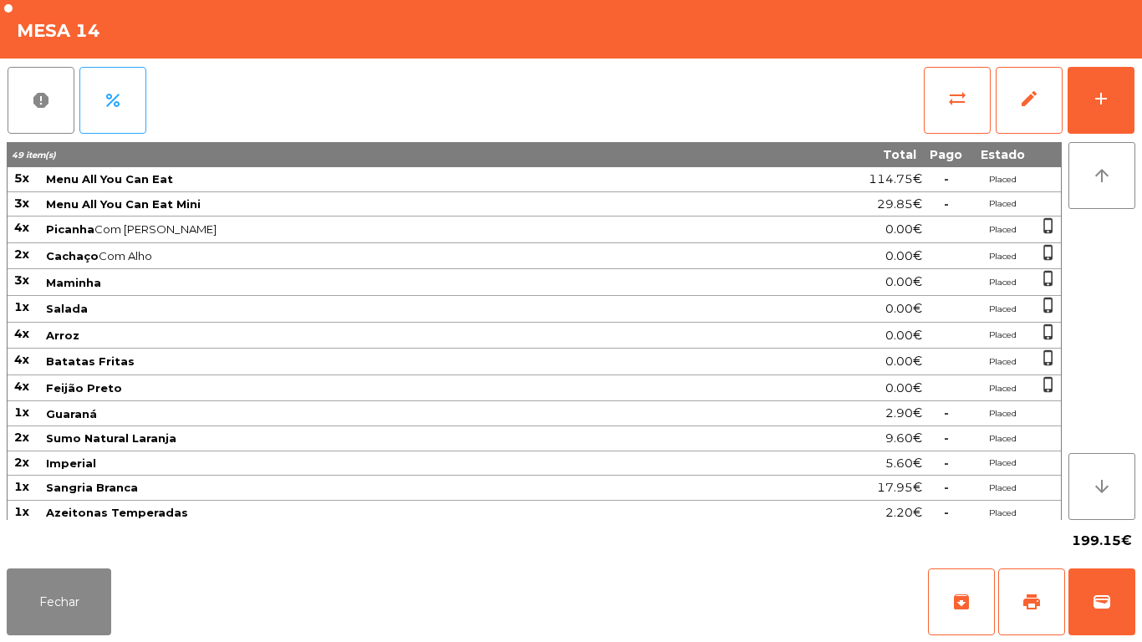
scroll to position [79, 0]
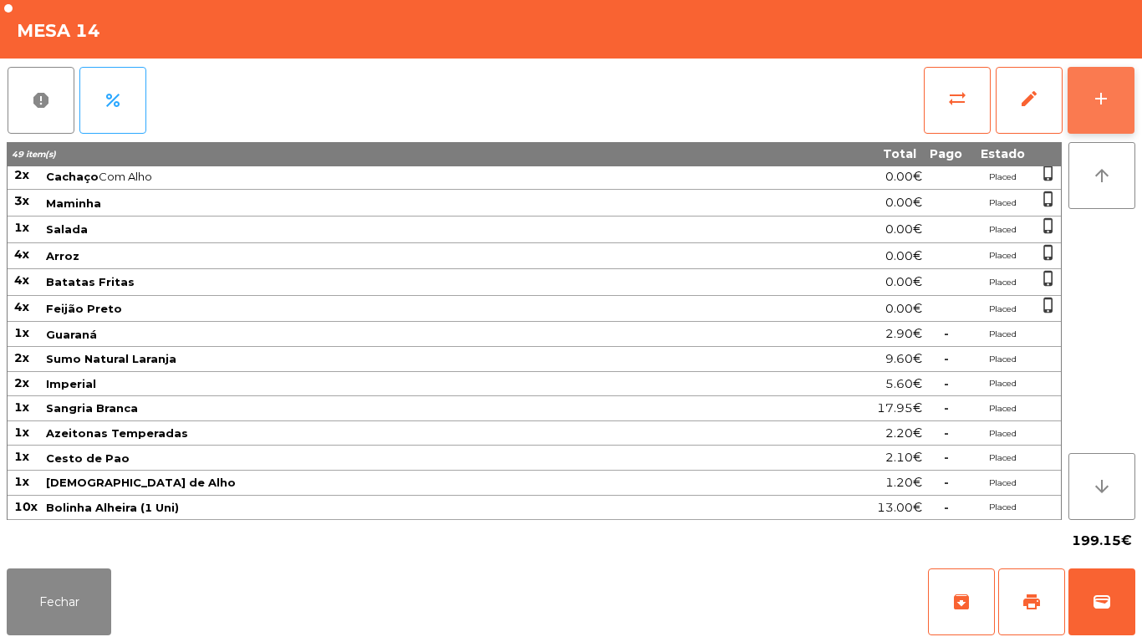
click at [1111, 104] on button "add" at bounding box center [1100, 100] width 67 height 67
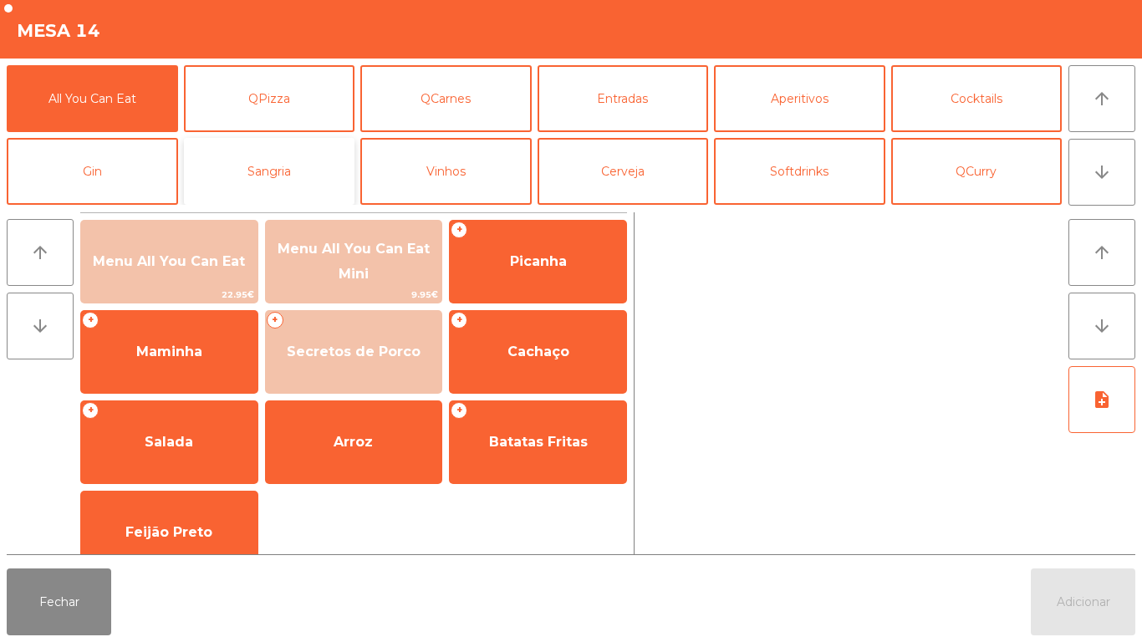
click at [294, 170] on button "Sangria" at bounding box center [269, 171] width 171 height 67
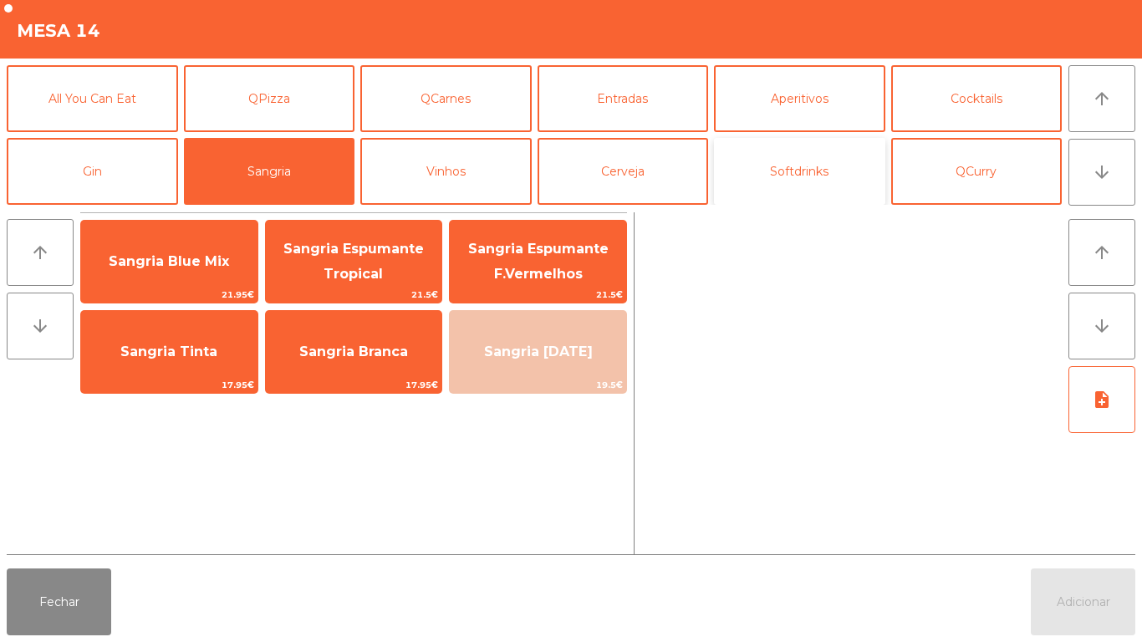
click at [797, 178] on button "Softdrinks" at bounding box center [799, 171] width 171 height 67
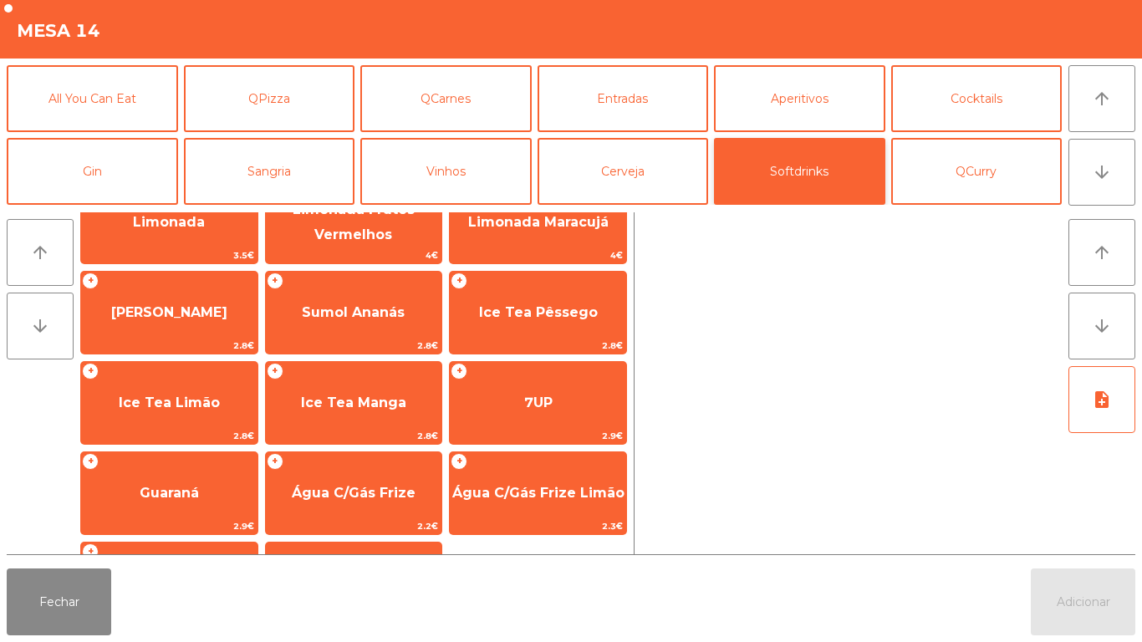
scroll to position [223, 0]
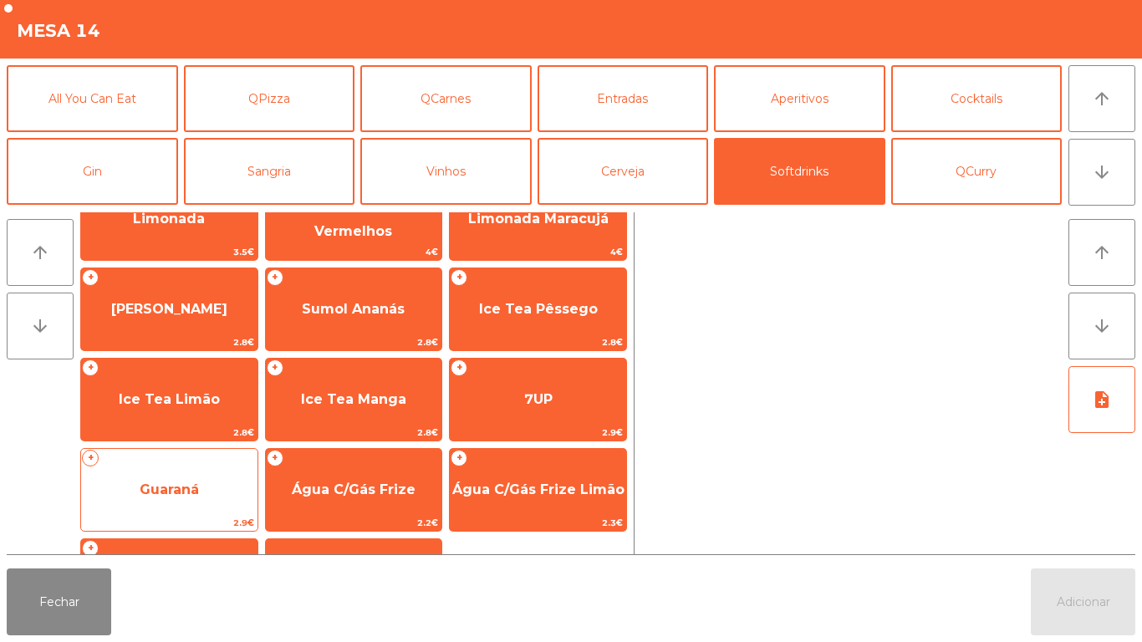
click at [228, 476] on span "Guaraná" at bounding box center [169, 489] width 176 height 45
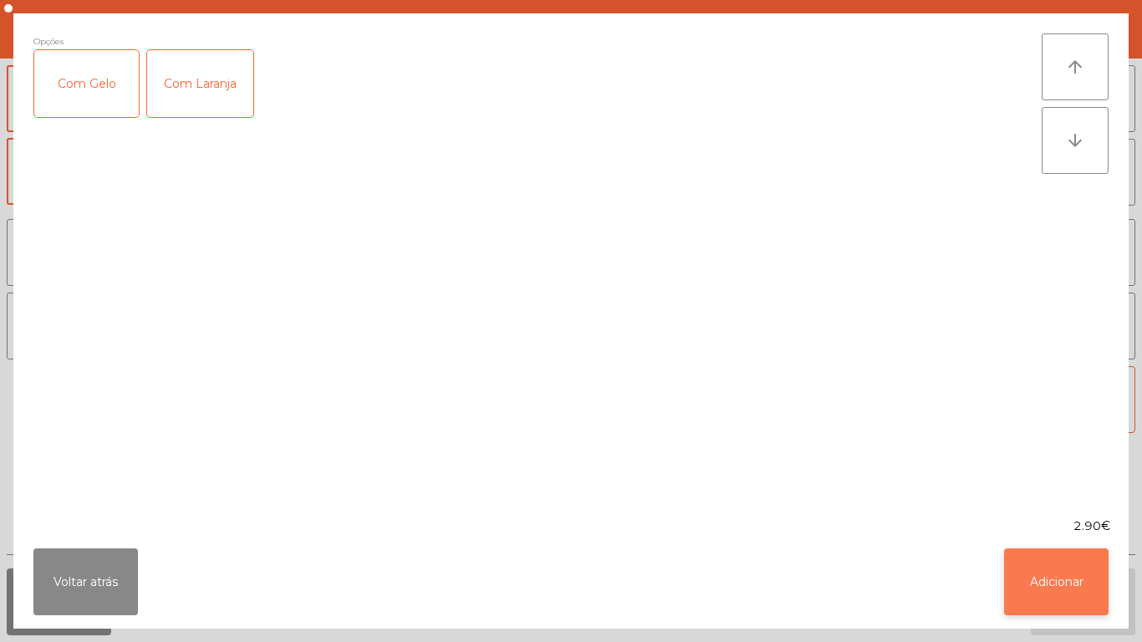
click at [1048, 572] on button "Adicionar" at bounding box center [1056, 581] width 104 height 67
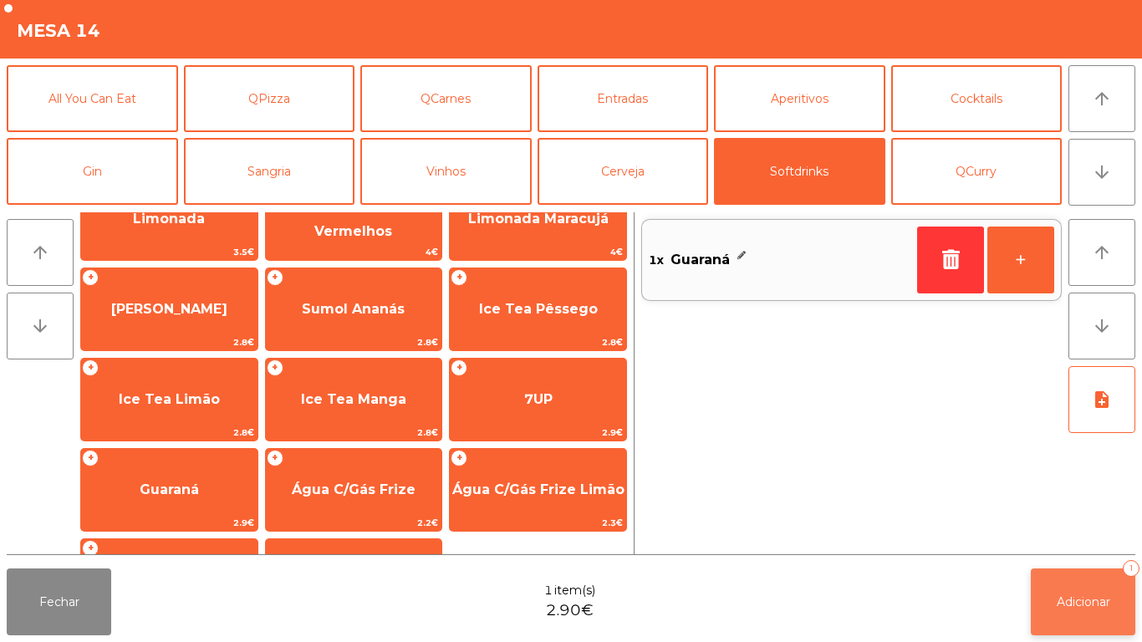
click at [1060, 605] on span "Adicionar" at bounding box center [1082, 601] width 53 height 15
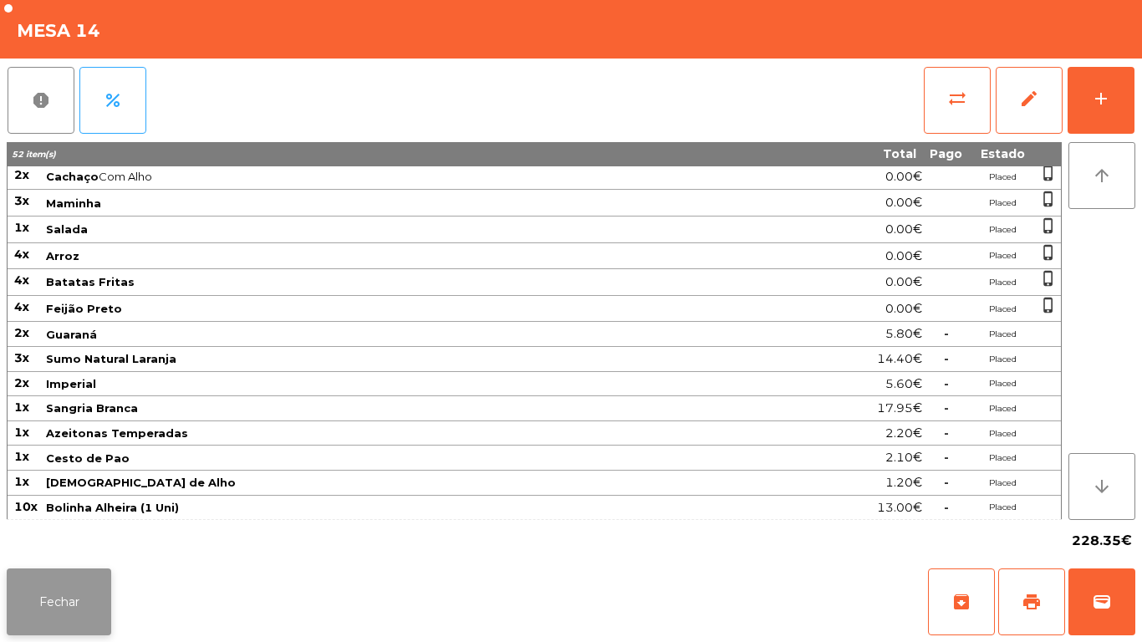
click at [20, 630] on button "Fechar" at bounding box center [59, 601] width 104 height 67
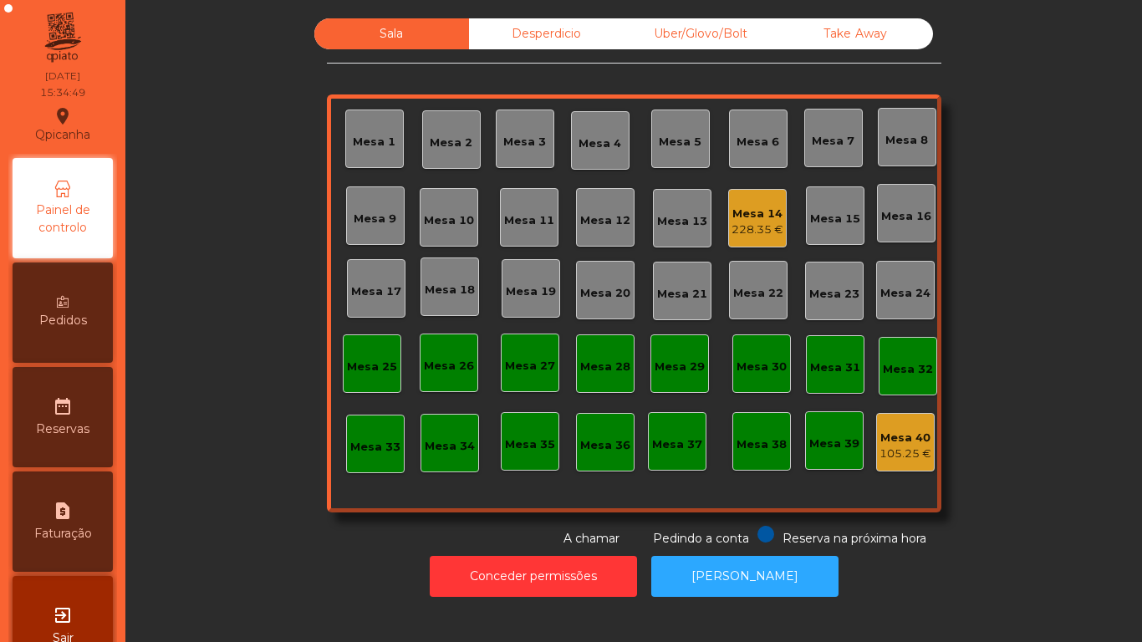
click at [751, 216] on div "Mesa 14" at bounding box center [757, 214] width 52 height 17
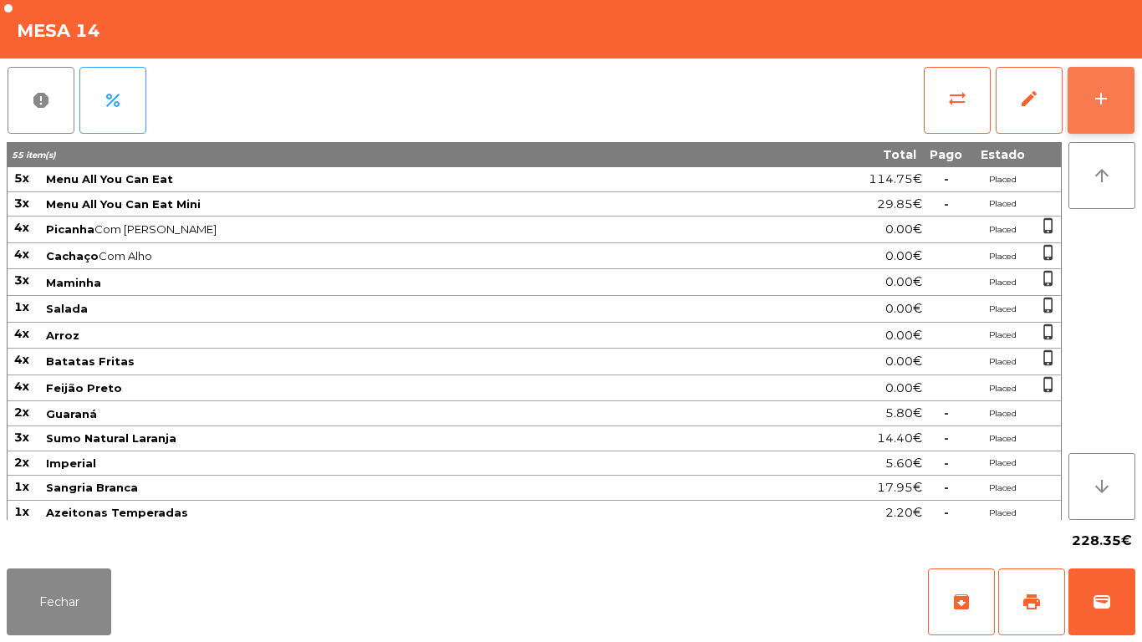
click at [1101, 93] on div "add" at bounding box center [1101, 99] width 20 height 20
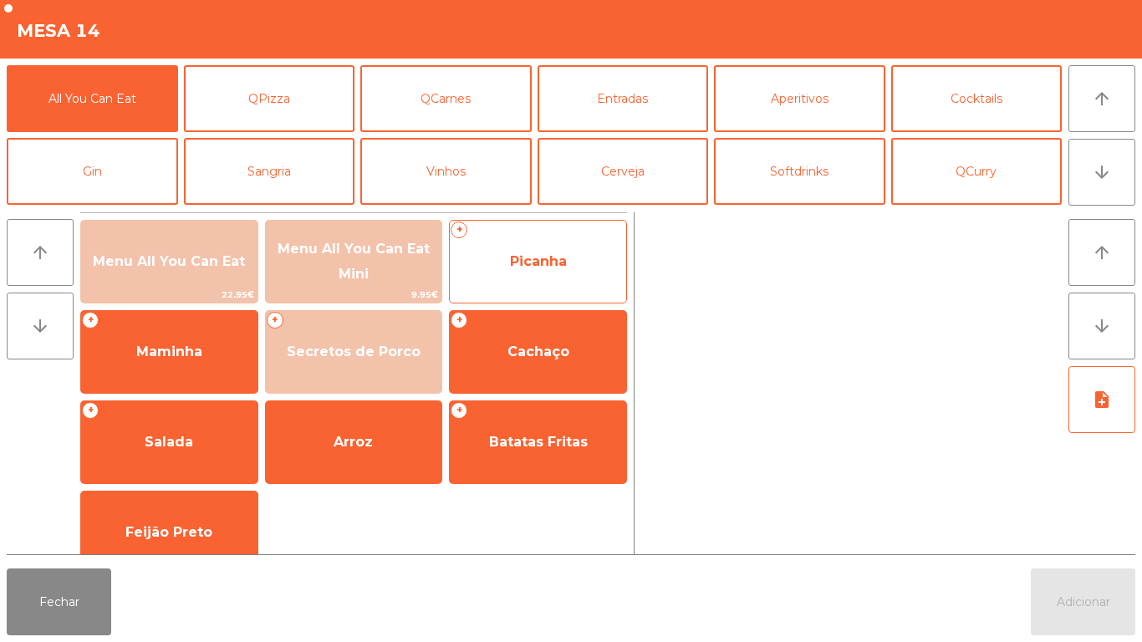
click at [556, 272] on span "Picanha" at bounding box center [538, 261] width 176 height 45
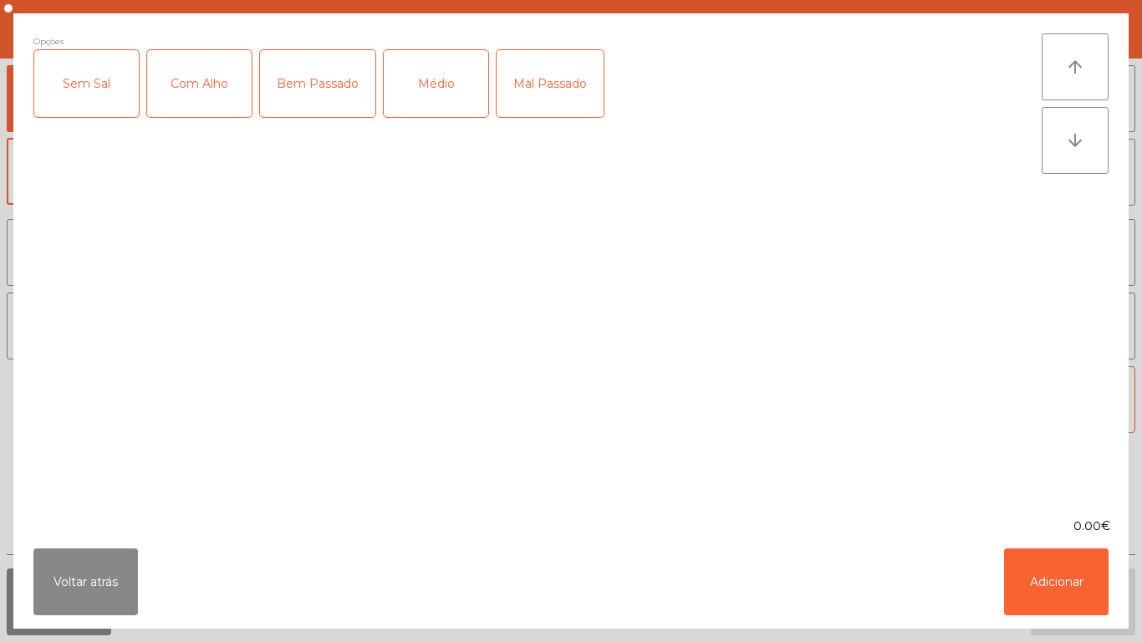
click at [461, 98] on div "Médio" at bounding box center [436, 83] width 104 height 67
click at [217, 97] on div "Com Alho" at bounding box center [199, 83] width 104 height 67
click at [1072, 586] on button "Adicionar" at bounding box center [1056, 581] width 104 height 67
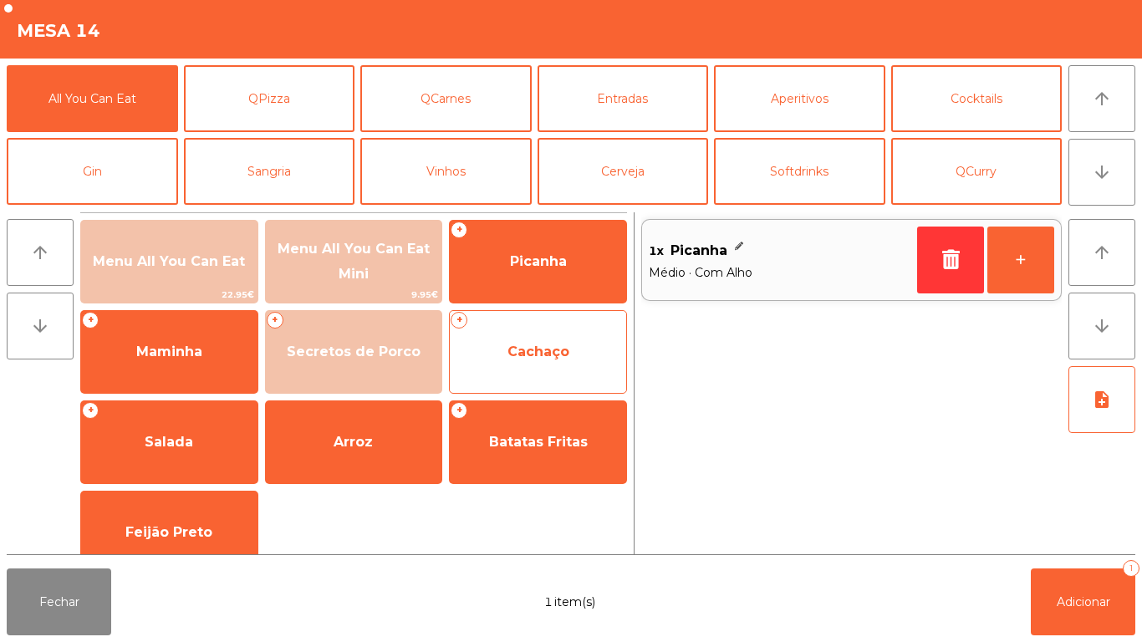
click at [582, 350] on span "Cachaço" at bounding box center [538, 351] width 176 height 45
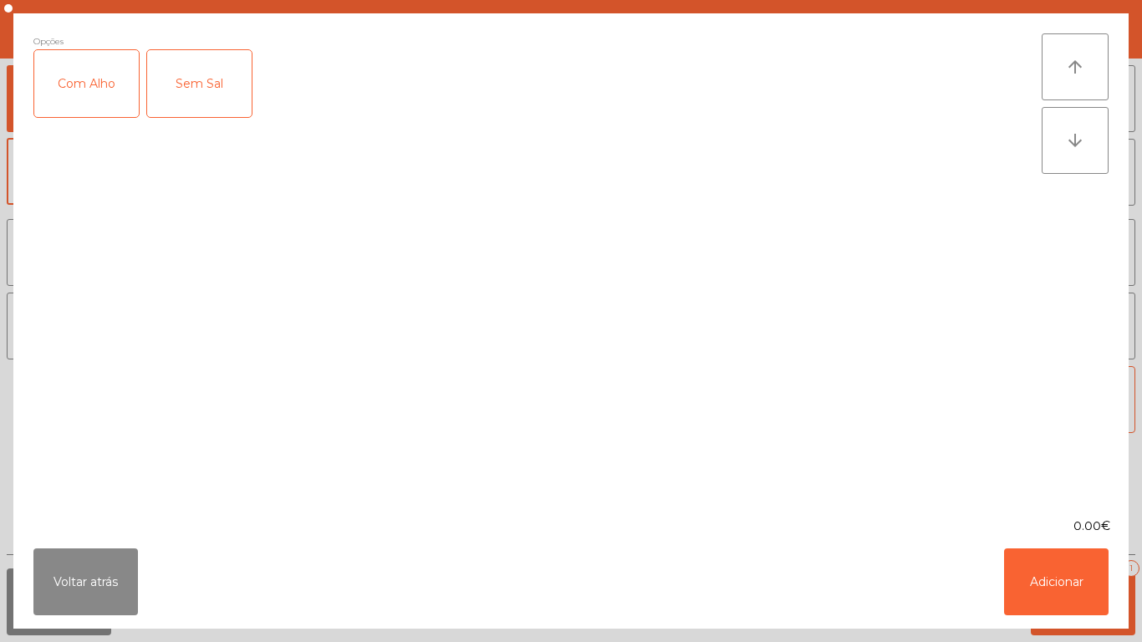
click at [98, 91] on div "Com Alho" at bounding box center [86, 83] width 104 height 67
click at [1070, 602] on button "Adicionar" at bounding box center [1056, 581] width 104 height 67
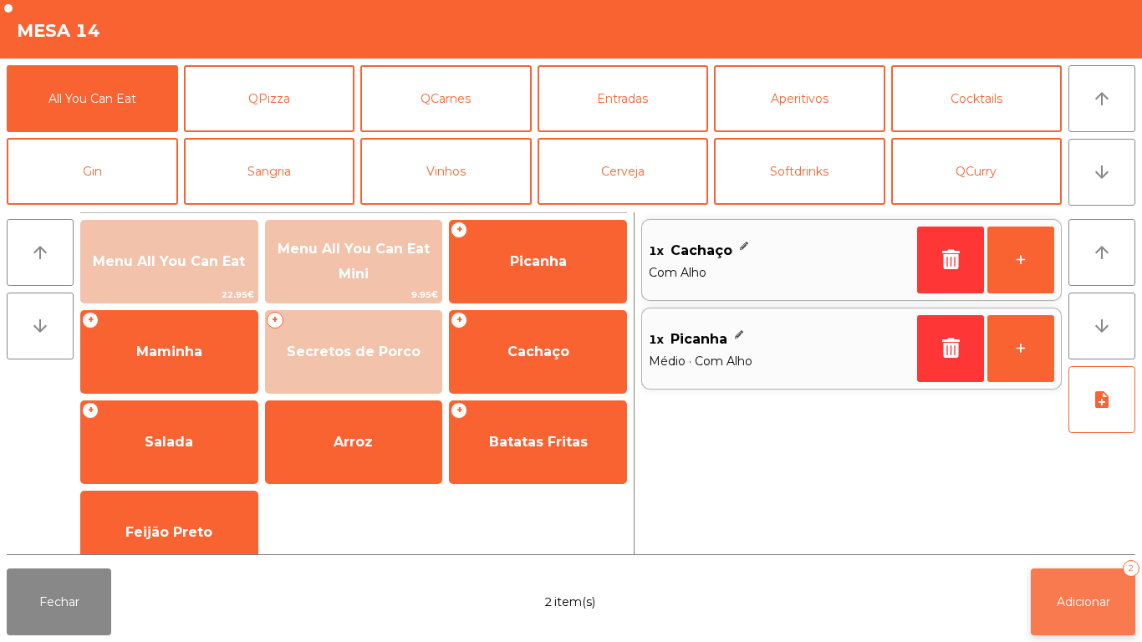
click at [1088, 598] on span "Adicionar" at bounding box center [1082, 601] width 53 height 15
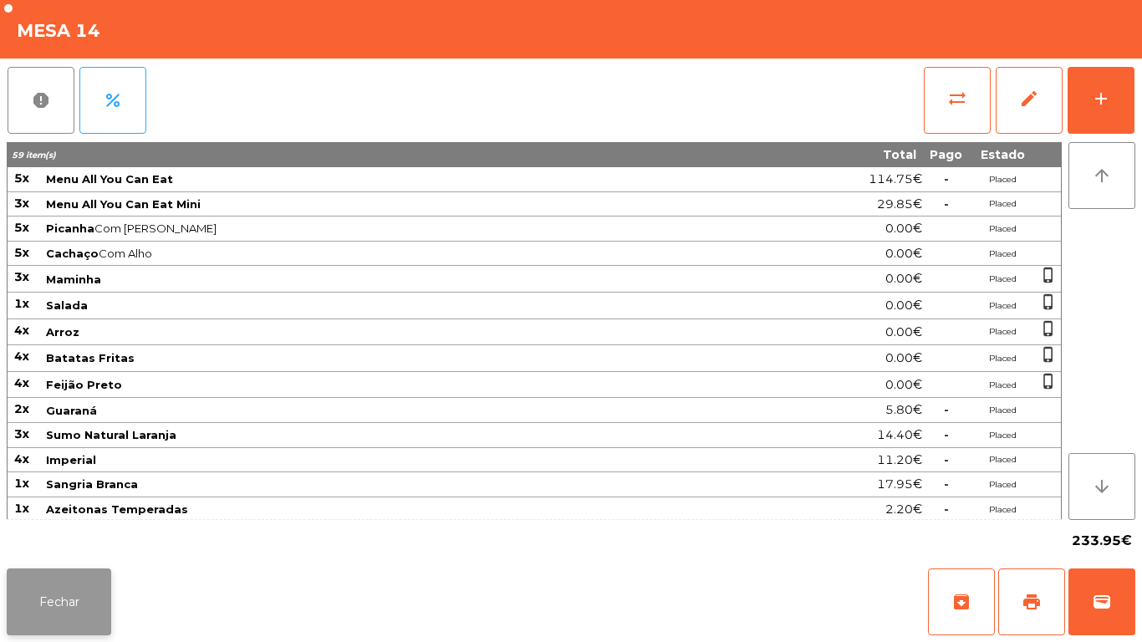
click at [54, 583] on button "Fechar" at bounding box center [59, 601] width 104 height 67
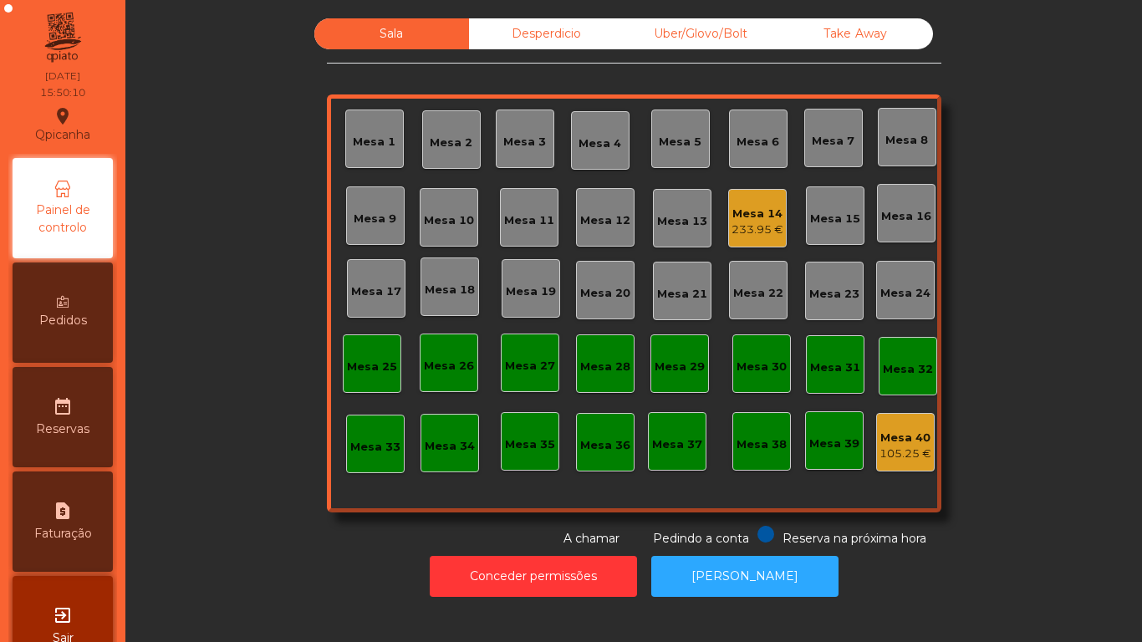
click at [745, 213] on div "Mesa 14" at bounding box center [757, 214] width 52 height 17
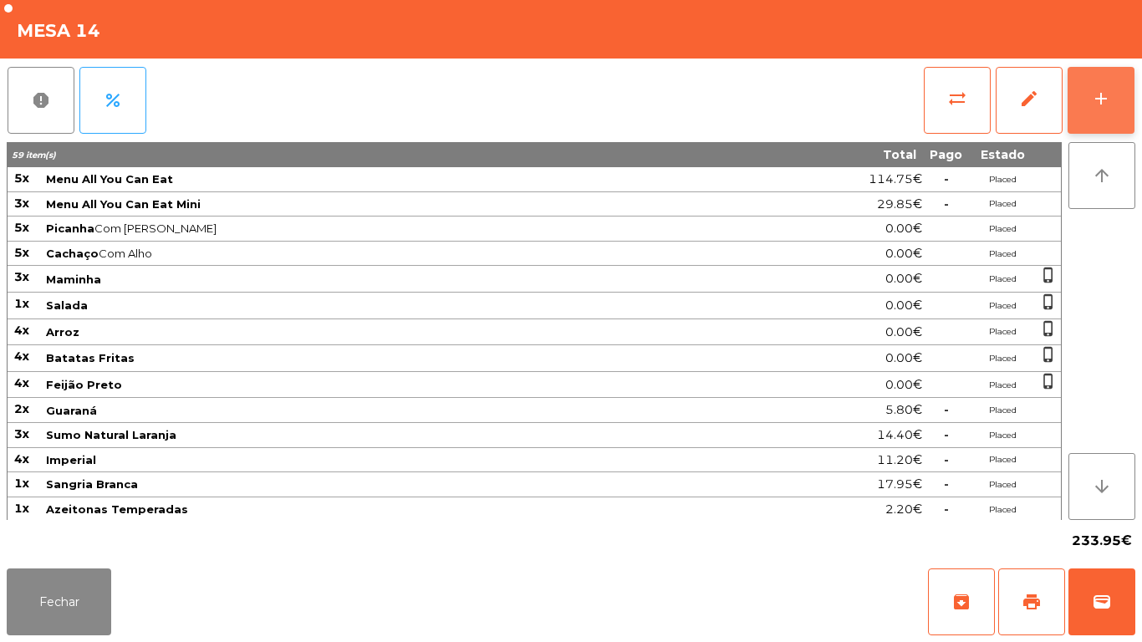
click at [1106, 99] on div "add" at bounding box center [1101, 99] width 20 height 20
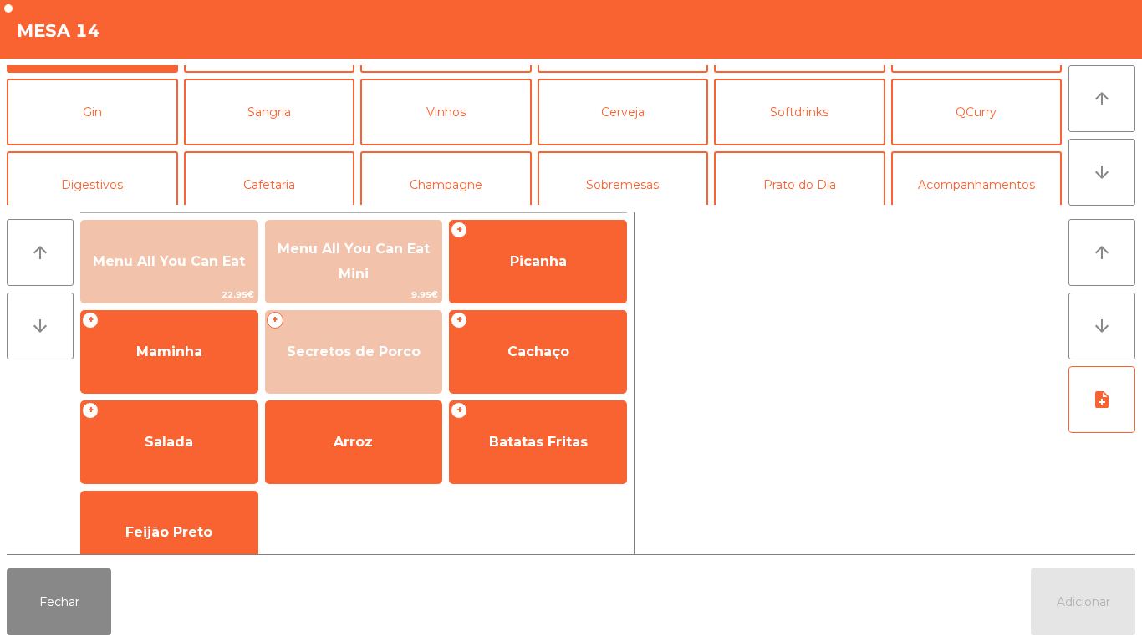
scroll to position [64, 0]
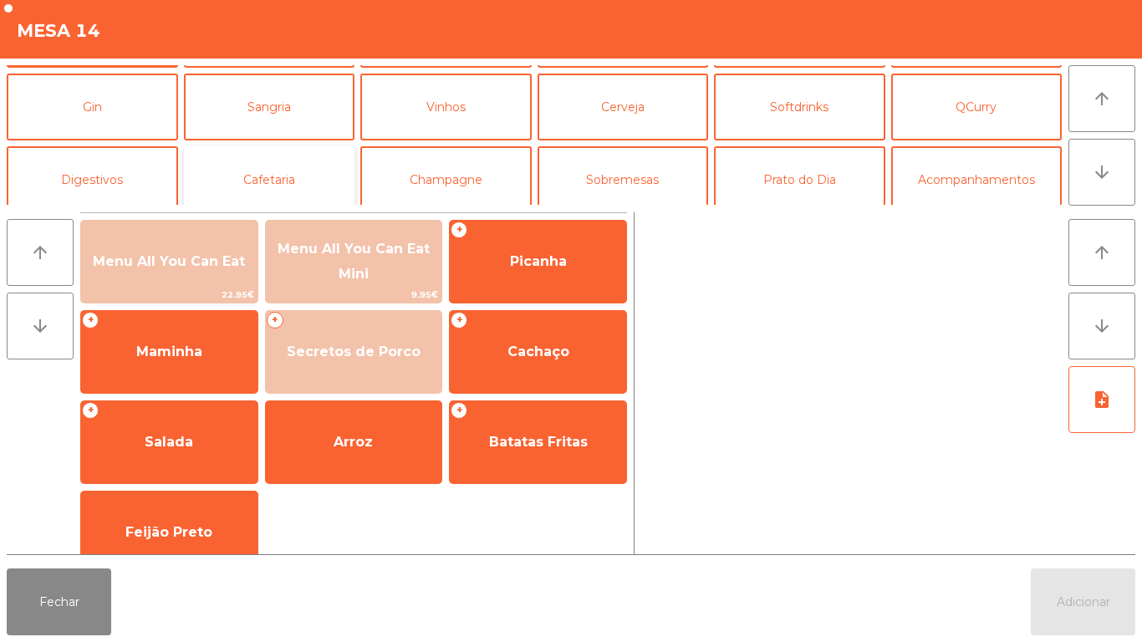
click at [285, 197] on button "Cafetaria" at bounding box center [269, 179] width 171 height 67
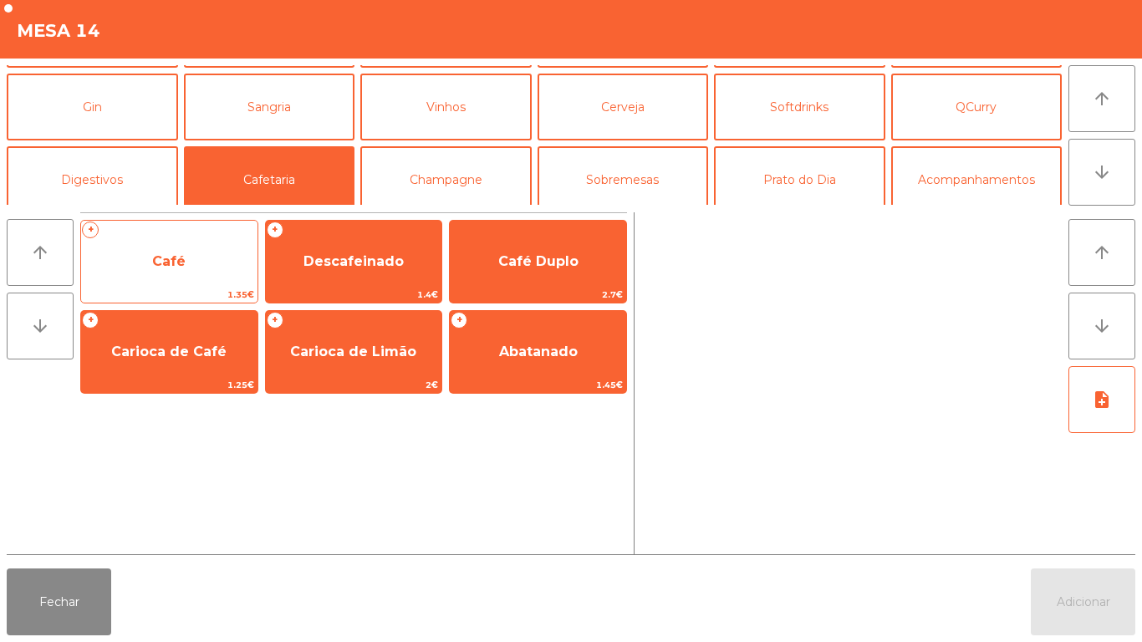
click at [216, 256] on span "Café" at bounding box center [169, 261] width 176 height 45
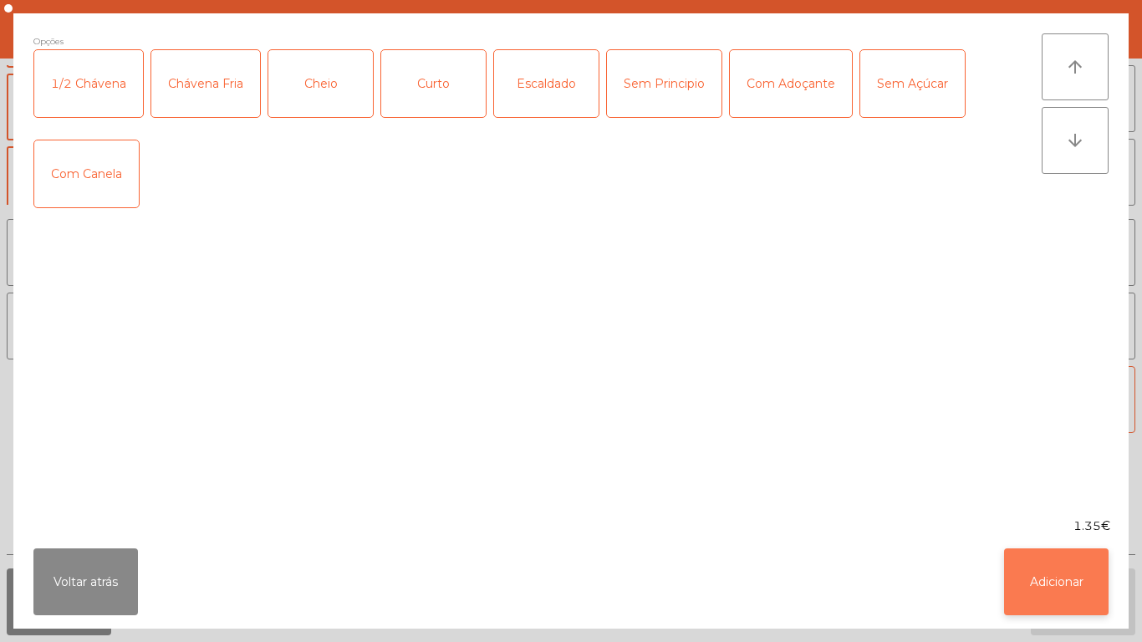
click at [1031, 553] on button "Adicionar" at bounding box center [1056, 581] width 104 height 67
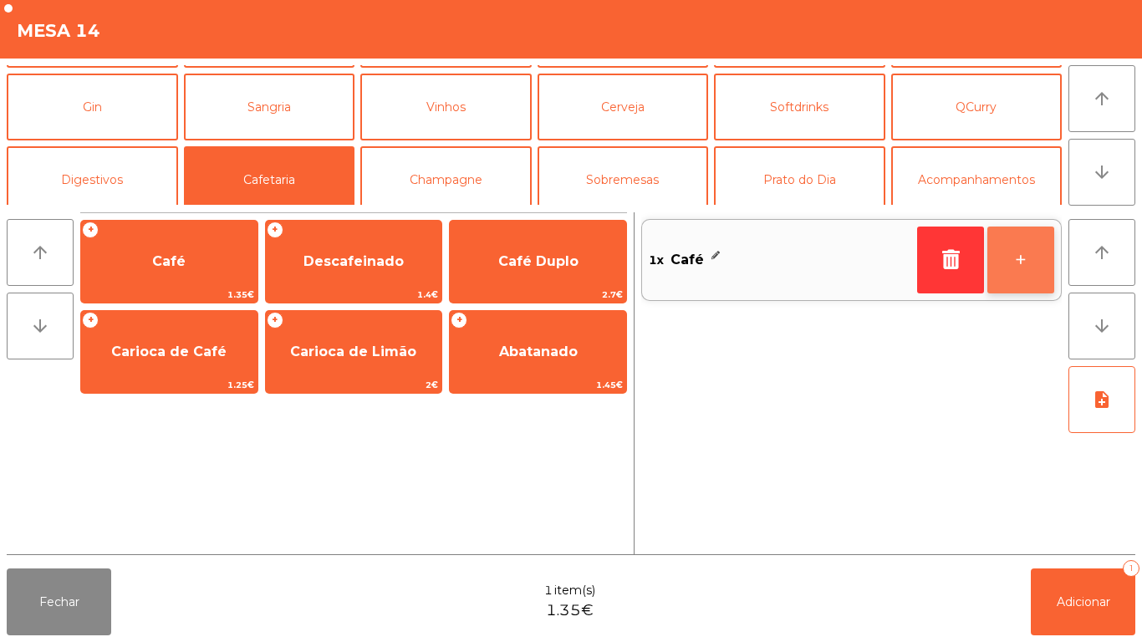
click at [1019, 254] on button "+" at bounding box center [1020, 259] width 67 height 67
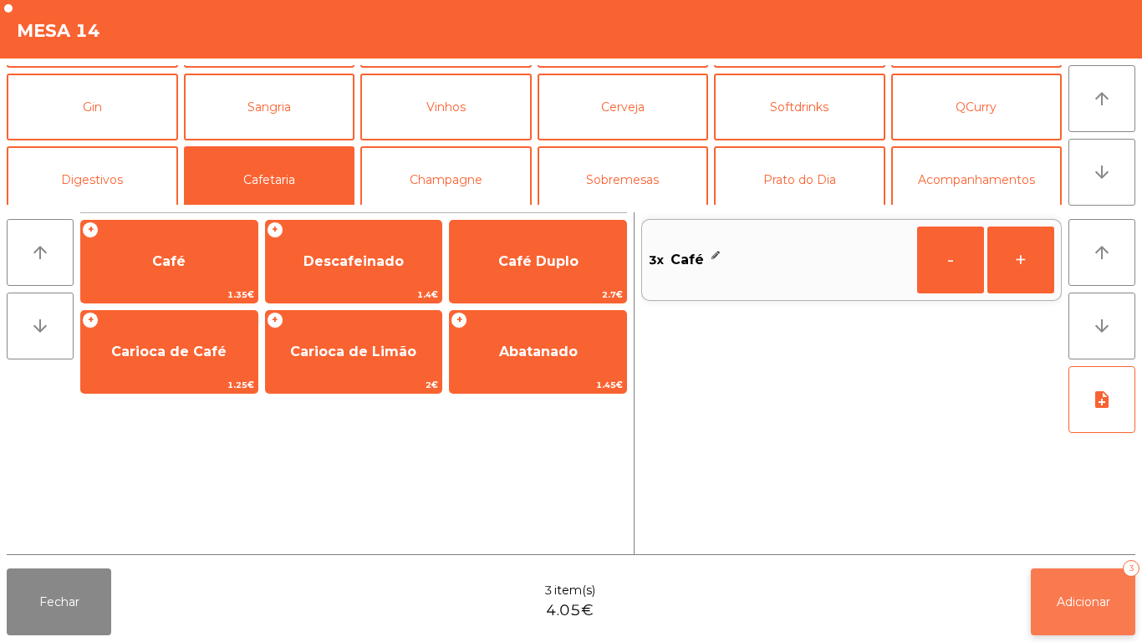
click at [1083, 571] on button "Adicionar 3" at bounding box center [1082, 601] width 104 height 67
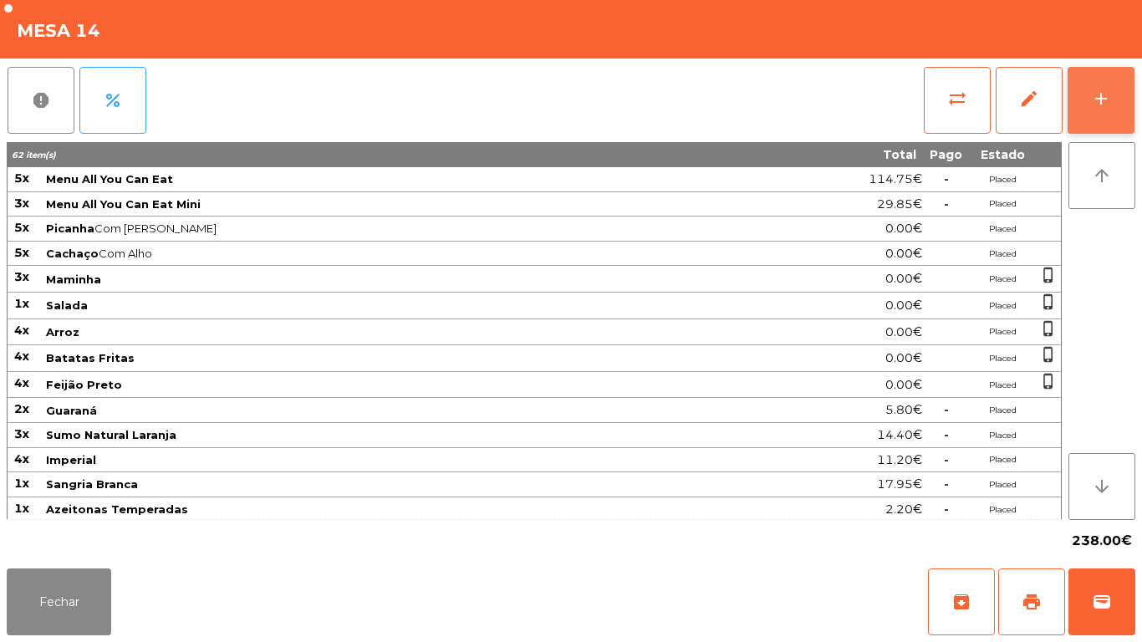
click at [1093, 98] on div "add" at bounding box center [1101, 99] width 20 height 20
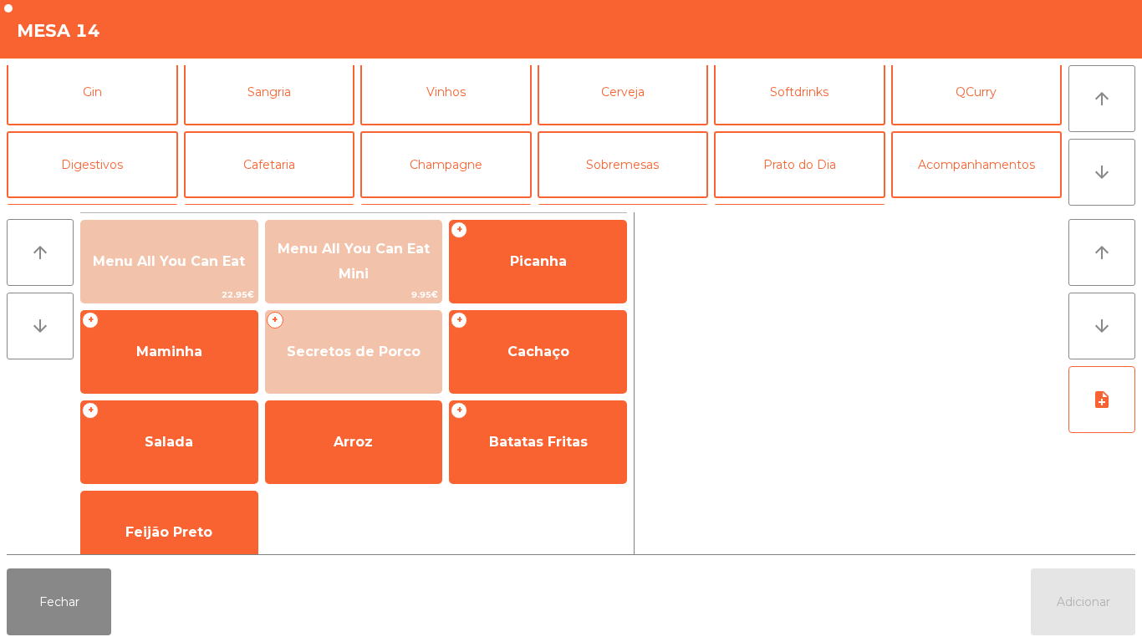
scroll to position [94, 0]
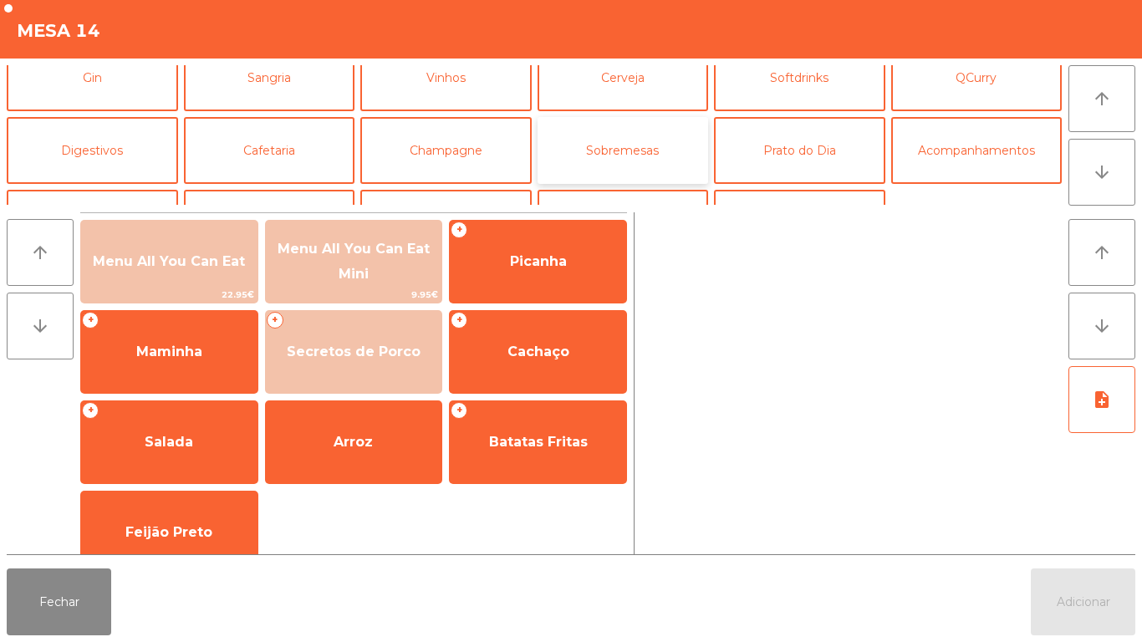
click at [650, 155] on button "Sobremesas" at bounding box center [622, 150] width 171 height 67
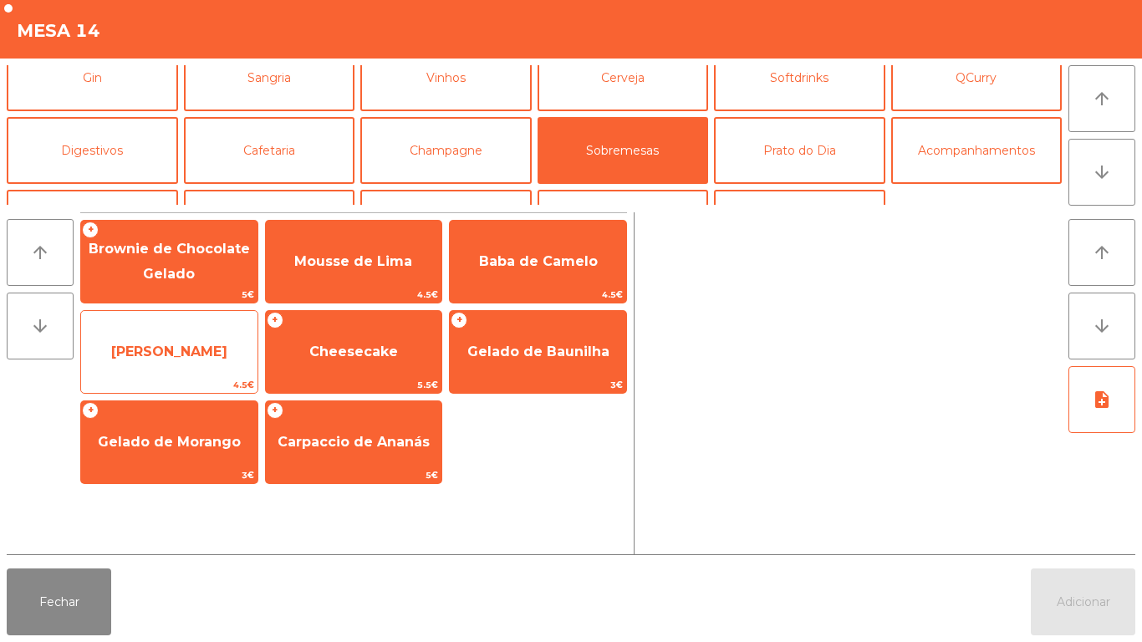
click at [190, 360] on span "[PERSON_NAME]" at bounding box center [169, 351] width 176 height 45
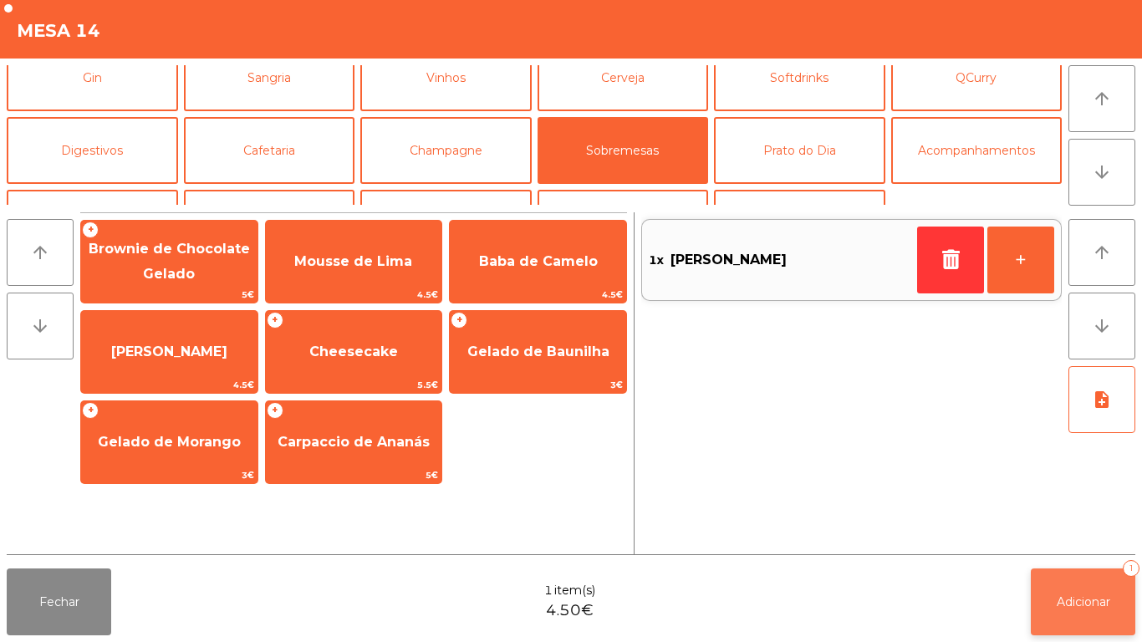
click at [1103, 577] on button "Adicionar 1" at bounding box center [1082, 601] width 104 height 67
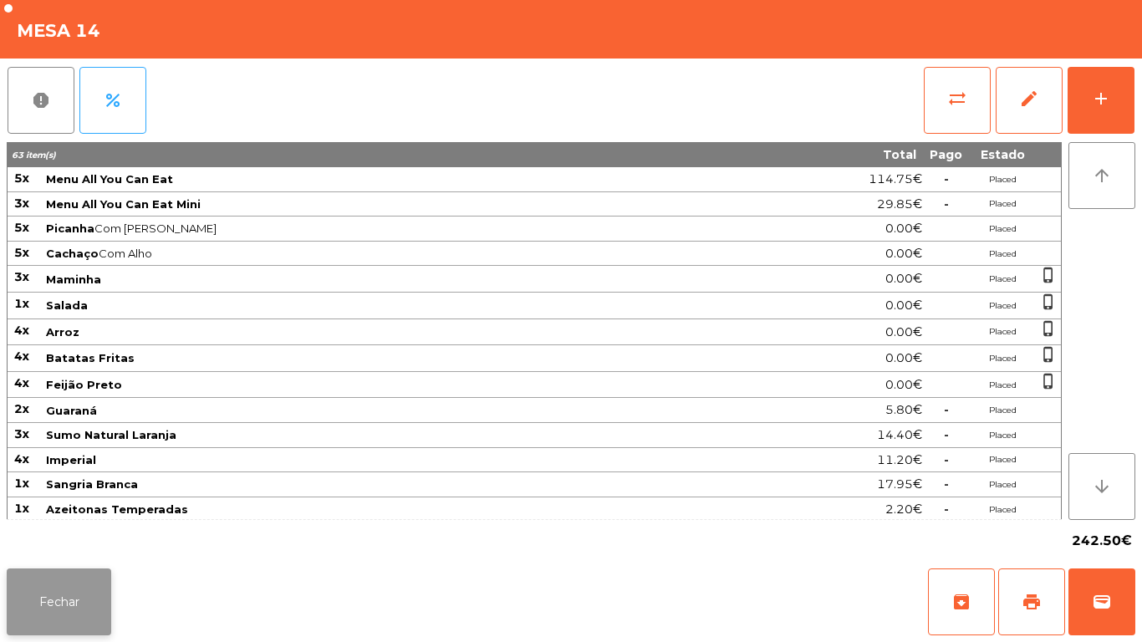
click at [75, 602] on button "Fechar" at bounding box center [59, 601] width 104 height 67
